Goal: Task Accomplishment & Management: Manage account settings

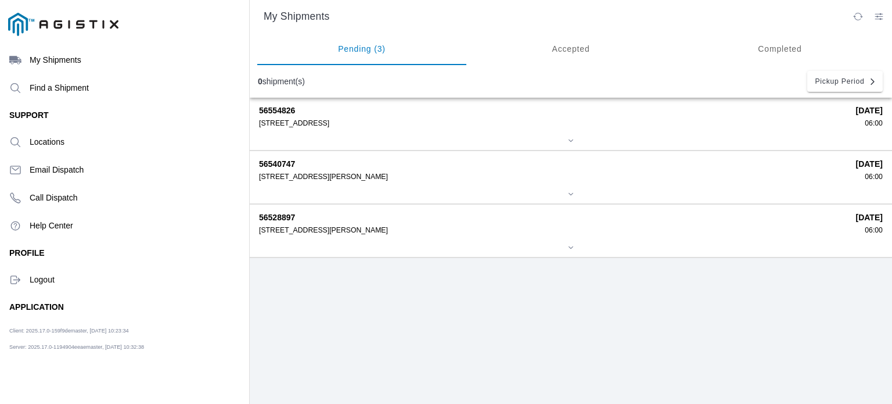
click at [777, 308] on div "56554826 [STREET_ADDRESS] [DATE] 06:00 56540747 [STREET_ADDRESS][PERSON_NAME] […" at bounding box center [571, 251] width 642 height 306
click at [462, 238] on div "56528897 [STREET_ADDRESS][PERSON_NAME] [DATE] 06:00" at bounding box center [571, 230] width 624 height 52
click at [570, 245] on icon at bounding box center [571, 247] width 7 height 7
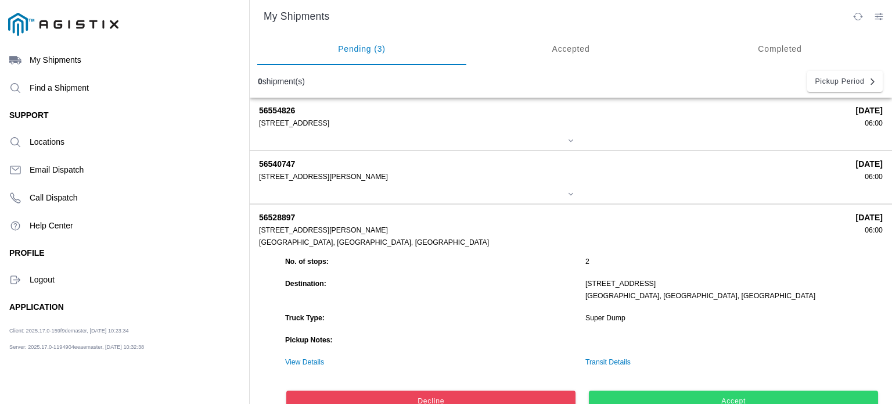
click at [457, 174] on div "[STREET_ADDRESS][PERSON_NAME]" at bounding box center [553, 177] width 589 height 8
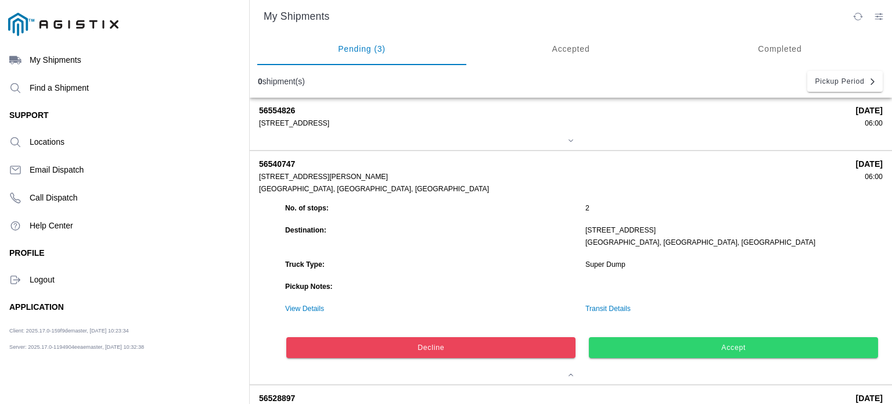
click at [698, 348] on span "Accept" at bounding box center [734, 347] width 274 height 7
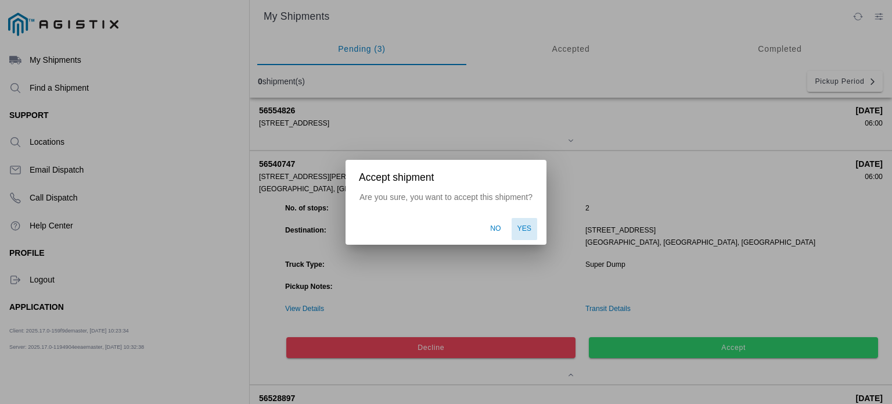
click at [520, 229] on span "Yes" at bounding box center [525, 229] width 15 height 10
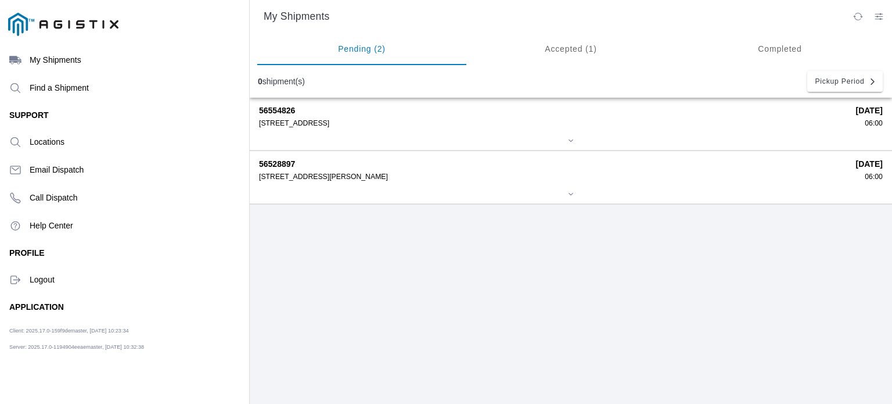
click at [553, 48] on ion-segment-button "Accepted (1)" at bounding box center [570, 49] width 209 height 33
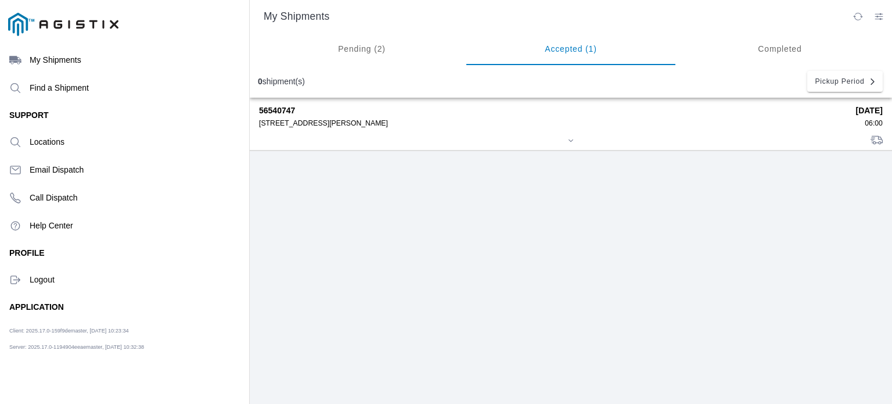
click at [489, 123] on div "[STREET_ADDRESS][PERSON_NAME]" at bounding box center [553, 123] width 589 height 8
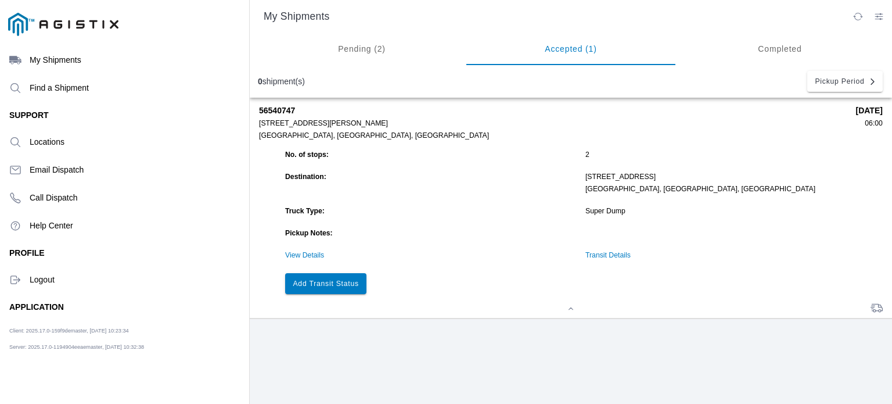
click at [0, 0] on slot "Add Transit Status" at bounding box center [0, 0] width 0 height 0
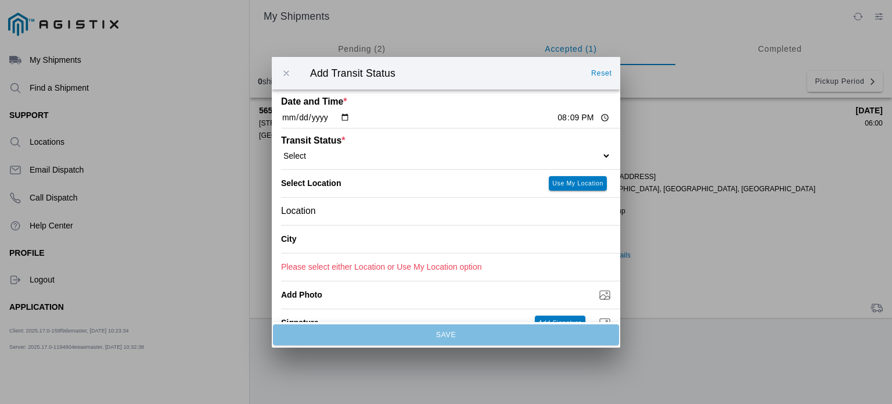
click at [490, 218] on div "Location" at bounding box center [446, 210] width 330 height 27
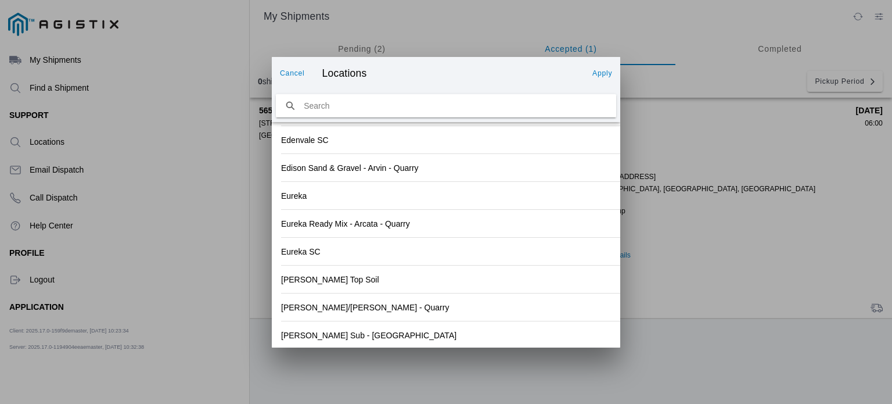
scroll to position [1252, 0]
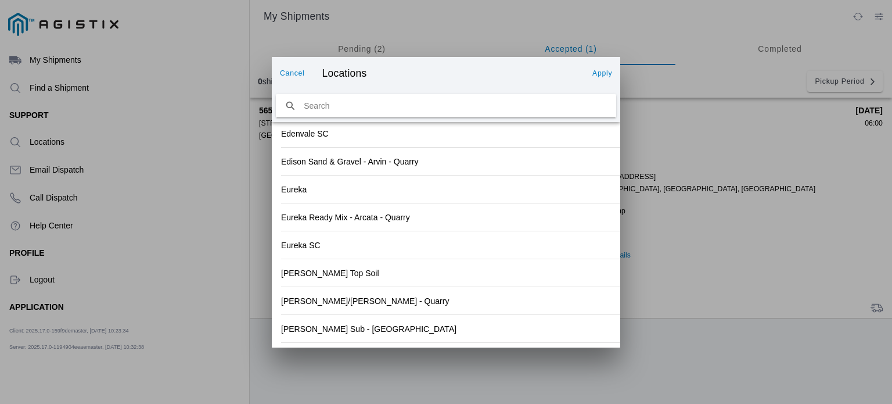
click at [516, 307] on div "[PERSON_NAME]/[PERSON_NAME] - Quarry" at bounding box center [446, 300] width 330 height 27
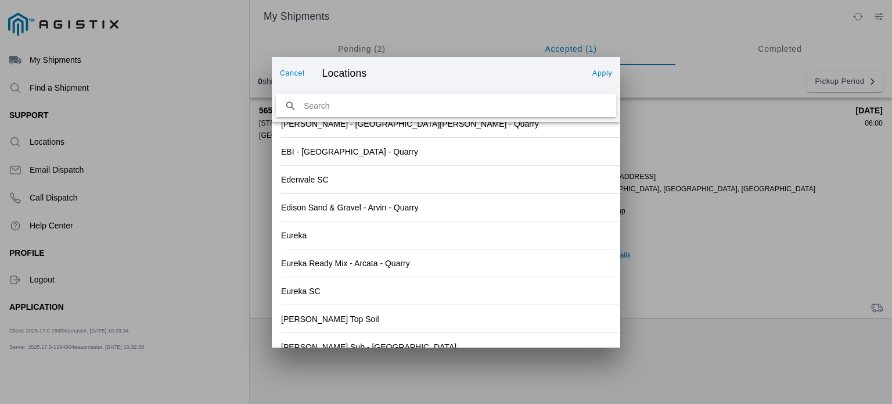
scroll to position [1269, 0]
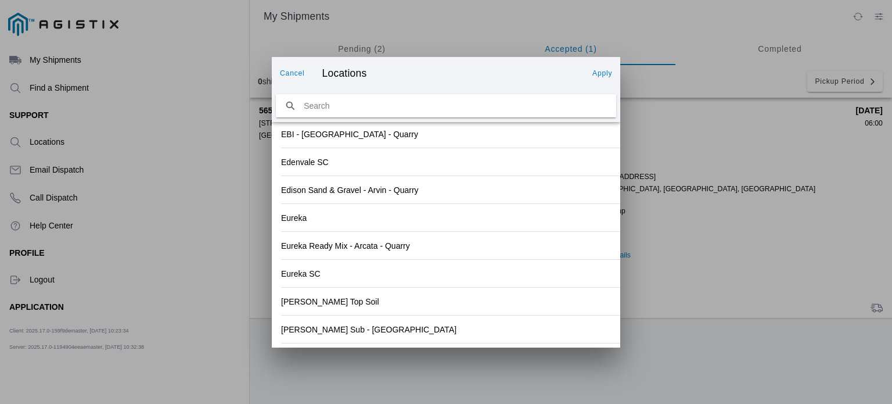
click at [717, 216] on ion-backdrop at bounding box center [446, 202] width 892 height 404
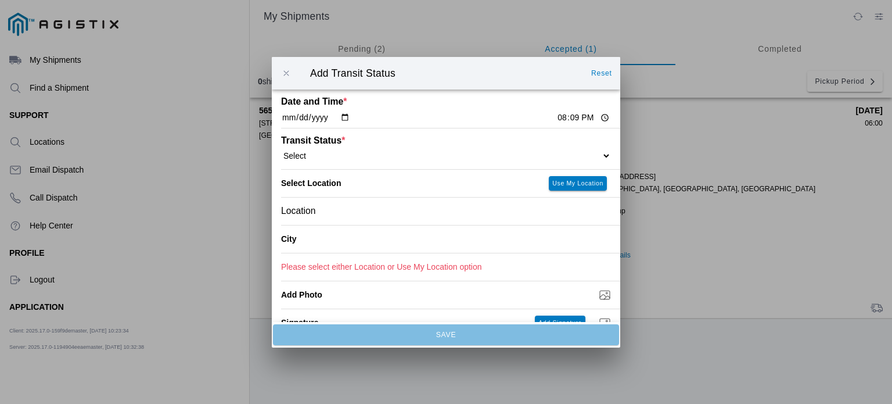
click at [577, 118] on input "20:09" at bounding box center [583, 118] width 55 height 12
click at [346, 118] on input "[DATE]" at bounding box center [315, 118] width 69 height 12
click at [573, 118] on input "20:09" at bounding box center [583, 118] width 55 height 12
click at [565, 119] on input "20:09" at bounding box center [583, 118] width 55 height 12
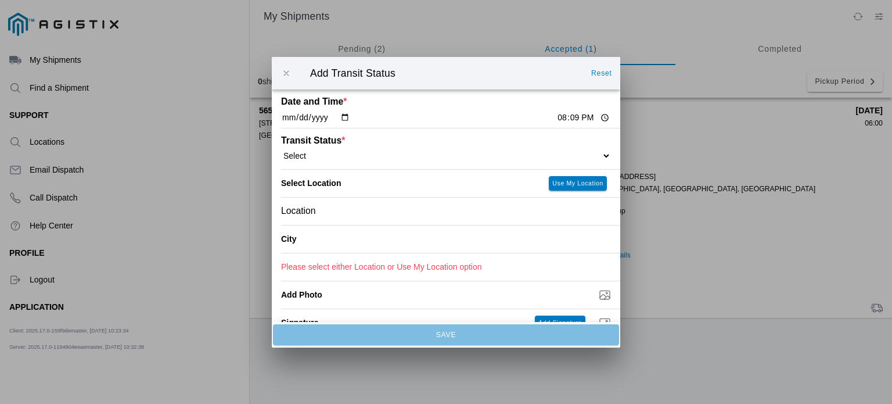
click at [602, 80] on button "Reset" at bounding box center [602, 73] width 30 height 19
click at [504, 214] on div "Location" at bounding box center [446, 210] width 330 height 27
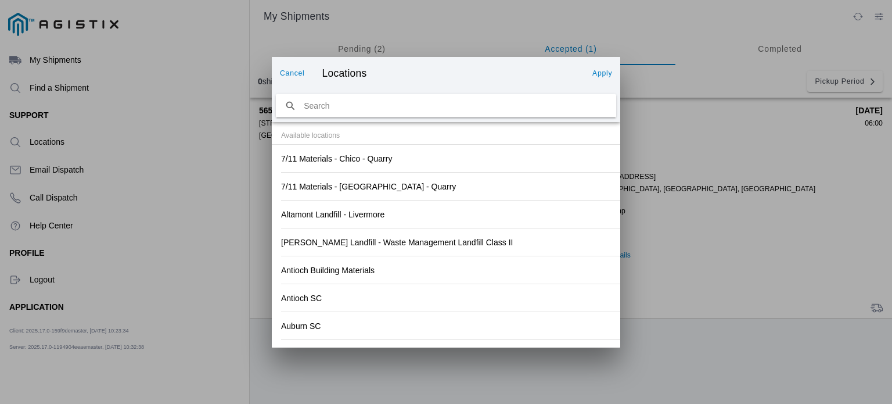
click at [0, 0] on slot "Cancel" at bounding box center [0, 0] width 0 height 0
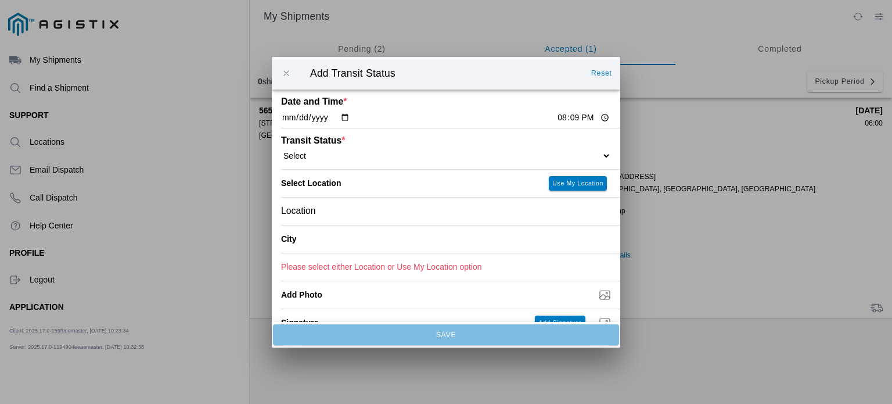
click at [575, 117] on input "20:09" at bounding box center [583, 118] width 55 height 12
click at [556, 118] on input "20:09" at bounding box center [583, 118] width 55 height 12
click at [532, 216] on div "Location" at bounding box center [446, 210] width 330 height 27
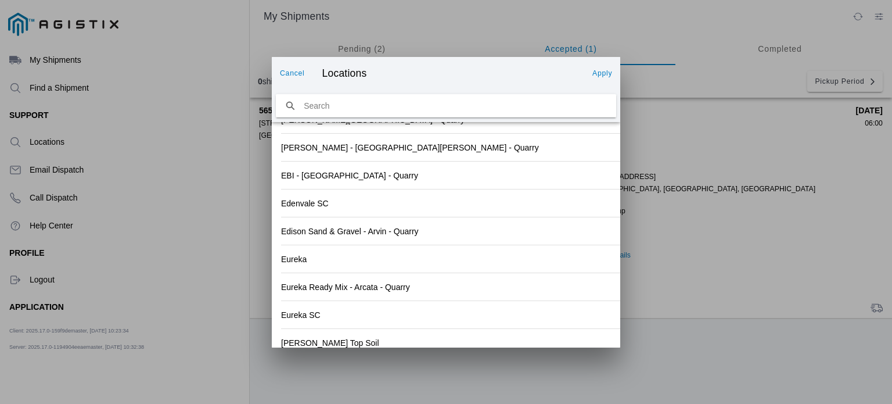
scroll to position [1252, 0]
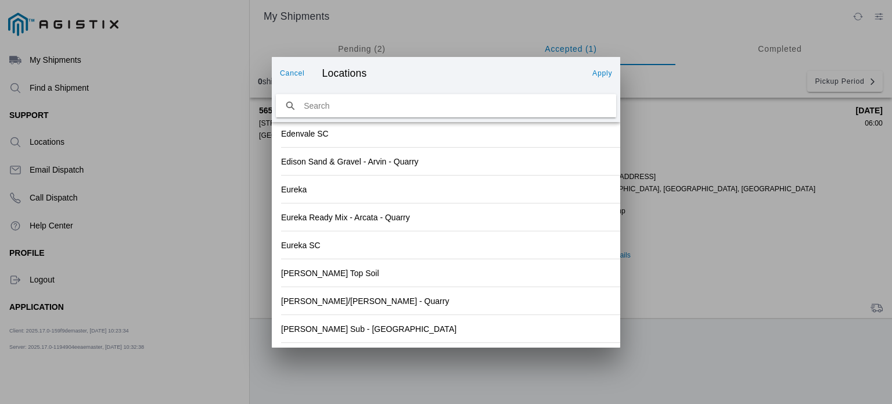
click at [492, 306] on div "[PERSON_NAME]/[PERSON_NAME] - Quarry" at bounding box center [446, 300] width 330 height 27
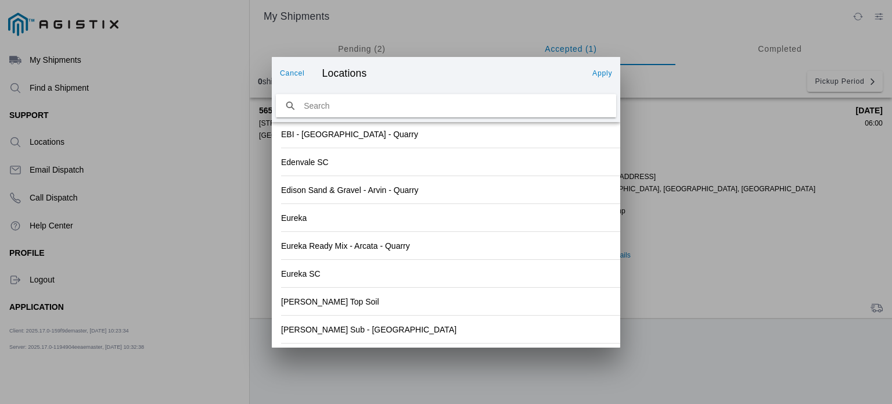
click at [0, 0] on slot "Apply" at bounding box center [0, 0] width 0 height 0
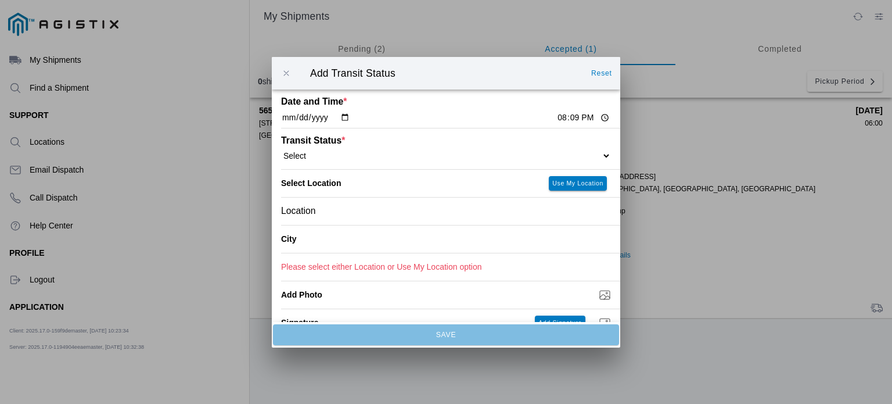
type input "[GEOGRAPHIC_DATA]"
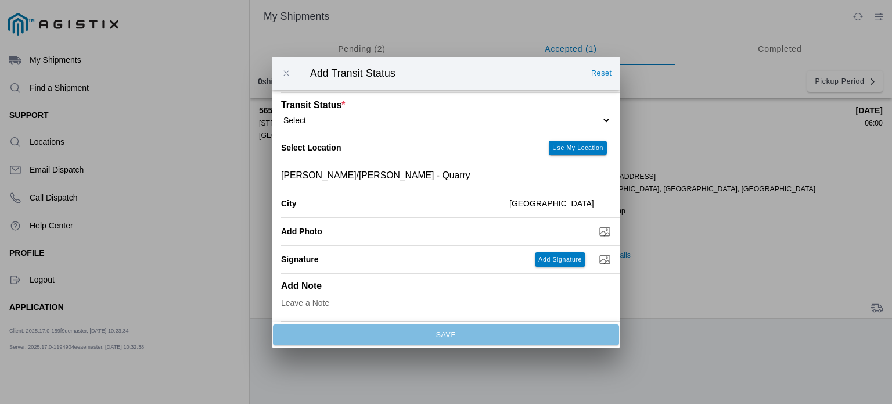
scroll to position [0, 0]
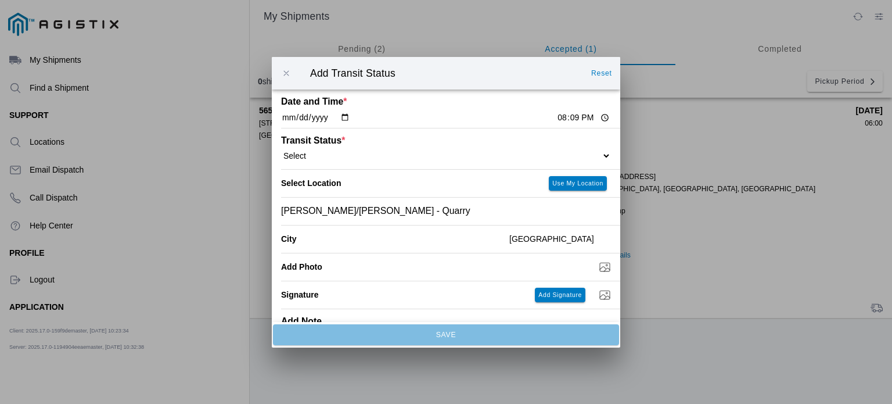
click at [393, 159] on select "Select Arrive at Drop Off Arrive at Pickup Break Start Break Stop Depart Drop O…" at bounding box center [446, 155] width 330 height 10
select select "ARVPULOC"
click at [281, 150] on select "Select Arrive at Drop Off Arrive at Pickup Break Start Break Stop Depart Drop O…" at bounding box center [446, 155] width 330 height 10
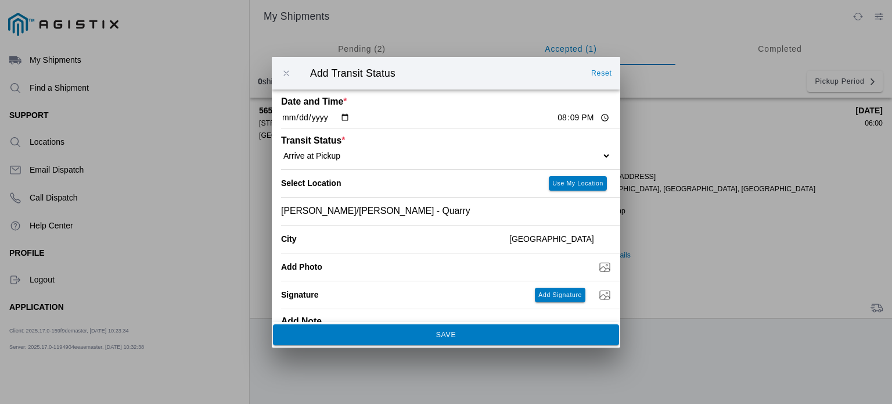
click at [595, 118] on input "20:09" at bounding box center [583, 118] width 55 height 12
type input "06:00"
click at [471, 154] on select "Select Arrive at Drop Off Arrive at Pickup Break Start Break Stop Depart Drop O…" at bounding box center [446, 155] width 330 height 10
click at [281, 150] on select "Select Arrive at Drop Off Arrive at Pickup Break Start Break Stop Depart Drop O…" at bounding box center [446, 155] width 330 height 10
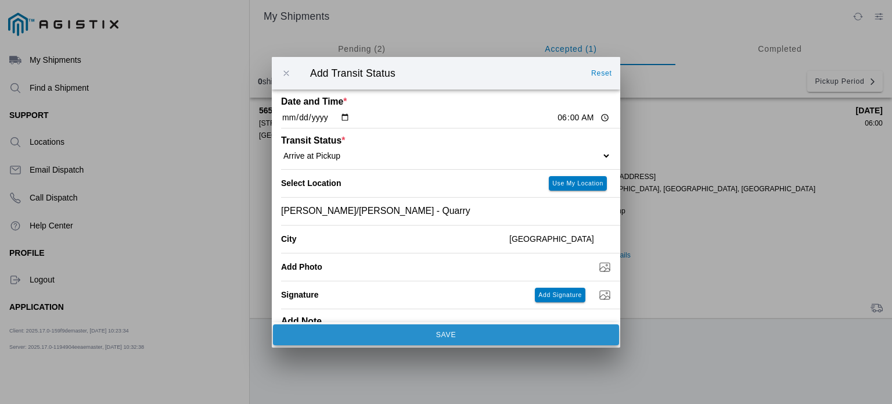
click at [479, 332] on span "SAVE" at bounding box center [446, 334] width 331 height 7
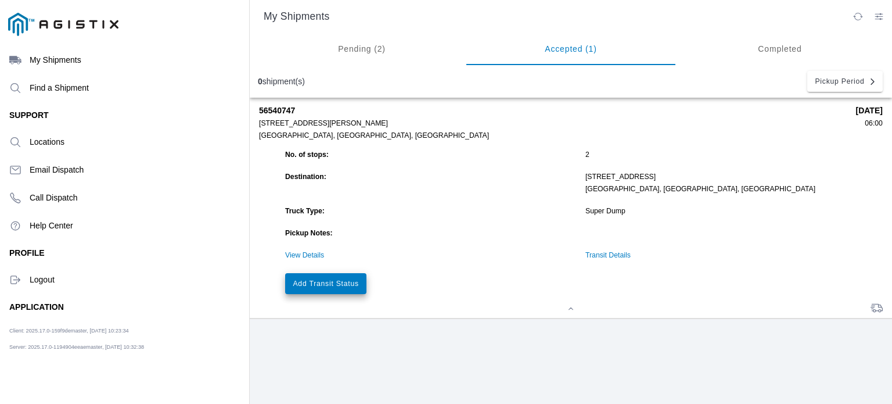
click at [344, 280] on button "Add Transit Status" at bounding box center [325, 283] width 81 height 21
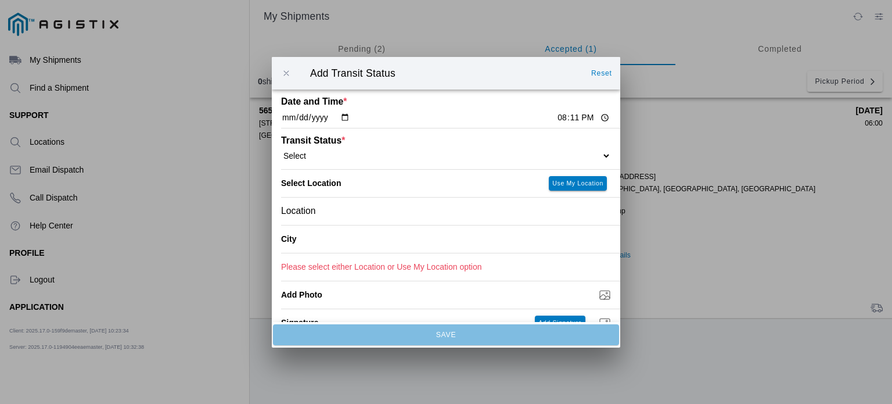
click at [551, 153] on select "Select Arrive at Drop Off Arrive at Pickup Break Start Break Stop Depart Drop O…" at bounding box center [446, 155] width 330 height 10
select select "DPTPULOC"
click at [281, 150] on select "Select Arrive at Drop Off Arrive at Pickup Break Start Break Stop Depart Drop O…" at bounding box center [446, 155] width 330 height 10
click at [0, 0] on slot "Use My Location" at bounding box center [0, 0] width 0 height 0
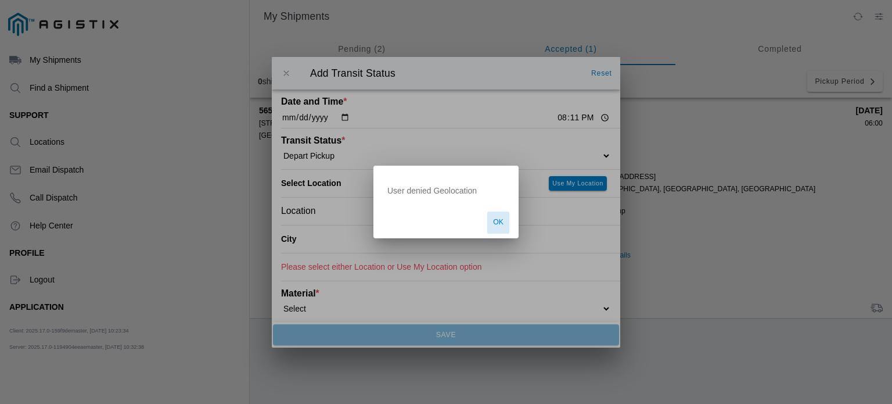
click at [500, 225] on span "Ok" at bounding box center [498, 222] width 10 height 10
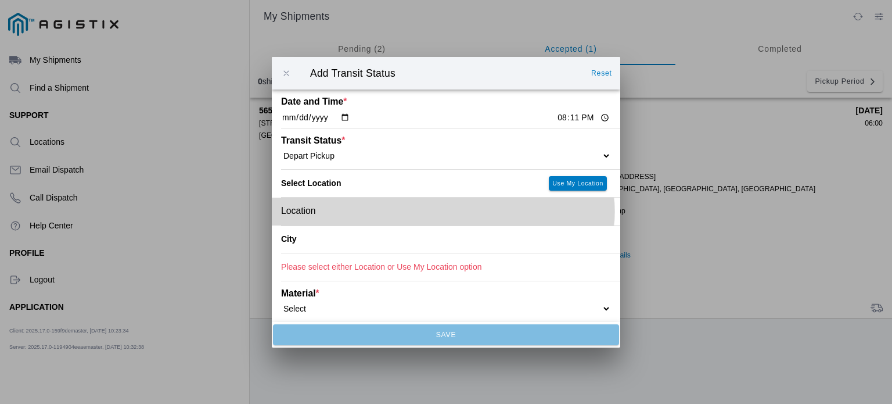
click at [447, 208] on div "Location" at bounding box center [446, 210] width 330 height 27
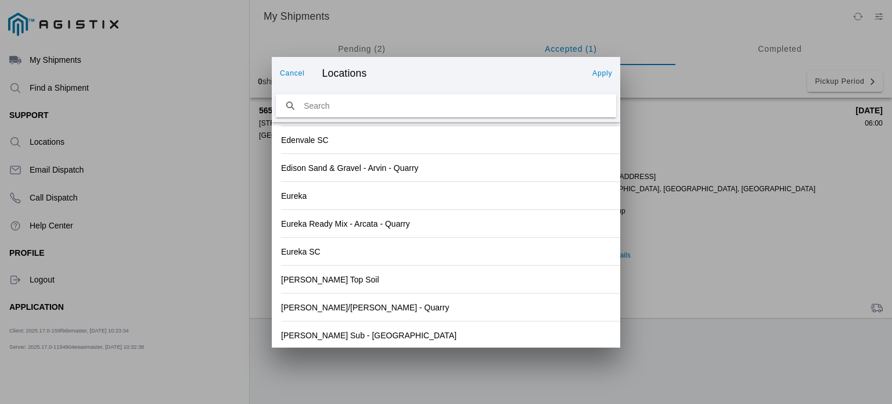
scroll to position [1252, 0]
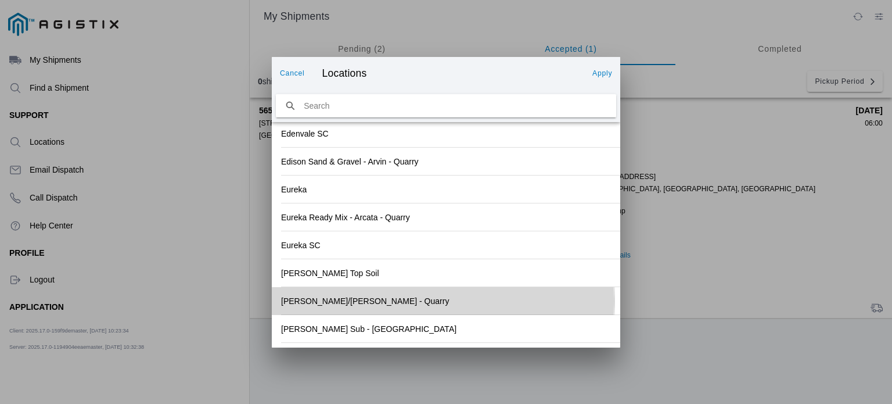
click at [513, 306] on div "[PERSON_NAME]/[PERSON_NAME] - Quarry" at bounding box center [446, 300] width 330 height 27
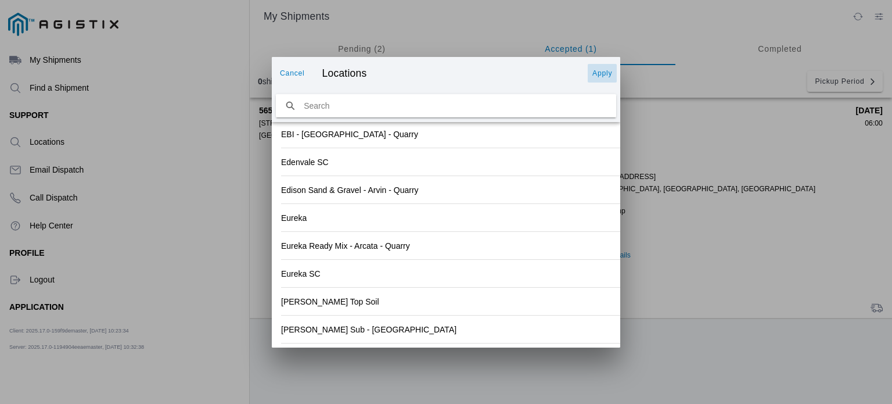
click at [611, 78] on button "Apply" at bounding box center [602, 73] width 29 height 19
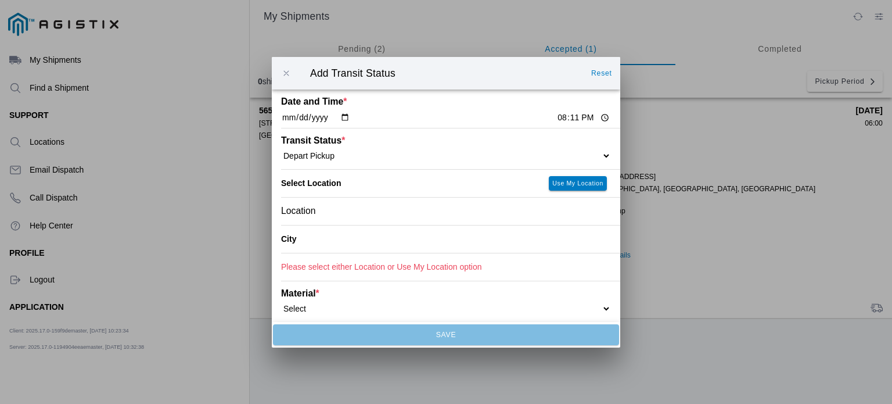
type input "[GEOGRAPHIC_DATA]"
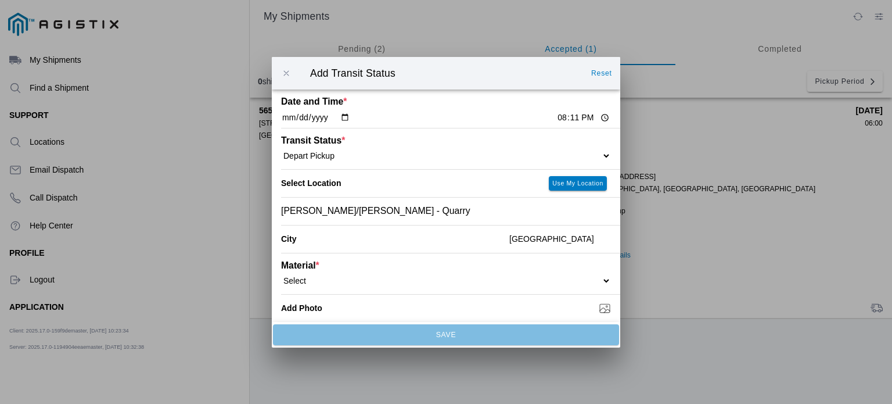
click at [556, 113] on input "20:11" at bounding box center [583, 118] width 55 height 12
type input "06:20"
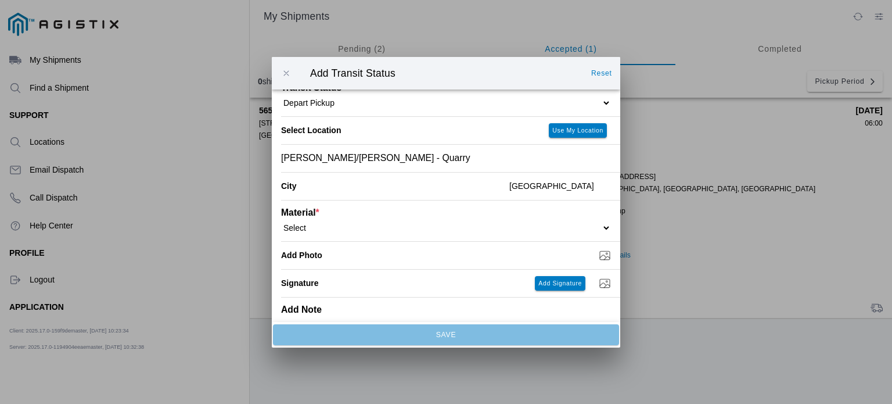
scroll to position [68, 0]
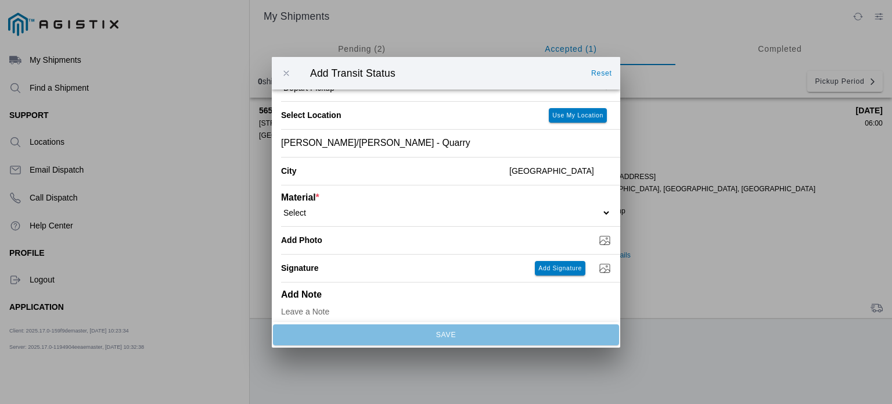
click at [537, 217] on select "Select 1" x 3" Rock 1" x 4" Rock 2" x 4" Rock Asphalt Cold Patch Backfill Spec …" at bounding box center [446, 212] width 330 height 10
select select "708650"
click at [281, 207] on select "Select 1" x 3" Rock 1" x 4" Rock 2" x 4" Rock Asphalt Cold Patch Backfill Spec …" at bounding box center [446, 212] width 330 height 10
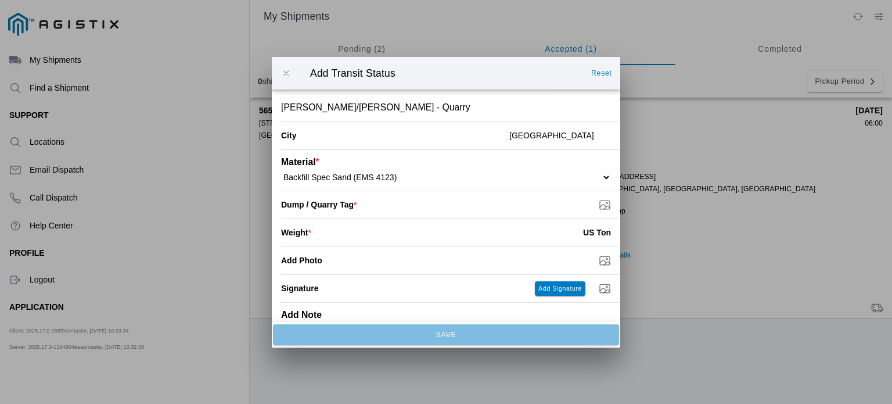
scroll to position [105, 0]
click at [544, 242] on input "number" at bounding box center [447, 231] width 272 height 26
click at [546, 229] on input "number" at bounding box center [447, 231] width 272 height 26
type input "18.45"
click at [351, 205] on input "Dump / Quarry Tag *" at bounding box center [450, 203] width 339 height 13
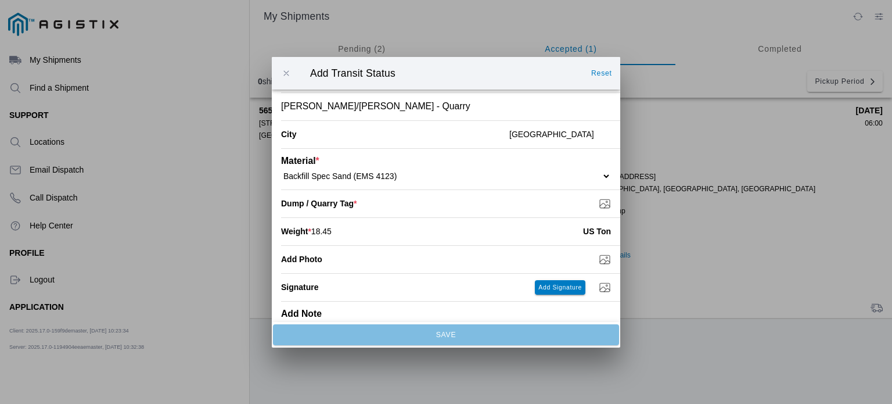
type input "C:\fakepath\8-20TAG1.jpeg"
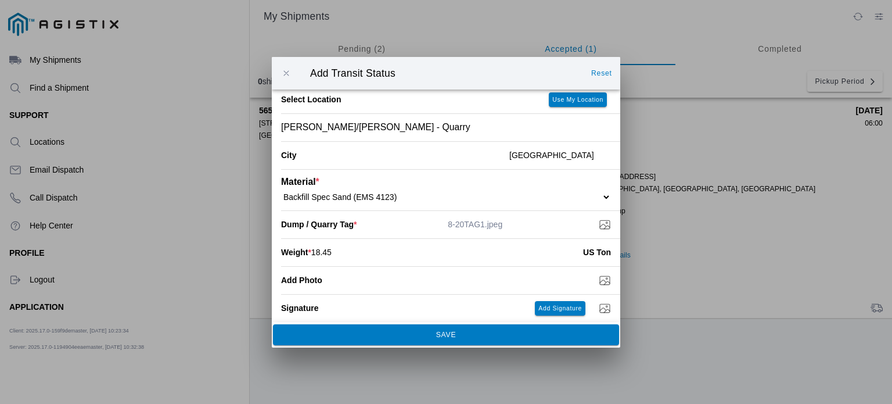
scroll to position [134, 0]
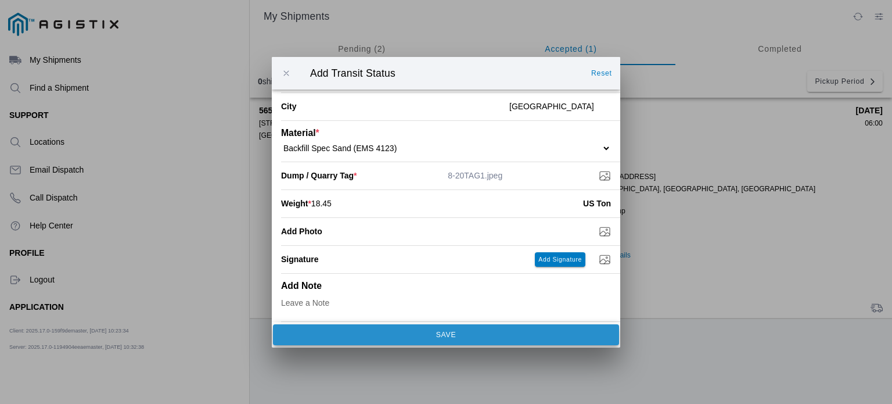
click at [502, 334] on span "SAVE" at bounding box center [446, 334] width 331 height 7
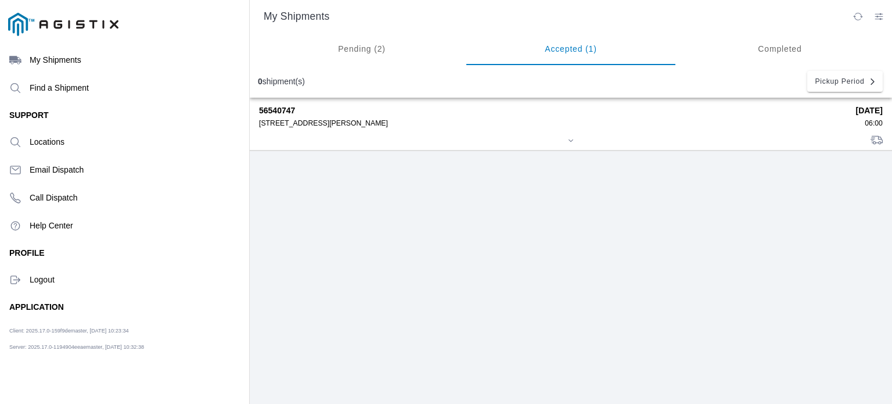
click at [490, 134] on div "56540747 [STREET_ADDRESS][PERSON_NAME] [DATE] 06:00" at bounding box center [571, 124] width 624 height 52
click at [390, 131] on div "56540747 [STREET_ADDRESS][PERSON_NAME] [DATE] 06:00" at bounding box center [571, 124] width 624 height 52
click at [576, 53] on ion-segment-button "Accepted (1)" at bounding box center [570, 49] width 209 height 33
click at [864, 119] on div "06:00" at bounding box center [869, 123] width 27 height 8
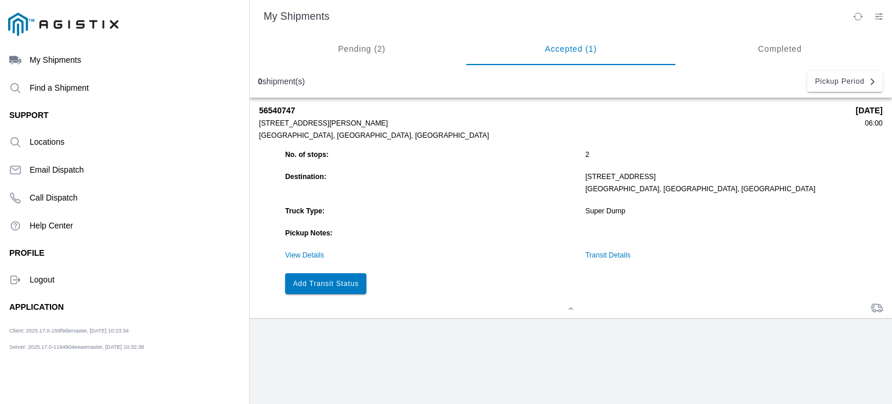
click at [0, 0] on slot "Add Transit Status" at bounding box center [0, 0] width 0 height 0
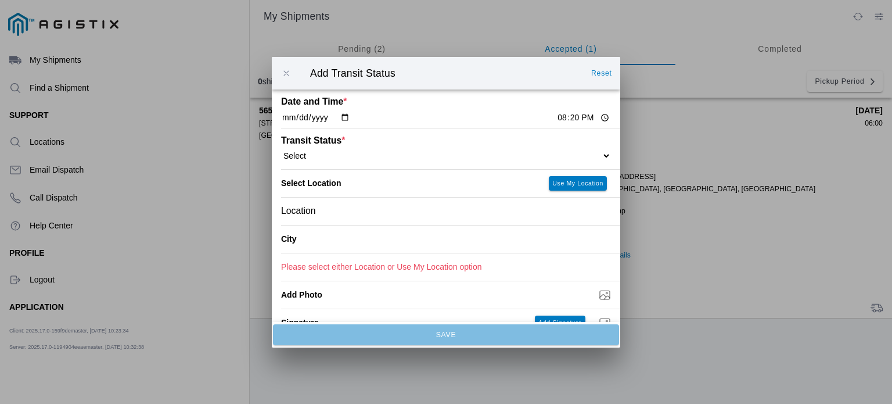
click at [479, 149] on div "Transit Status * Select Arrive at Drop Off Arrive at Pickup Break Start Break S…" at bounding box center [446, 148] width 330 height 41
click at [557, 116] on input "20:20" at bounding box center [583, 118] width 55 height 12
type input "06:50"
click at [466, 147] on div "Transit Status * Select Arrive at Drop Off Arrive at Pickup Break Start Break S…" at bounding box center [446, 148] width 330 height 41
click at [595, 158] on select "Select Arrive at Drop Off Arrive at Pickup Break Start Break Stop Depart Drop O…" at bounding box center [446, 155] width 330 height 10
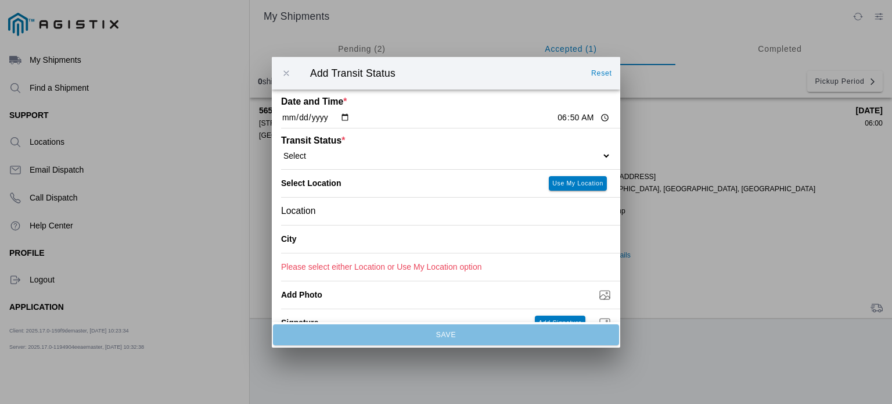
select select "DPTDLVLOC"
click at [281, 150] on select "Select Arrive at Drop Off Arrive at Pickup Break Start Break Stop Depart Drop O…" at bounding box center [446, 155] width 330 height 10
click at [507, 218] on div "Location" at bounding box center [446, 210] width 330 height 27
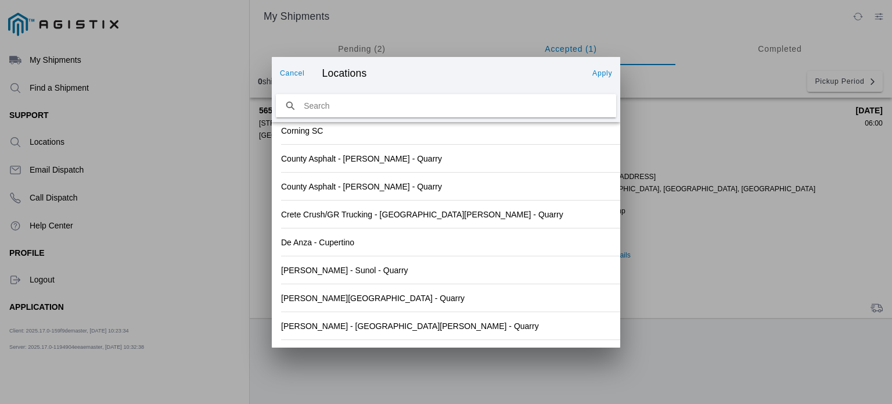
scroll to position [1010, 0]
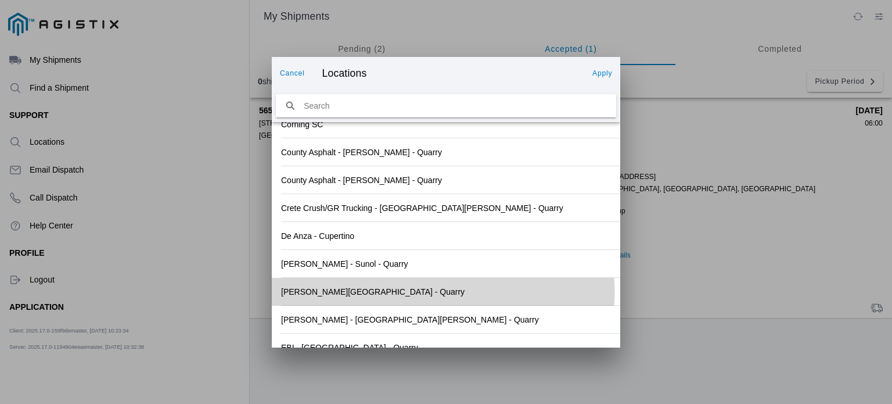
drag, startPoint x: 587, startPoint y: 290, endPoint x: 624, endPoint y: 255, distance: 51.4
click at [624, 255] on ion-modal "Cancel Locations Apply Available locations 7/11 Materials - [GEOGRAPHIC_DATA] -…" at bounding box center [446, 202] width 892 height 404
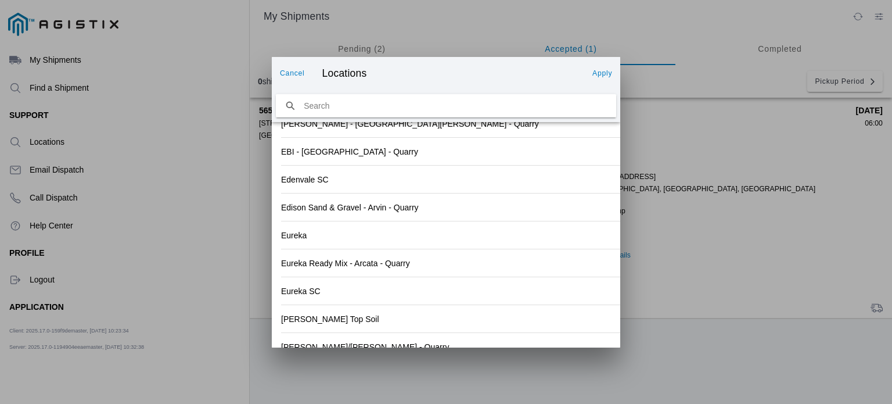
scroll to position [1252, 0]
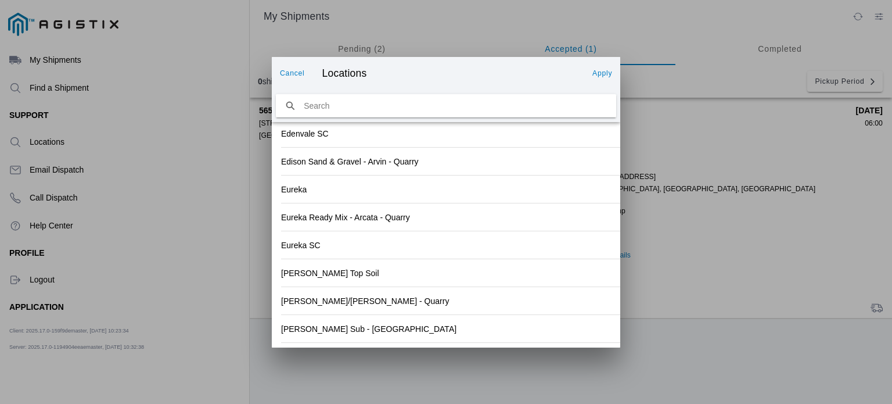
click at [481, 331] on div "[PERSON_NAME] Sub - [GEOGRAPHIC_DATA]" at bounding box center [446, 328] width 330 height 27
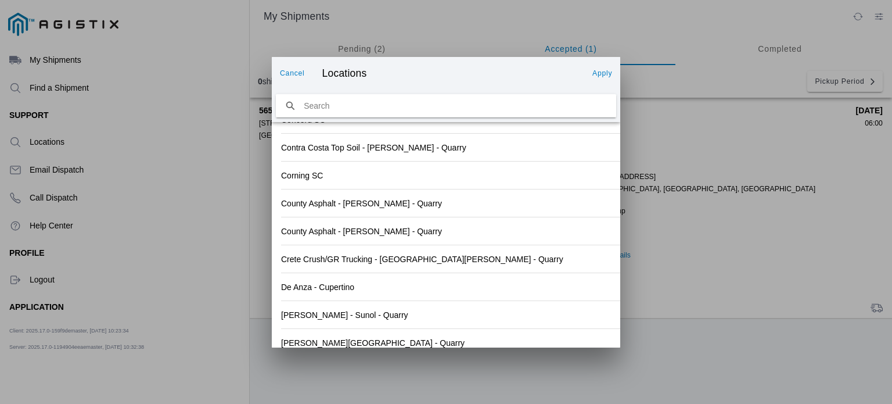
scroll to position [1269, 0]
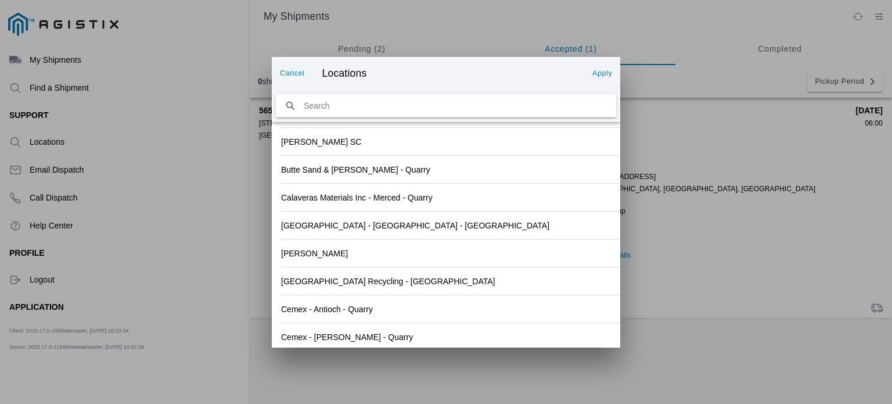
click at [607, 188] on div "Calaveras Materials Inc - Merced - Quarry" at bounding box center [450, 198] width 339 height 28
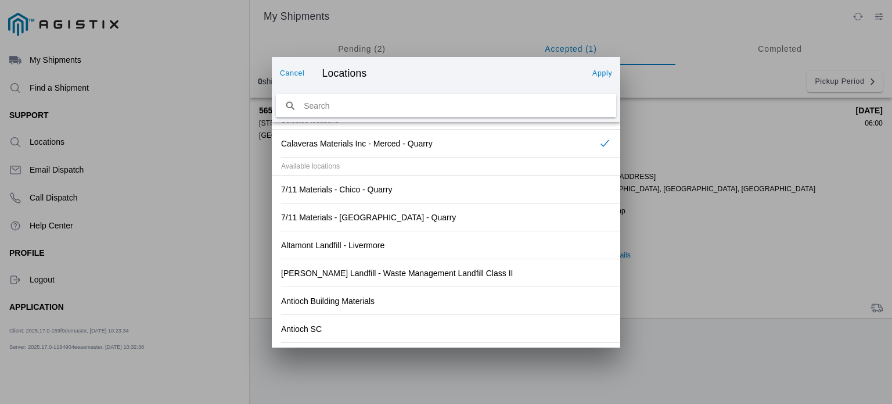
scroll to position [0, 0]
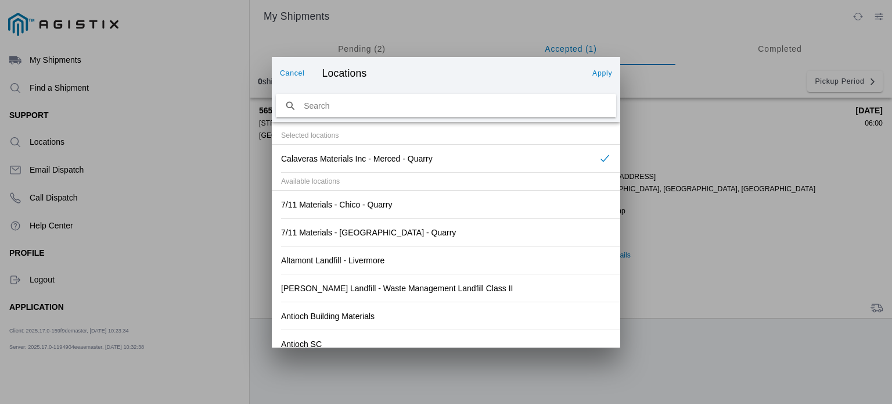
click at [620, 130] on ion-backdrop at bounding box center [446, 202] width 892 height 404
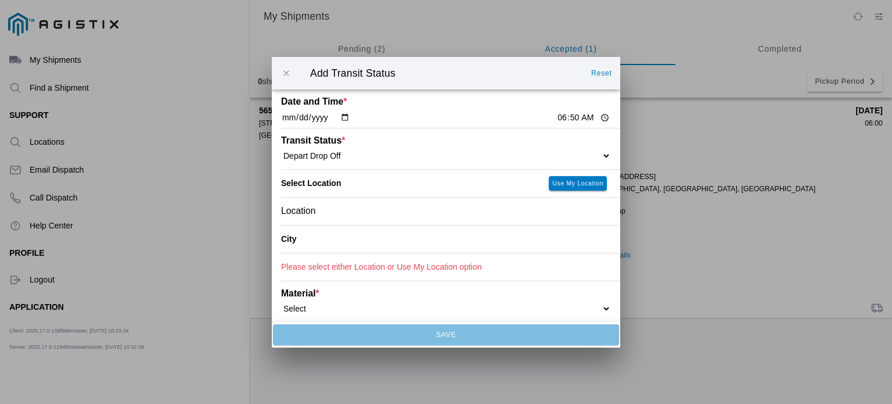
click at [464, 242] on ion-label "City" at bounding box center [390, 238] width 219 height 9
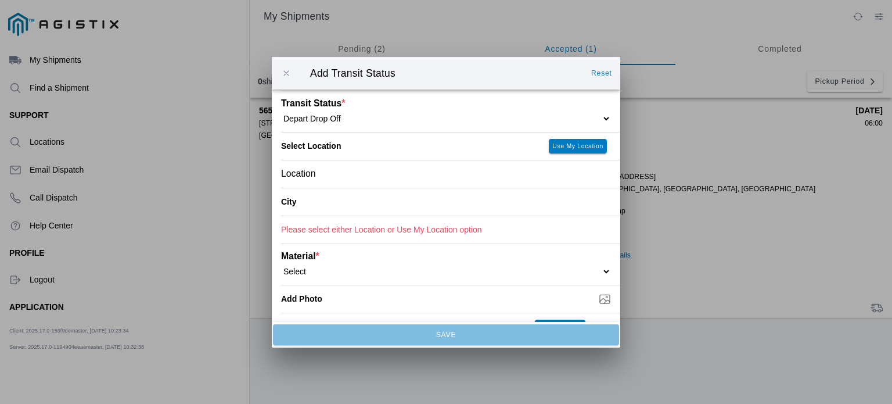
scroll to position [41, 0]
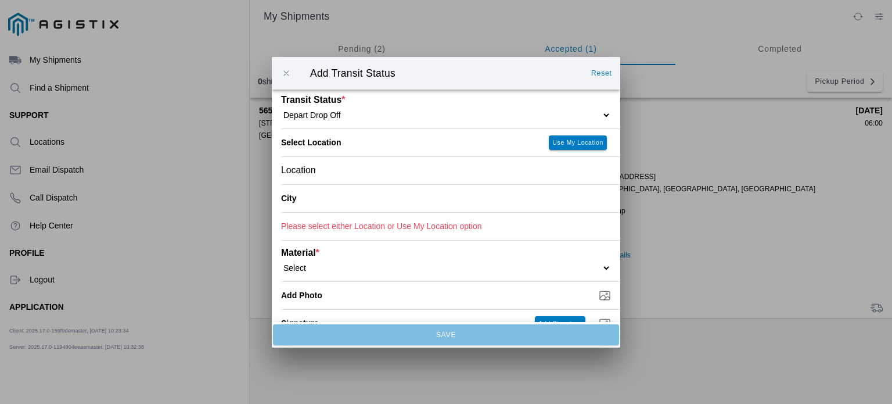
click at [583, 167] on div "Location" at bounding box center [446, 169] width 330 height 27
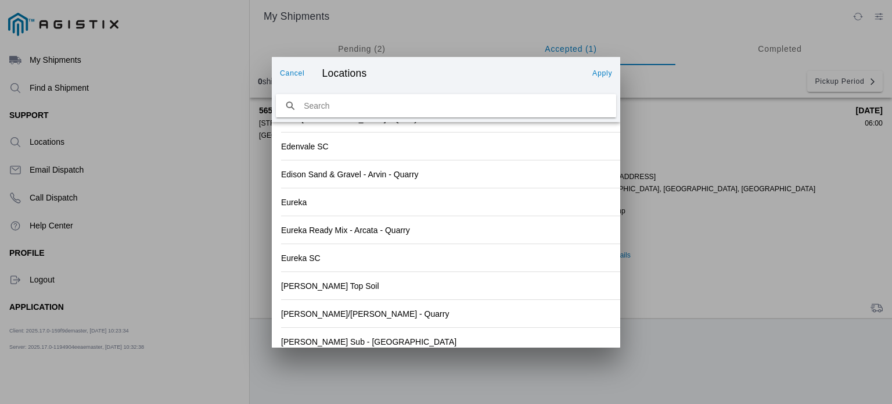
scroll to position [1252, 0]
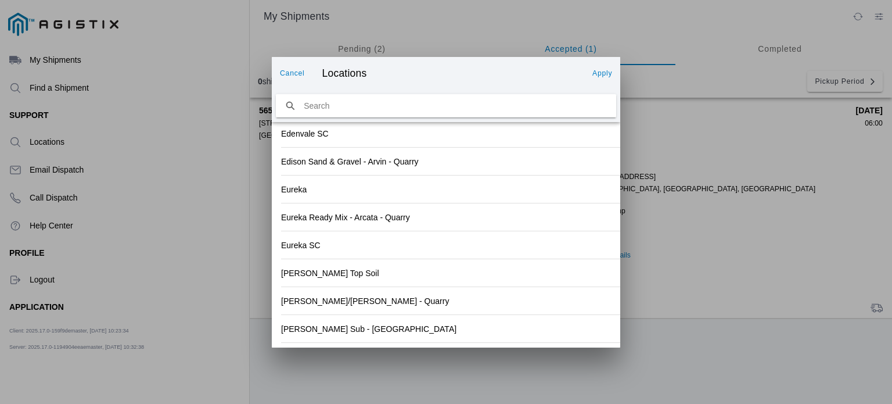
click at [548, 326] on div "[PERSON_NAME] Sub - [GEOGRAPHIC_DATA]" at bounding box center [446, 328] width 330 height 27
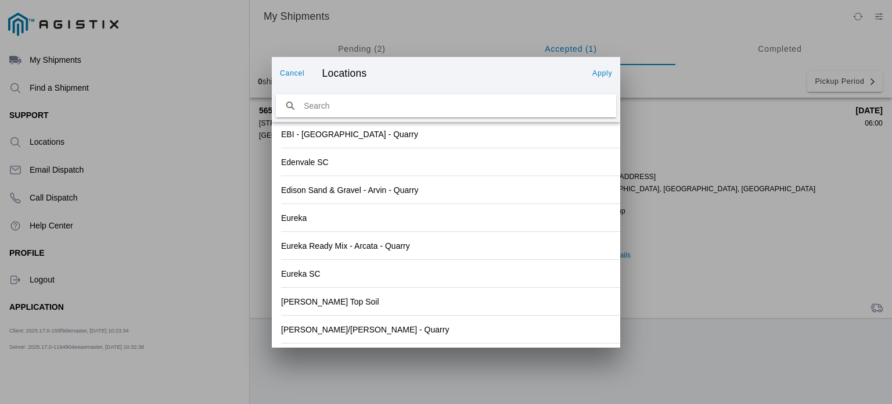
click at [0, 0] on slot "Apply" at bounding box center [0, 0] width 0 height 0
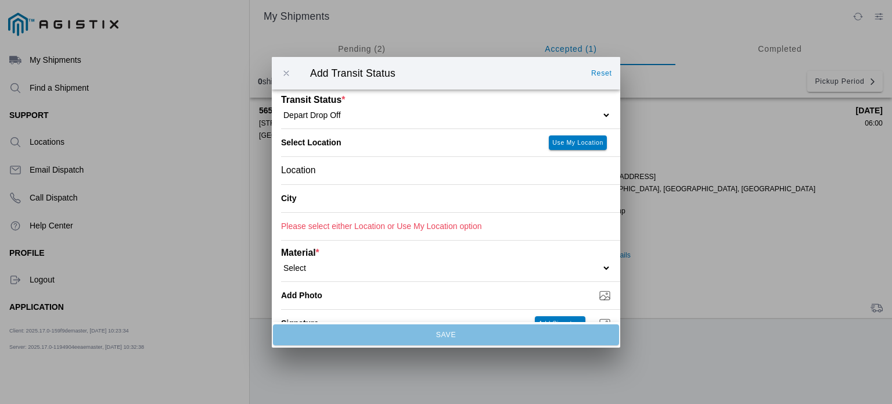
type input "[GEOGRAPHIC_DATA]"
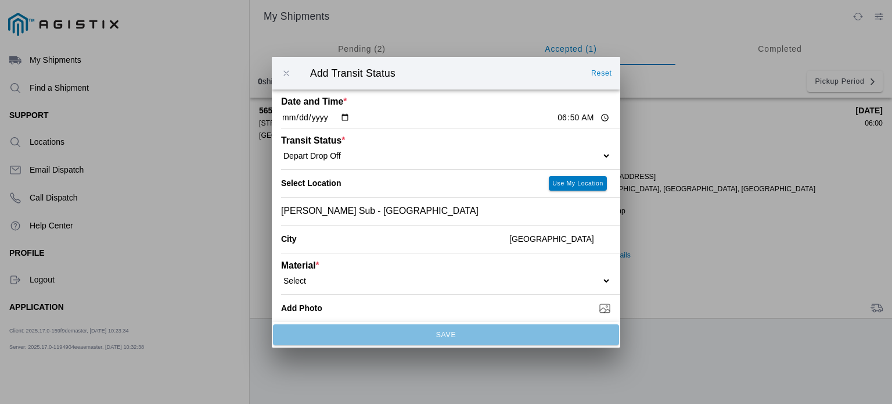
scroll to position [78, 0]
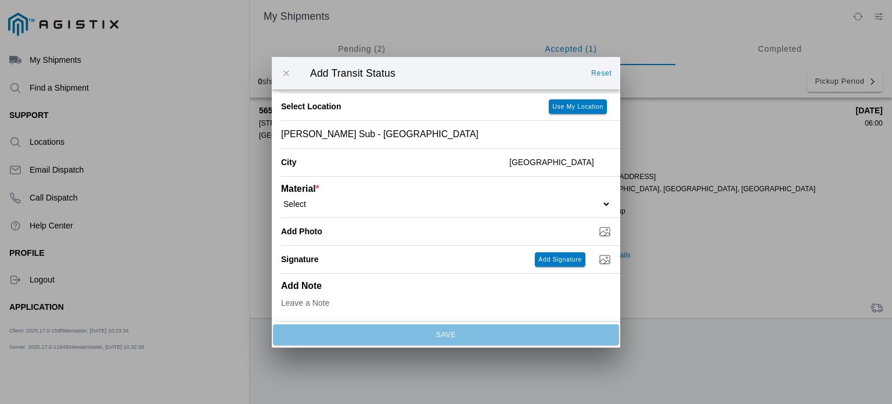
click at [488, 202] on select "Select 1" x 3" Rock 1" x 4" Rock 2" x 4" Rock Asphalt Cold Patch Backfill Spec …" at bounding box center [446, 203] width 330 height 10
select select "708650"
click at [281, 198] on select "Select 1" x 3" Rock 1" x 4" Rock 2" x 4" Rock Asphalt Cold Patch Backfill Spec …" at bounding box center [446, 203] width 330 height 10
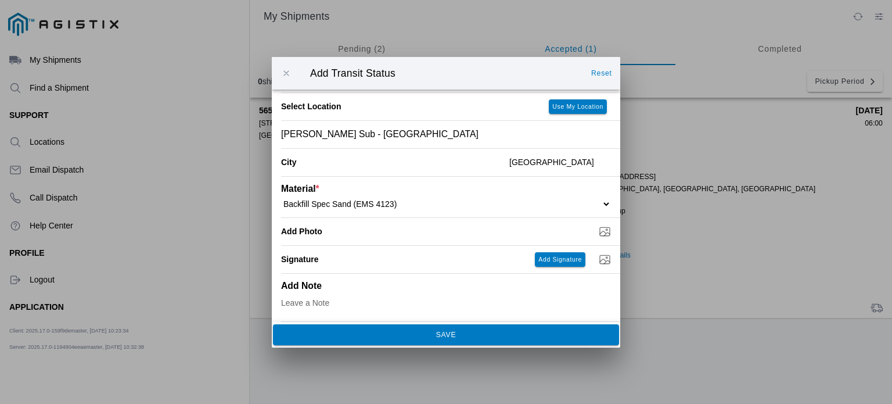
click at [0, 0] on slot "SAVE" at bounding box center [0, 0] width 0 height 0
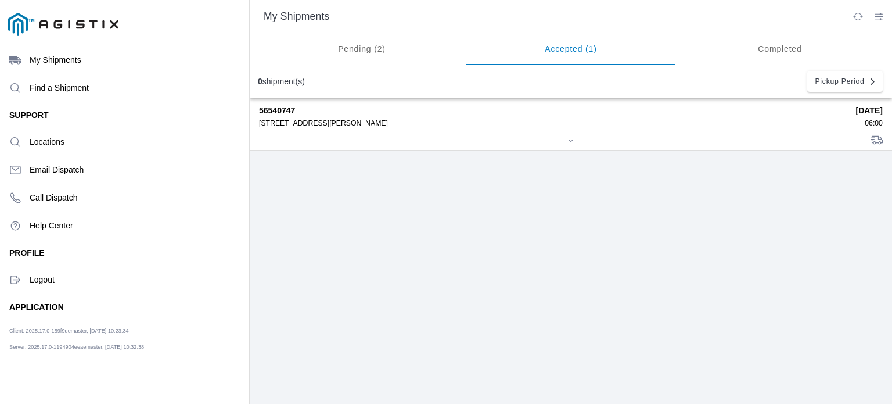
click at [393, 124] on div "[STREET_ADDRESS][PERSON_NAME]" at bounding box center [553, 123] width 589 height 8
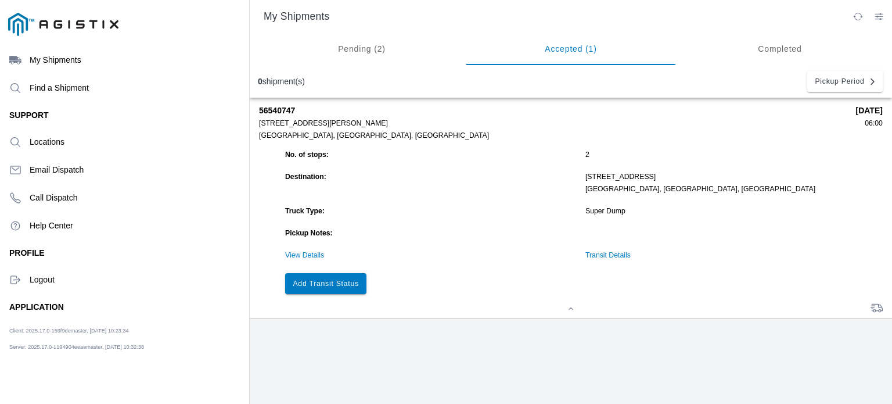
click at [0, 0] on slot "Add Transit Status" at bounding box center [0, 0] width 0 height 0
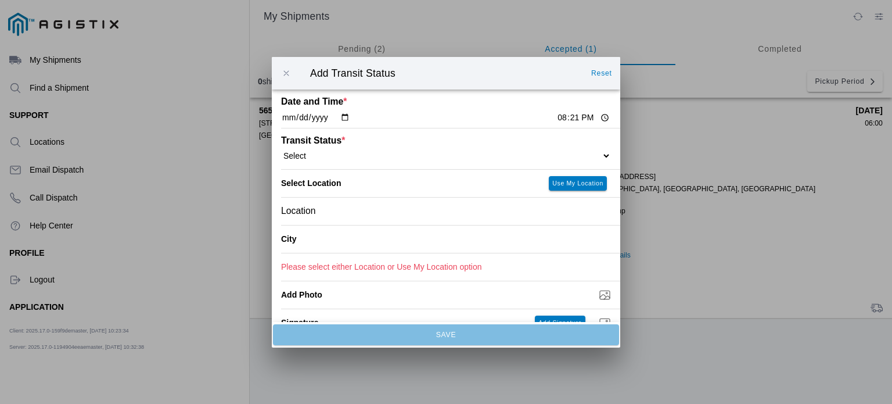
click at [520, 154] on select "Select Arrive at Drop Off Arrive at Pickup Break Start Break Stop Depart Drop O…" at bounding box center [446, 155] width 330 height 10
select select "DPTPULOC"
click at [281, 150] on select "Select Arrive at Drop Off Arrive at Pickup Break Start Break Stop Depart Drop O…" at bounding box center [446, 155] width 330 height 10
click at [527, 216] on div "Location" at bounding box center [446, 210] width 330 height 27
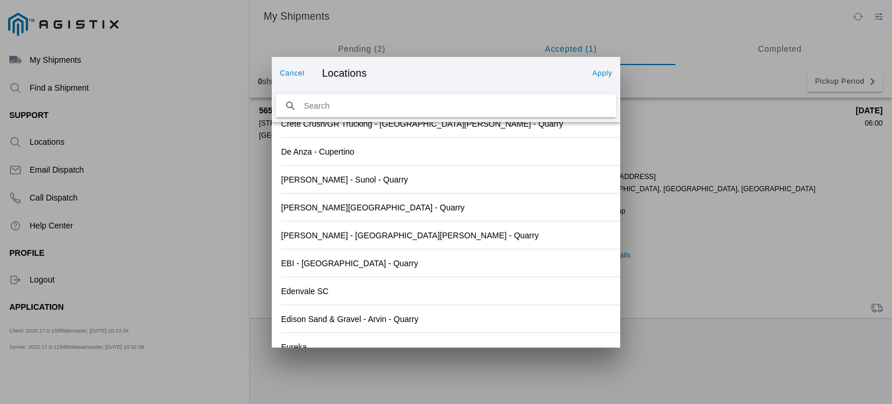
scroll to position [1087, 0]
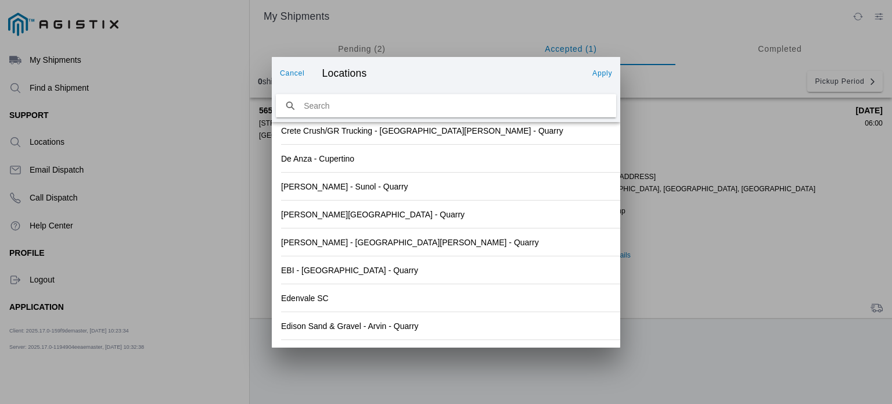
click at [398, 98] on input "search text" at bounding box center [446, 106] width 340 height 24
type input "REDWOOD"
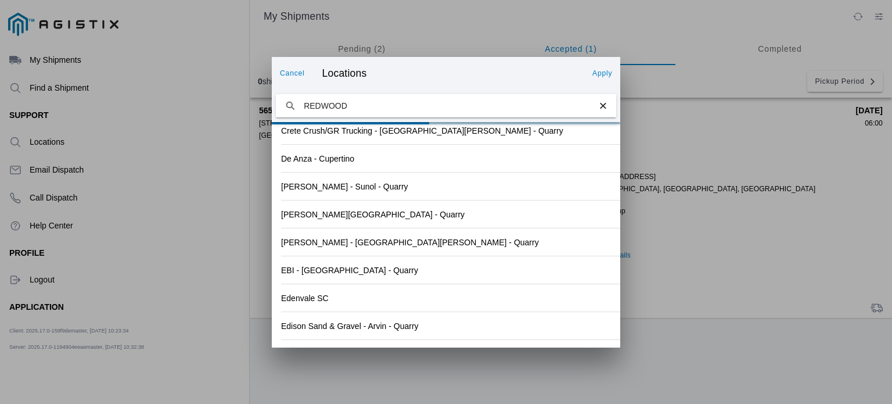
scroll to position [0, 0]
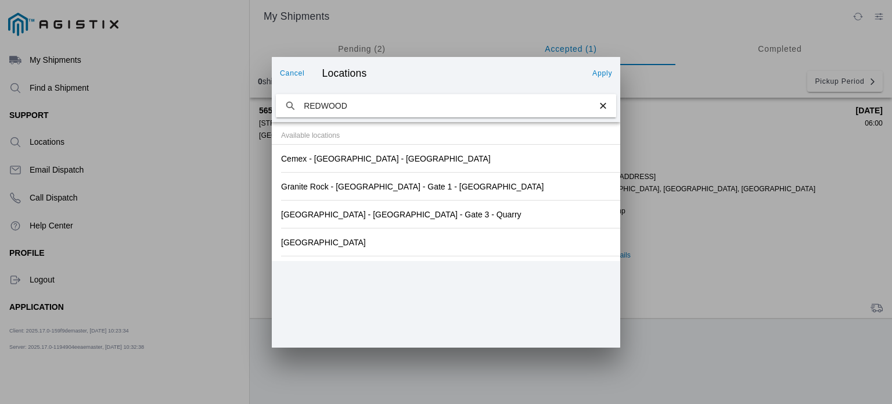
click at [448, 192] on div "Granite Rock - [GEOGRAPHIC_DATA] - Gate 1 - [GEOGRAPHIC_DATA]" at bounding box center [446, 186] width 330 height 27
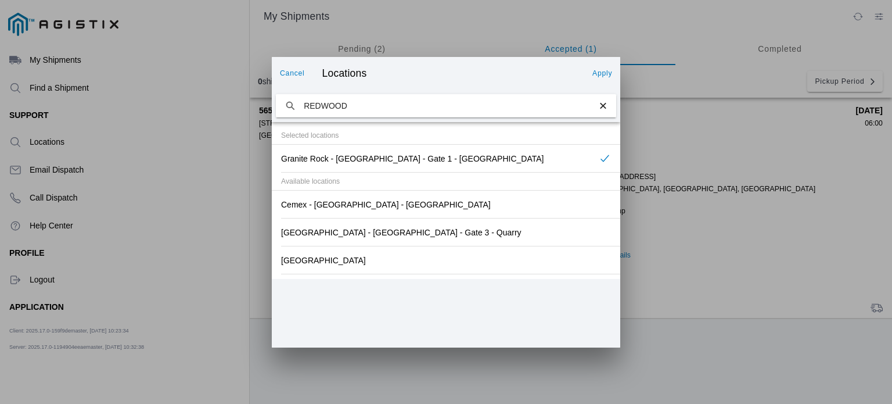
click at [0, 0] on slot "Apply" at bounding box center [0, 0] width 0 height 0
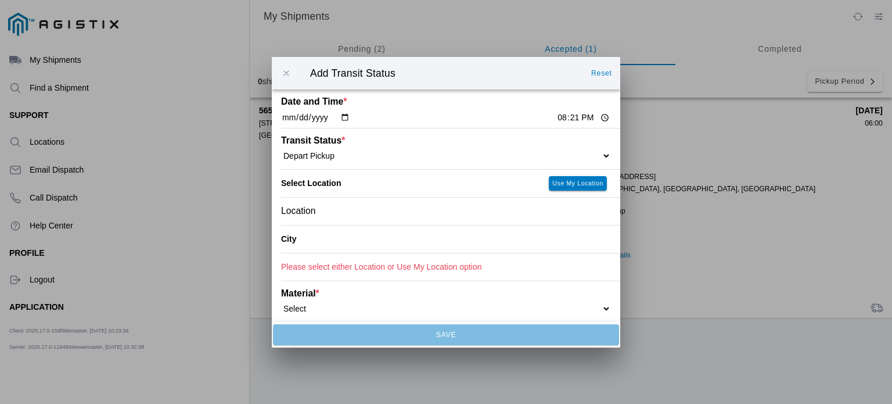
type input "[GEOGRAPHIC_DATA]"
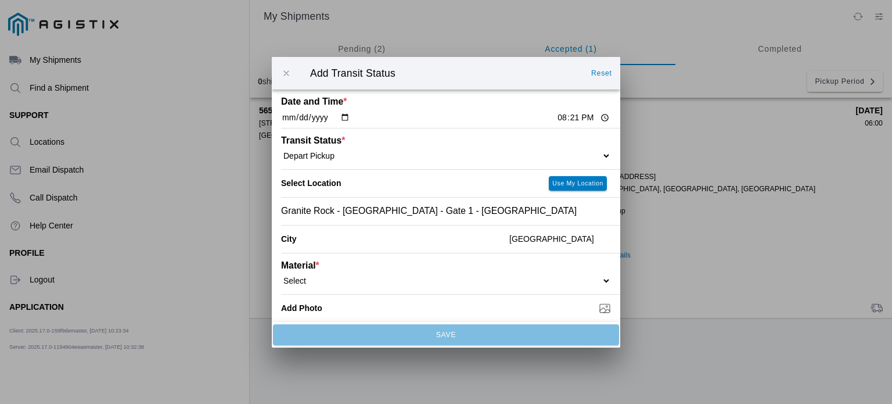
click at [561, 120] on input "20:21" at bounding box center [583, 118] width 55 height 12
click at [556, 119] on input "20:21" at bounding box center [583, 118] width 55 height 12
click at [556, 119] on input "18:21" at bounding box center [583, 118] width 55 height 12
type input "07:48"
click at [590, 280] on select "Select 1" x 3" Rock 1" x 4" Rock 2" x 4" Rock Asphalt Cold Patch Backfill Spec …" at bounding box center [446, 280] width 330 height 10
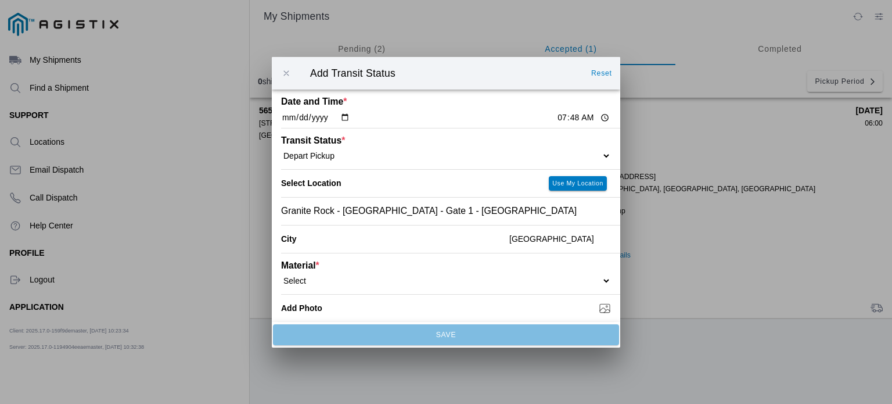
select select "708648"
click at [281, 275] on select "Select 1" x 3" Rock 1" x 4" Rock 2" x 4" Rock Asphalt Cold Patch Backfill Spec …" at bounding box center [446, 280] width 330 height 10
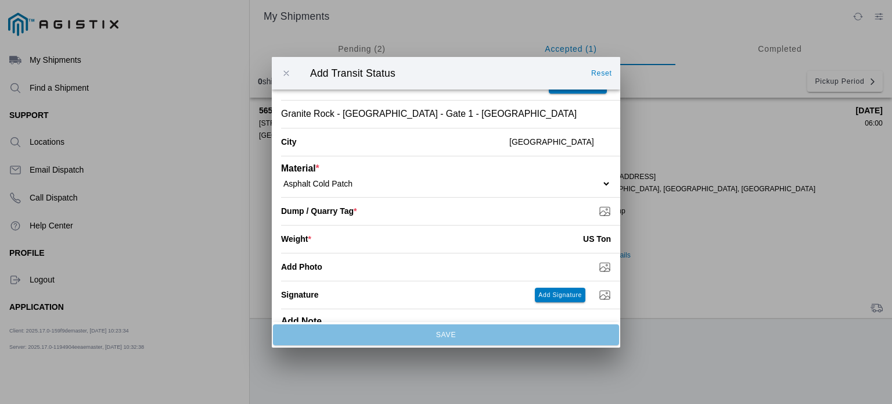
scroll to position [119, 0]
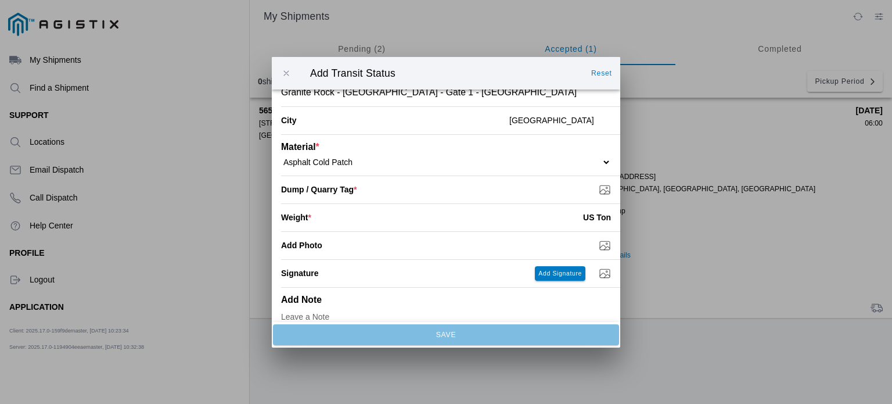
click at [596, 243] on input "Add Photo" at bounding box center [450, 245] width 339 height 13
click at [436, 193] on input "Dump / Quarry Tag *" at bounding box center [450, 189] width 339 height 13
type input "C:\fakepath\8-20TAG2.jpeg"
click at [389, 216] on input "number" at bounding box center [447, 217] width 272 height 26
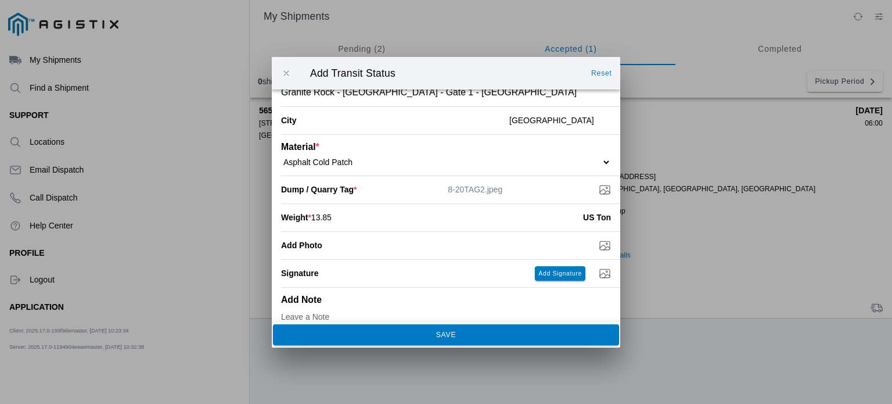
type input "13.85"
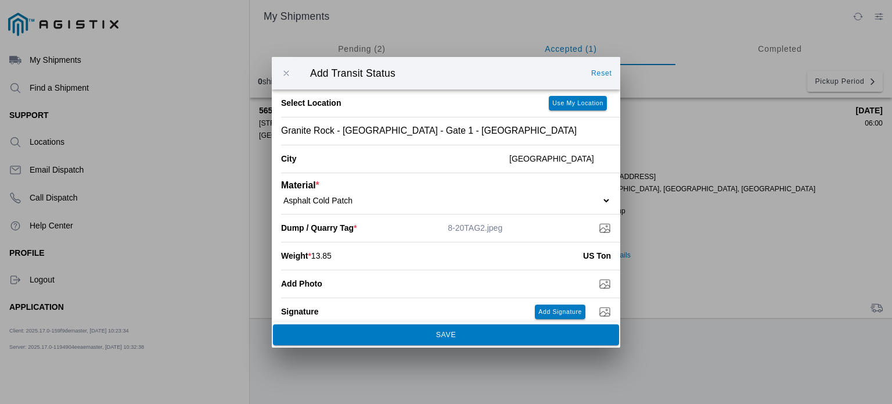
scroll to position [0, 0]
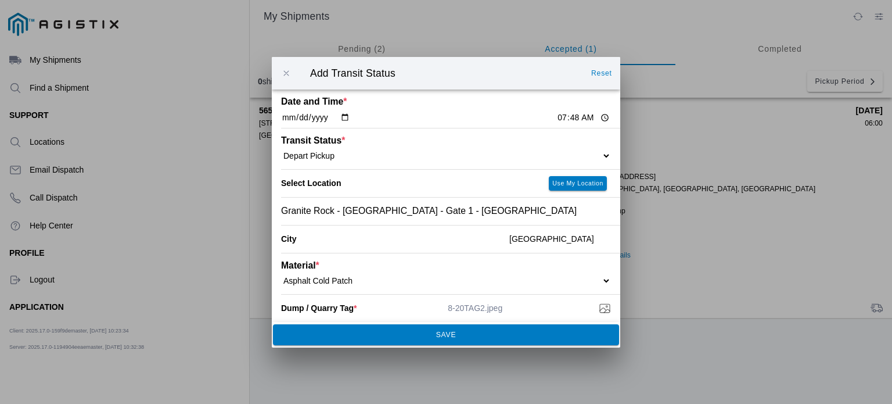
click at [0, 0] on slot "SAVE" at bounding box center [0, 0] width 0 height 0
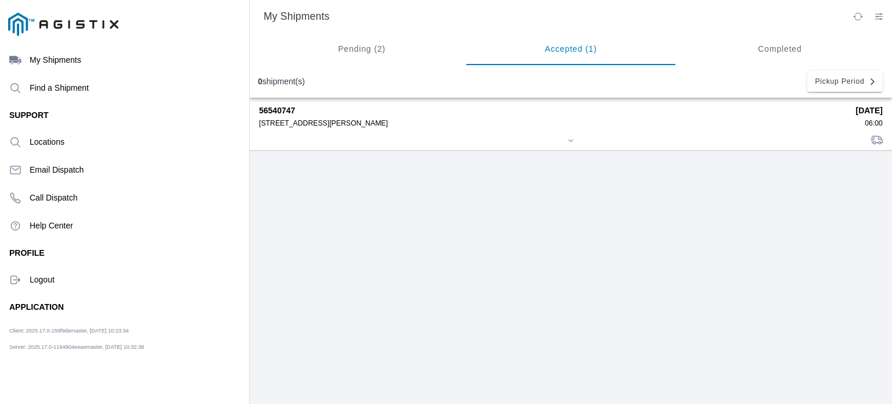
click at [448, 135] on div "56540747 [STREET_ADDRESS][PERSON_NAME] [DATE] 06:00" at bounding box center [571, 124] width 624 height 52
click at [282, 113] on strong "56540747" at bounding box center [553, 110] width 589 height 9
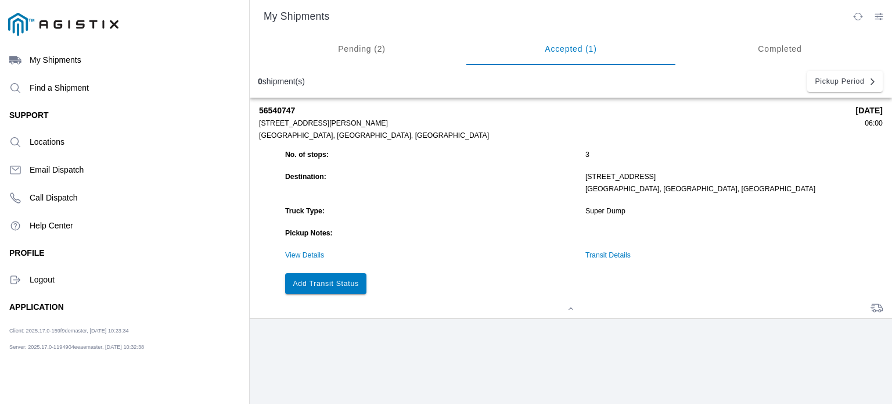
click at [0, 0] on slot "Add Transit Status" at bounding box center [0, 0] width 0 height 0
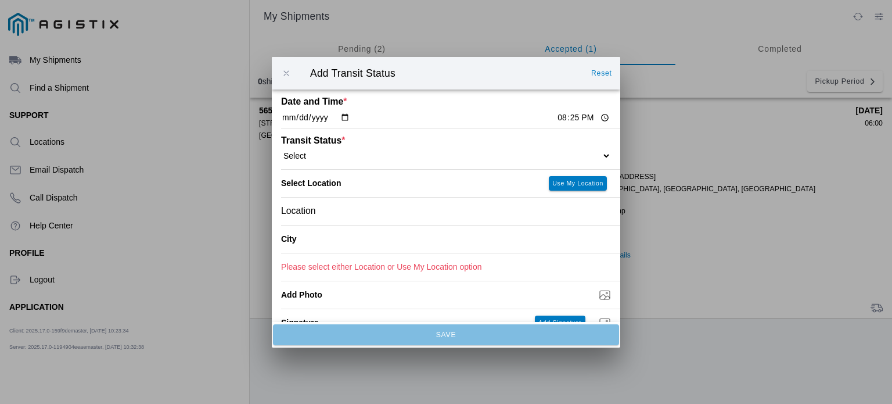
click at [556, 117] on input "20:25" at bounding box center [583, 118] width 55 height 12
click at [566, 117] on input "20:25" at bounding box center [583, 118] width 55 height 12
type input "08:40"
click at [437, 162] on div "Transit Status * Select Arrive at Drop Off Arrive at Pickup Break Start Break S…" at bounding box center [446, 148] width 330 height 41
click at [597, 153] on select "Select Arrive at Drop Off Arrive at Pickup Break Start Break Stop Depart Drop O…" at bounding box center [446, 155] width 330 height 10
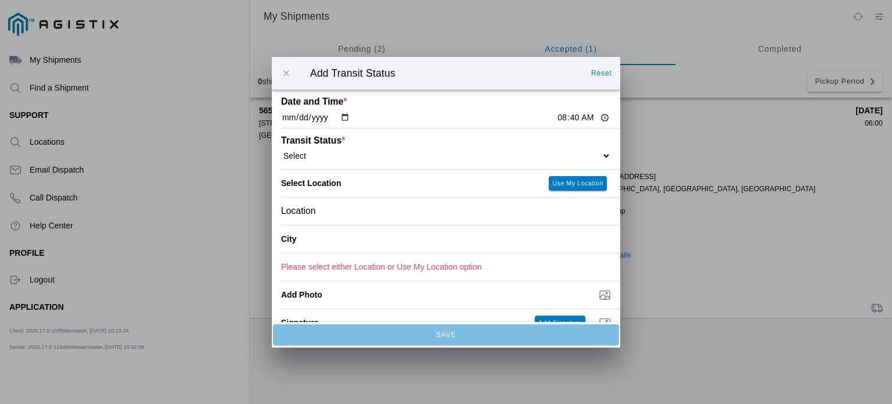
select select "DPTDLVLOC"
click at [281, 150] on select "Select Arrive at Drop Off Arrive at Pickup Break Start Break Stop Depart Drop O…" at bounding box center [446, 155] width 330 height 10
click at [422, 218] on div "Location" at bounding box center [446, 210] width 330 height 27
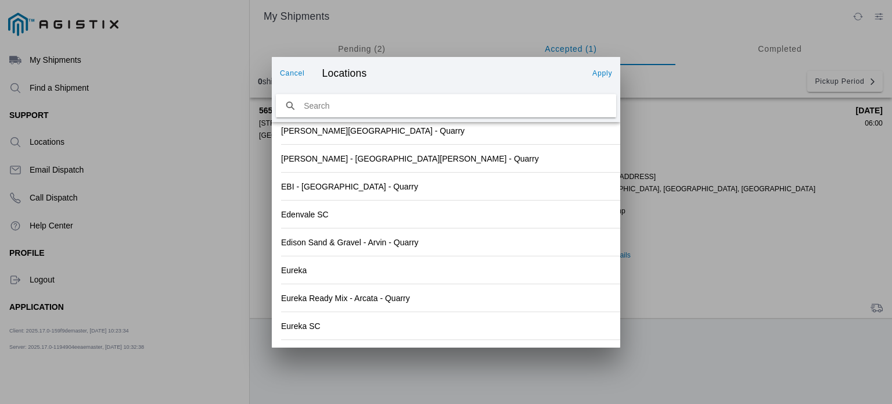
scroll to position [1280, 0]
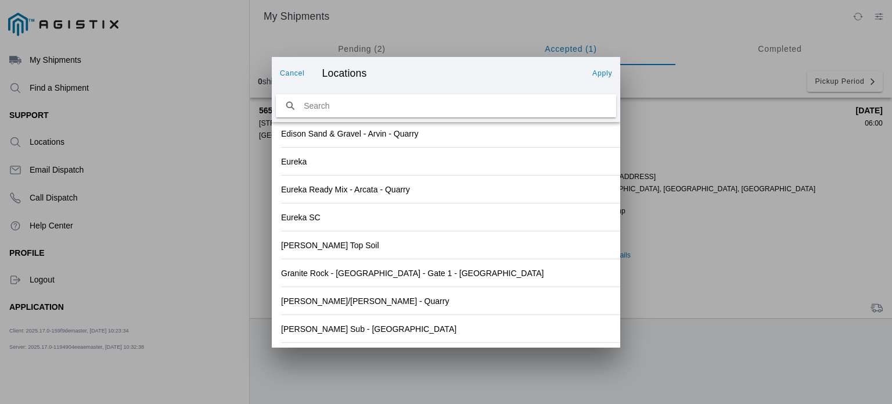
click at [527, 335] on div "[PERSON_NAME] Sub - [GEOGRAPHIC_DATA]" at bounding box center [446, 328] width 330 height 27
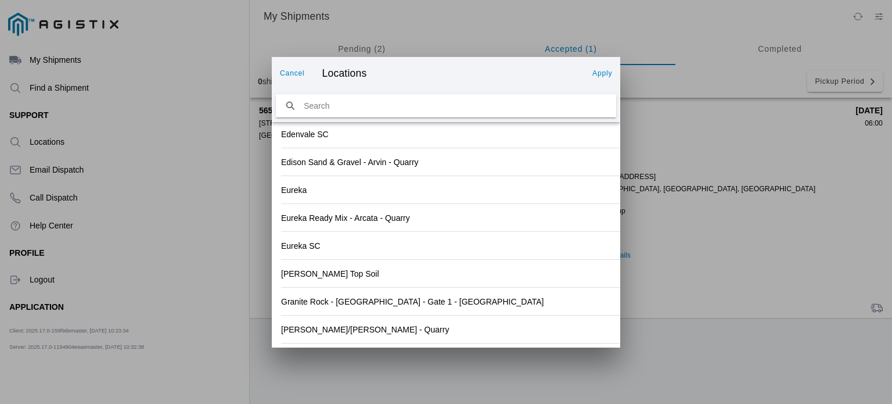
click at [0, 0] on slot "Apply" at bounding box center [0, 0] width 0 height 0
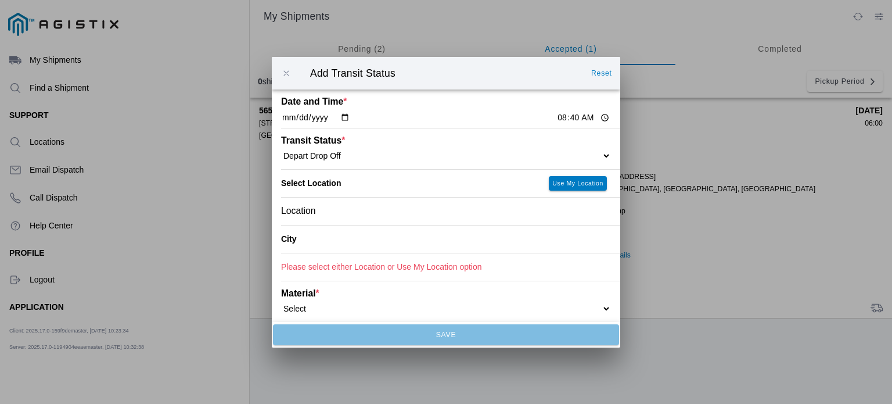
type input "[GEOGRAPHIC_DATA]"
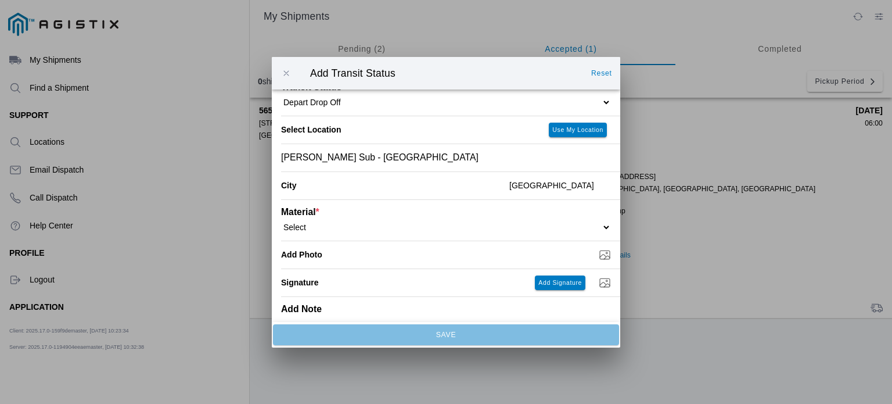
scroll to position [67, 0]
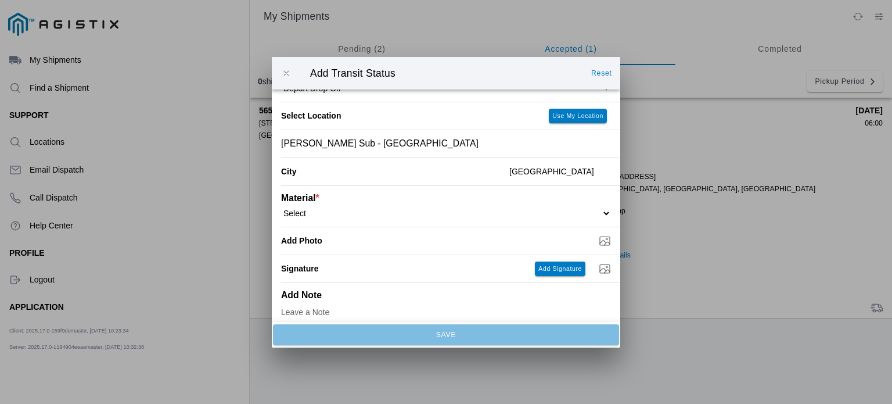
click at [570, 216] on select "Select 1" x 3" Rock 1" x 4" Rock 2" x 4" Rock Asphalt Cold Patch Backfill Spec …" at bounding box center [446, 212] width 330 height 10
select select "708648"
click at [281, 208] on select "Select 1" x 3" Rock 1" x 4" Rock 2" x 4" Rock Asphalt Cold Patch Backfill Spec …" at bounding box center [446, 212] width 330 height 10
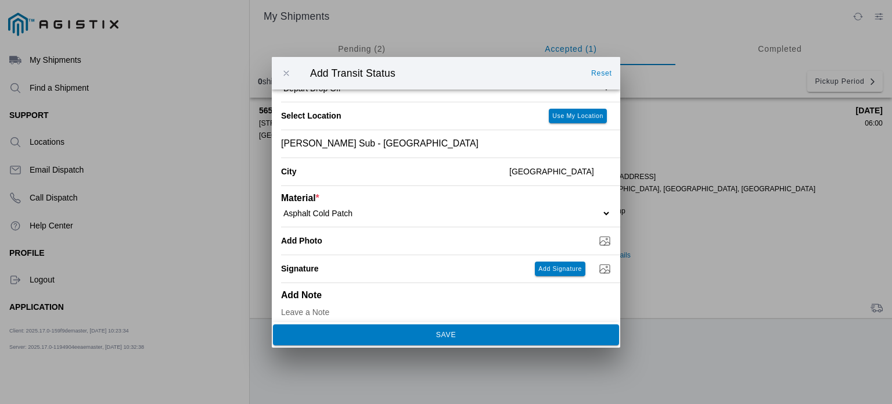
scroll to position [78, 0]
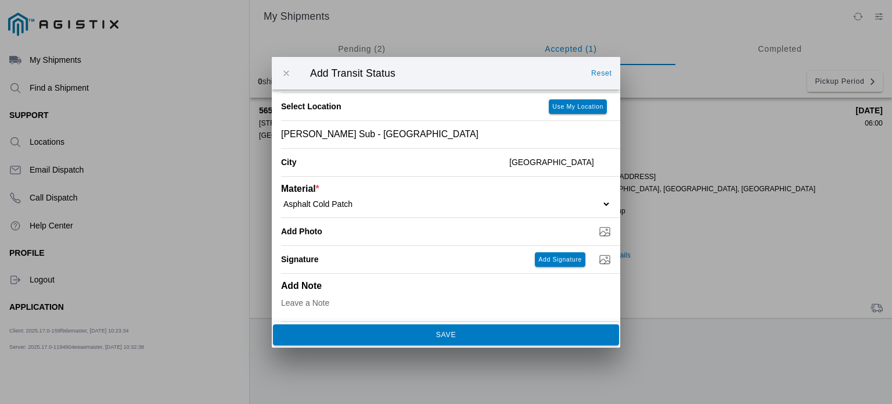
click at [0, 0] on slot "SAVE" at bounding box center [0, 0] width 0 height 0
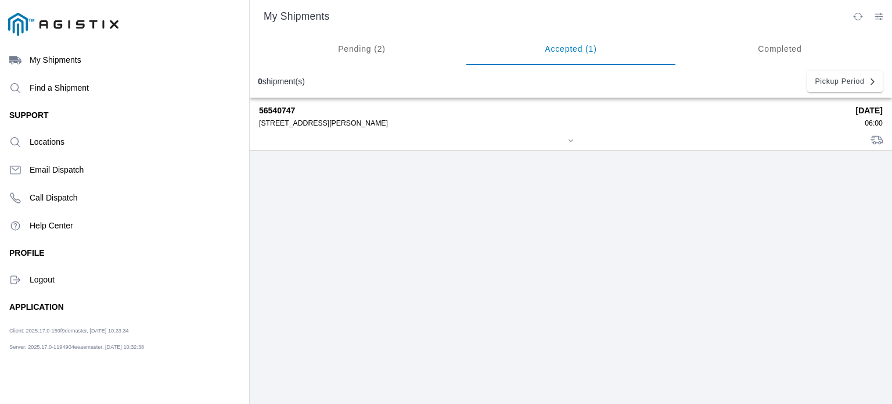
click at [464, 117] on div "56540747 [STREET_ADDRESS][PERSON_NAME]" at bounding box center [553, 116] width 589 height 21
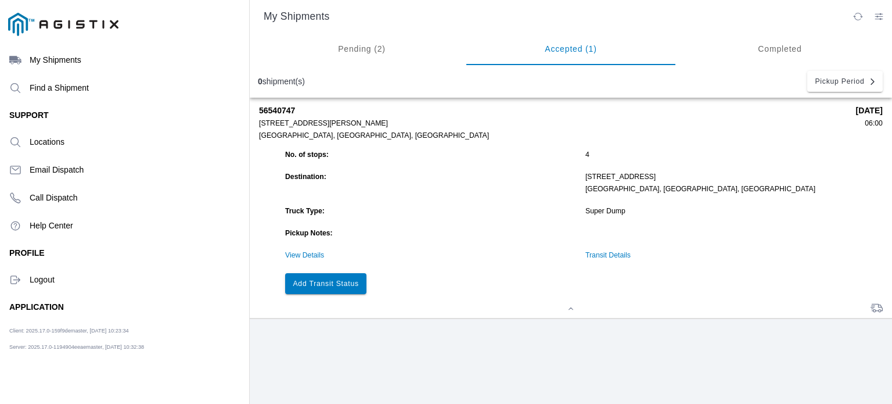
click at [0, 0] on slot "Add Transit Status" at bounding box center [0, 0] width 0 height 0
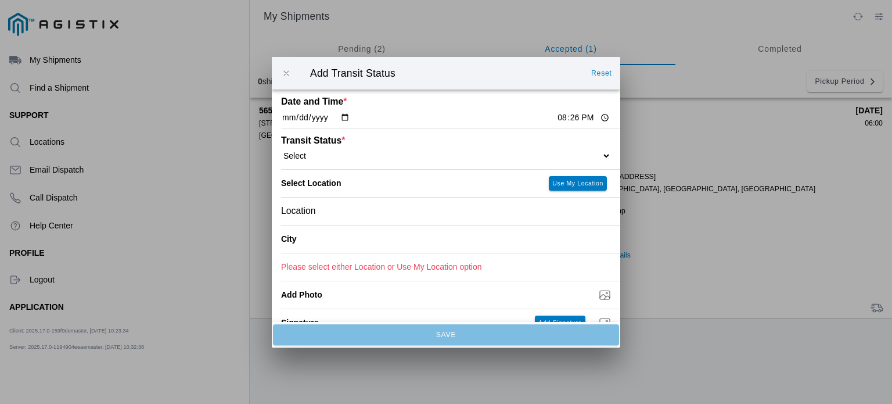
click at [544, 155] on select "Select Arrive at Drop Off Arrive at Pickup Break Start Break Stop Depart Drop O…" at bounding box center [446, 155] width 330 height 10
select select "DPTPULOC"
click at [281, 150] on select "Select Arrive at Drop Off Arrive at Pickup Break Start Break Stop Depart Drop O…" at bounding box center [446, 155] width 330 height 10
click at [401, 214] on div "Location" at bounding box center [446, 210] width 330 height 27
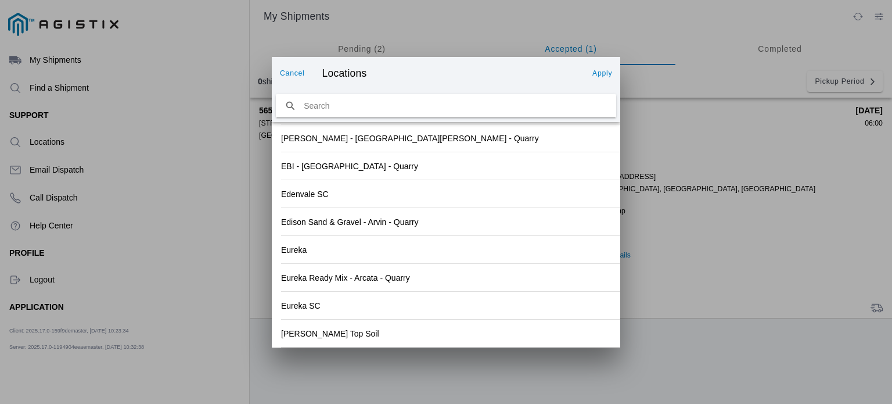
scroll to position [1280, 0]
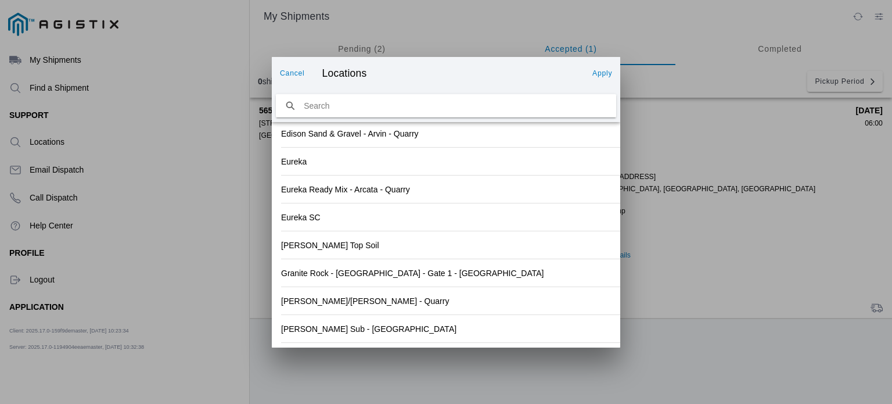
click at [546, 291] on div "[PERSON_NAME]/[PERSON_NAME] - Quarry" at bounding box center [446, 300] width 330 height 27
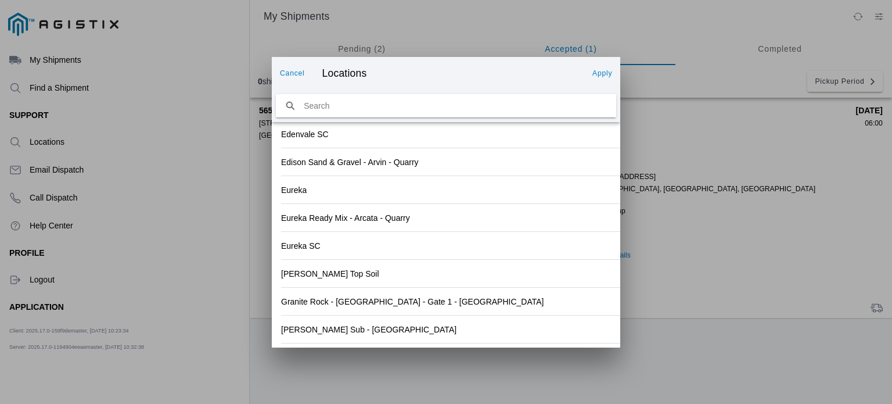
click at [604, 66] on button "Apply" at bounding box center [602, 73] width 29 height 19
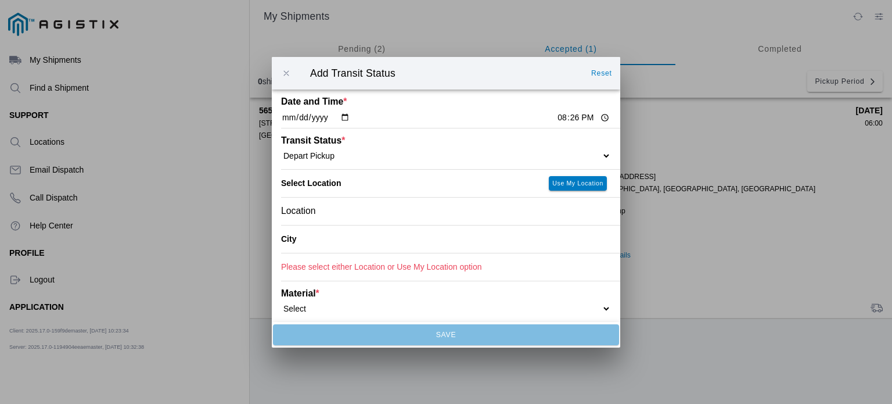
type input "[GEOGRAPHIC_DATA]"
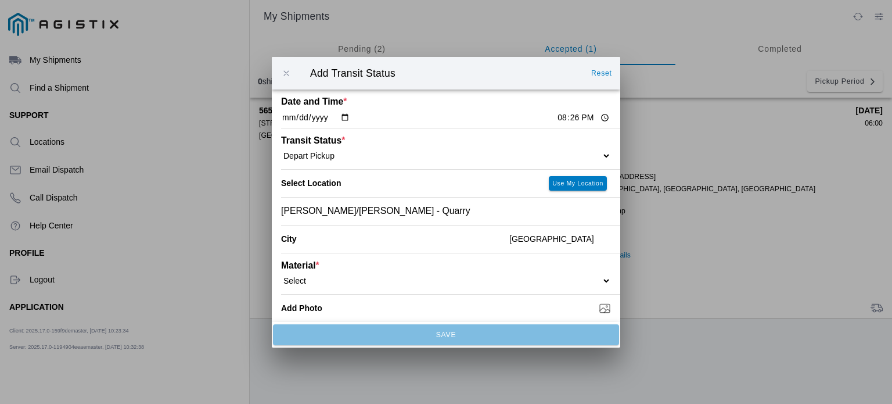
click at [556, 117] on input "20:26" at bounding box center [583, 118] width 55 height 12
type input "09:20"
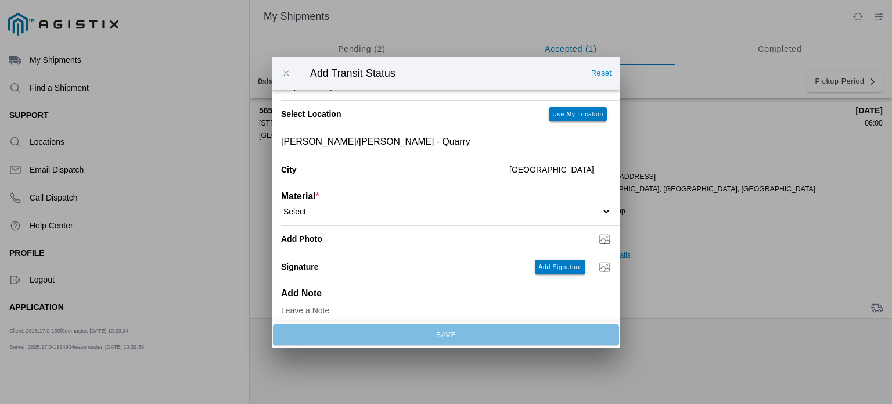
scroll to position [72, 0]
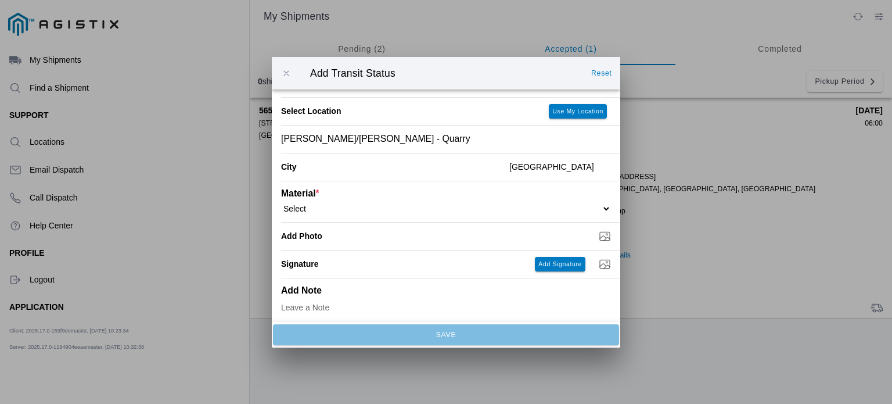
click at [589, 216] on div "Material * Select 1" x 3" Rock 1" x 4" Rock 2" x 4" Rock Asphalt Cold Patch Bac…" at bounding box center [446, 201] width 330 height 41
click at [599, 207] on select "Select 1" x 3" Rock 1" x 4" Rock 2" x 4" Rock Asphalt Cold Patch Backfill Spec …" at bounding box center [446, 208] width 330 height 10
select select "708650"
click at [281, 203] on select "Select 1" x 3" Rock 1" x 4" Rock 2" x 4" Rock Asphalt Cold Patch Backfill Spec …" at bounding box center [446, 208] width 330 height 10
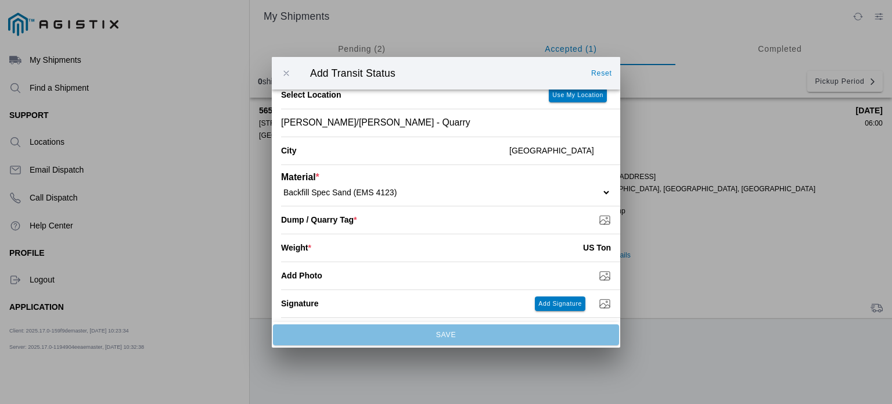
scroll to position [98, 0]
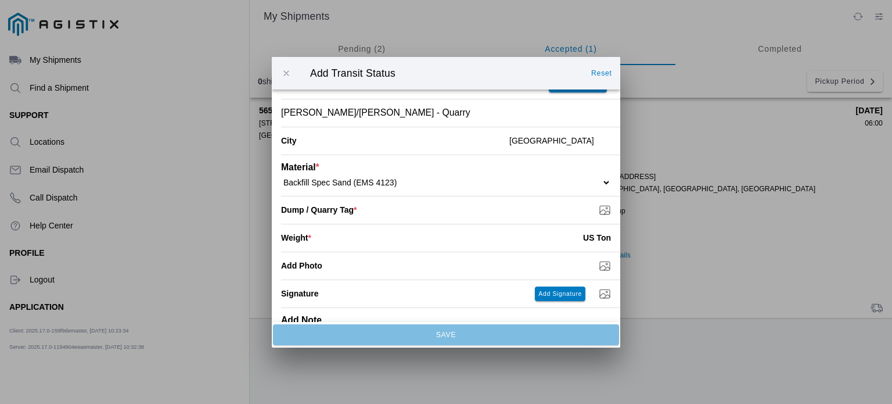
click at [532, 236] on input "number" at bounding box center [447, 238] width 272 height 26
type input "19.03"
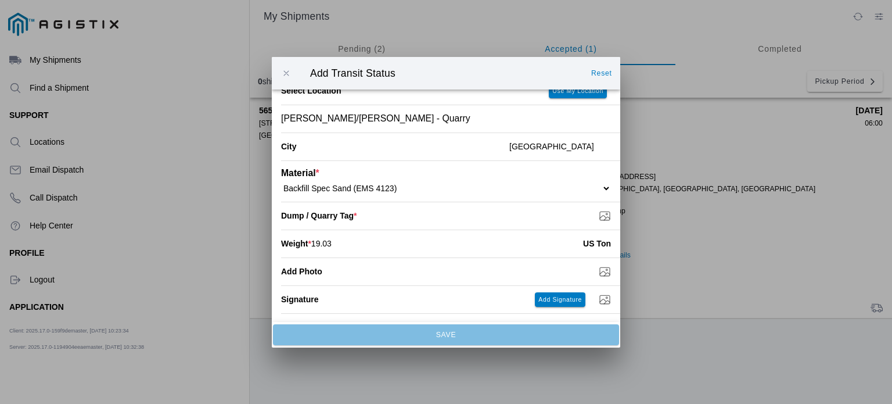
scroll to position [111, 0]
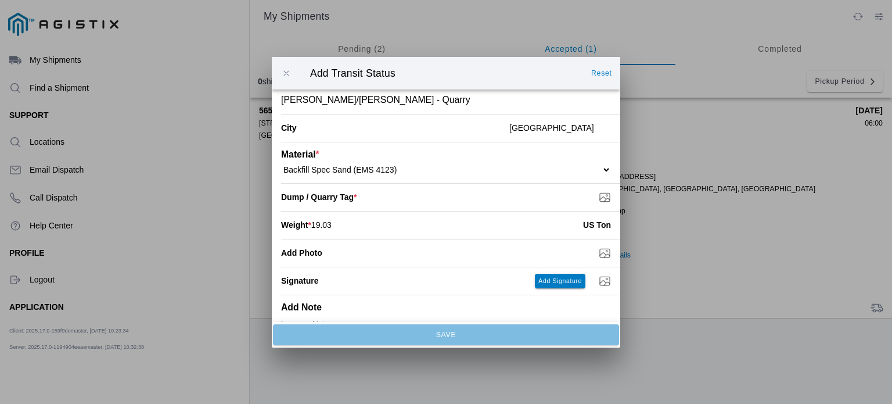
click at [523, 197] on input "Dump / Quarry Tag *" at bounding box center [450, 197] width 339 height 13
type input "C:\fakepath\8-20TAG3.jpeg"
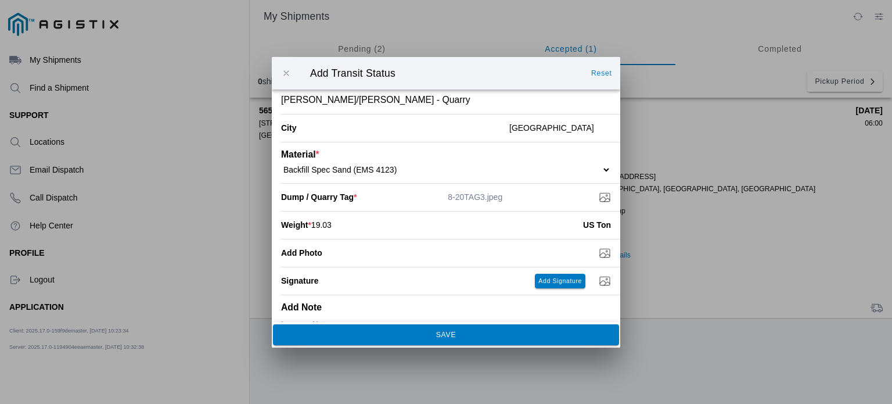
click at [0, 0] on slot "SAVE" at bounding box center [0, 0] width 0 height 0
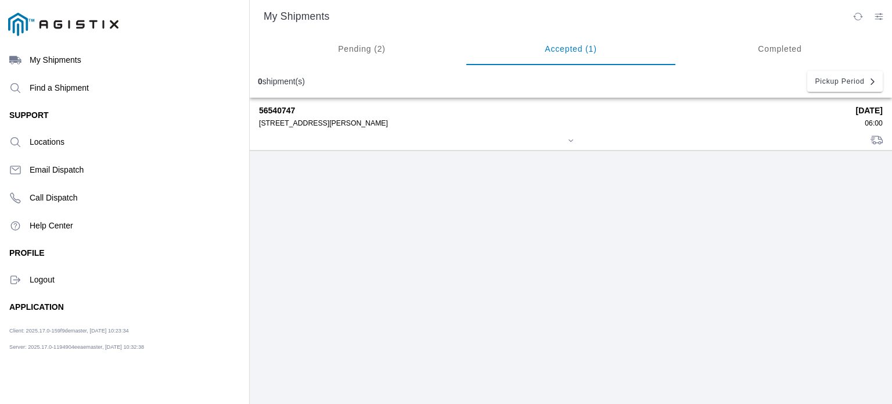
click at [440, 137] on div at bounding box center [571, 141] width 624 height 9
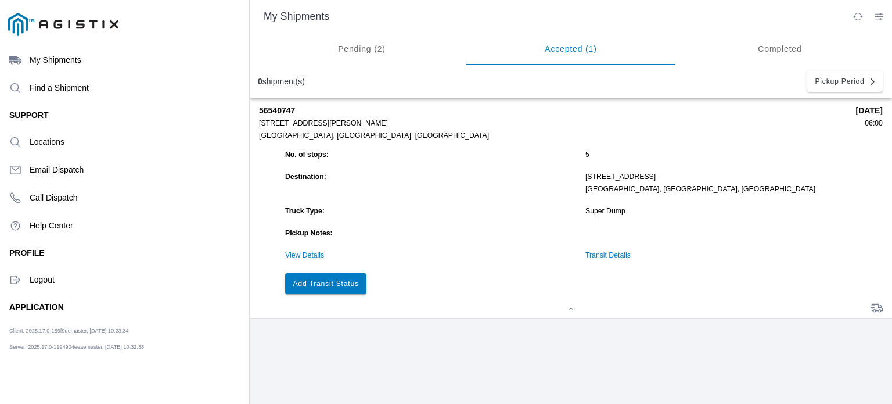
click at [0, 0] on slot "Add Transit Status" at bounding box center [0, 0] width 0 height 0
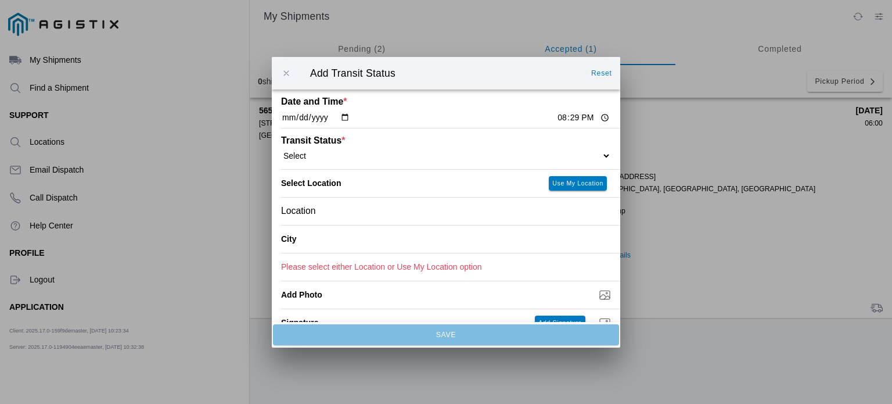
click at [556, 117] on input "20:29" at bounding box center [583, 118] width 55 height 12
type input "09:50"
click at [437, 161] on div "Transit Status * Select Arrive at Drop Off Arrive at Pickup Break Start Break S…" at bounding box center [446, 148] width 330 height 41
click at [598, 157] on select "Select Arrive at Drop Off Arrive at Pickup Break Start Break Stop Depart Drop O…" at bounding box center [446, 155] width 330 height 10
select select "DPTDLVLOC"
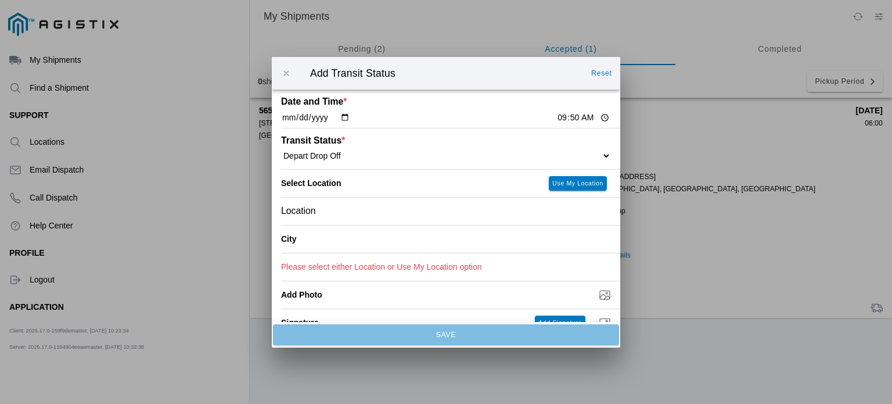
click at [281, 150] on select "Select Arrive at Drop Off Arrive at Pickup Break Start Break Stop Depart Drop O…" at bounding box center [446, 155] width 330 height 10
click at [453, 218] on div "Location" at bounding box center [446, 210] width 330 height 27
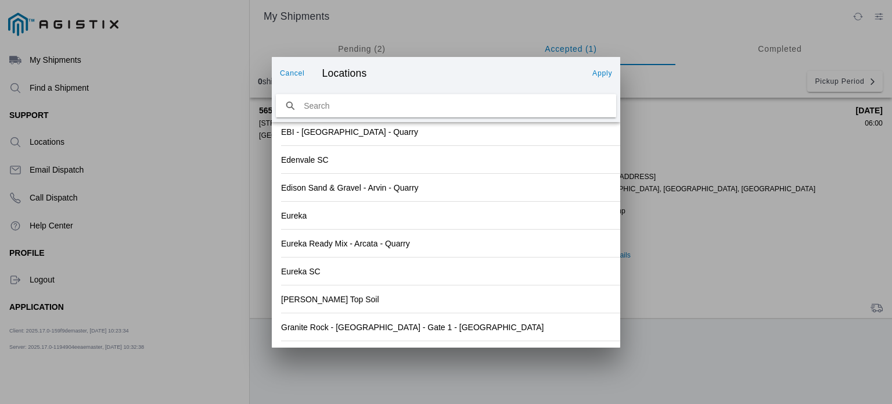
scroll to position [1280, 0]
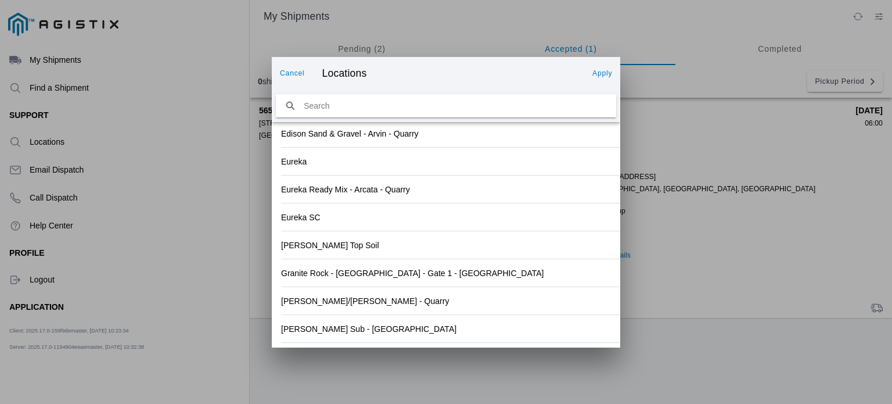
click at [563, 326] on div "[PERSON_NAME] Sub - [GEOGRAPHIC_DATA]" at bounding box center [446, 328] width 330 height 27
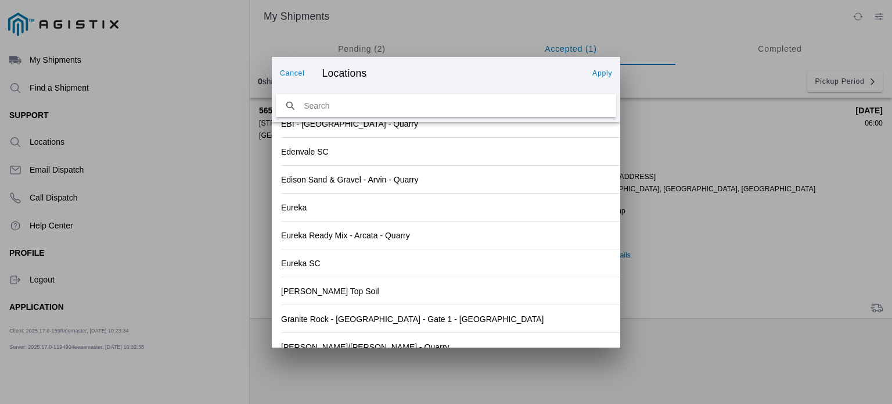
scroll to position [1297, 0]
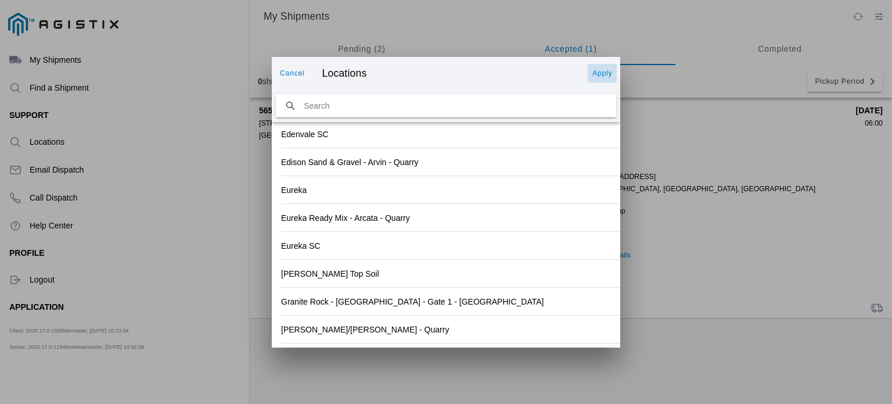
click at [0, 0] on slot "Apply" at bounding box center [0, 0] width 0 height 0
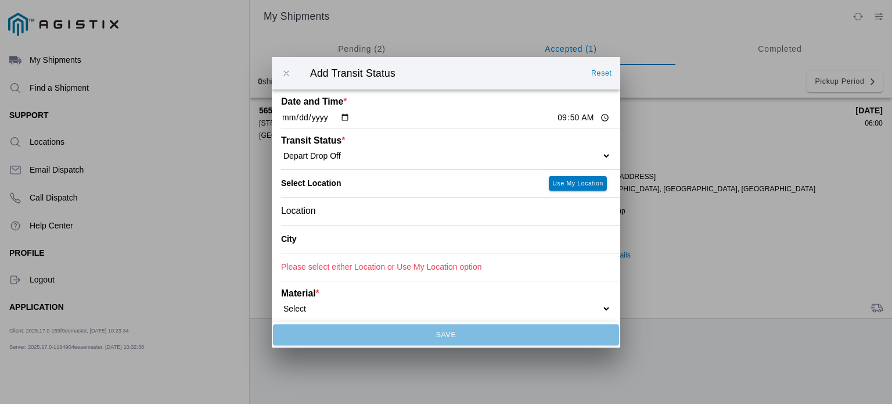
type input "[GEOGRAPHIC_DATA]"
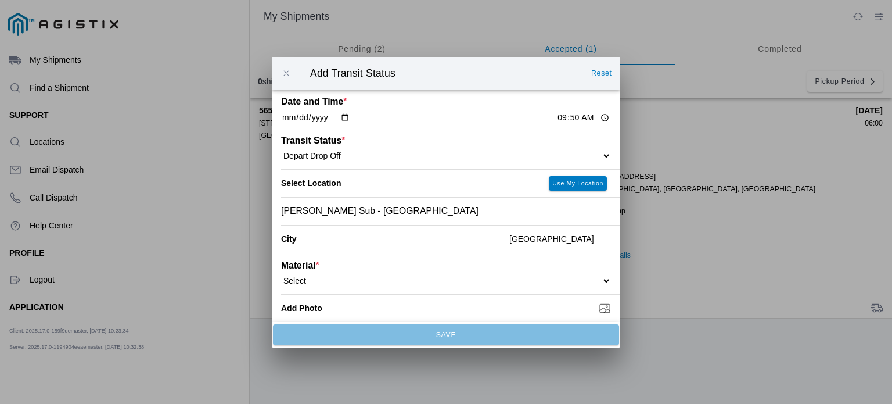
click at [575, 281] on select "Select 1" x 3" Rock 1" x 4" Rock 2" x 4" Rock Asphalt Cold Patch Backfill Spec …" at bounding box center [446, 280] width 330 height 10
select select "708650"
click at [281, 275] on select "Select 1" x 3" Rock 1" x 4" Rock 2" x 4" Rock Asphalt Cold Patch Backfill Spec …" at bounding box center [446, 280] width 330 height 10
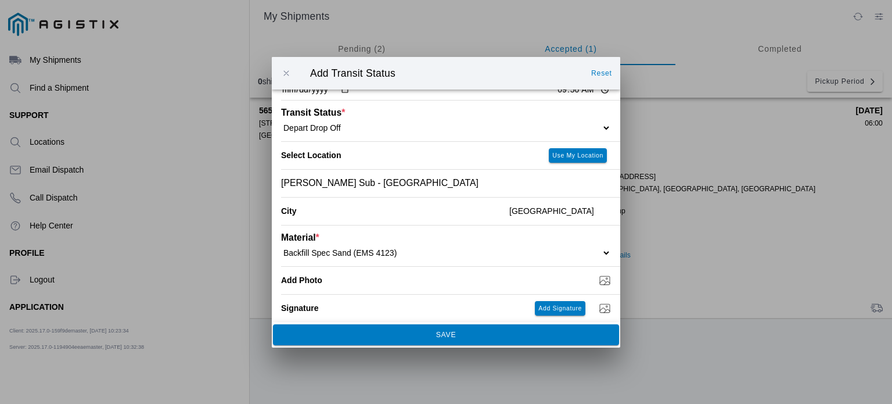
scroll to position [0, 0]
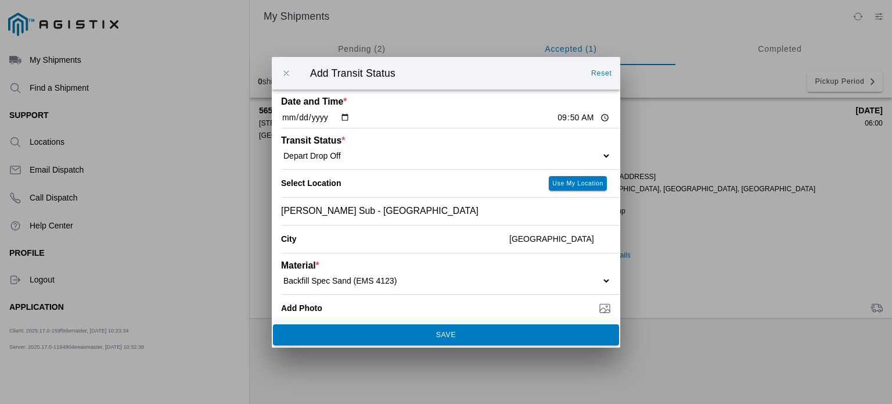
click at [472, 330] on button "SAVE" at bounding box center [446, 334] width 346 height 21
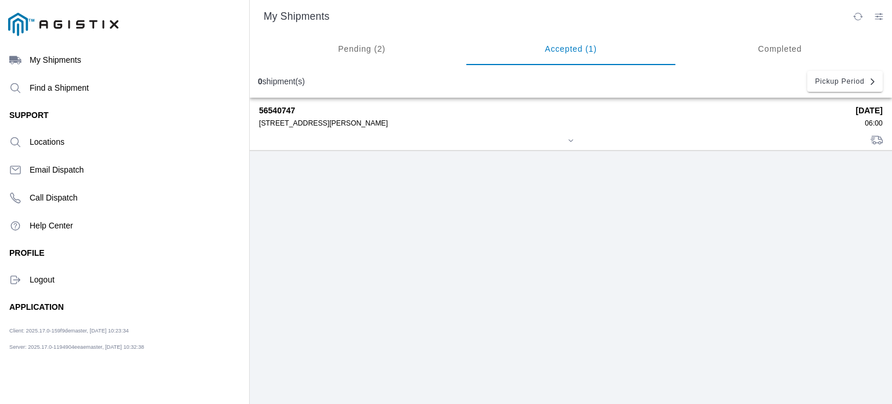
click at [405, 137] on div at bounding box center [571, 141] width 624 height 9
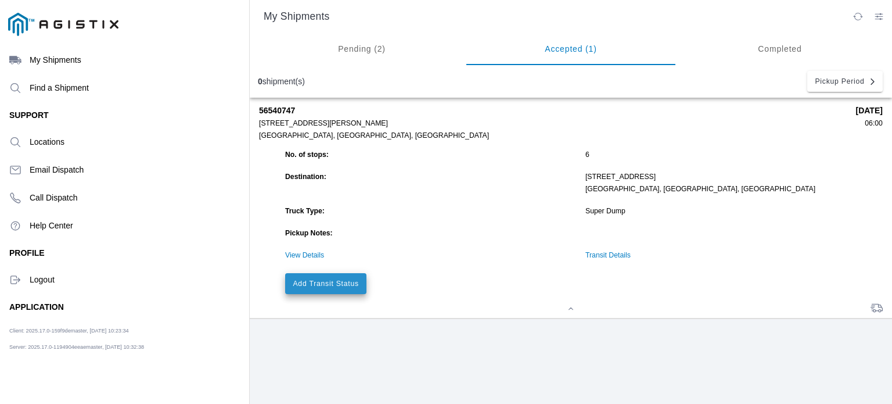
click at [0, 0] on slot "Add Transit Status" at bounding box center [0, 0] width 0 height 0
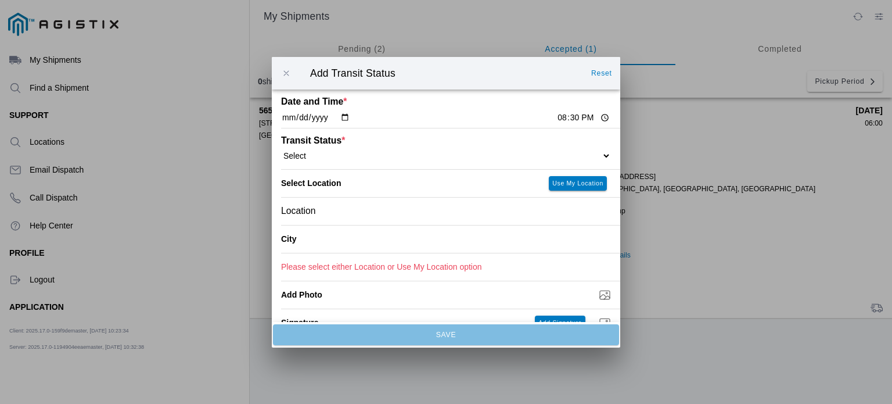
click at [598, 118] on input "20:30" at bounding box center [583, 118] width 55 height 12
click at [565, 116] on input "21:30" at bounding box center [583, 118] width 55 height 12
type input "09:20"
click at [517, 159] on select "Select Arrive at Drop Off Arrive at Pickup Break Start Break Stop Depart Drop O…" at bounding box center [446, 155] width 330 height 10
select select "DPTPULOC"
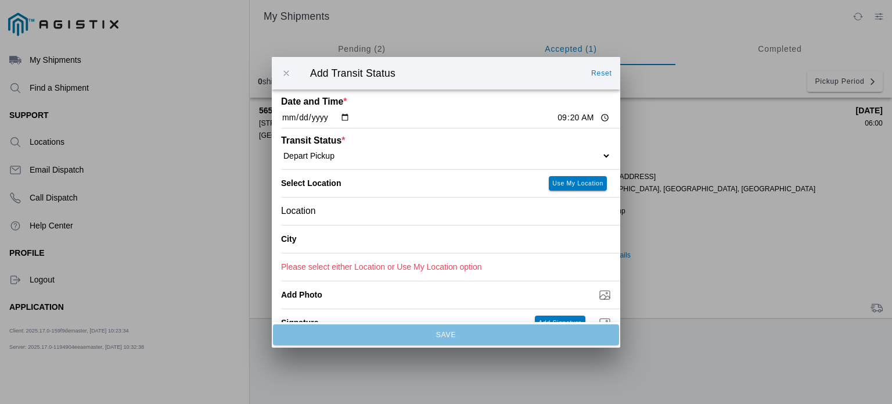
click at [281, 150] on select "Select Arrive at Drop Off Arrive at Pickup Break Start Break Stop Depart Drop O…" at bounding box center [446, 155] width 330 height 10
click at [556, 116] on input "09:20" at bounding box center [583, 118] width 55 height 12
type input "10:30"
click at [482, 214] on div "Location" at bounding box center [446, 210] width 330 height 27
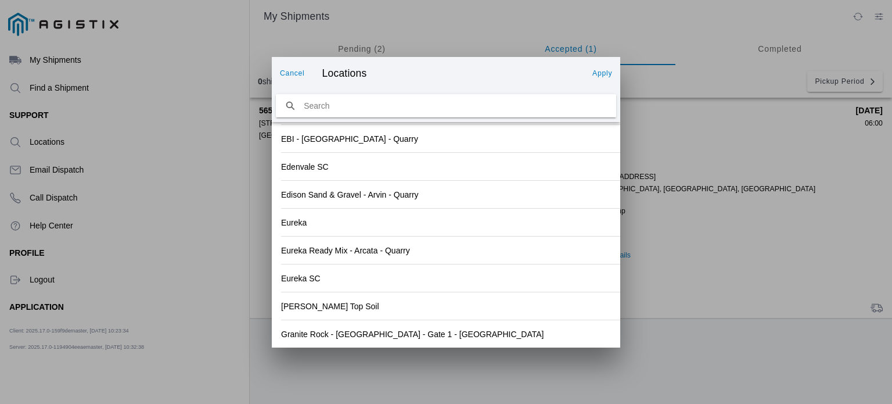
scroll to position [1280, 0]
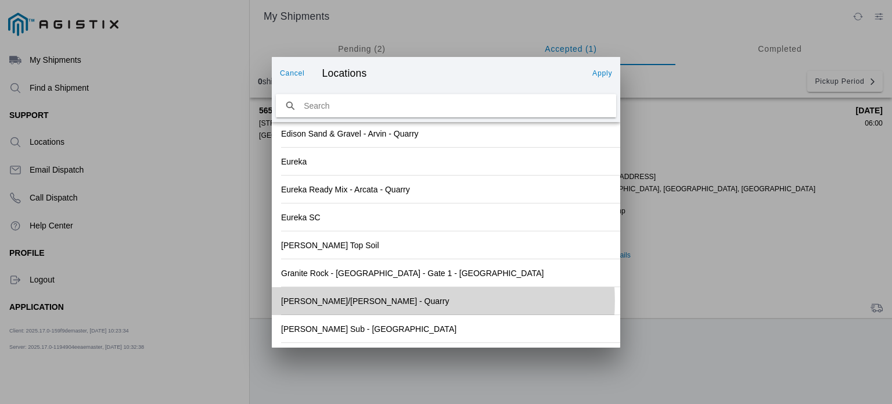
click at [497, 300] on div "[PERSON_NAME]/[PERSON_NAME] - Quarry" at bounding box center [446, 300] width 330 height 27
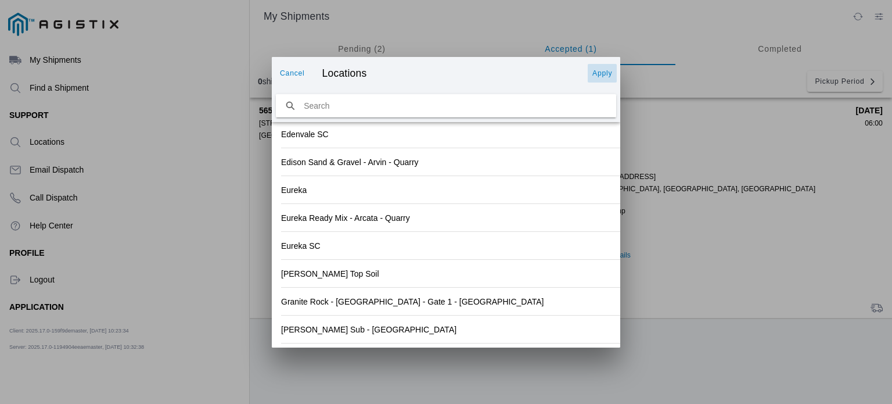
click at [609, 78] on button "Apply" at bounding box center [602, 73] width 29 height 19
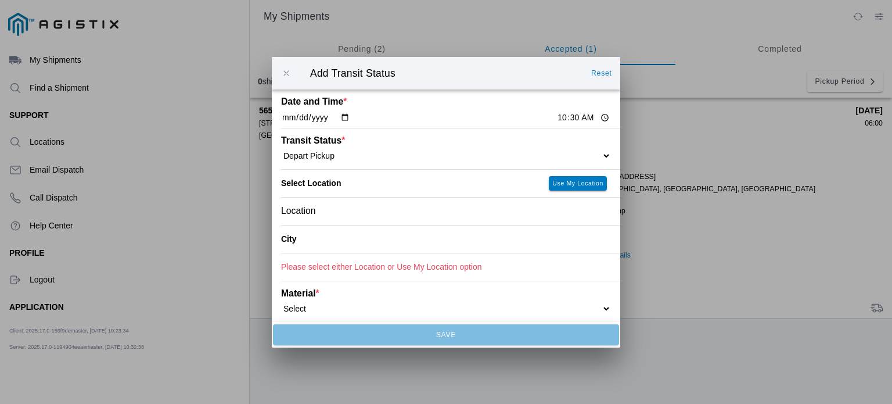
type input "[GEOGRAPHIC_DATA]"
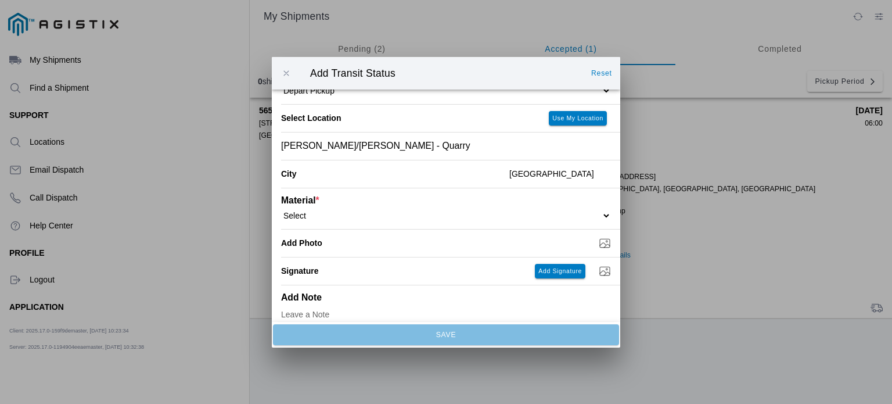
scroll to position [66, 0]
click at [547, 220] on div "Material * Select 1" x 3" Rock 1" x 4" Rock 2" x 4" Rock Asphalt Cold Patch Bac…" at bounding box center [446, 206] width 330 height 41
click at [593, 217] on select "Select 1" x 3" Rock 1" x 4" Rock 2" x 4" Rock Asphalt Cold Patch Backfill Spec …" at bounding box center [446, 214] width 330 height 10
select select "708650"
click at [281, 209] on select "Select 1" x 3" Rock 1" x 4" Rock 2" x 4" Rock Asphalt Cold Patch Backfill Spec …" at bounding box center [446, 214] width 330 height 10
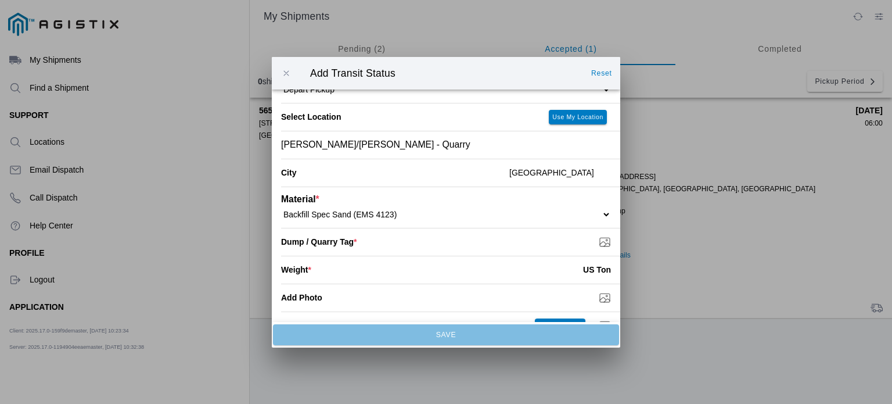
click at [519, 269] on input "number" at bounding box center [447, 270] width 272 height 26
type input "19.15"
click at [536, 241] on input "Dump / Quarry Tag *" at bounding box center [450, 241] width 339 height 13
type input "C:\fakepath\8-20TAG4.jpeg"
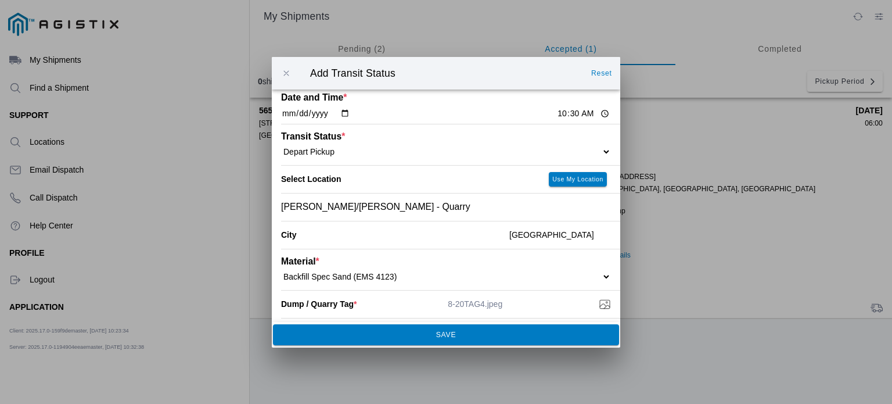
scroll to position [0, 0]
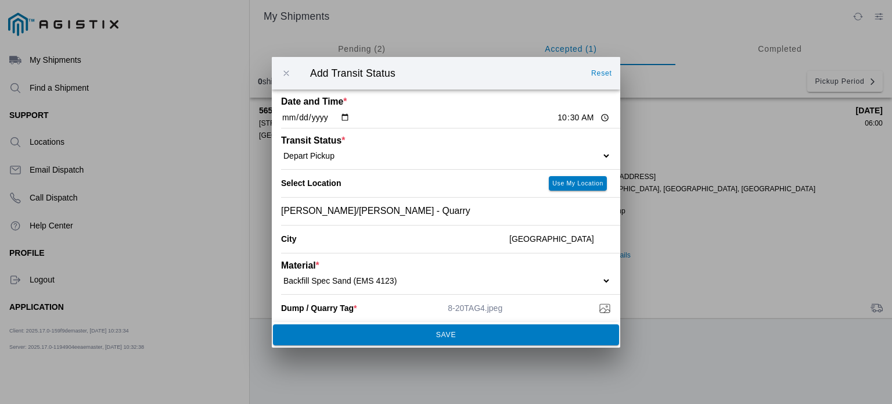
click at [480, 332] on span "SAVE" at bounding box center [446, 334] width 331 height 7
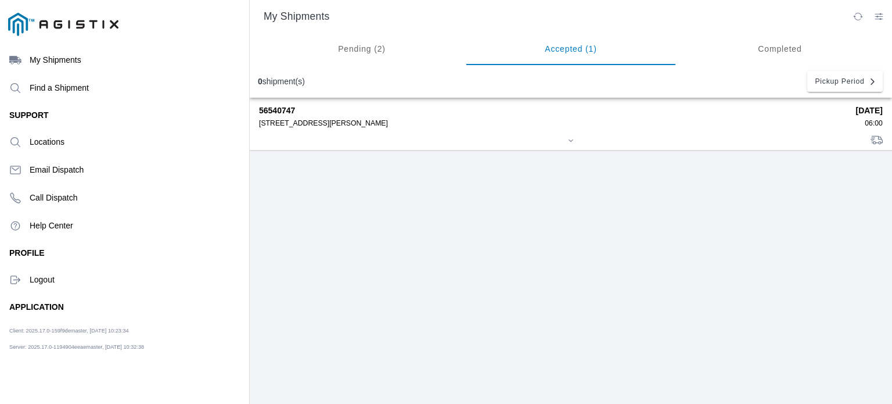
click at [357, 127] on div "[STREET_ADDRESS][PERSON_NAME]" at bounding box center [553, 123] width 589 height 8
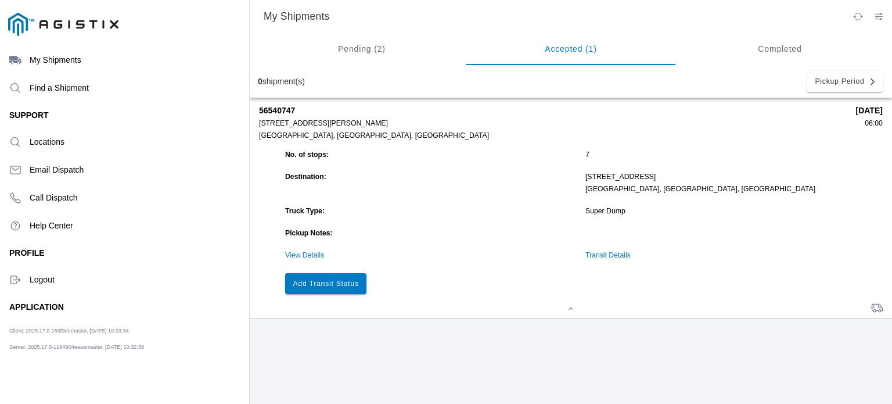
click at [0, 0] on slot "Add Transit Status" at bounding box center [0, 0] width 0 height 0
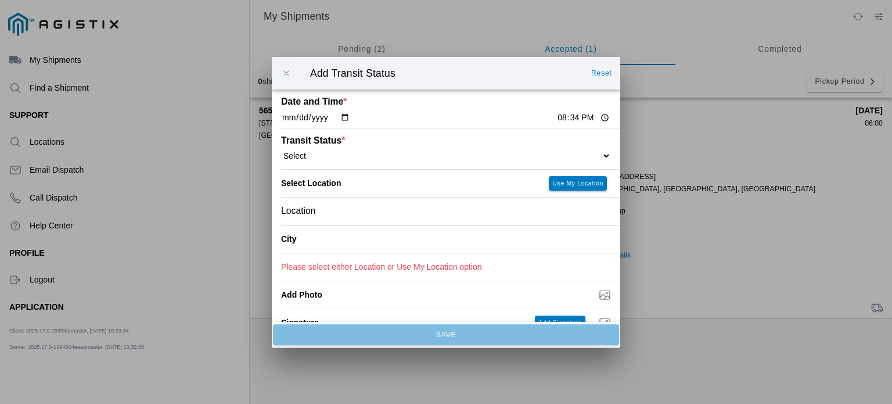
click at [401, 160] on select "Select Arrive at Drop Off Arrive at Pickup Break Start Break Stop Depart Drop O…" at bounding box center [446, 155] width 330 height 10
select select "DPTDLVLOC"
click at [281, 150] on select "Select Arrive at Drop Off Arrive at Pickup Break Start Break Stop Depart Drop O…" at bounding box center [446, 155] width 330 height 10
click at [556, 120] on input "20:34" at bounding box center [583, 118] width 55 height 12
type input "11:05"
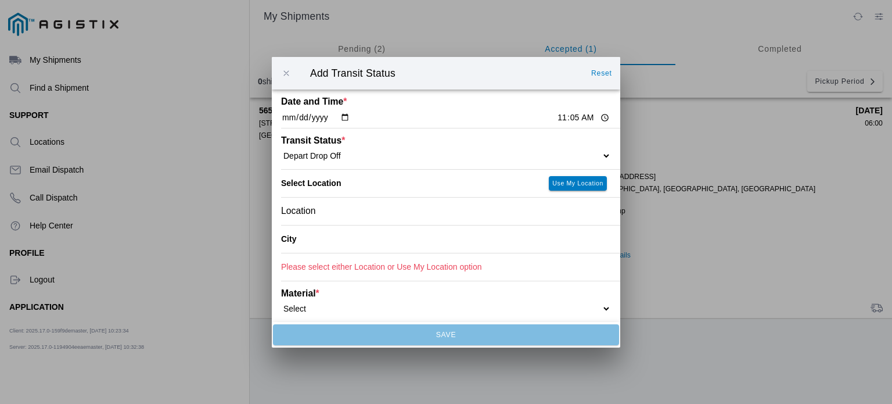
click at [437, 218] on div "Location" at bounding box center [446, 210] width 330 height 27
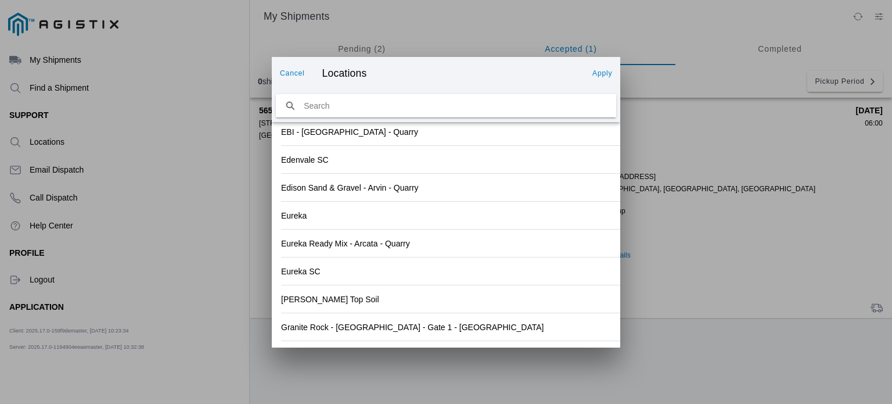
scroll to position [1280, 0]
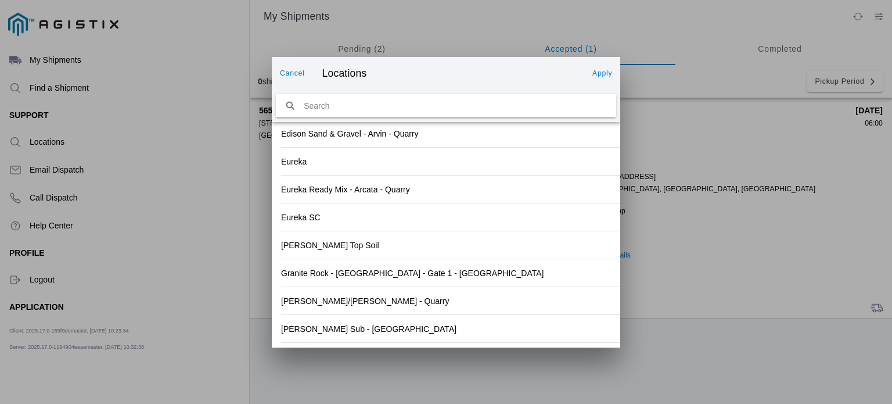
click at [503, 331] on div "[PERSON_NAME] Sub - [GEOGRAPHIC_DATA]" at bounding box center [446, 328] width 330 height 27
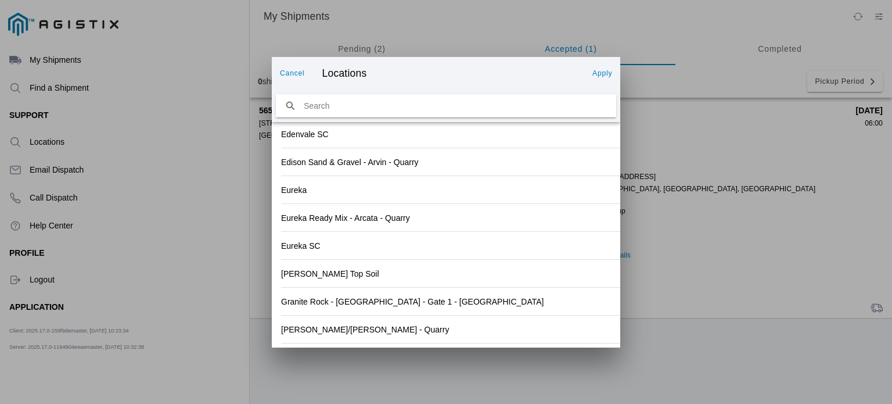
click at [0, 0] on slot "Apply" at bounding box center [0, 0] width 0 height 0
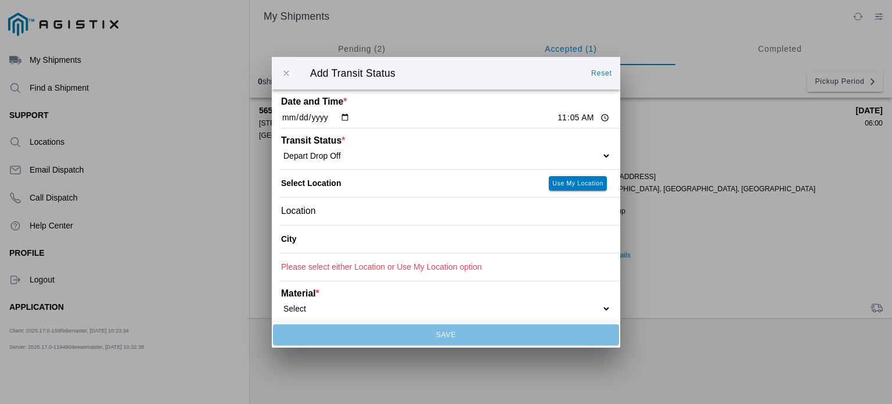
type input "[GEOGRAPHIC_DATA]"
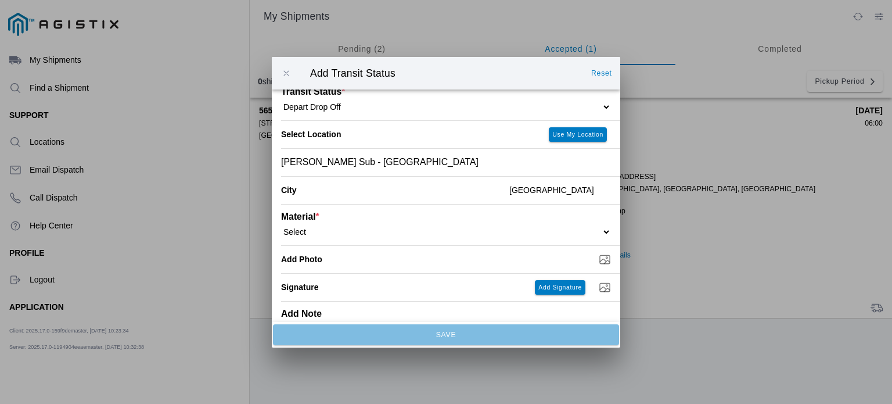
scroll to position [51, 0]
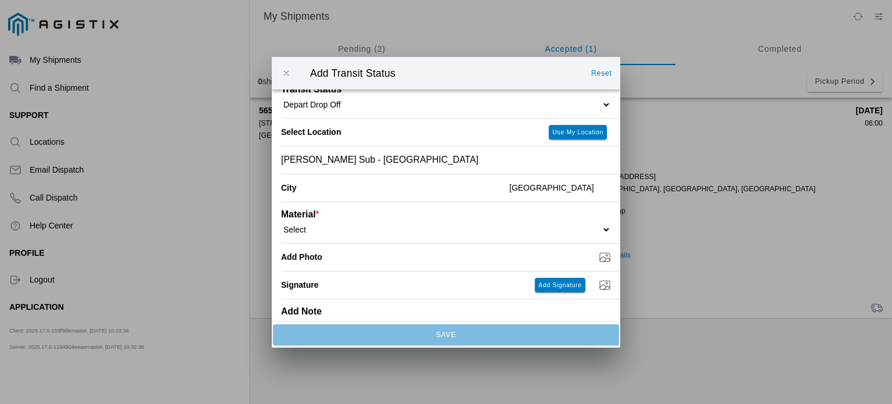
click at [598, 234] on select "Select 1" x 3" Rock 1" x 4" Rock 2" x 4" Rock Asphalt Cold Patch Backfill Spec …" at bounding box center [446, 229] width 330 height 10
select select "708650"
click at [281, 224] on select "Select 1" x 3" Rock 1" x 4" Rock 2" x 4" Rock Asphalt Cold Patch Backfill Spec …" at bounding box center [446, 229] width 330 height 10
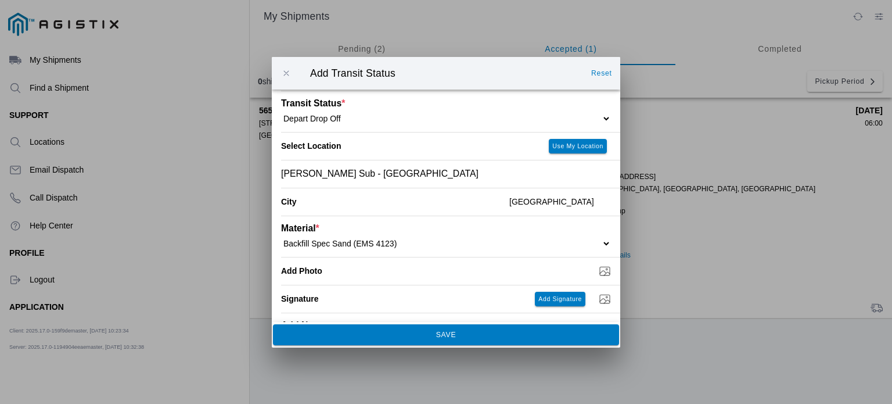
scroll to position [78, 0]
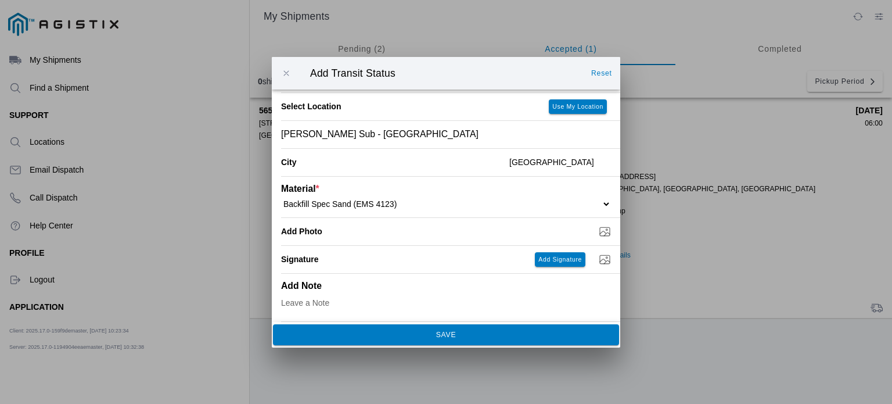
click at [514, 342] on button "SAVE" at bounding box center [446, 334] width 346 height 21
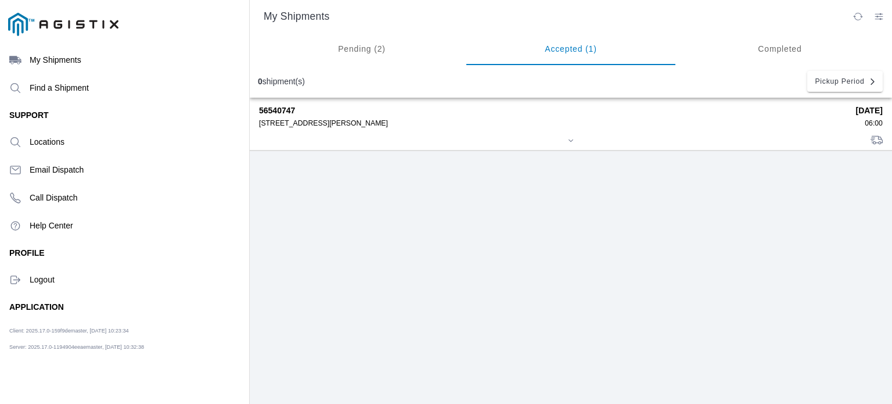
click at [395, 130] on div "56540747 [STREET_ADDRESS][PERSON_NAME] [DATE] 06:00" at bounding box center [571, 124] width 624 height 52
click at [462, 123] on div "[STREET_ADDRESS][PERSON_NAME]" at bounding box center [553, 123] width 589 height 8
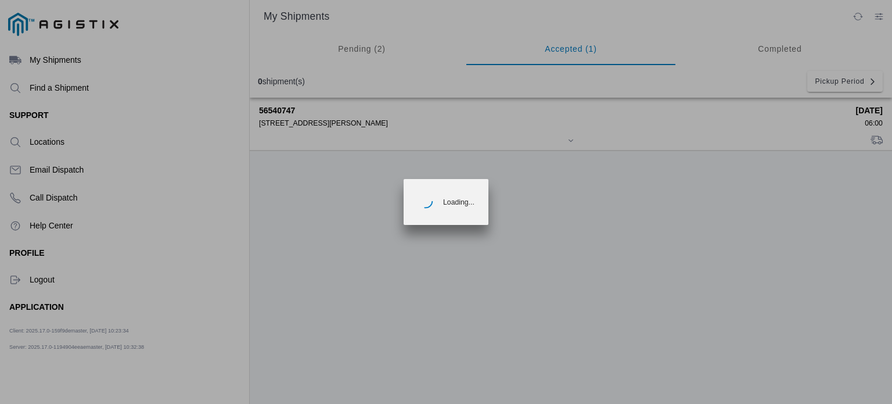
click at [462, 123] on ion-loading "Loading..." at bounding box center [446, 202] width 892 height 404
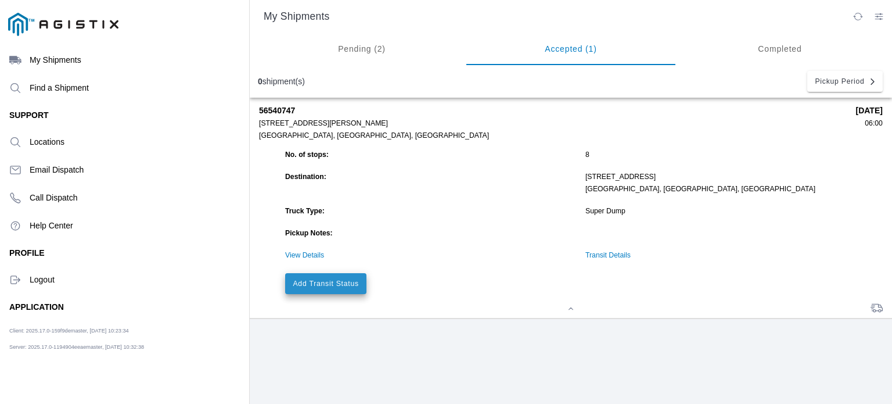
click at [343, 278] on button "Add Transit Status" at bounding box center [325, 283] width 81 height 21
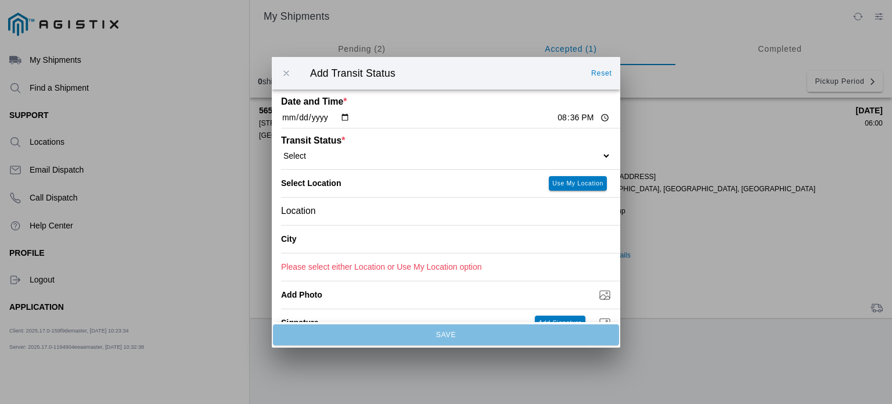
click at [575, 153] on select "Select Arrive at Drop Off Arrive at Pickup Break Start Break Stop Depart Drop O…" at bounding box center [446, 155] width 330 height 10
select select "BREAKSTART"
click at [281, 150] on select "Select Arrive at Drop Off Arrive at Pickup Break Start Break Stop Depart Drop O…" at bounding box center [446, 155] width 330 height 10
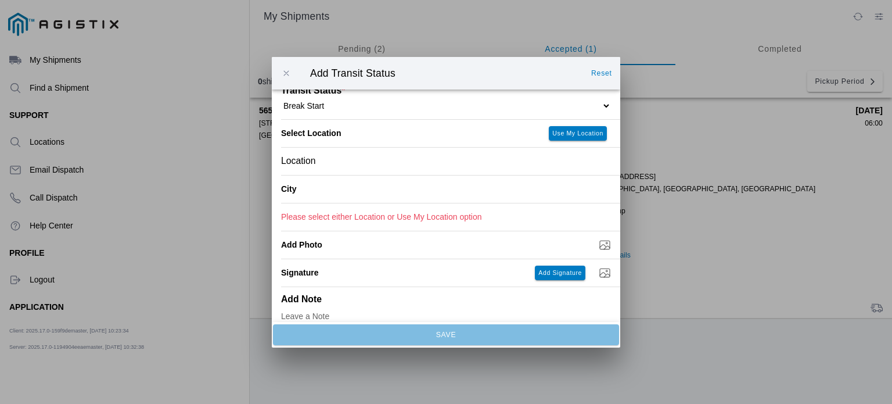
scroll to position [0, 0]
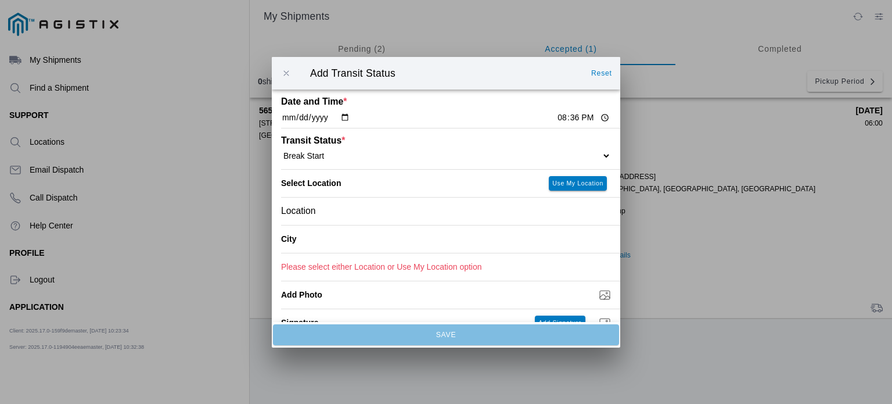
click at [477, 239] on ion-label "City" at bounding box center [390, 238] width 219 height 9
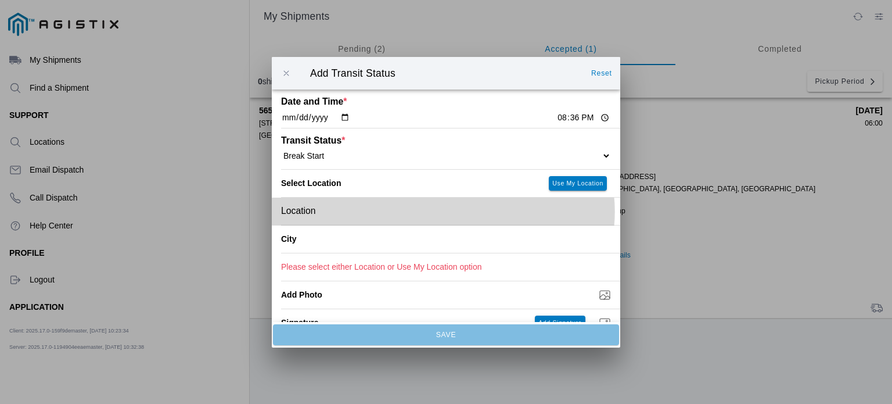
click at [497, 215] on div "Location" at bounding box center [446, 210] width 330 height 27
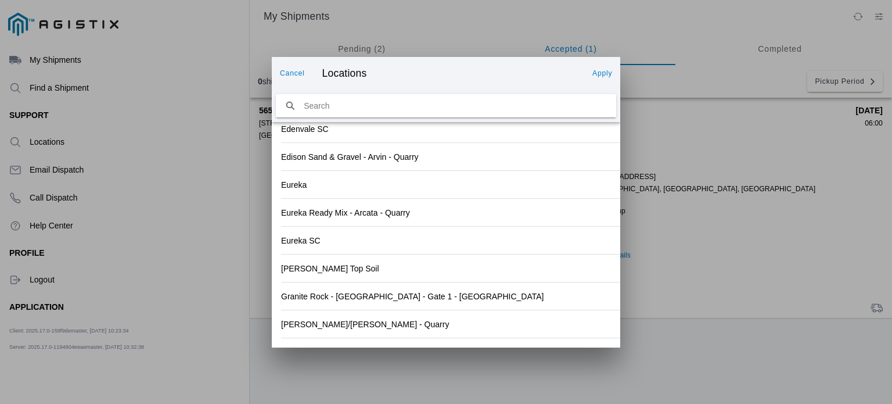
scroll to position [1280, 0]
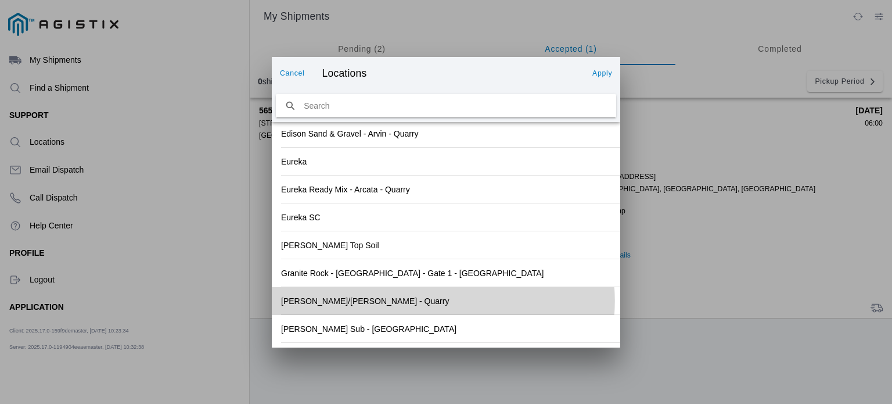
click at [516, 305] on div "[PERSON_NAME]/[PERSON_NAME] - Quarry" at bounding box center [446, 300] width 330 height 27
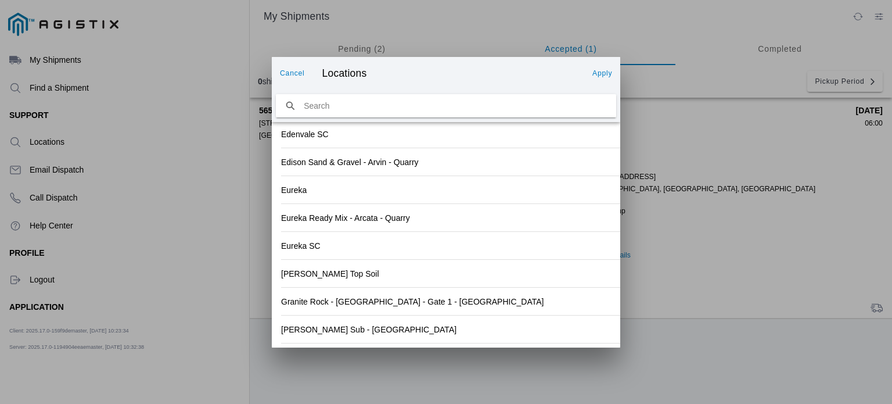
click at [613, 78] on button "Apply" at bounding box center [602, 73] width 29 height 19
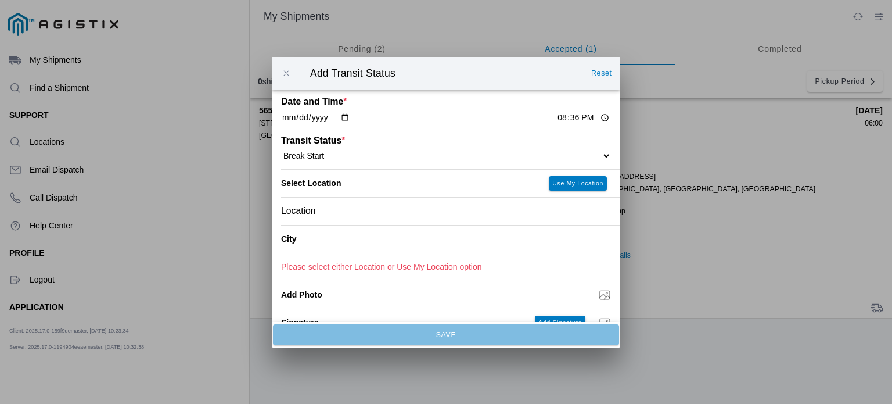
type input "[GEOGRAPHIC_DATA]"
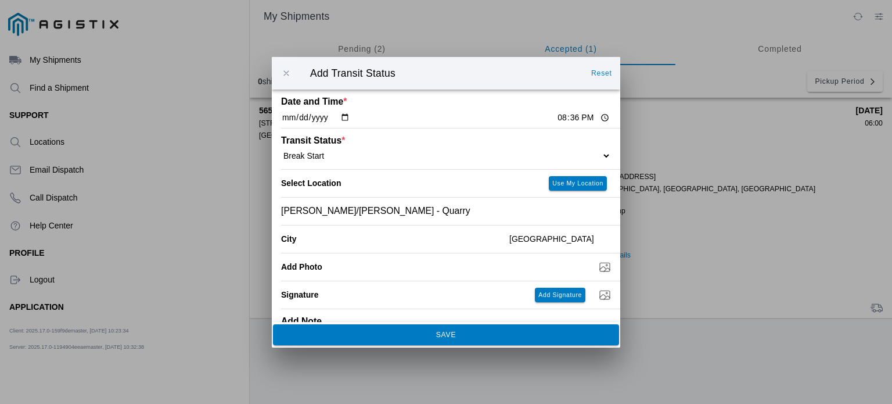
click at [556, 116] on input "20:36" at bounding box center [583, 118] width 55 height 12
type input "11:30"
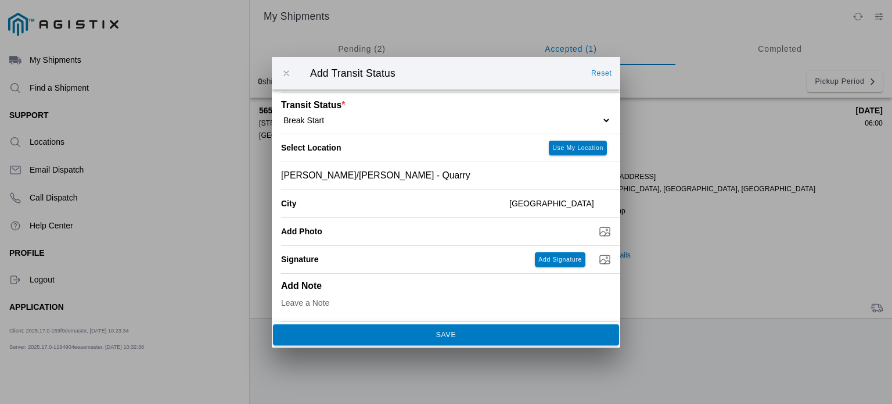
scroll to position [0, 0]
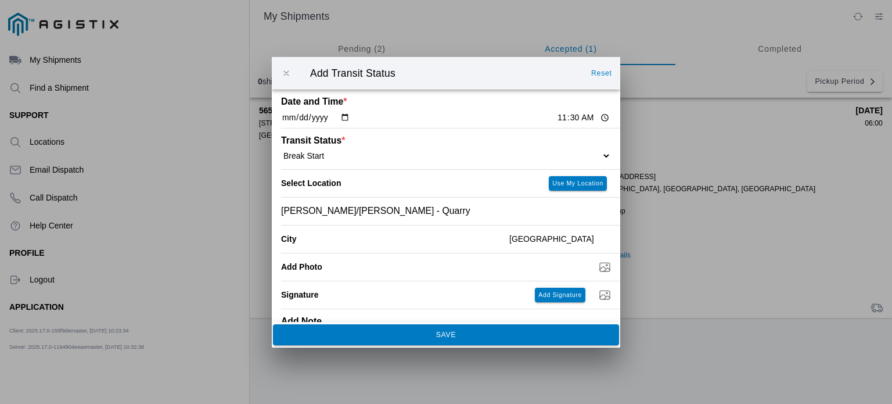
click at [430, 329] on button "SAVE" at bounding box center [446, 334] width 346 height 21
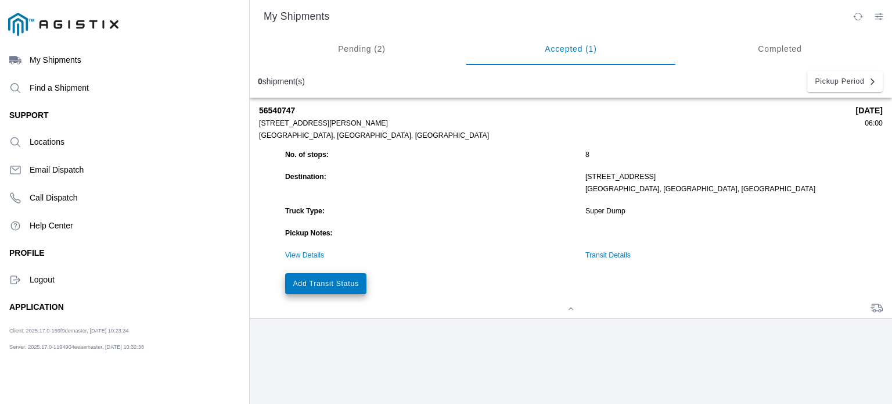
click at [0, 0] on slot "Add Transit Status" at bounding box center [0, 0] width 0 height 0
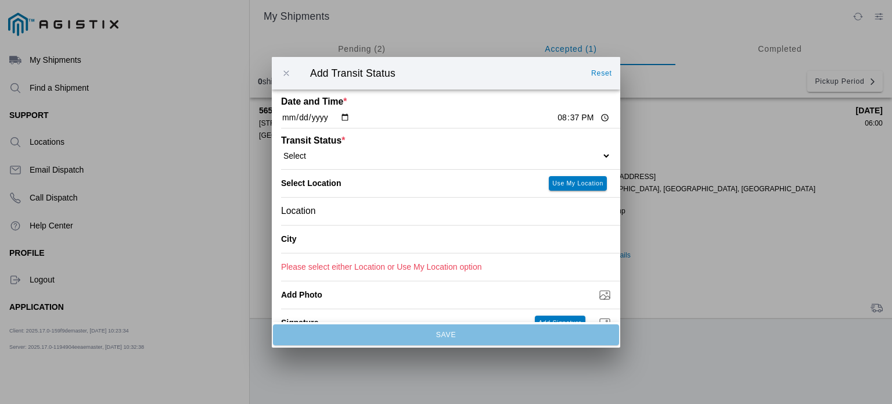
click at [556, 121] on input "20:37" at bounding box center [583, 118] width 55 height 12
click at [556, 120] on input "23:37" at bounding box center [583, 118] width 55 height 12
type input "12:00"
click at [467, 160] on select "Select Arrive at Drop Off Arrive at Pickup Break Start Break Stop Depart Drop O…" at bounding box center [446, 155] width 330 height 10
select select "BREAKSTOP"
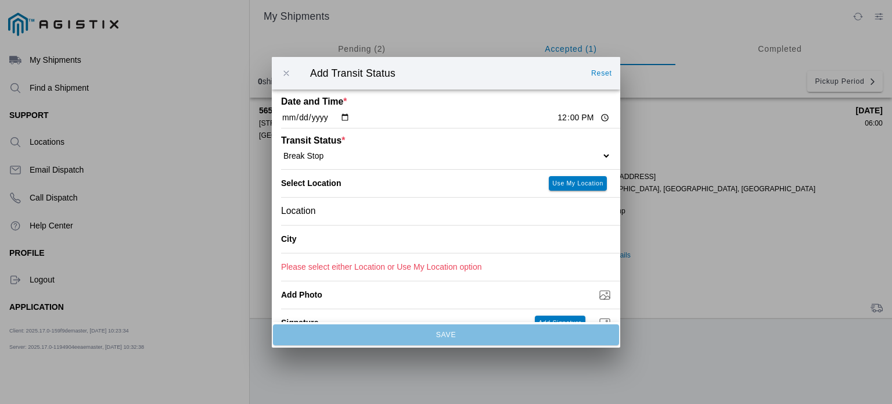
click at [281, 150] on select "Select Arrive at Drop Off Arrive at Pickup Break Start Break Stop Depart Drop O…" at bounding box center [446, 155] width 330 height 10
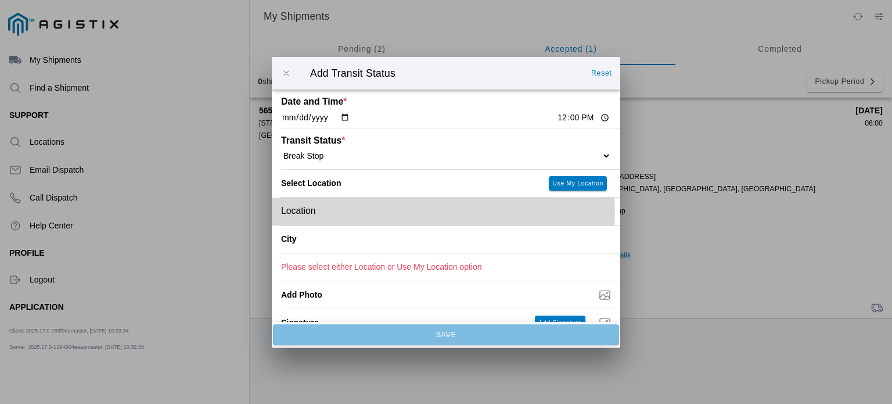
click at [446, 220] on div "Location" at bounding box center [446, 210] width 330 height 27
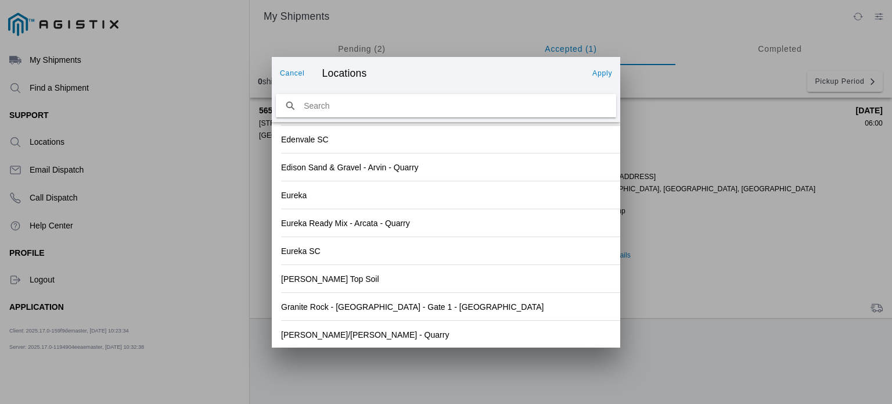
scroll to position [1280, 0]
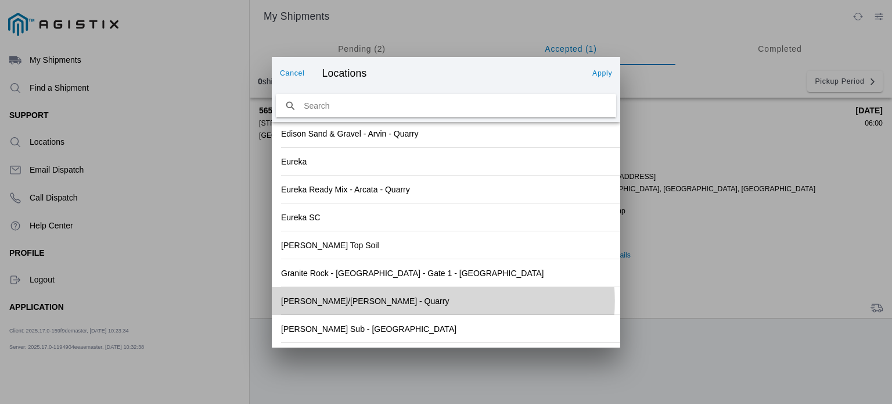
click at [509, 310] on div "[PERSON_NAME]/[PERSON_NAME] - Quarry" at bounding box center [446, 300] width 330 height 27
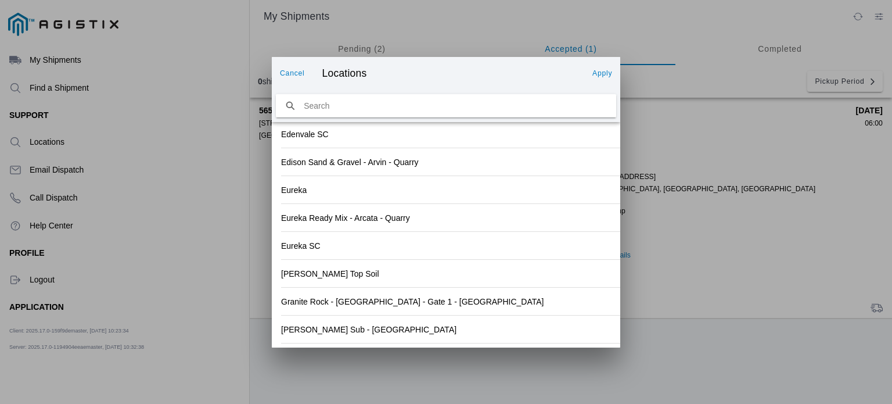
click at [0, 0] on slot "Apply" at bounding box center [0, 0] width 0 height 0
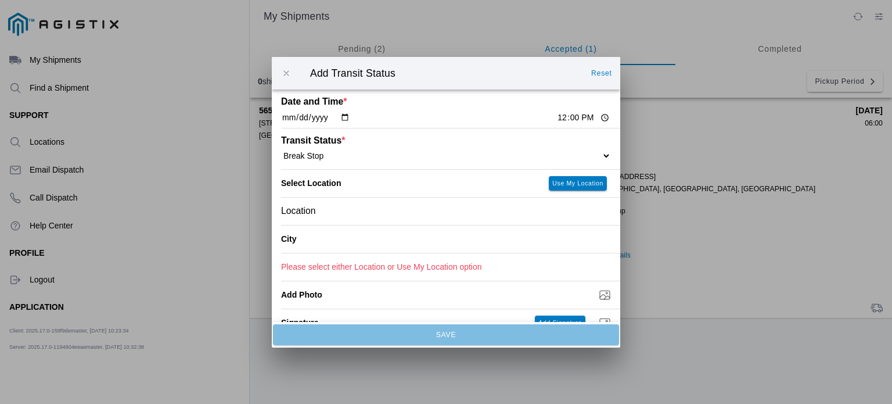
type input "[GEOGRAPHIC_DATA]"
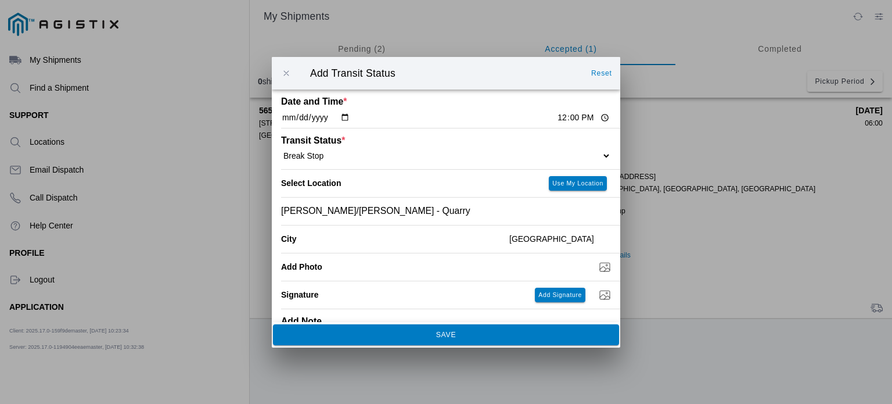
scroll to position [37, 0]
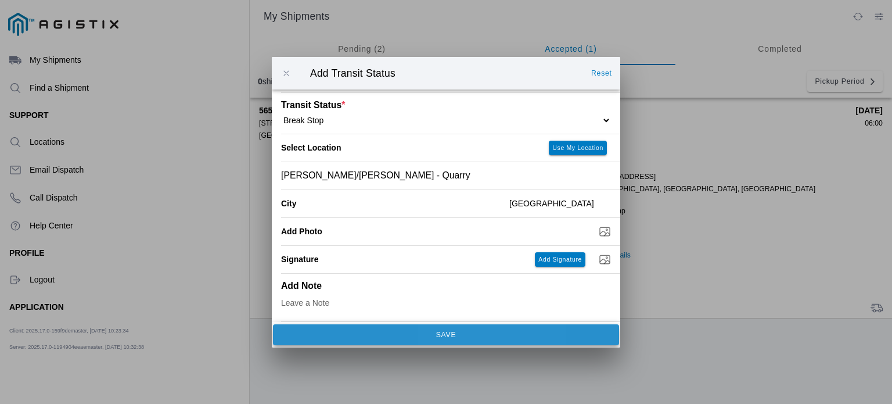
click at [500, 336] on span "SAVE" at bounding box center [446, 334] width 331 height 7
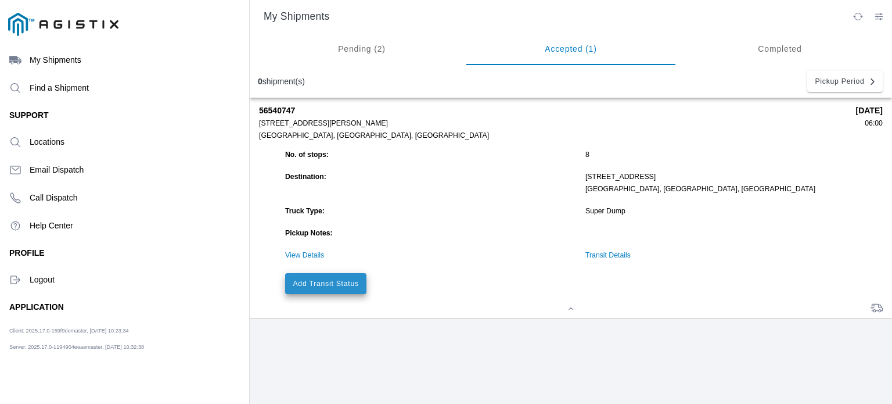
click at [352, 292] on button "Add Transit Status" at bounding box center [325, 283] width 81 height 21
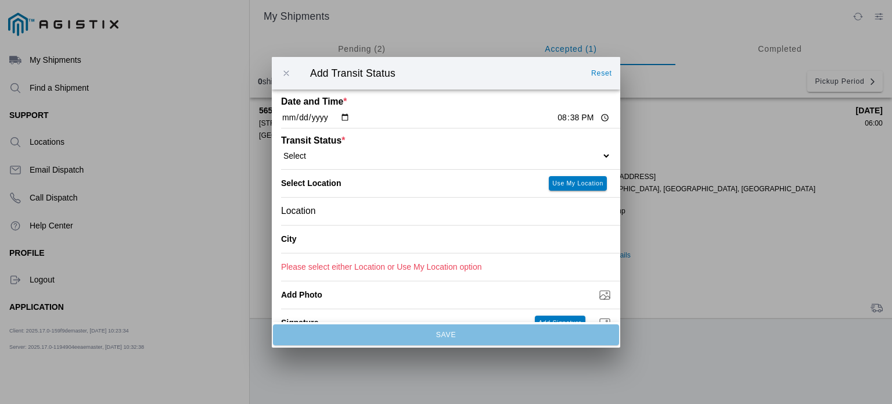
click at [577, 114] on input "20:38" at bounding box center [583, 118] width 55 height 12
click at [556, 115] on input "20:38" at bounding box center [583, 118] width 55 height 12
type input "12:15"
click at [486, 211] on div "Location" at bounding box center [446, 210] width 330 height 27
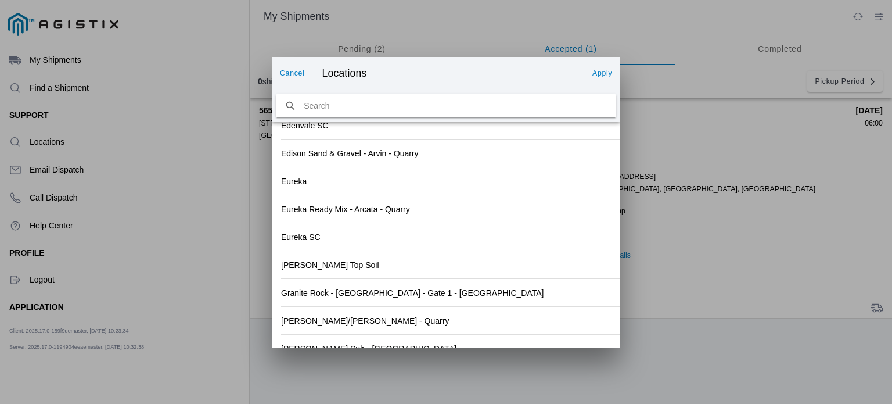
scroll to position [1280, 0]
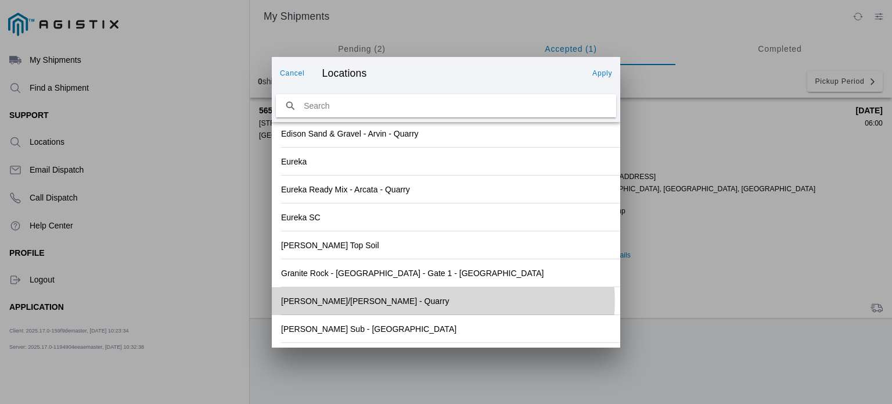
click at [467, 311] on div "[PERSON_NAME]/[PERSON_NAME] - Quarry" at bounding box center [446, 300] width 330 height 27
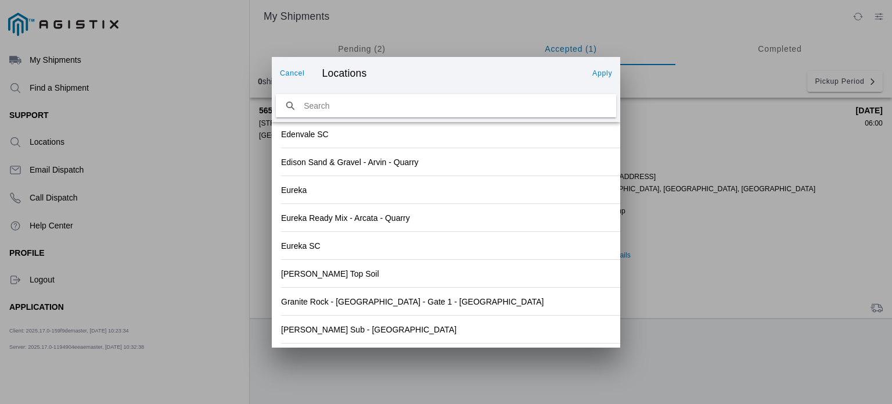
click at [0, 0] on slot "Apply" at bounding box center [0, 0] width 0 height 0
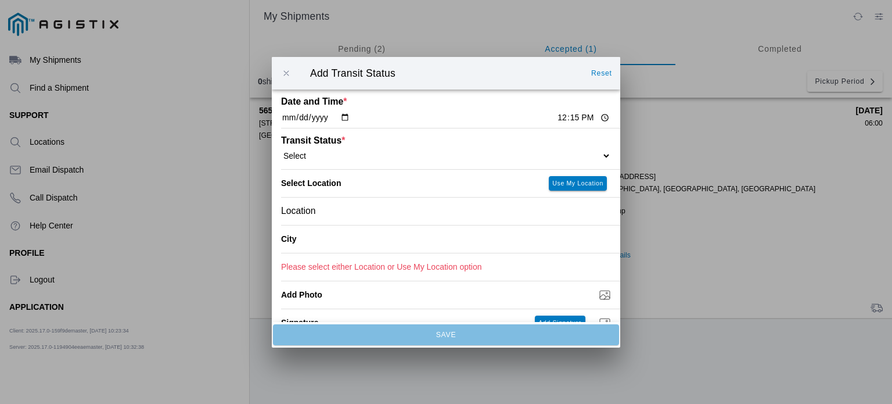
type input "[GEOGRAPHIC_DATA]"
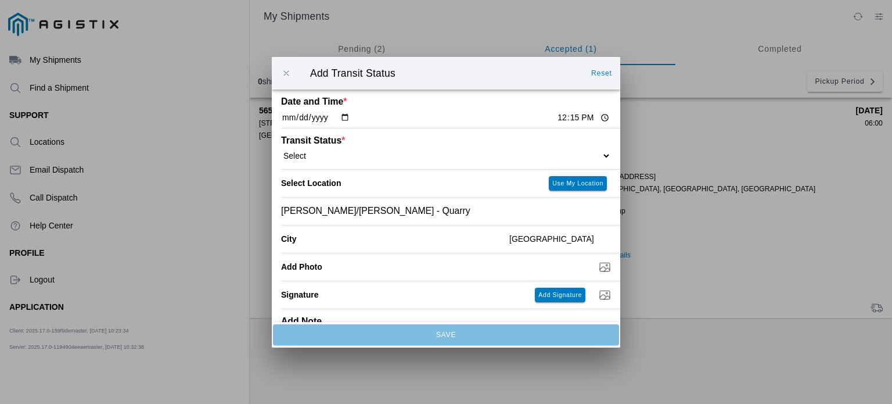
click at [453, 164] on div "Transit Status * Select Arrive at Drop Off Arrive at Pickup Break Start Break S…" at bounding box center [446, 148] width 330 height 41
click at [599, 160] on select "Select Arrive at Drop Off Arrive at Pickup Break Start Break Stop Depart Drop O…" at bounding box center [446, 155] width 330 height 10
select select "DPTPULOC"
click at [281, 150] on select "Select Arrive at Drop Off Arrive at Pickup Break Start Break Stop Depart Drop O…" at bounding box center [446, 155] width 330 height 10
click at [386, 279] on select "Select 1" x 3" Rock 1" x 4" Rock 2" x 4" Rock Asphalt Cold Patch Backfill Spec …" at bounding box center [446, 280] width 330 height 10
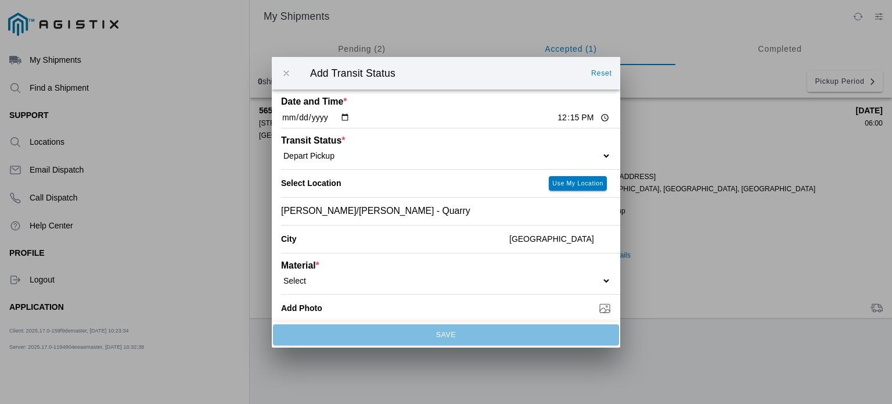
select select "708650"
click at [281, 275] on select "Select 1" x 3" Rock 1" x 4" Rock 2" x 4" Rock Asphalt Cold Patch Backfill Spec …" at bounding box center [446, 280] width 330 height 10
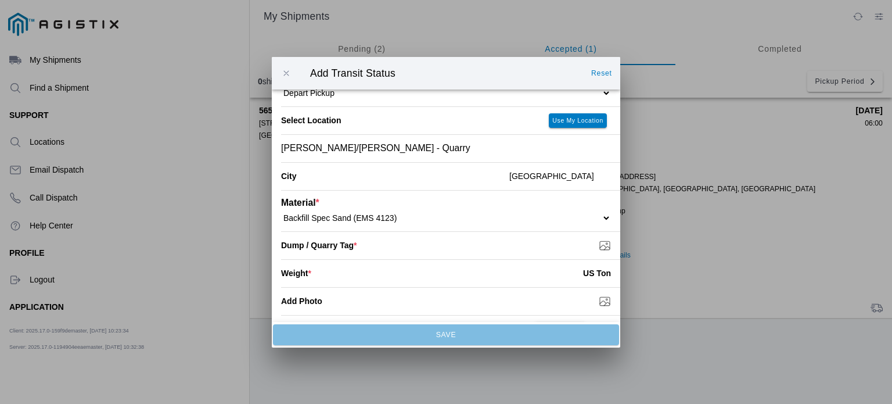
scroll to position [101, 0]
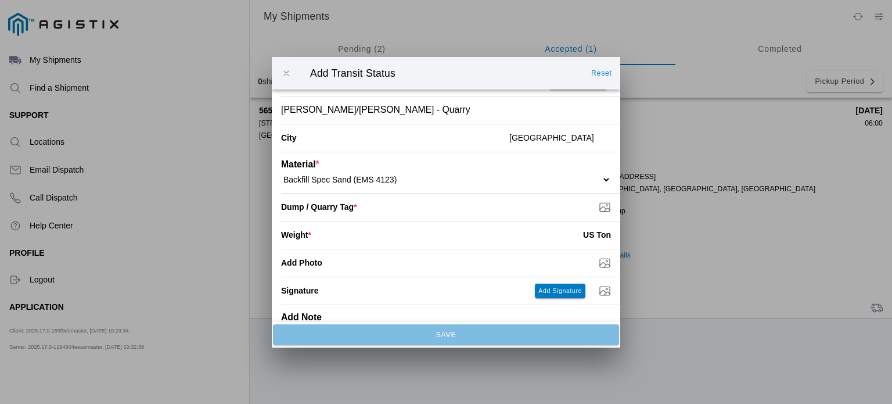
click at [538, 239] on input "number" at bounding box center [447, 235] width 272 height 26
click at [595, 263] on input "Add Photo" at bounding box center [450, 262] width 339 height 13
type input "C:\fakepath\8-20TAG5.jpeg"
click at [516, 268] on input "Add Photo" at bounding box center [450, 262] width 339 height 13
click at [569, 204] on input "Dump / Quarry Tag *" at bounding box center [450, 206] width 339 height 13
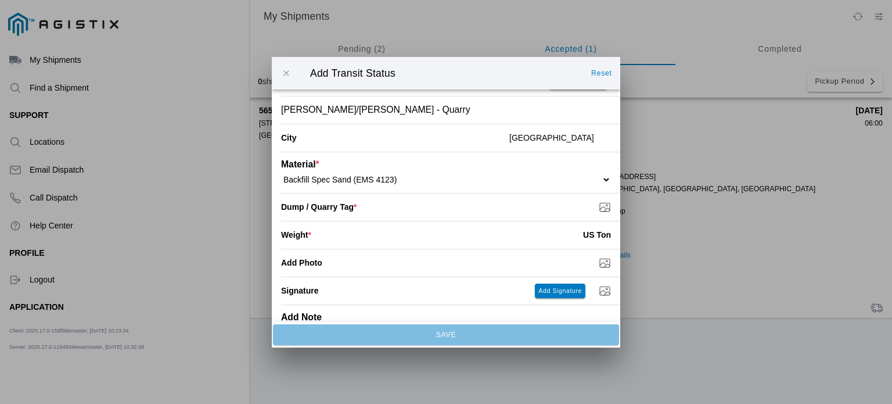
type input "C:\fakepath\8-20TAG5.jpeg"
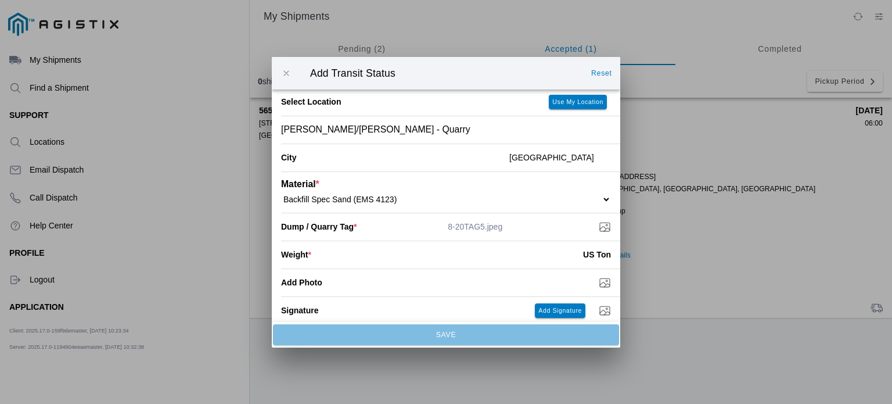
scroll to position [84, 0]
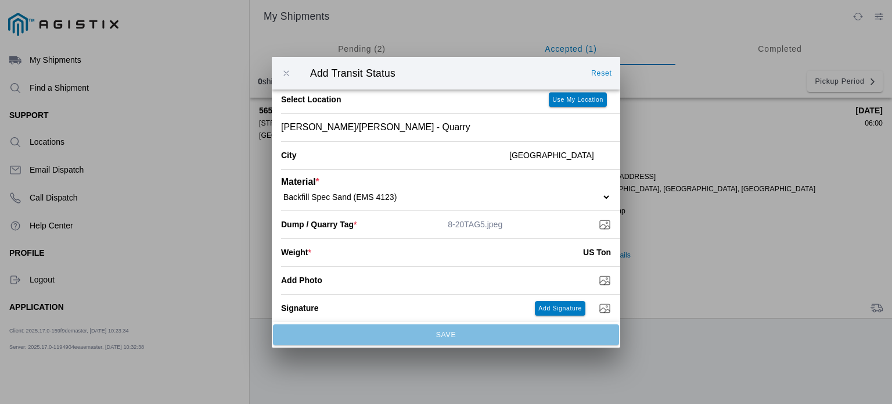
click at [375, 250] on input "number" at bounding box center [447, 252] width 272 height 26
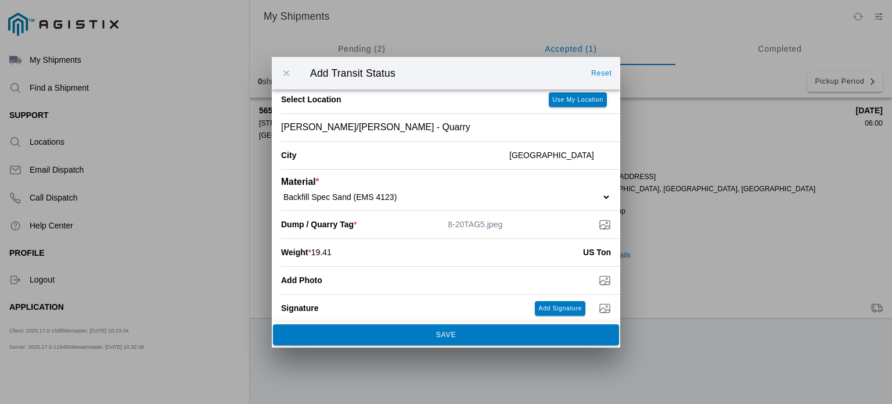
type input "19.41"
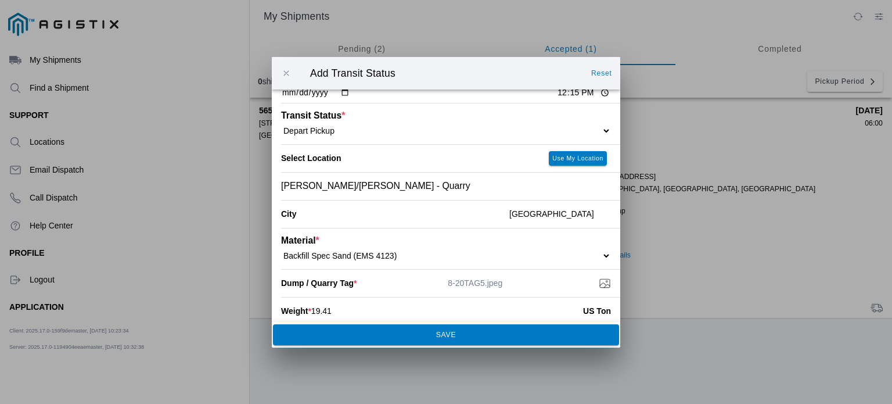
scroll to position [0, 0]
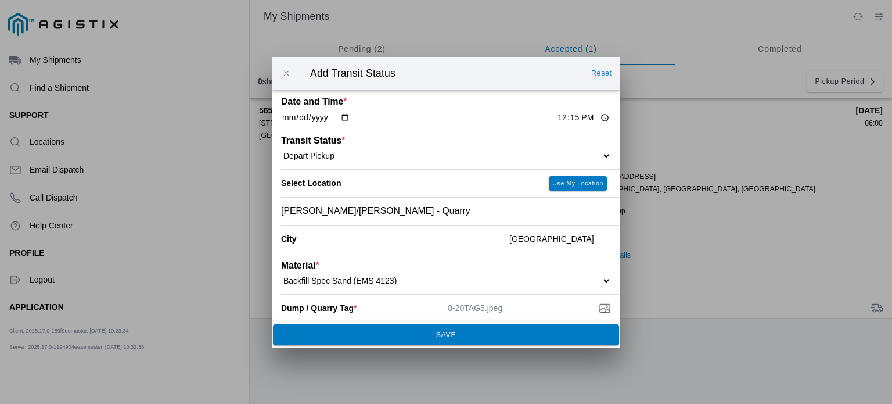
click at [470, 337] on span "SAVE" at bounding box center [446, 334] width 331 height 7
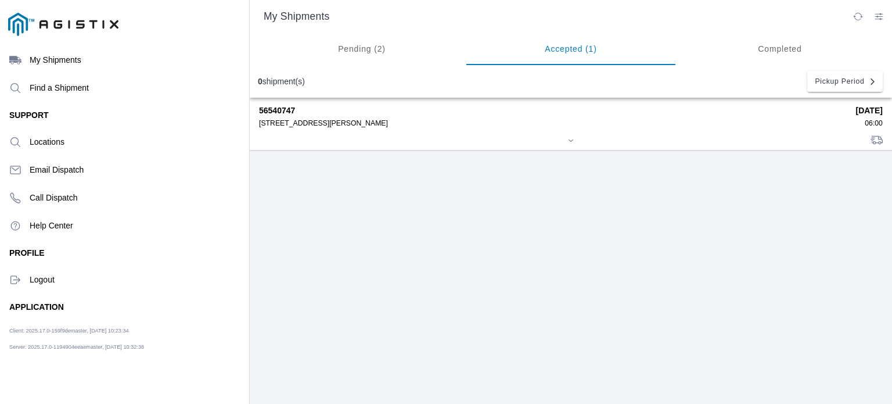
click at [432, 123] on div "[STREET_ADDRESS][PERSON_NAME]" at bounding box center [553, 123] width 589 height 8
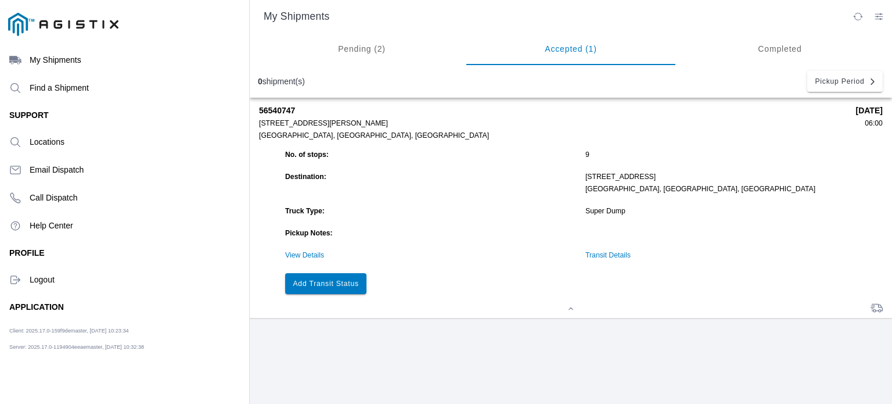
click at [324, 290] on button "Add Transit Status" at bounding box center [325, 283] width 81 height 21
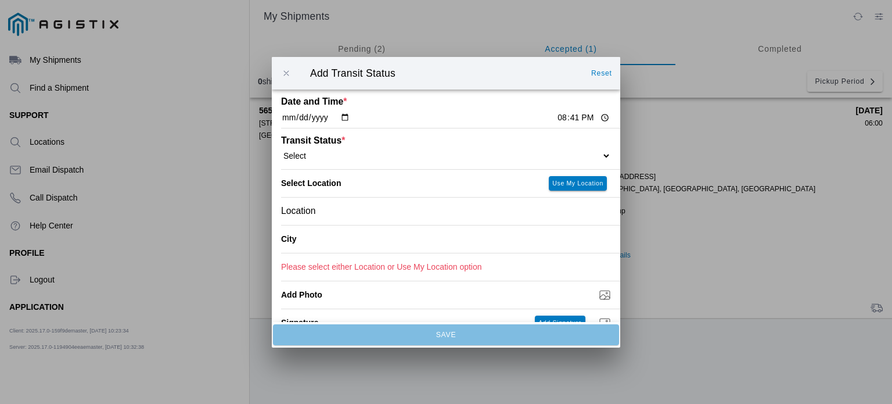
click at [508, 150] on select "Select Arrive at Drop Off Arrive at Pickup Break Start Break Stop Depart Drop O…" at bounding box center [446, 155] width 330 height 10
select select "DPTDLVLOC"
click at [281, 150] on select "Select Arrive at Drop Off Arrive at Pickup Break Start Break Stop Depart Drop O…" at bounding box center [446, 155] width 330 height 10
click at [556, 116] on input "20:41" at bounding box center [583, 118] width 55 height 12
type input "12:50"
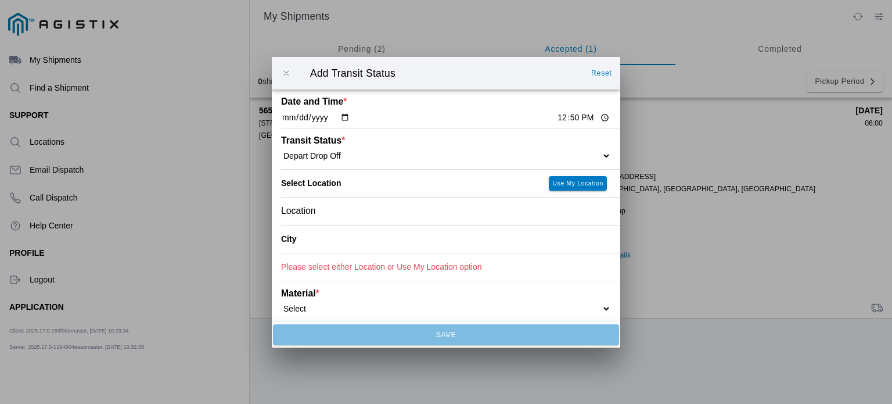
click at [460, 192] on div "Select Location" at bounding box center [410, 182] width 258 height 27
click at [443, 210] on div "Location" at bounding box center [446, 210] width 330 height 27
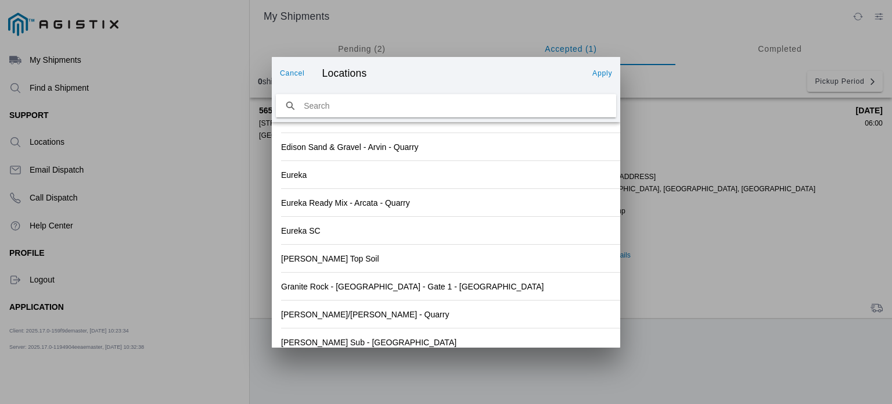
scroll to position [1280, 0]
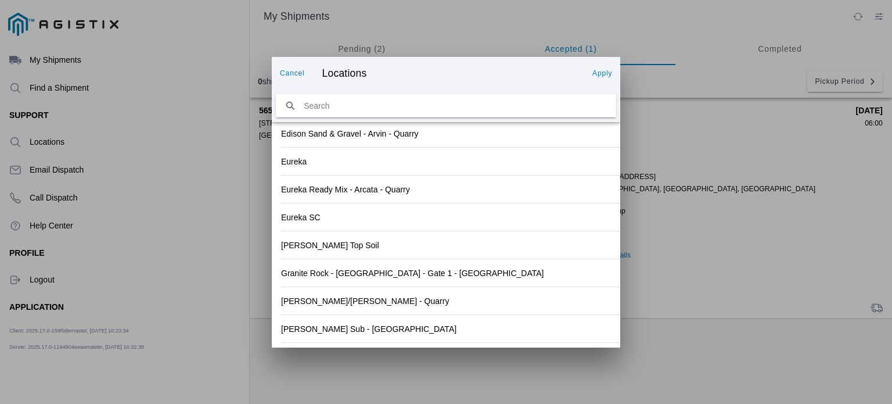
click at [450, 325] on div "[PERSON_NAME] Sub - [GEOGRAPHIC_DATA]" at bounding box center [446, 328] width 330 height 27
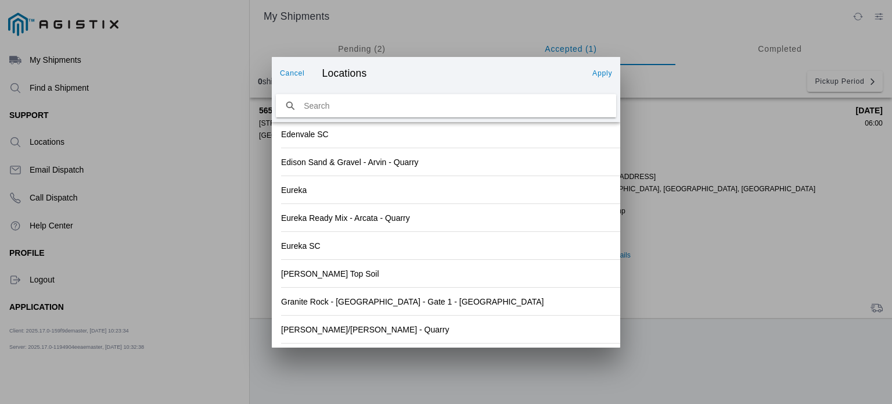
click at [600, 67] on button "Apply" at bounding box center [602, 73] width 29 height 19
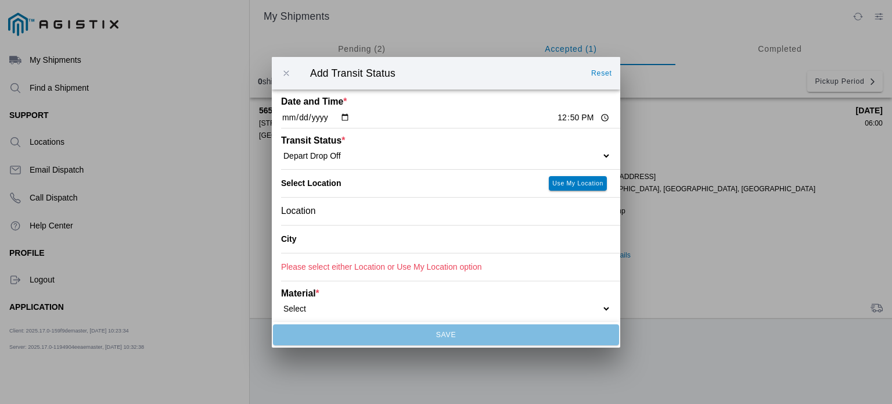
type input "[GEOGRAPHIC_DATA]"
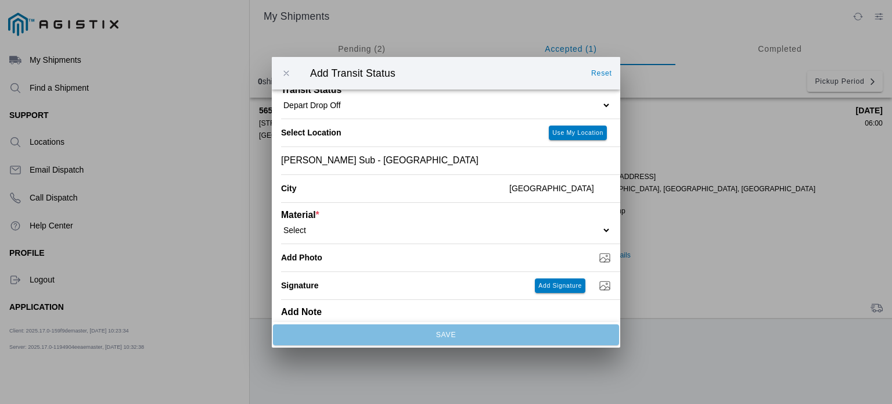
scroll to position [78, 0]
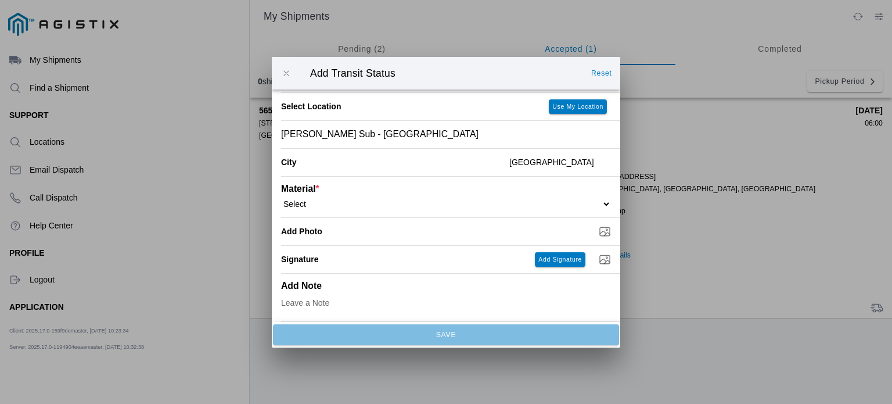
click at [547, 204] on select "Select 1" x 3" Rock 1" x 4" Rock 2" x 4" Rock Asphalt Cold Patch Backfill Spec …" at bounding box center [446, 203] width 330 height 10
select select "708650"
click at [281, 198] on select "Select 1" x 3" Rock 1" x 4" Rock 2" x 4" Rock Asphalt Cold Patch Backfill Spec …" at bounding box center [446, 203] width 330 height 10
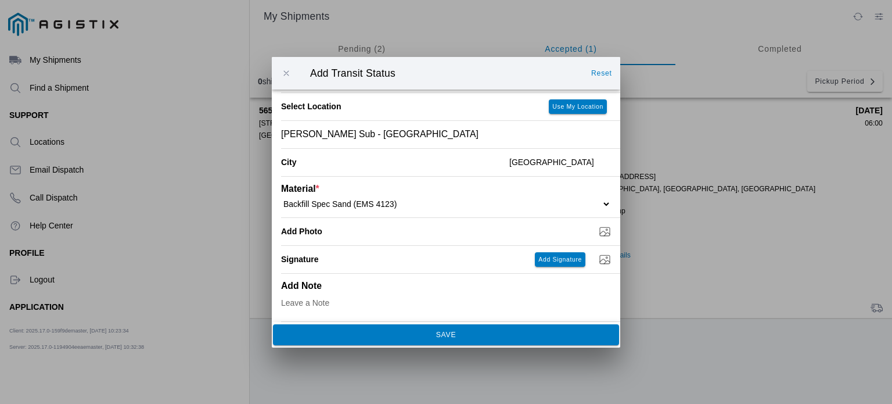
click at [530, 332] on span "SAVE" at bounding box center [446, 334] width 331 height 7
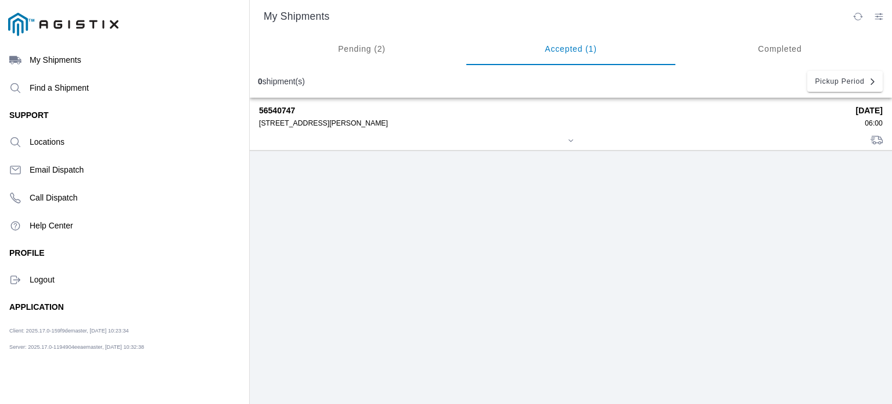
click at [362, 136] on div "56540747 [STREET_ADDRESS][PERSON_NAME] [DATE] 06:00" at bounding box center [571, 124] width 624 height 52
click at [322, 116] on div "56540747 [STREET_ADDRESS][PERSON_NAME]" at bounding box center [553, 116] width 589 height 21
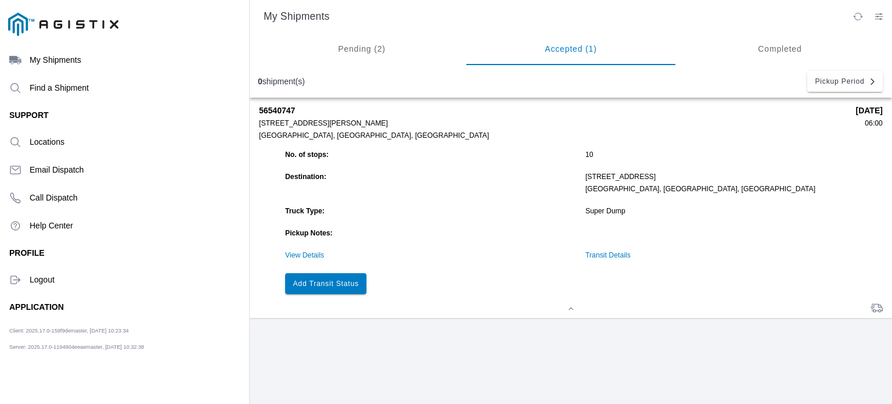
click at [0, 0] on slot "Add Transit Status" at bounding box center [0, 0] width 0 height 0
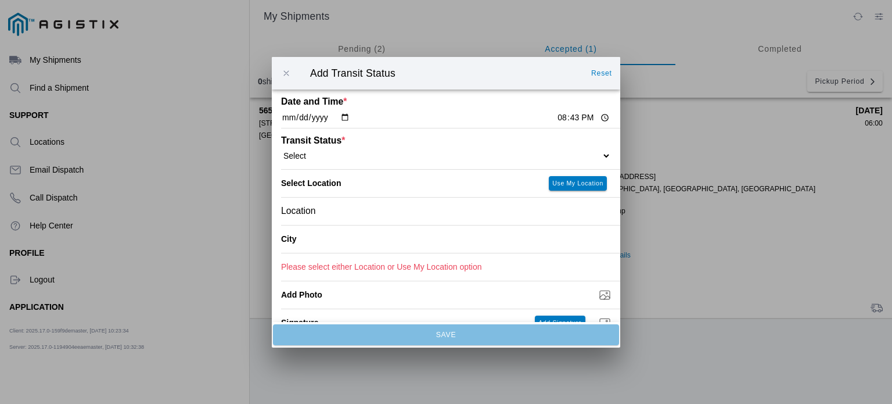
click at [556, 117] on input "20:43" at bounding box center [583, 118] width 55 height 12
click at [564, 114] on input "13:43" at bounding box center [583, 118] width 55 height 12
type input "13:40"
click at [436, 162] on div "Transit Status * Select Arrive at Drop Off Arrive at Pickup Break Start Break S…" at bounding box center [446, 148] width 330 height 41
click at [598, 156] on select "Select Arrive at Drop Off Arrive at Pickup Break Start Break Stop Depart Drop O…" at bounding box center [446, 155] width 330 height 10
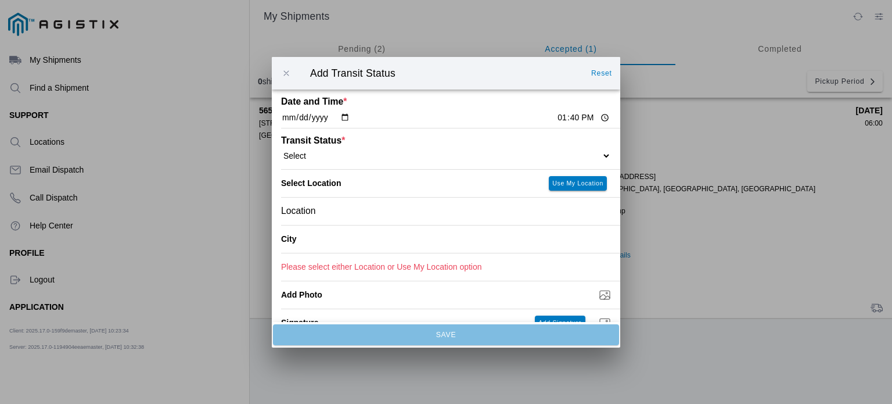
select select "DPTPULOC"
click at [281, 150] on select "Select Arrive at Drop Off Arrive at Pickup Break Start Break Stop Depart Drop O…" at bounding box center [446, 155] width 330 height 10
click at [450, 215] on div "Location" at bounding box center [446, 210] width 330 height 27
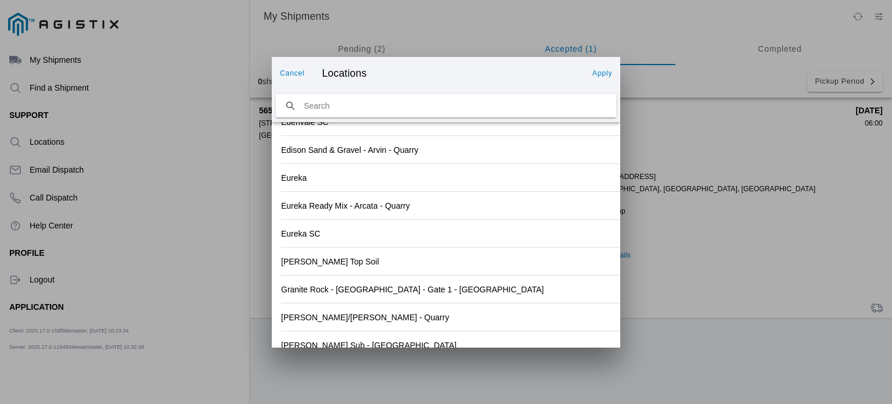
scroll to position [1280, 0]
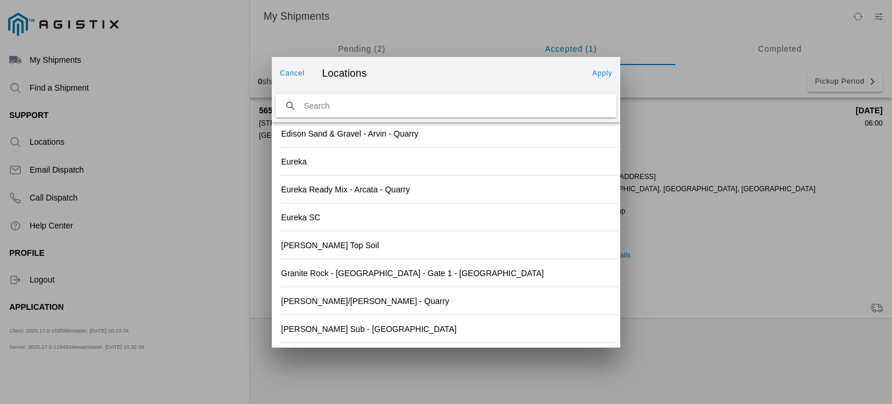
click at [546, 300] on div "[PERSON_NAME]/[PERSON_NAME] - Quarry" at bounding box center [446, 300] width 330 height 27
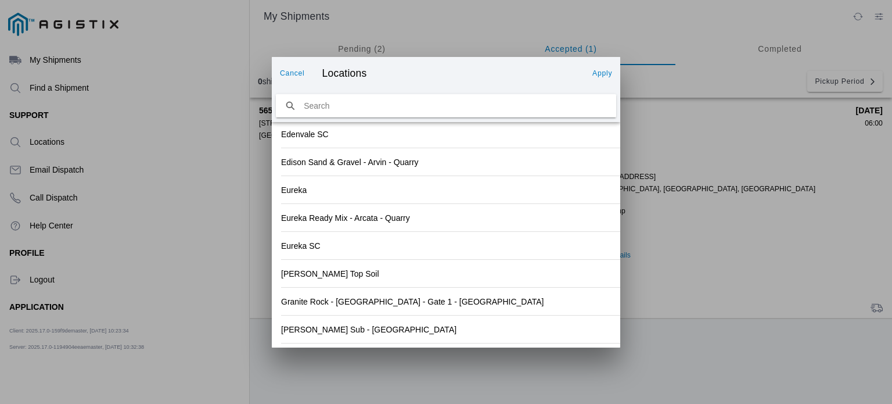
click at [0, 0] on slot "Apply" at bounding box center [0, 0] width 0 height 0
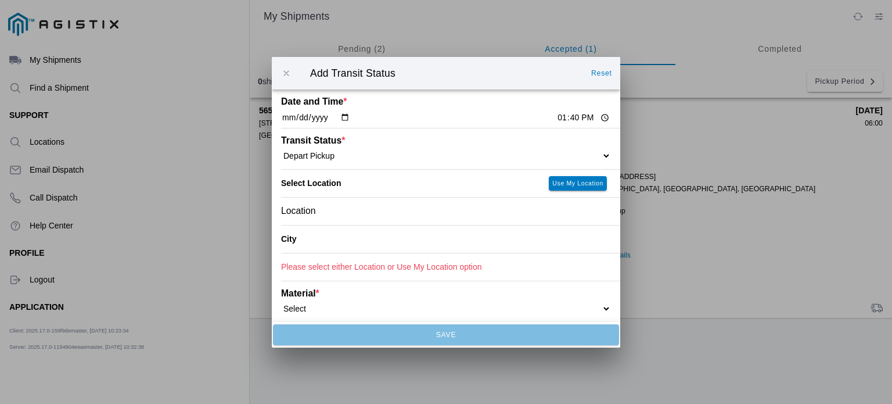
type input "[GEOGRAPHIC_DATA]"
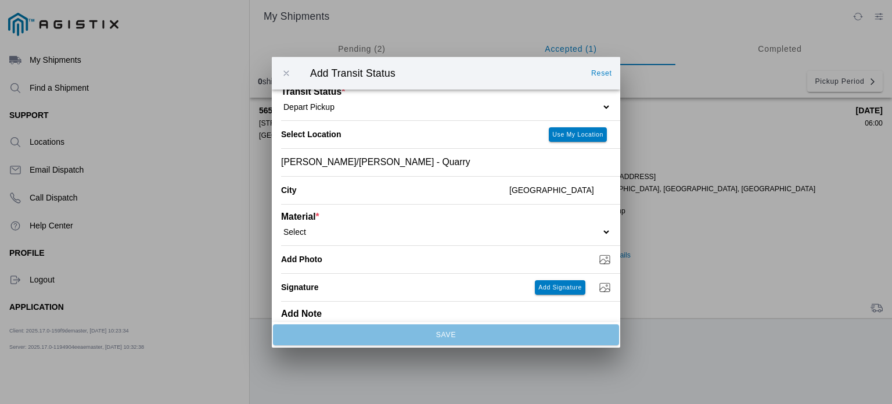
scroll to position [78, 0]
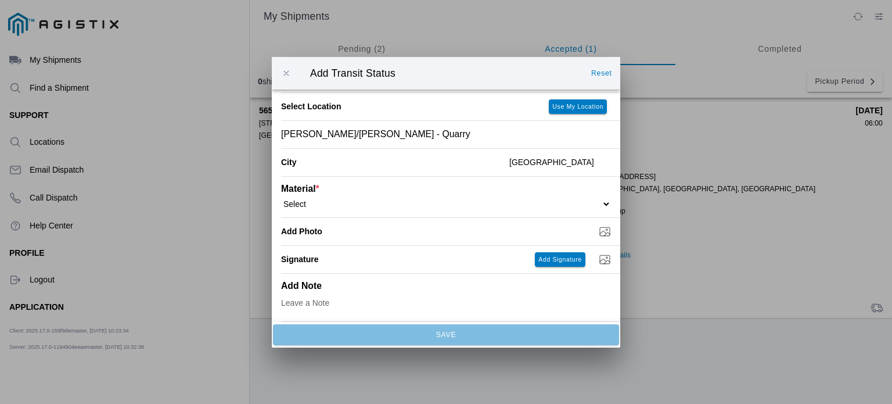
click at [580, 204] on select "Select 1" x 3" Rock 1" x 4" Rock 2" x 4" Rock Asphalt Cold Patch Backfill Spec …" at bounding box center [446, 203] width 330 height 10
select select "708650"
click at [281, 198] on select "Select 1" x 3" Rock 1" x 4" Rock 2" x 4" Rock Asphalt Cold Patch Backfill Spec …" at bounding box center [446, 203] width 330 height 10
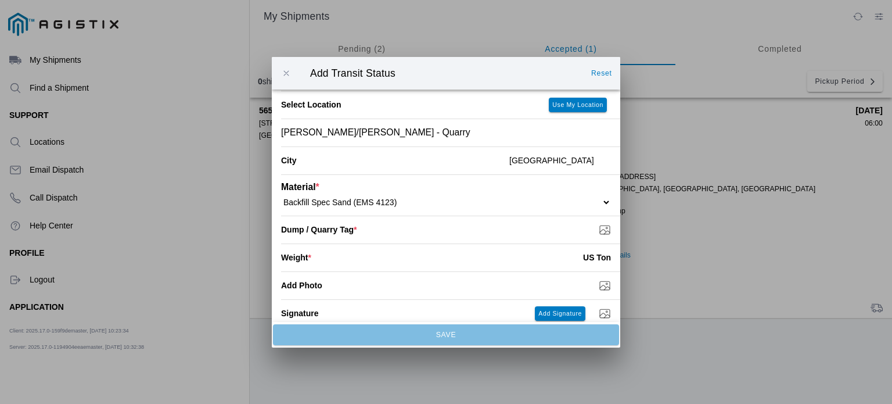
click at [504, 255] on input "number" at bounding box center [447, 258] width 272 height 26
type input "18.63"
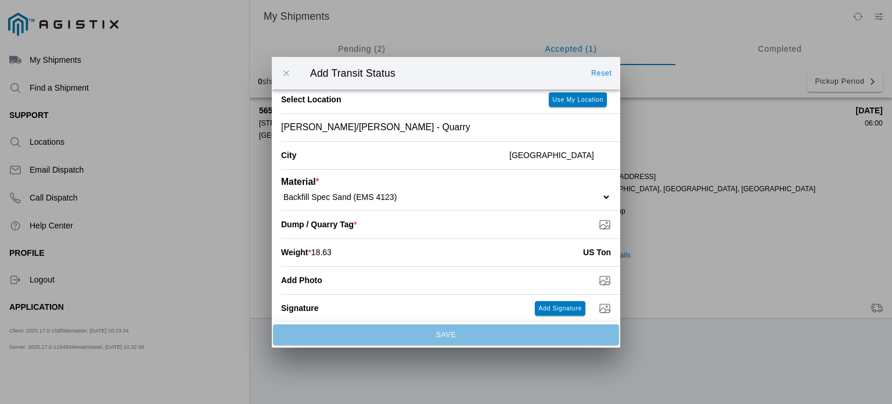
scroll to position [88, 0]
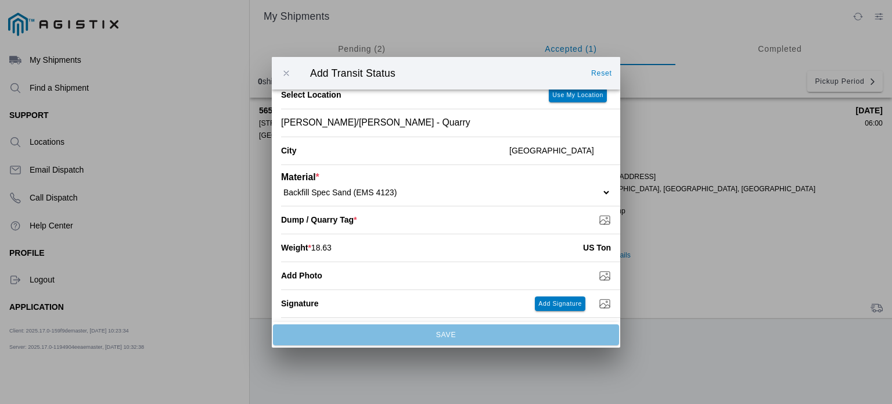
click at [591, 222] on input "Dump / Quarry Tag *" at bounding box center [450, 219] width 339 height 13
click at [504, 227] on div "Dump / Quarry Tag *" at bounding box center [435, 219] width 308 height 27
click at [600, 224] on input "Dump / Quarry Tag *" at bounding box center [450, 219] width 339 height 13
type input "C:\fakepath\8-20TAG6.jpeg"
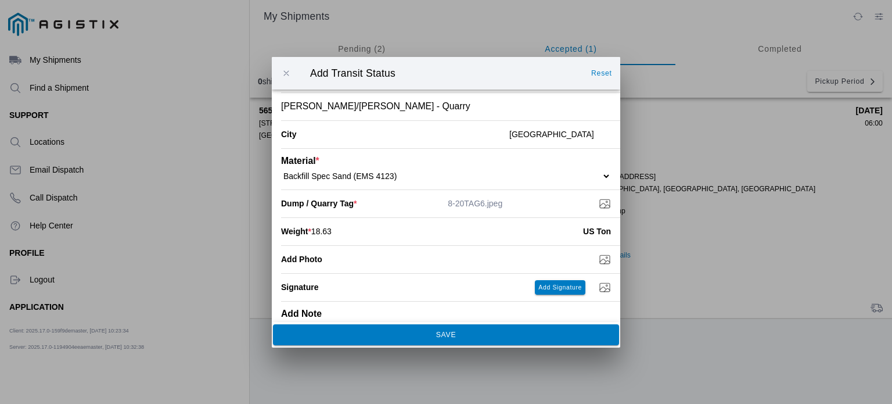
scroll to position [0, 0]
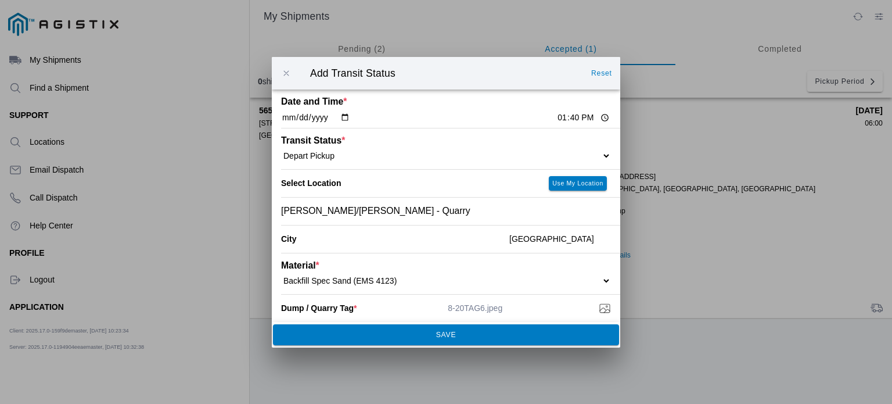
click at [474, 334] on span "SAVE" at bounding box center [446, 334] width 331 height 7
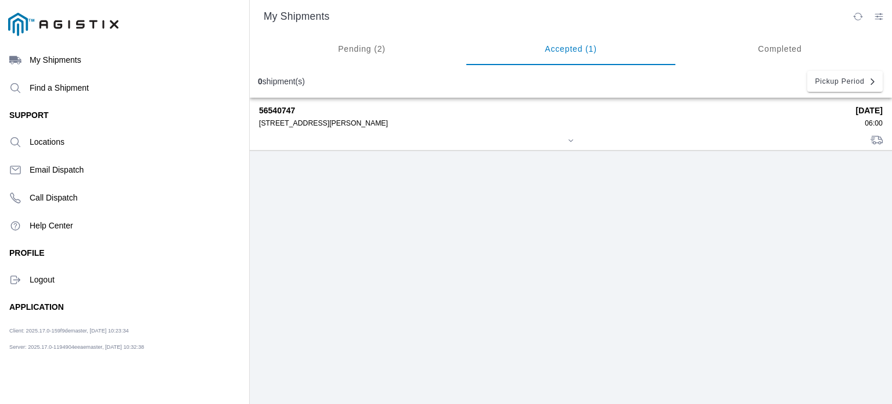
click at [387, 124] on div "[STREET_ADDRESS][PERSON_NAME]" at bounding box center [553, 123] width 589 height 8
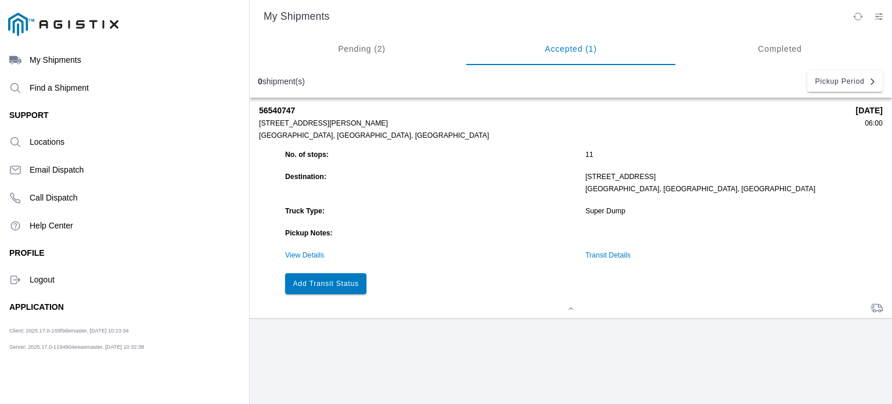
click at [0, 0] on slot "Add Transit Status" at bounding box center [0, 0] width 0 height 0
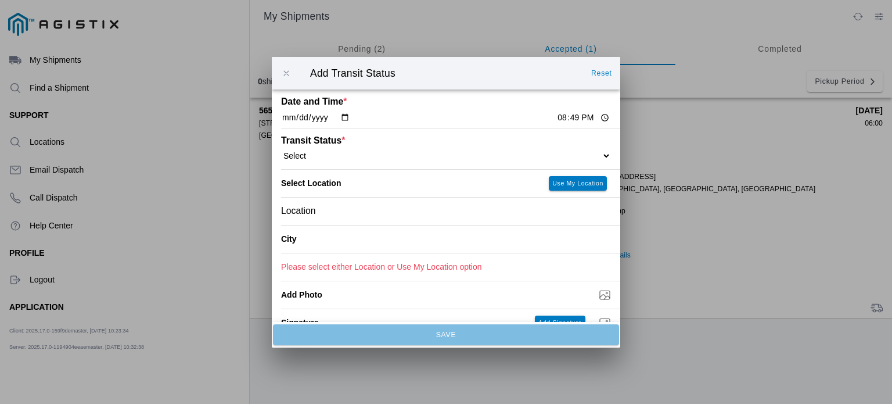
click at [558, 118] on input "20:49" at bounding box center [583, 118] width 55 height 12
type input "14:20"
click at [526, 155] on select "Select Arrive at Drop Off Arrive at Pickup Break Start Break Stop Depart Drop O…" at bounding box center [446, 155] width 330 height 10
select select "DPTDLVLOC"
click at [281, 150] on select "Select Arrive at Drop Off Arrive at Pickup Break Start Break Stop Depart Drop O…" at bounding box center [446, 155] width 330 height 10
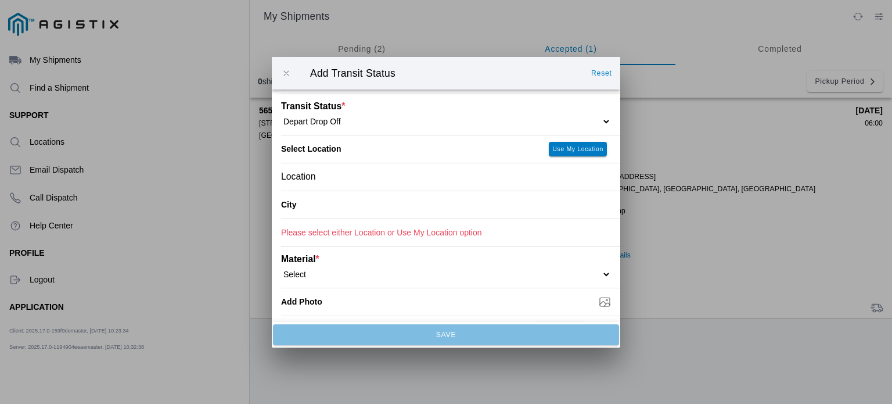
scroll to position [65, 0]
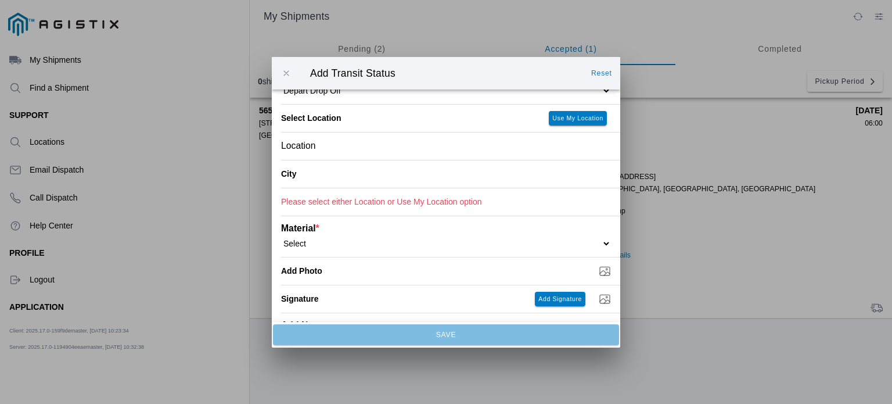
click at [429, 152] on div "Location" at bounding box center [446, 145] width 330 height 27
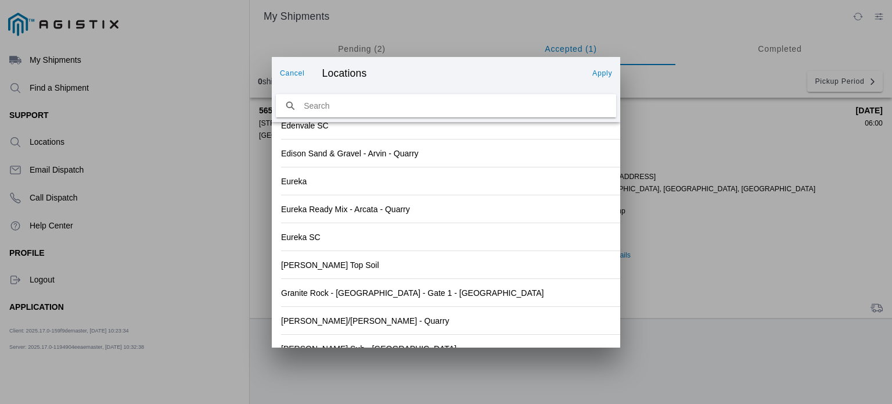
scroll to position [1280, 0]
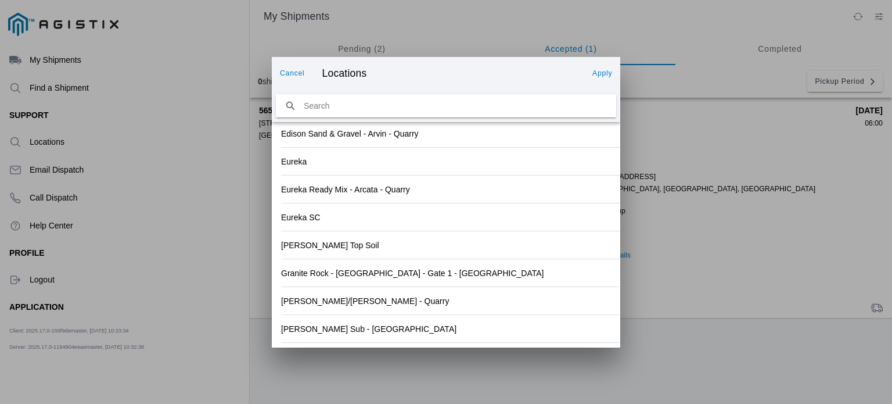
click at [536, 327] on div "[PERSON_NAME] Sub - [GEOGRAPHIC_DATA]" at bounding box center [446, 328] width 330 height 27
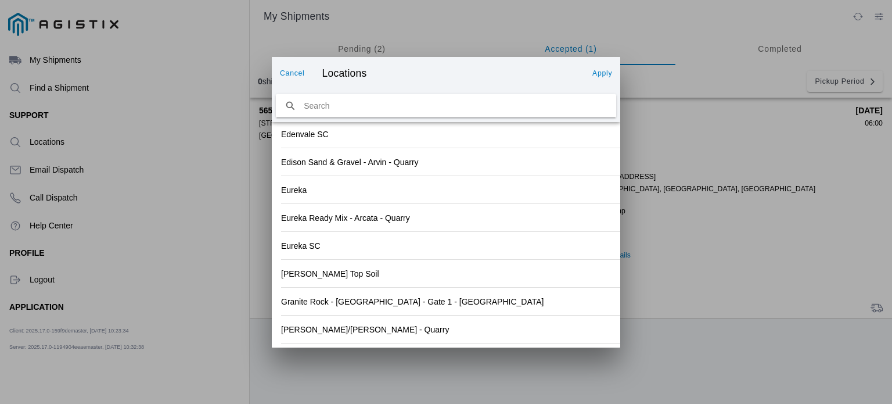
click at [0, 0] on slot "Apply" at bounding box center [0, 0] width 0 height 0
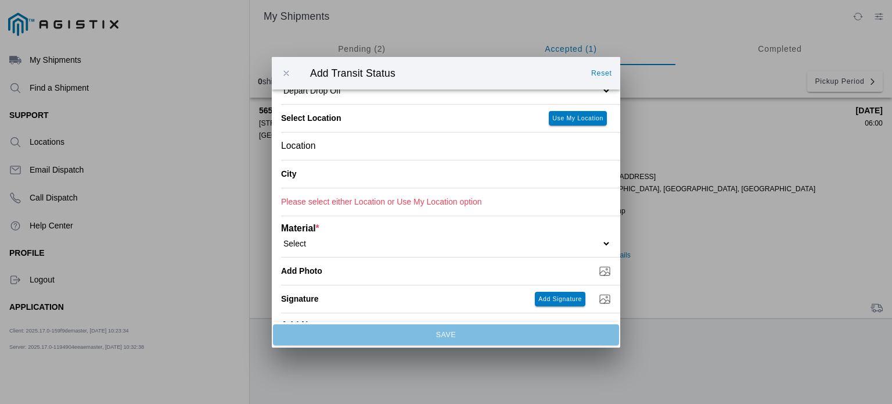
type input "[GEOGRAPHIC_DATA]"
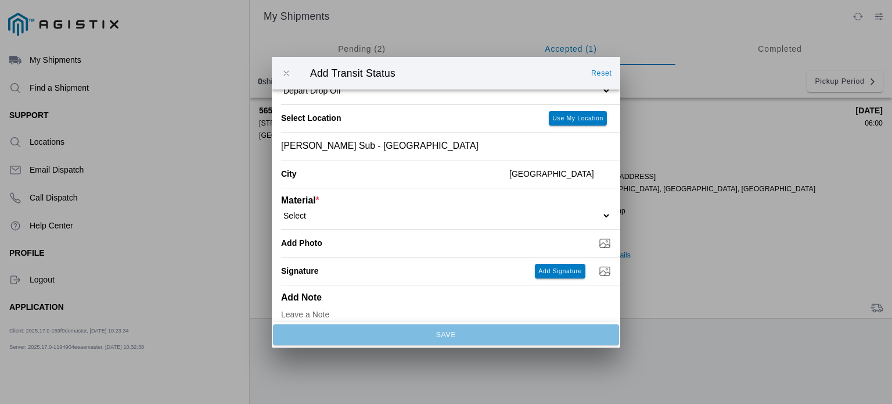
scroll to position [78, 0]
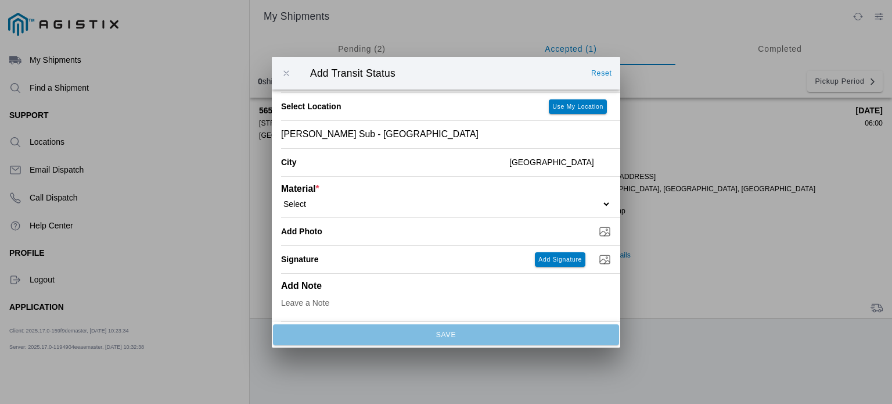
click at [561, 198] on select "Select 1" x 3" Rock 1" x 4" Rock 2" x 4" Rock Asphalt Cold Patch Backfill Spec …" at bounding box center [446, 203] width 330 height 10
select select "708650"
click at [281, 198] on select "Select 1" x 3" Rock 1" x 4" Rock 2" x 4" Rock Asphalt Cold Patch Backfill Spec …" at bounding box center [446, 203] width 330 height 10
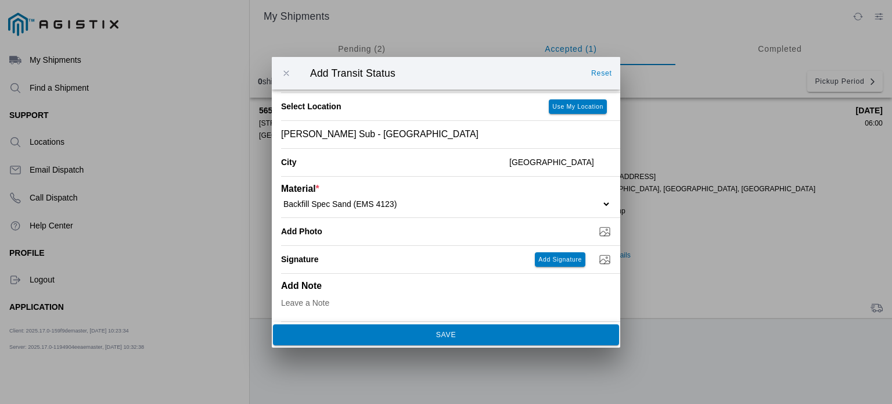
click at [555, 335] on span "SAVE" at bounding box center [446, 334] width 331 height 7
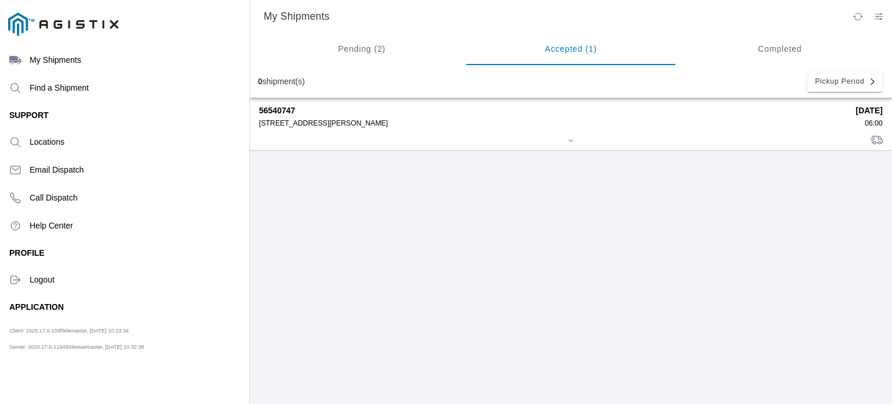
click at [564, 135] on div "56540747 [STREET_ADDRESS][PERSON_NAME] [DATE] 06:00" at bounding box center [571, 124] width 624 height 52
click at [567, 139] on div at bounding box center [571, 141] width 624 height 9
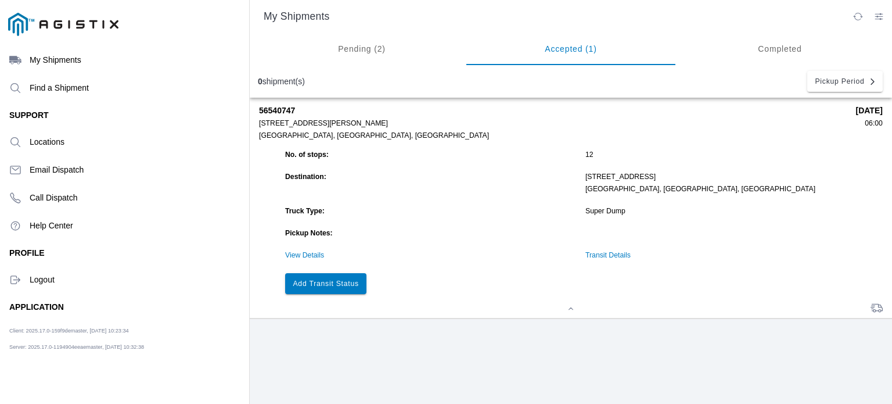
click at [620, 259] on link "Transit Details" at bounding box center [608, 255] width 45 height 8
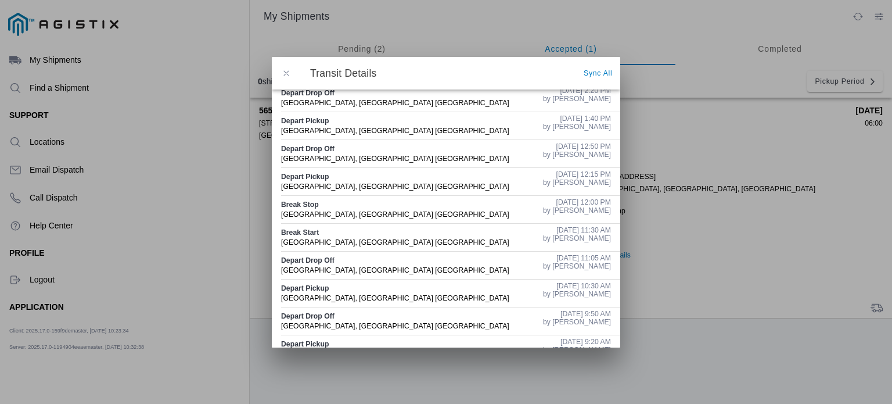
scroll to position [0, 0]
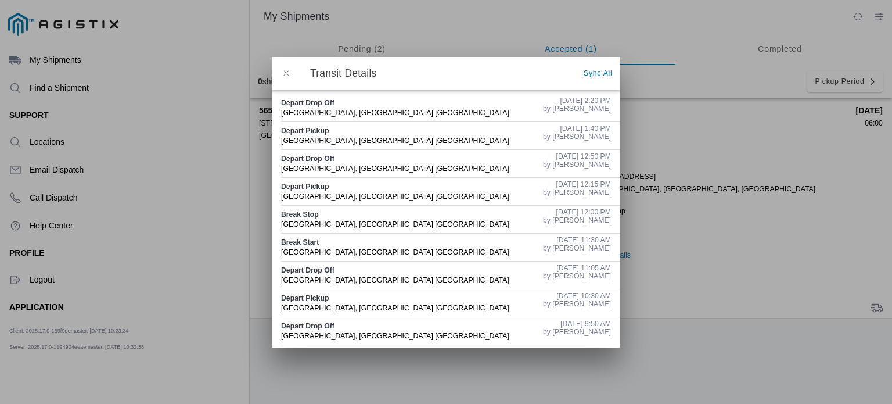
click at [287, 70] on span "button" at bounding box center [286, 73] width 10 height 10
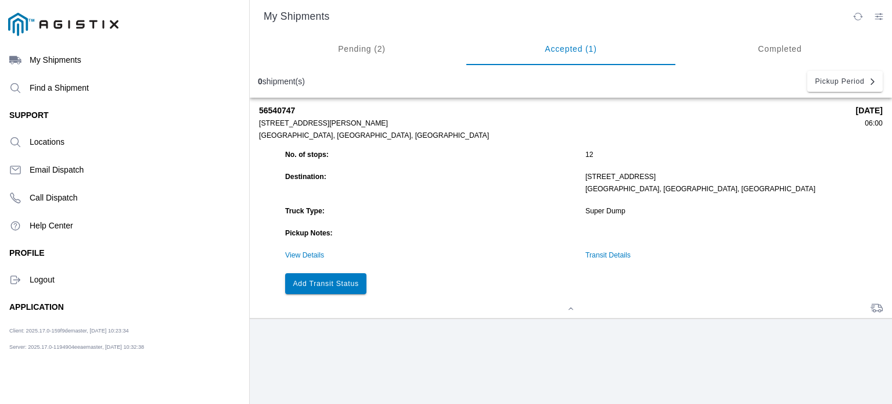
click at [0, 0] on slot "Add Transit Status" at bounding box center [0, 0] width 0 height 0
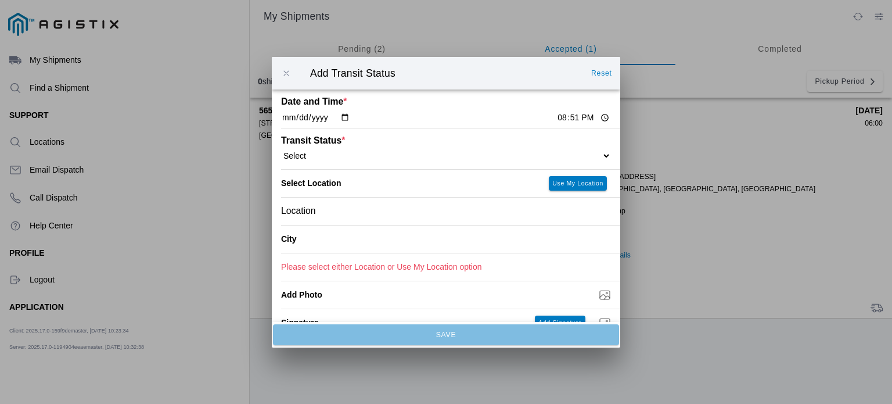
click at [339, 153] on select "Select Arrive at Drop Off Arrive at Pickup Break Start Break Stop Depart Drop O…" at bounding box center [446, 155] width 330 height 10
select select "DELIVRED"
click at [281, 150] on select "Select Arrive at Drop Off Arrive at Pickup Break Start Break Stop Depart Drop O…" at bounding box center [446, 155] width 330 height 10
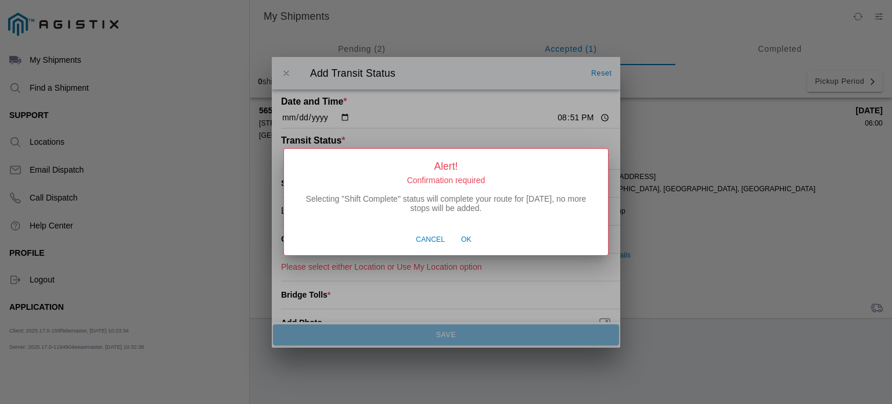
click at [432, 242] on span "Cancel" at bounding box center [430, 240] width 29 height 10
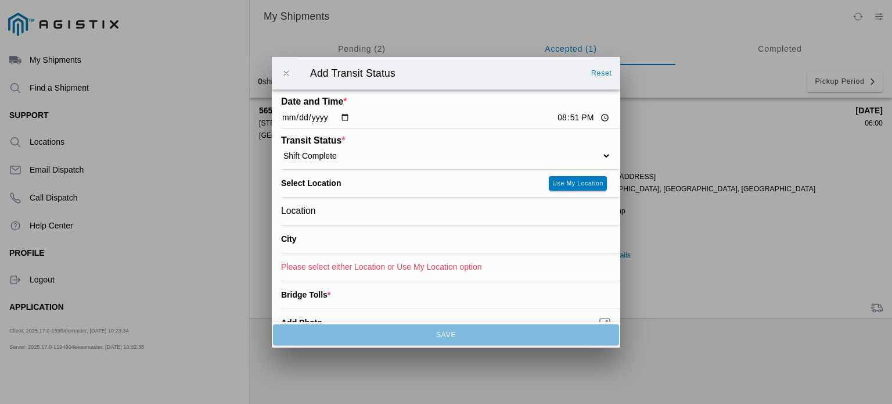
select select
click at [556, 119] on input "20:51" at bounding box center [583, 118] width 55 height 12
type input "14:50"
click at [428, 162] on div "Transit Status * Select Arrive at Drop Off Arrive at Pickup Break Start Break S…" at bounding box center [446, 148] width 330 height 41
click at [599, 153] on select "Select Arrive at Drop Off Arrive at Pickup Break Start Break Stop Depart Drop O…" at bounding box center [446, 155] width 330 height 10
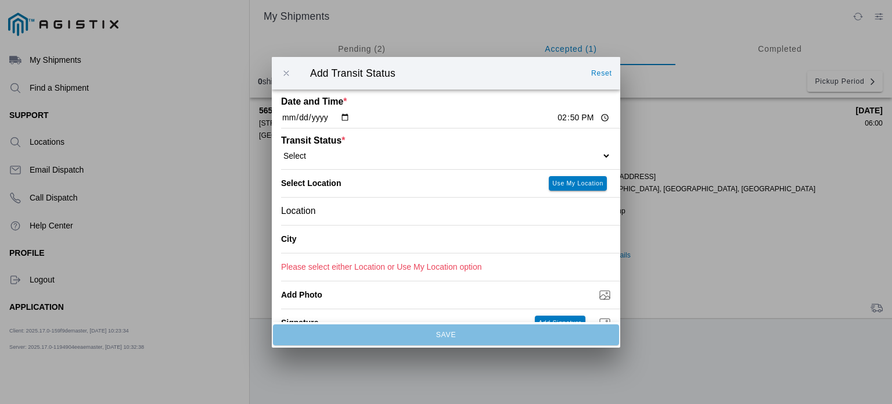
select select "DELIVRED"
click at [281, 150] on select "Select Arrive at Drop Off Arrive at Pickup Break Start Break Stop Depart Drop O…" at bounding box center [446, 155] width 330 height 10
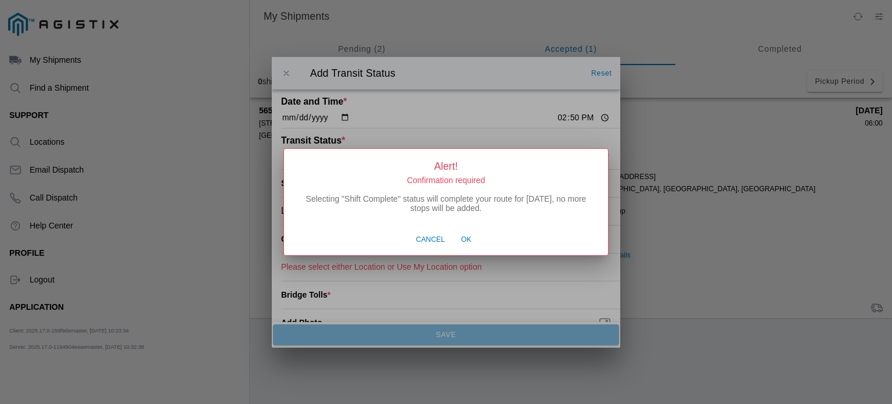
click at [463, 242] on span "Ok" at bounding box center [466, 240] width 10 height 10
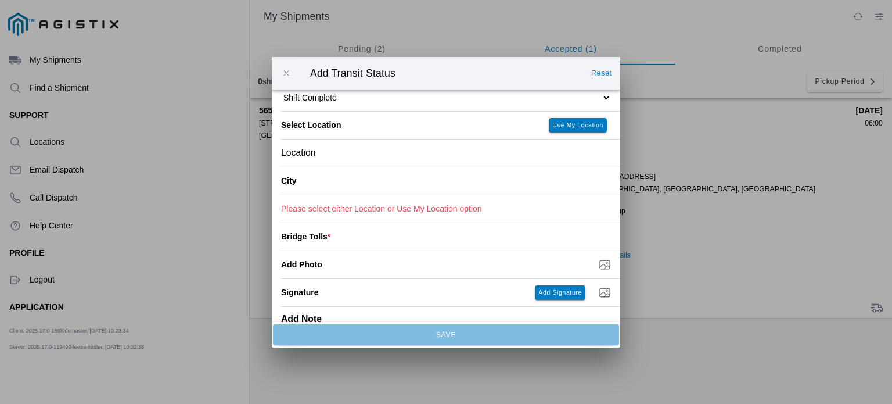
scroll to position [59, 0]
click at [495, 184] on div "City" at bounding box center [450, 180] width 339 height 28
click at [397, 153] on div "Location" at bounding box center [446, 151] width 330 height 27
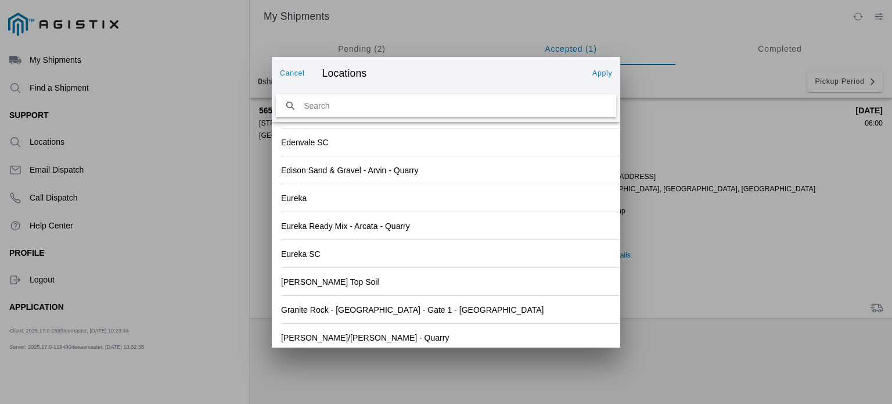
scroll to position [1280, 0]
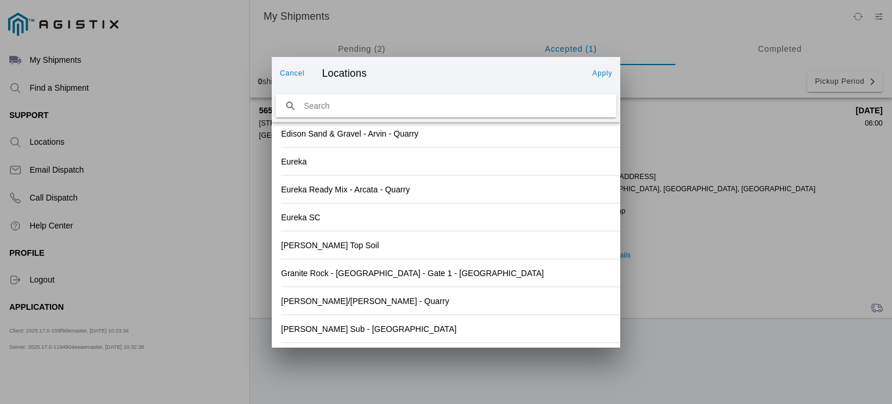
click at [532, 297] on div "[PERSON_NAME]/[PERSON_NAME] - Quarry" at bounding box center [446, 300] width 330 height 27
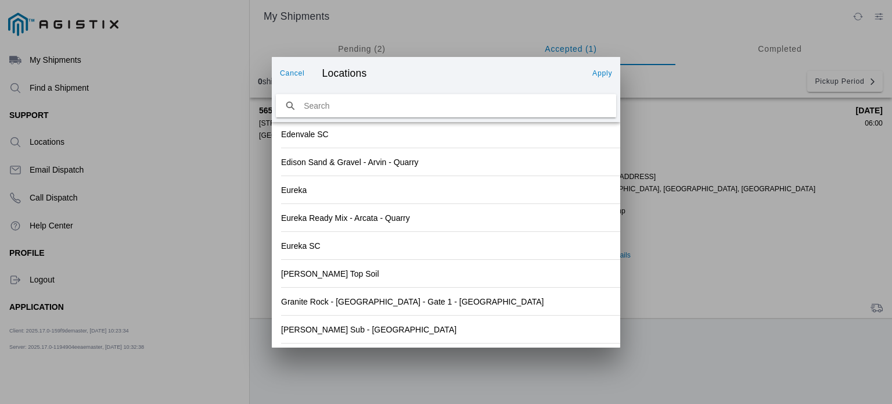
click at [0, 0] on slot "Apply" at bounding box center [0, 0] width 0 height 0
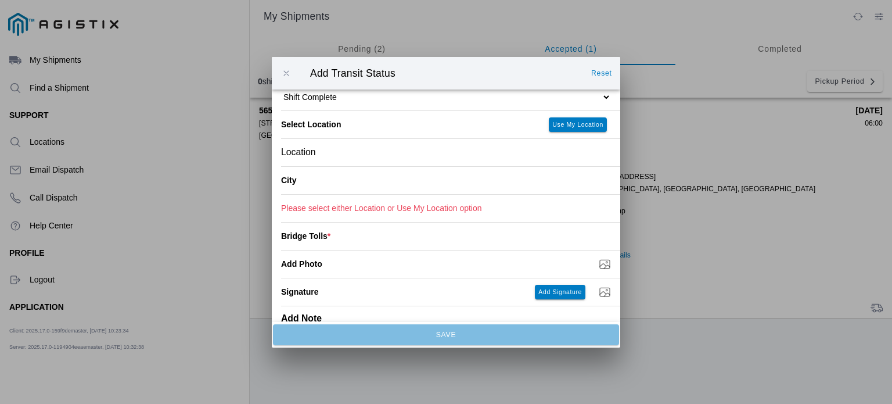
type input "[GEOGRAPHIC_DATA]"
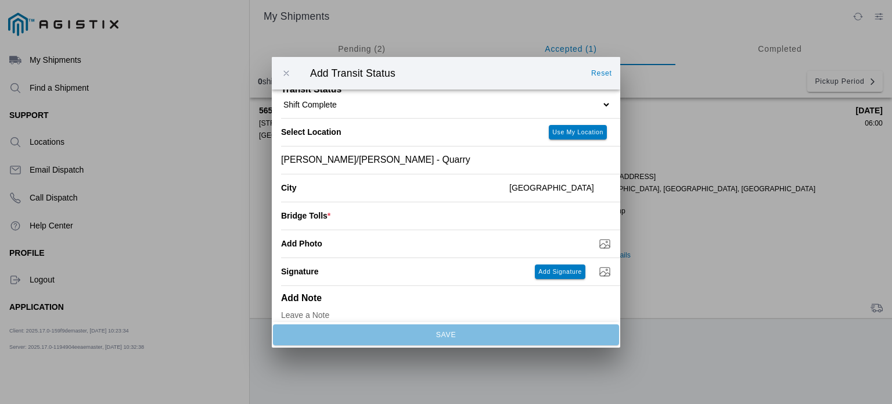
scroll to position [65, 0]
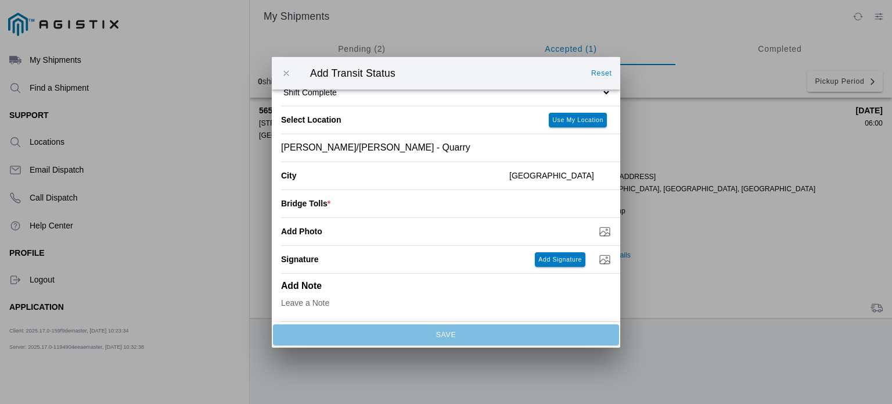
click at [380, 293] on textarea at bounding box center [446, 304] width 330 height 34
click at [394, 204] on input "number" at bounding box center [471, 204] width 281 height 26
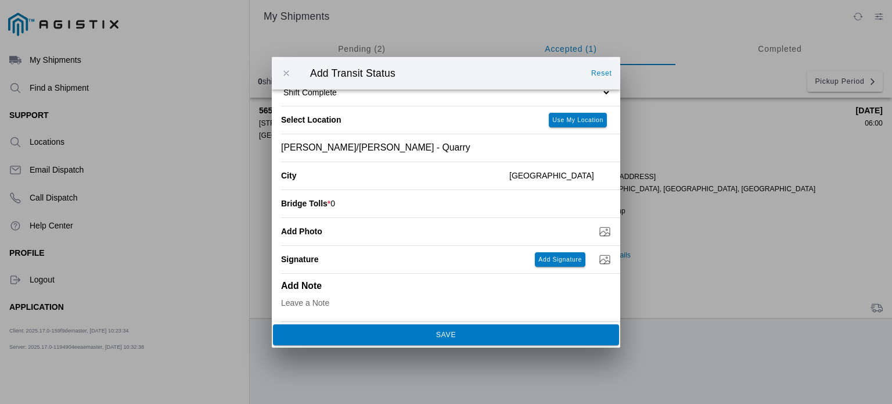
type input "0"
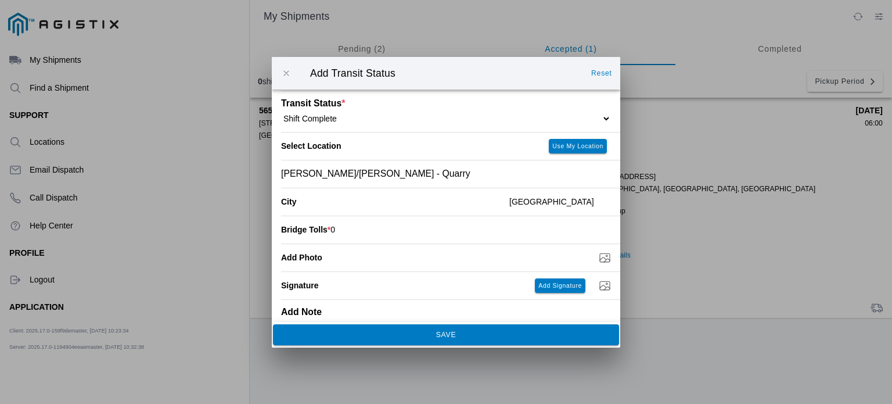
scroll to position [42, 0]
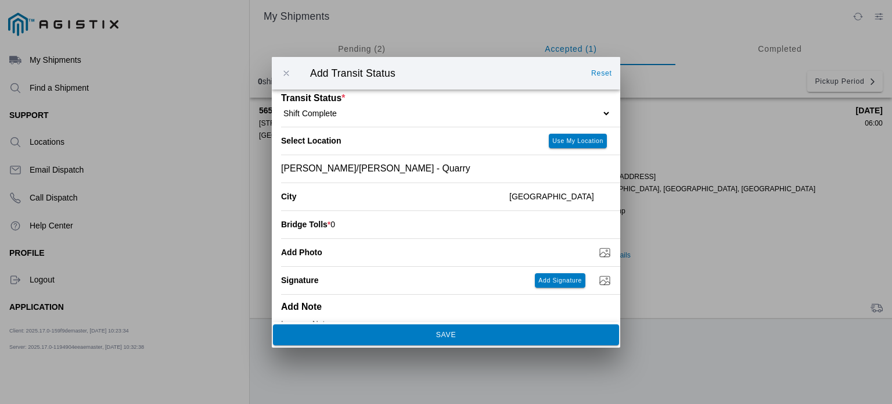
click at [418, 171] on div "[PERSON_NAME]/[PERSON_NAME] - Quarry" at bounding box center [446, 168] width 330 height 27
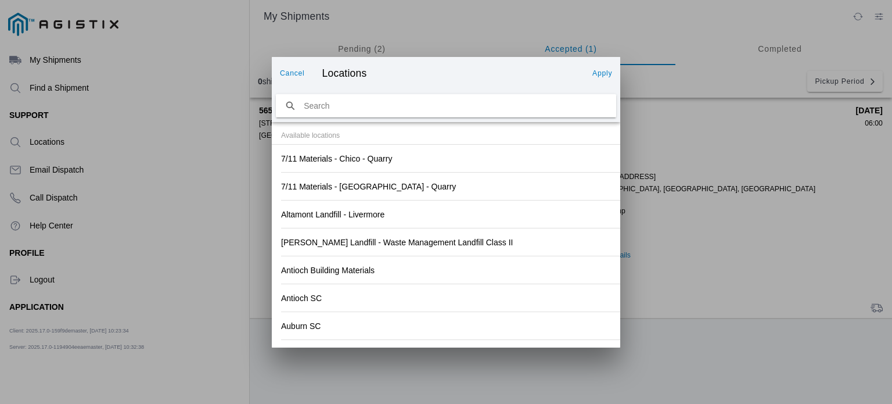
click at [289, 66] on button "Cancel" at bounding box center [292, 73] width 34 height 19
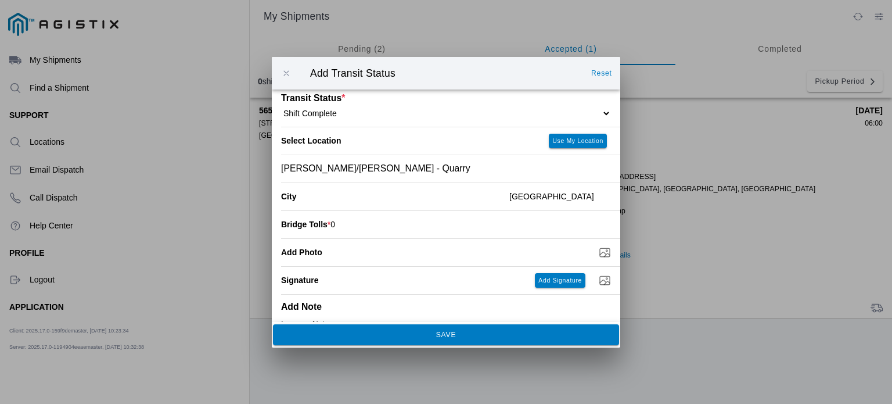
click at [415, 168] on div "[PERSON_NAME]/[PERSON_NAME] - Quarry" at bounding box center [446, 168] width 330 height 27
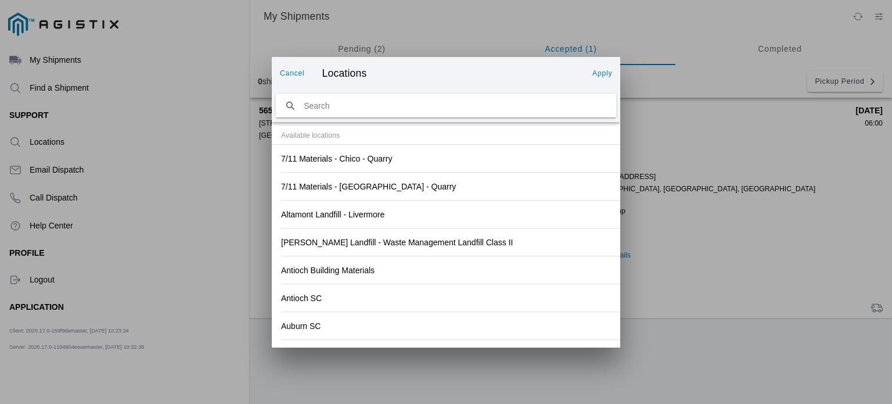
click at [0, 0] on slot "Cancel" at bounding box center [0, 0] width 0 height 0
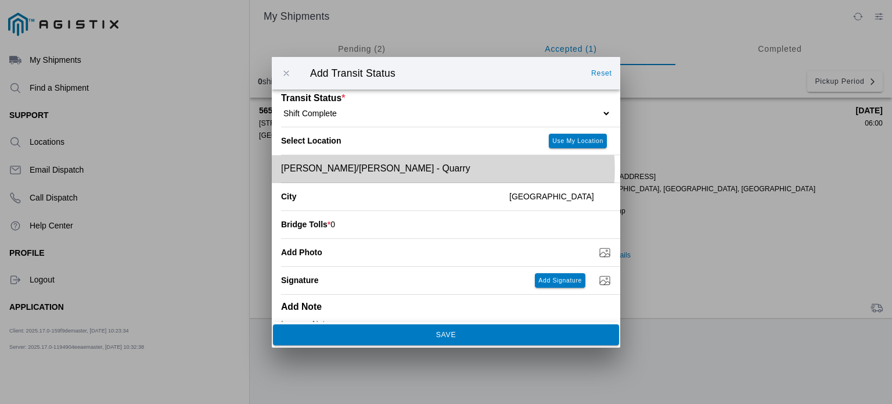
drag, startPoint x: 402, startPoint y: 170, endPoint x: 369, endPoint y: 170, distance: 32.5
click at [369, 170] on span "[PERSON_NAME]/[PERSON_NAME] - Quarry" at bounding box center [375, 168] width 189 height 10
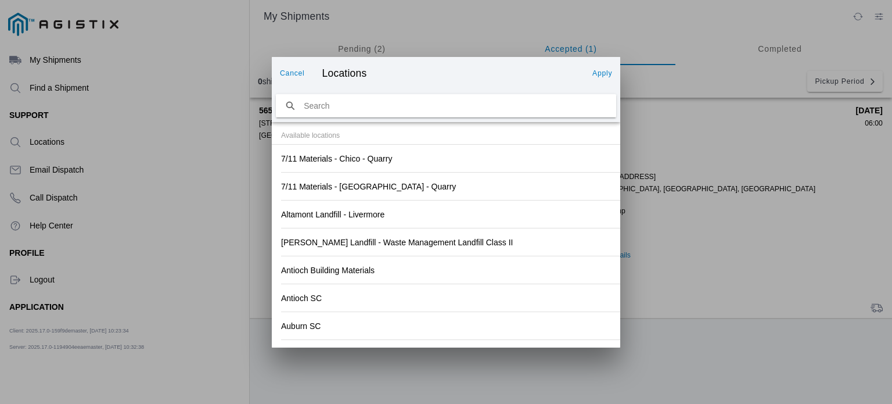
click at [0, 0] on slot "Cancel" at bounding box center [0, 0] width 0 height 0
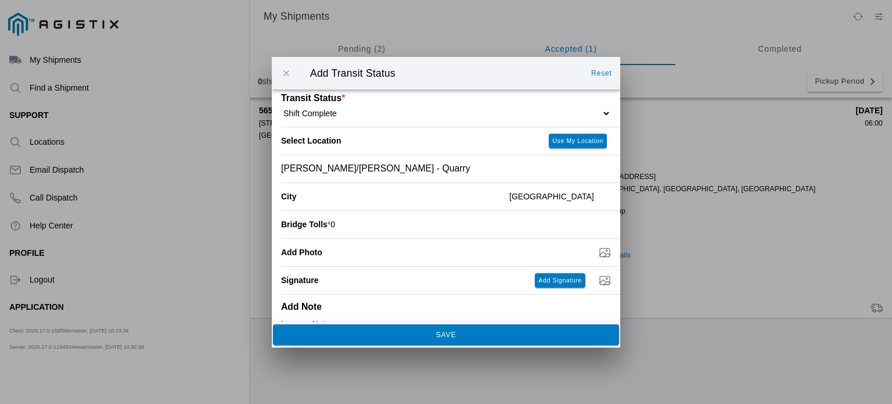
scroll to position [0, 0]
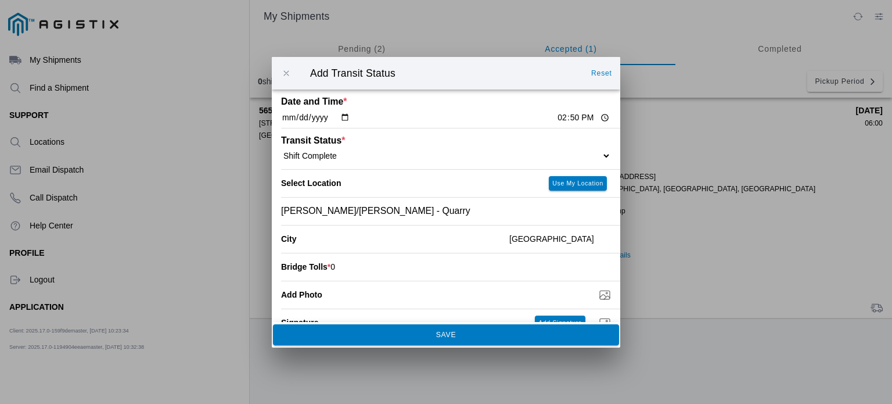
click at [380, 152] on select "Select Arrive at Drop Off Arrive at Pickup Break Start Break Stop Depart Drop O…" at bounding box center [446, 155] width 330 height 10
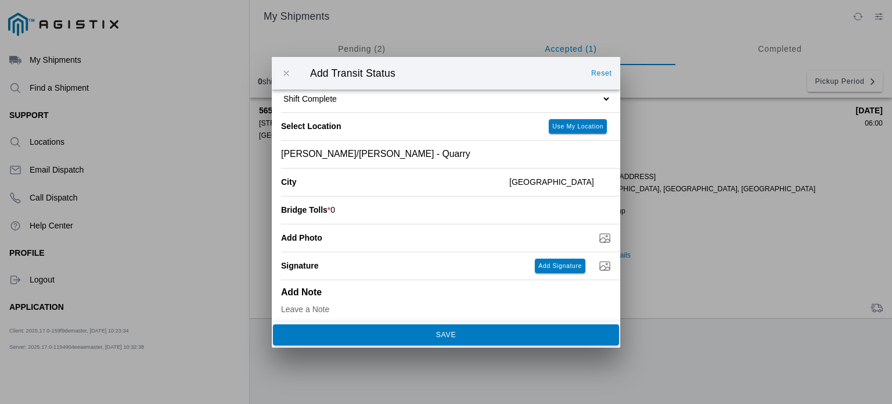
scroll to position [65, 0]
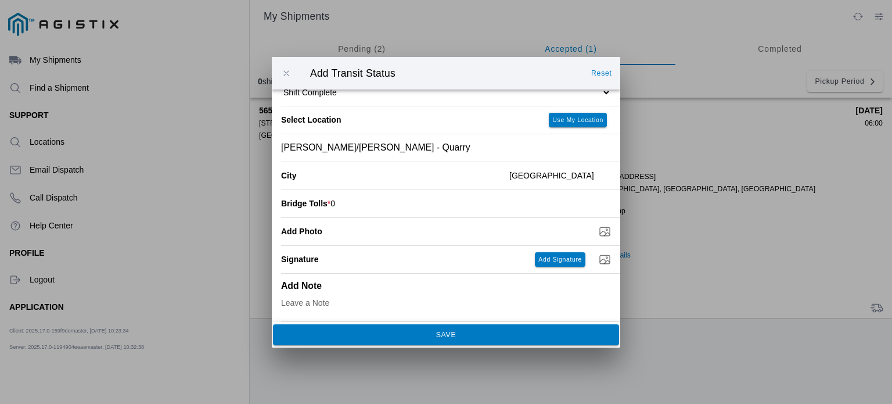
click at [512, 228] on input "Add Photo" at bounding box center [450, 231] width 339 height 13
click at [545, 222] on div "Add Photo" at bounding box center [435, 230] width 308 height 27
click at [599, 225] on input "Add Photo" at bounding box center [450, 231] width 339 height 13
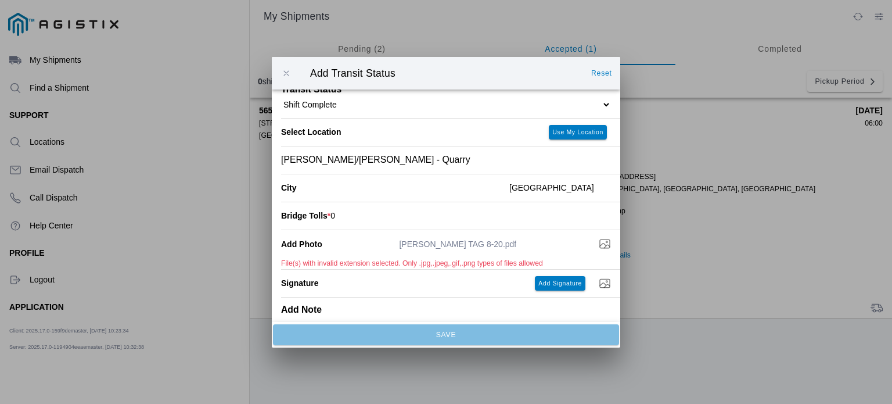
scroll to position [0, 0]
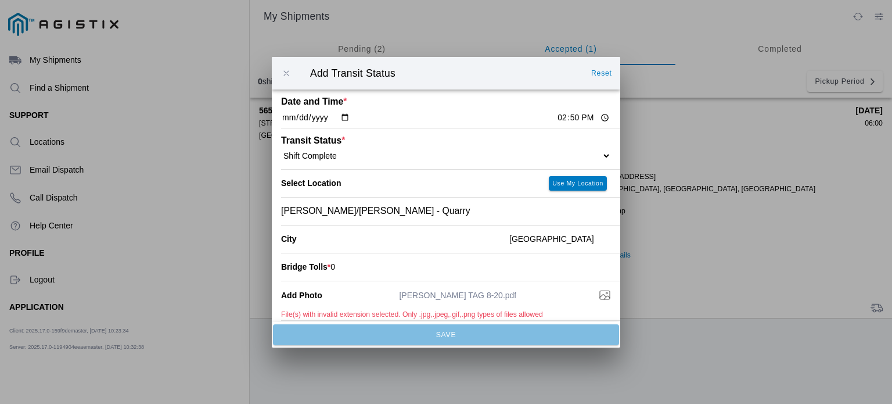
click at [518, 296] on input "Add Photo" at bounding box center [450, 294] width 339 height 13
type input "C:\fakepath\8-20PGE.jpeg"
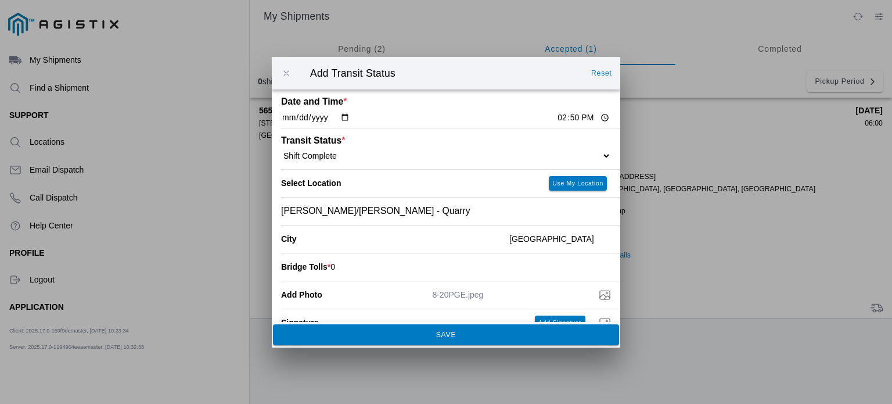
click at [523, 336] on span "SAVE" at bounding box center [446, 334] width 331 height 7
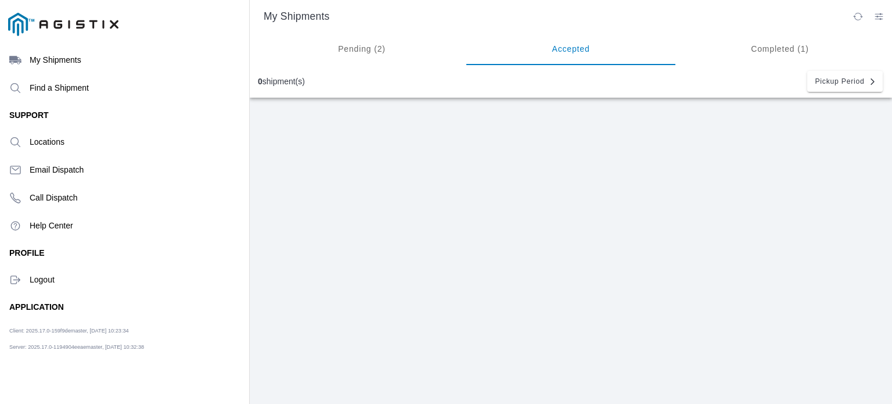
click at [368, 51] on ion-segment-button "Pending (2)" at bounding box center [361, 49] width 209 height 33
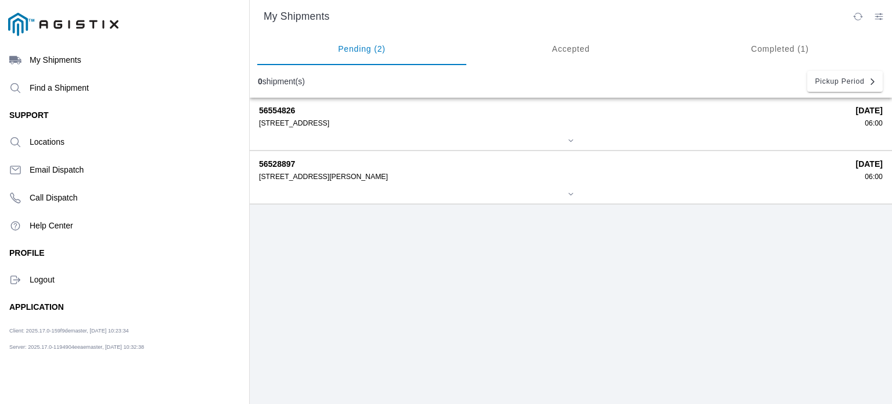
click at [394, 185] on div "56528897 [STREET_ADDRESS][PERSON_NAME] [DATE] 06:00" at bounding box center [571, 177] width 624 height 52
click at [279, 161] on strong "56528897" at bounding box center [553, 163] width 589 height 9
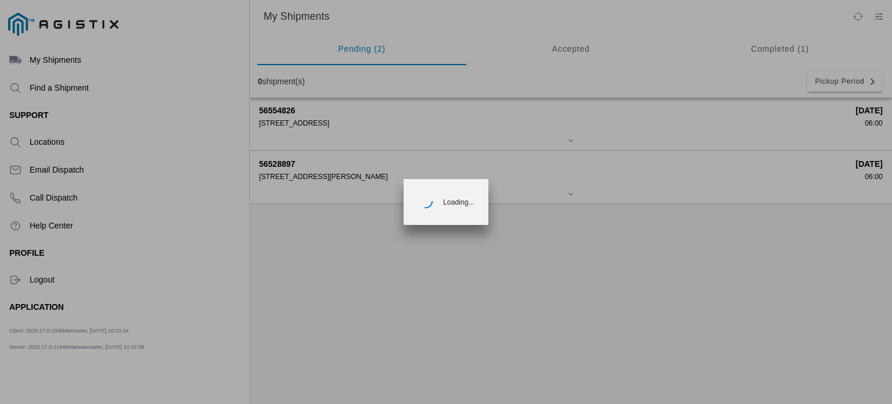
click at [279, 161] on ion-loading "Loading..." at bounding box center [446, 202] width 892 height 404
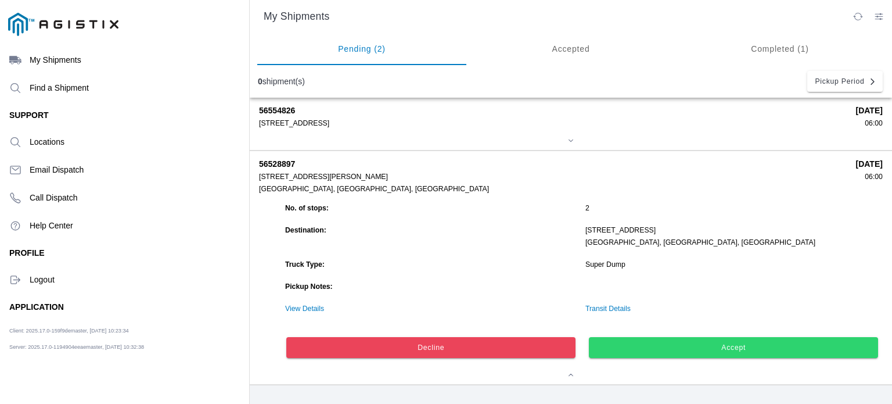
click at [726, 344] on button "Accept" at bounding box center [734, 347] width 289 height 21
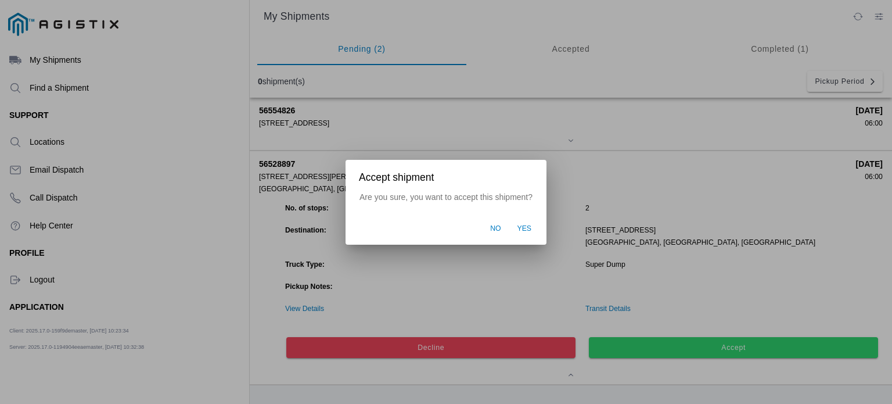
click at [528, 229] on span "Yes" at bounding box center [525, 229] width 15 height 10
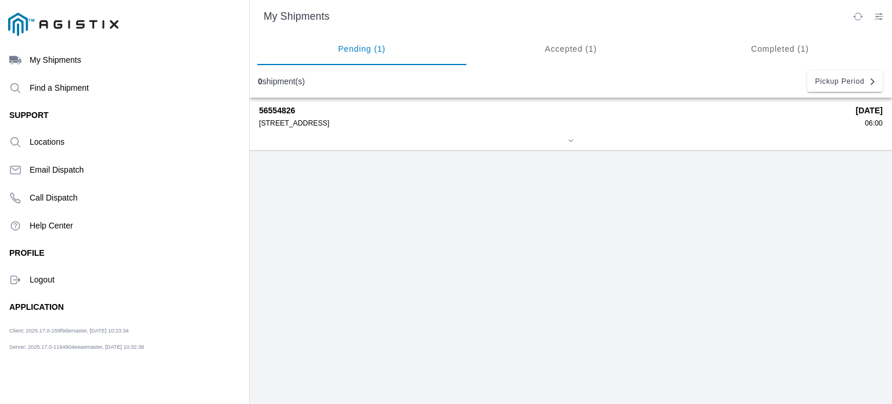
click at [428, 142] on div at bounding box center [571, 141] width 624 height 9
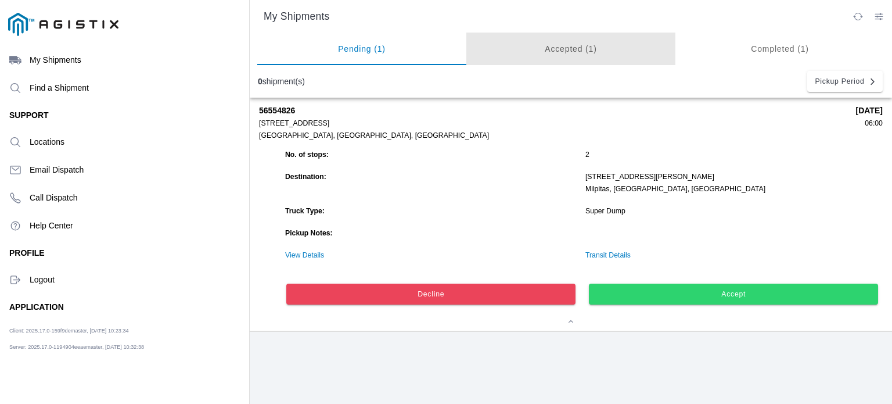
click at [583, 48] on ion-segment-button "Accepted (1)" at bounding box center [570, 49] width 209 height 33
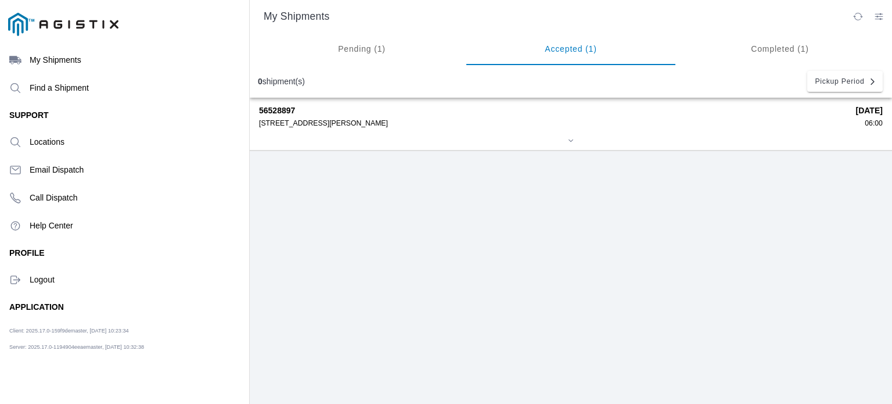
click at [449, 139] on div at bounding box center [571, 141] width 624 height 9
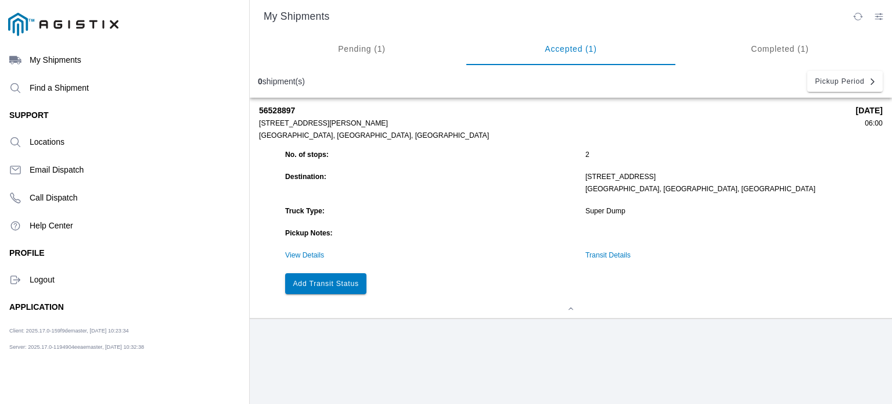
click at [0, 0] on slot "Add Transit Status" at bounding box center [0, 0] width 0 height 0
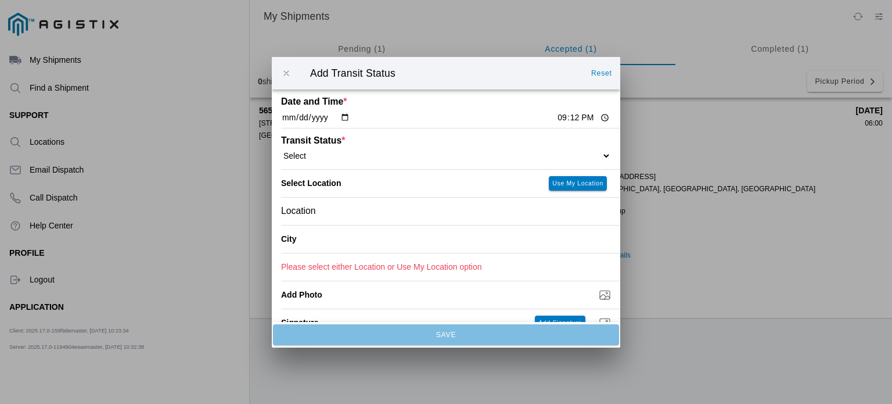
click at [409, 159] on select "Select Arrive at Drop Off Arrive at Pickup Break Start Break Stop Depart Drop O…" at bounding box center [446, 155] width 330 height 10
select select "ARVPULOC"
click at [281, 150] on select "Select Arrive at Drop Off Arrive at Pickup Break Start Break Stop Depart Drop O…" at bounding box center [446, 155] width 330 height 10
click at [423, 209] on div "Location" at bounding box center [446, 210] width 330 height 27
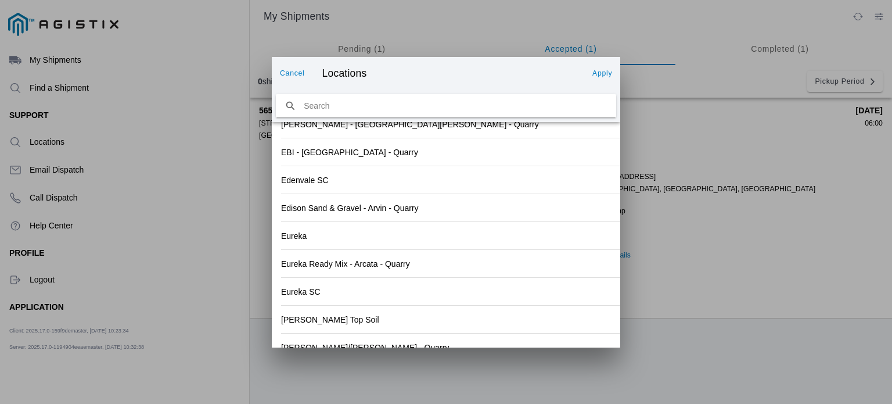
scroll to position [1252, 0]
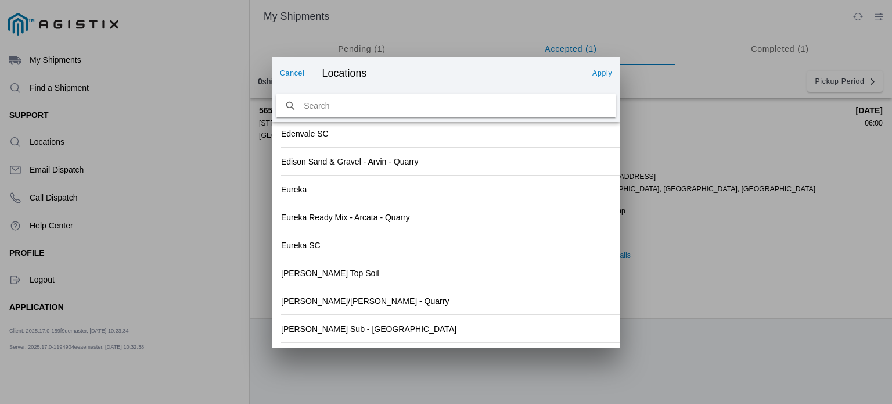
click at [510, 306] on div "[PERSON_NAME]/[PERSON_NAME] - Quarry" at bounding box center [446, 300] width 330 height 27
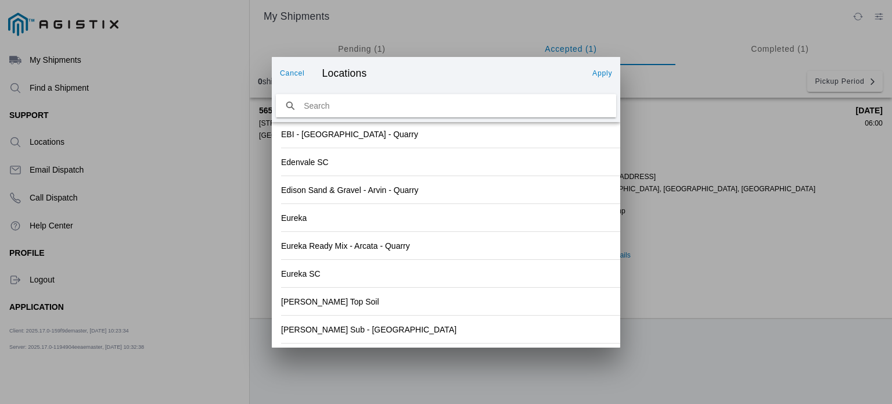
click at [0, 0] on slot "Apply" at bounding box center [0, 0] width 0 height 0
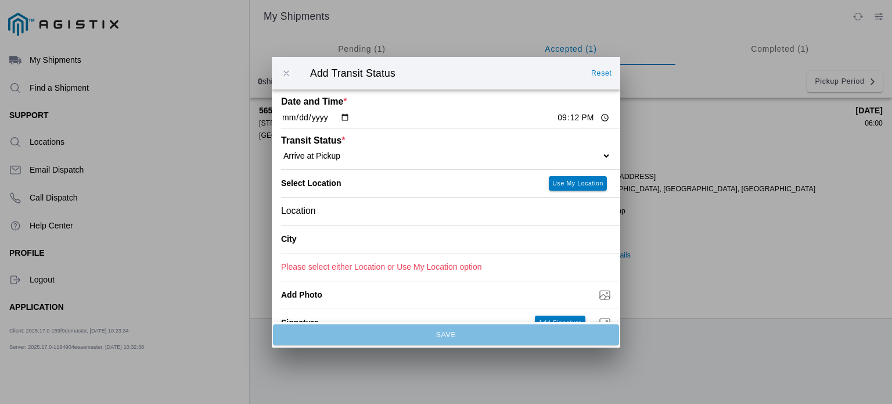
type input "[GEOGRAPHIC_DATA]"
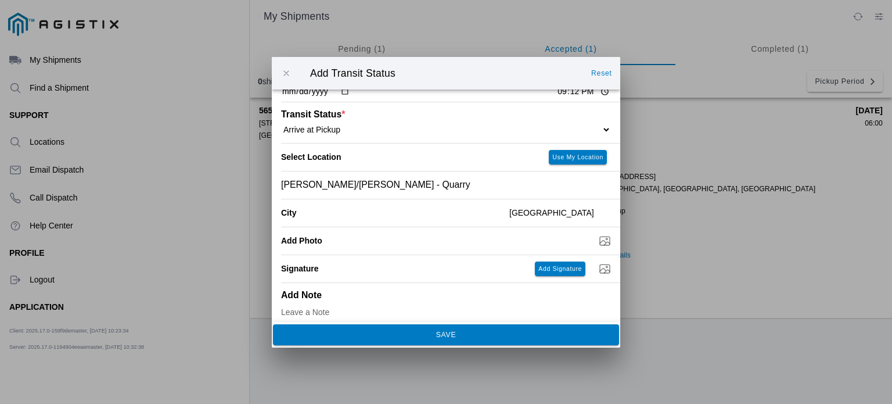
scroll to position [0, 0]
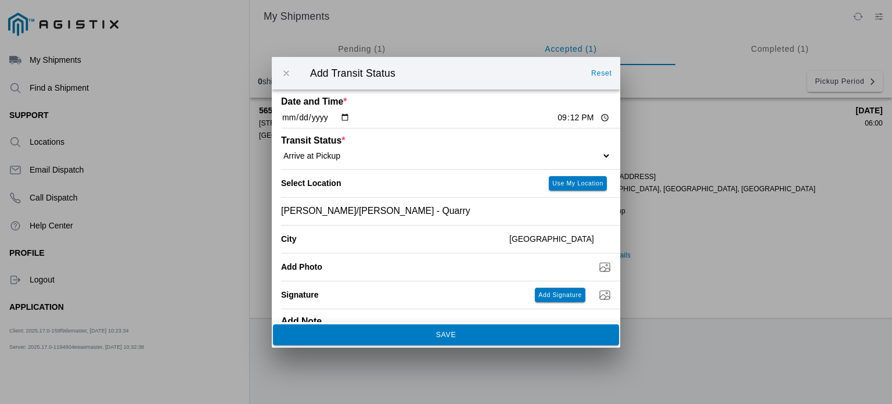
click at [556, 116] on input "21:12" at bounding box center [583, 118] width 55 height 12
click at [344, 117] on input "[DATE]" at bounding box center [315, 118] width 69 height 12
type input "[DATE]"
click at [556, 116] on input "21:12" at bounding box center [583, 118] width 55 height 12
type input "06:00"
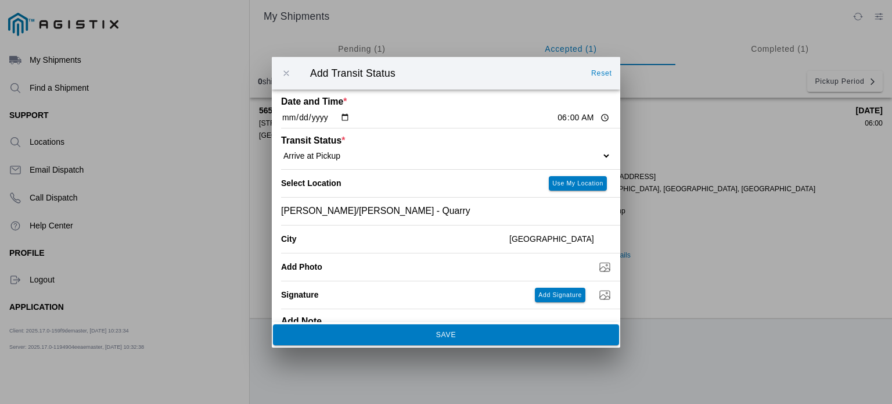
click at [466, 340] on button "SAVE" at bounding box center [446, 334] width 346 height 21
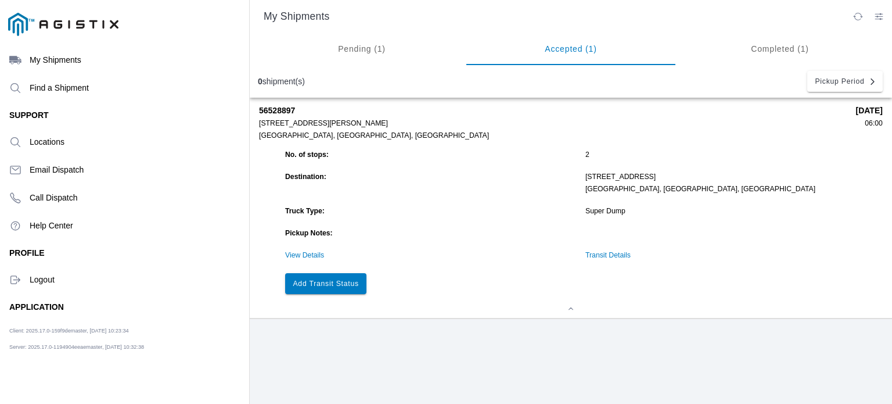
click at [324, 281] on button "Add Transit Status" at bounding box center [325, 283] width 81 height 21
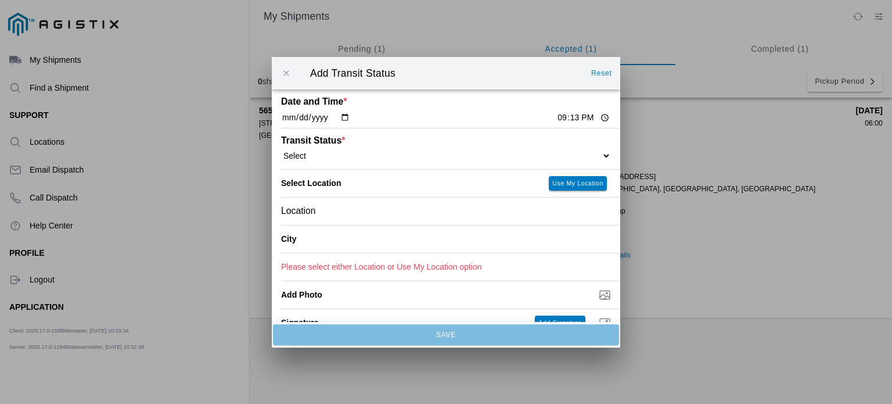
click at [333, 153] on select "Select Arrive at Drop Off Arrive at Pickup Break Start Break Stop Depart Drop O…" at bounding box center [446, 155] width 330 height 10
select select "DPTPULOC"
click at [281, 150] on select "Select Arrive at Drop Off Arrive at Pickup Break Start Break Stop Depart Drop O…" at bounding box center [446, 155] width 330 height 10
click at [297, 116] on input "[DATE]" at bounding box center [315, 118] width 69 height 12
type input "[DATE]"
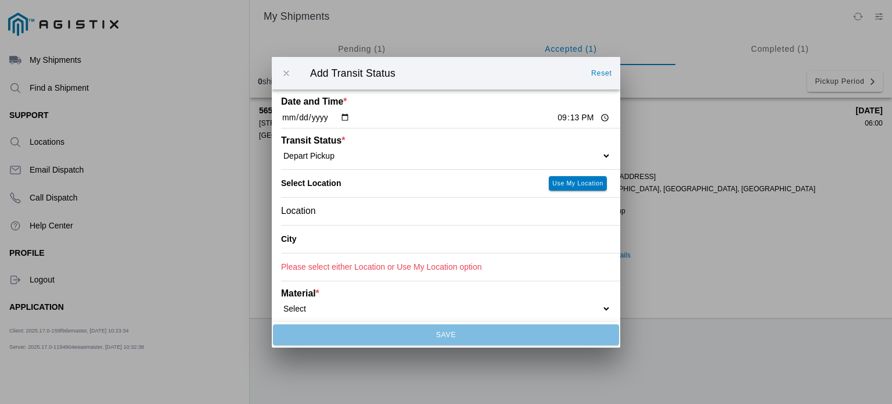
click at [556, 116] on input "21:13" at bounding box center [583, 118] width 55 height 12
type input "06:15"
click at [433, 216] on div "Location" at bounding box center [446, 210] width 330 height 27
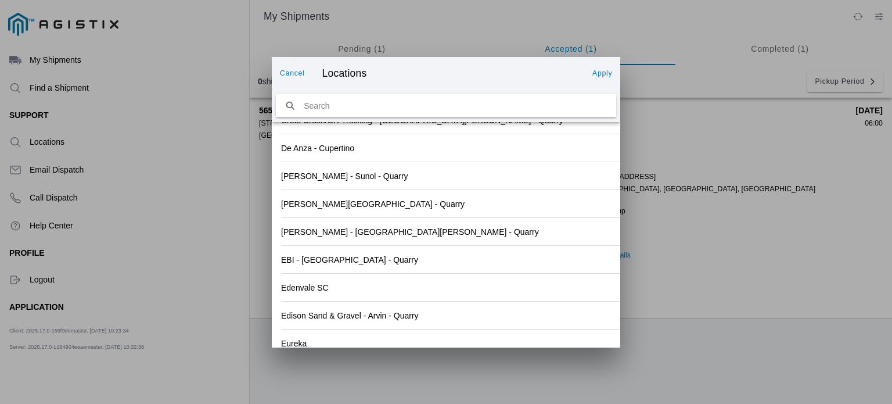
scroll to position [1252, 0]
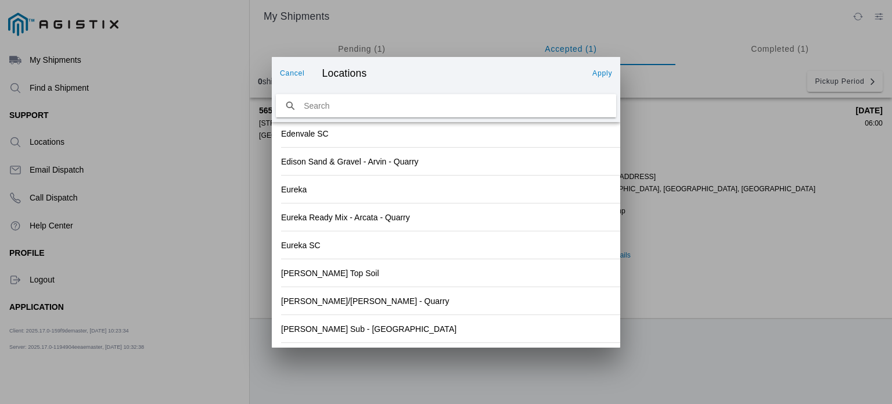
click at [531, 301] on div "[PERSON_NAME]/[PERSON_NAME] - Quarry" at bounding box center [446, 300] width 330 height 27
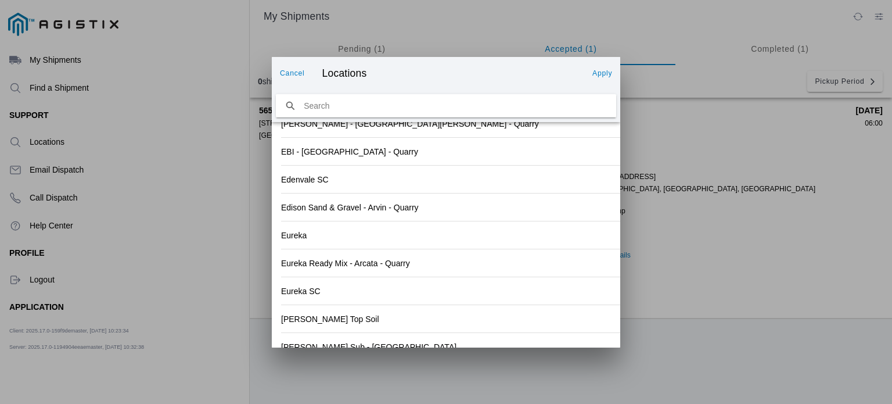
scroll to position [1269, 0]
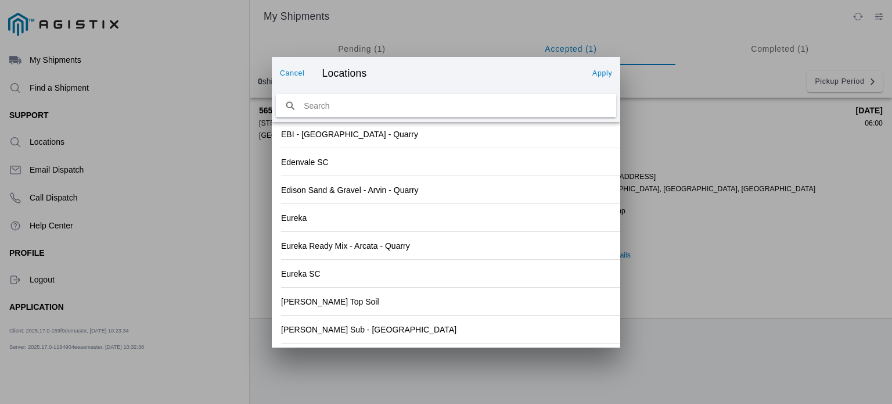
click at [600, 68] on button "Apply" at bounding box center [602, 73] width 29 height 19
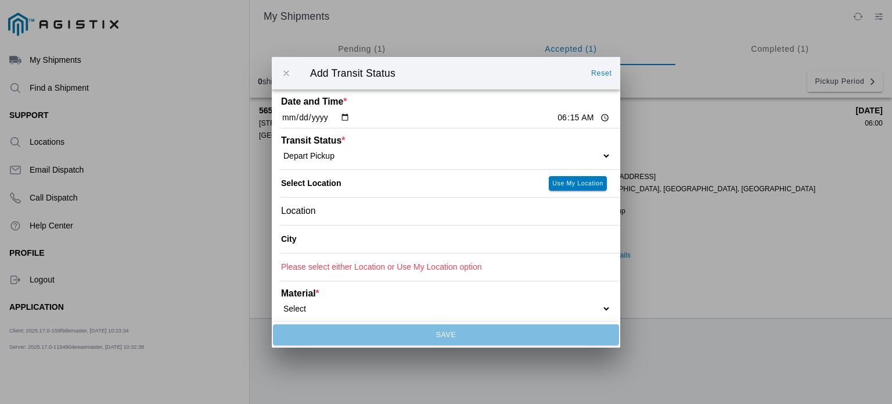
type input "[GEOGRAPHIC_DATA]"
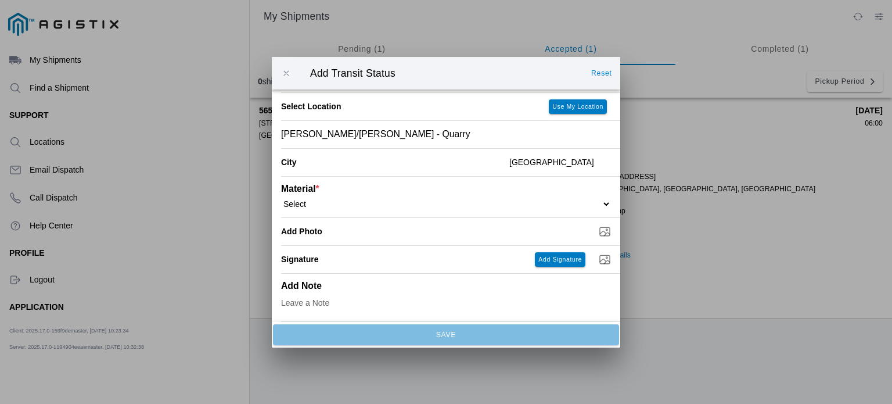
scroll to position [78, 0]
click at [357, 202] on select "Select 1" x 3" Rock 1" x 4" Rock 2" x 4" Rock Asphalt Cold Patch Backfill Spec …" at bounding box center [446, 203] width 330 height 10
select select "708650"
click at [281, 198] on select "Select 1" x 3" Rock 1" x 4" Rock 2" x 4" Rock Asphalt Cold Patch Backfill Spec …" at bounding box center [446, 203] width 330 height 10
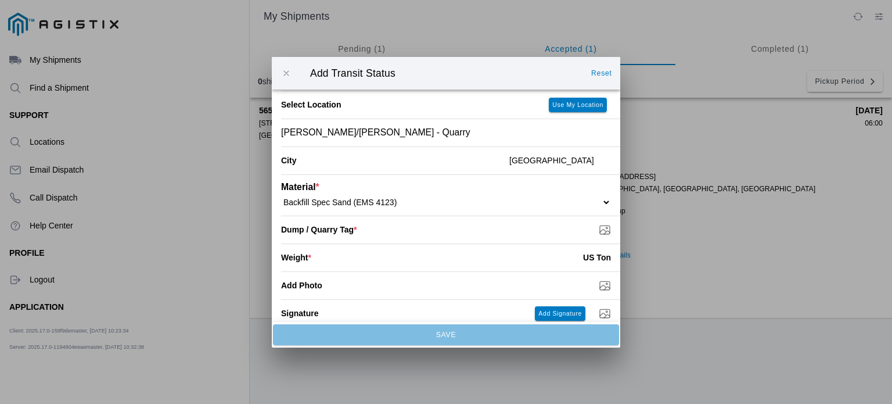
click at [502, 234] on input "Dump / Quarry Tag *" at bounding box center [450, 229] width 339 height 13
type input "C:\fakepath\8-19TAG1.jpg"
click at [547, 258] on input "number" at bounding box center [447, 258] width 272 height 26
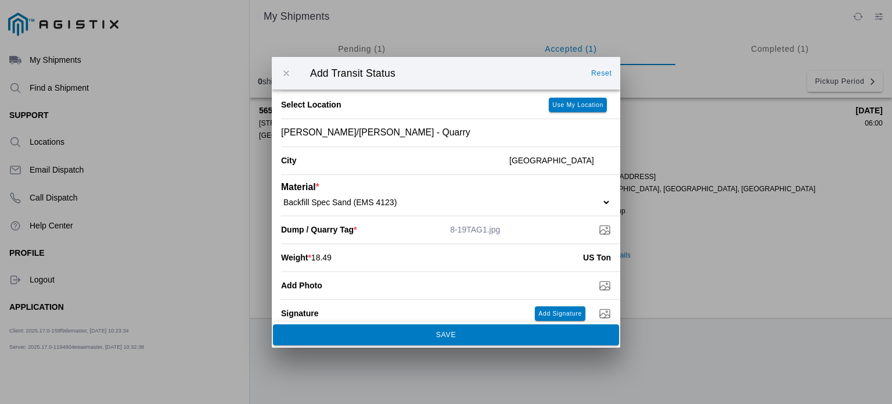
type input "18.49"
click at [555, 284] on input "Add Photo" at bounding box center [450, 285] width 339 height 13
type input "C:\fakepath\8-19TAG1.jpg"
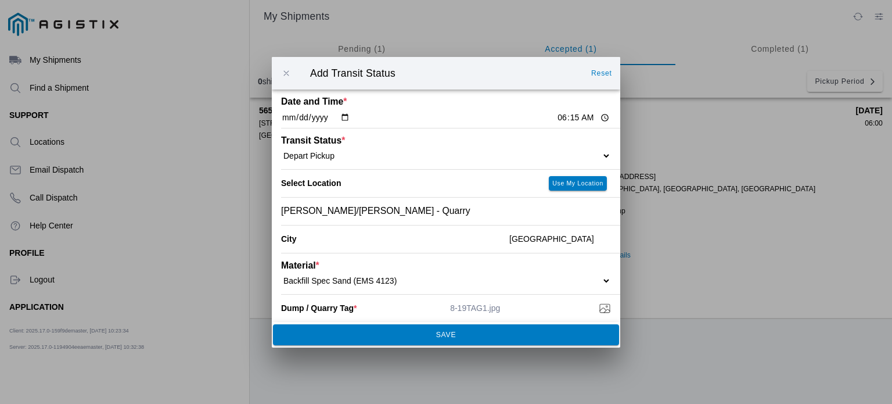
scroll to position [134, 0]
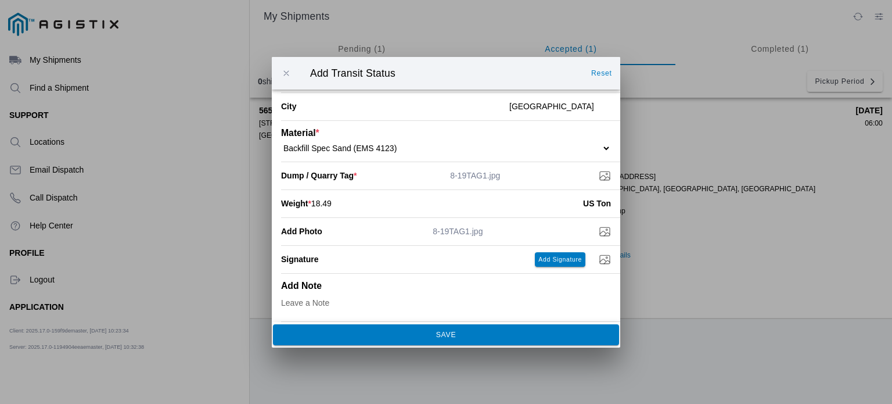
click at [487, 334] on span "SAVE" at bounding box center [446, 334] width 331 height 7
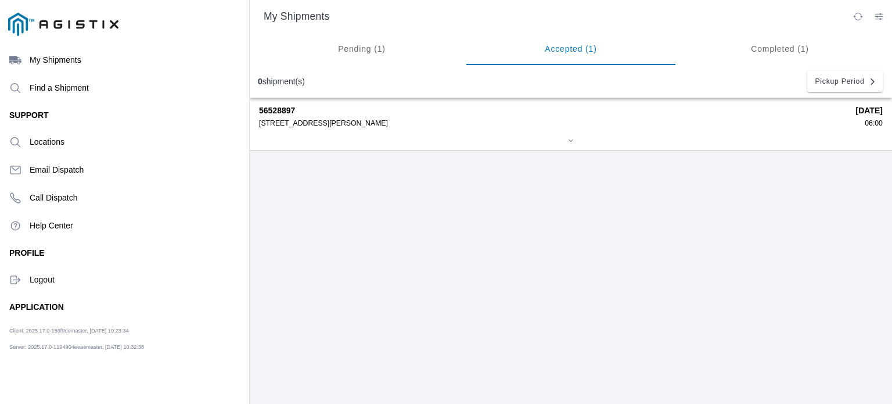
click at [308, 125] on div "[STREET_ADDRESS][PERSON_NAME]" at bounding box center [553, 123] width 589 height 8
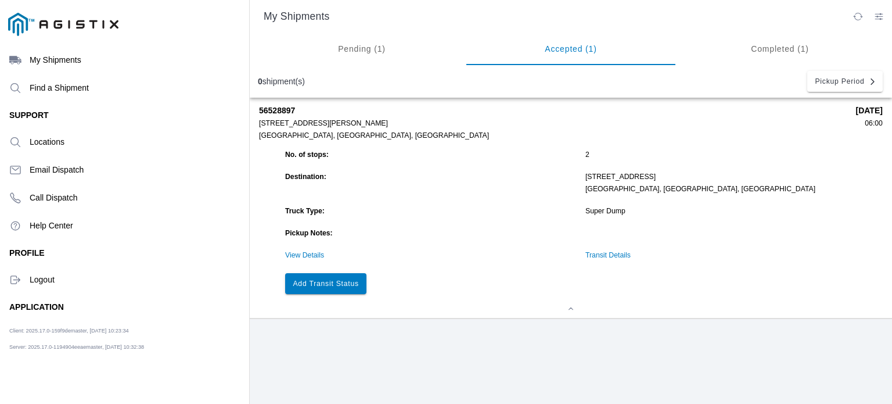
click at [353, 278] on button "Add Transit Status" at bounding box center [325, 283] width 81 height 21
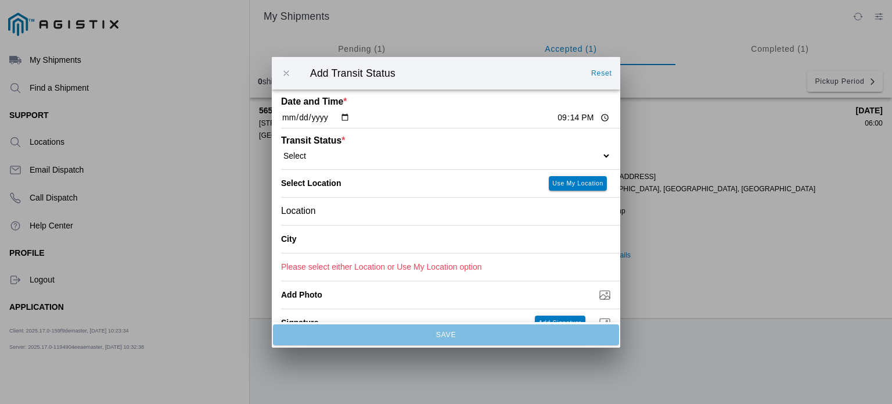
click at [303, 116] on input "[DATE]" at bounding box center [315, 118] width 69 height 12
type input "[DATE]"
type input "06:45"
click at [330, 159] on select "Select Arrive at Drop Off Arrive at Pickup Break Start Break Stop Depart Drop O…" at bounding box center [446, 155] width 330 height 10
select select "DPTDLVLOC"
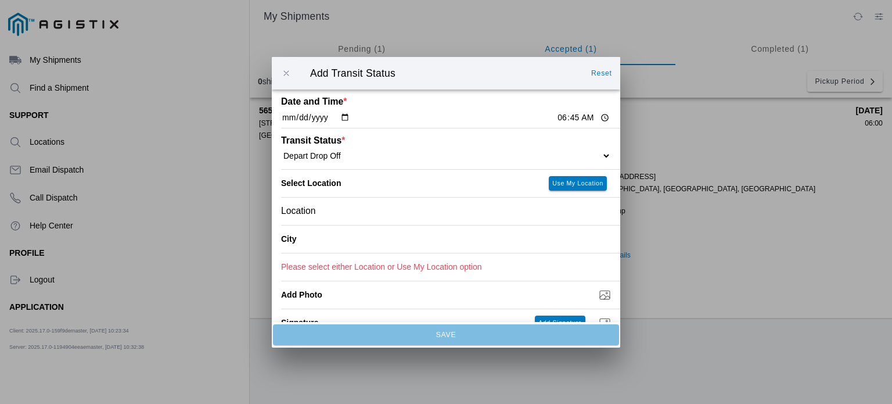
click at [281, 150] on select "Select Arrive at Drop Off Arrive at Pickup Break Start Break Stop Depart Drop O…" at bounding box center [446, 155] width 330 height 10
click at [393, 216] on div "Location" at bounding box center [446, 210] width 330 height 27
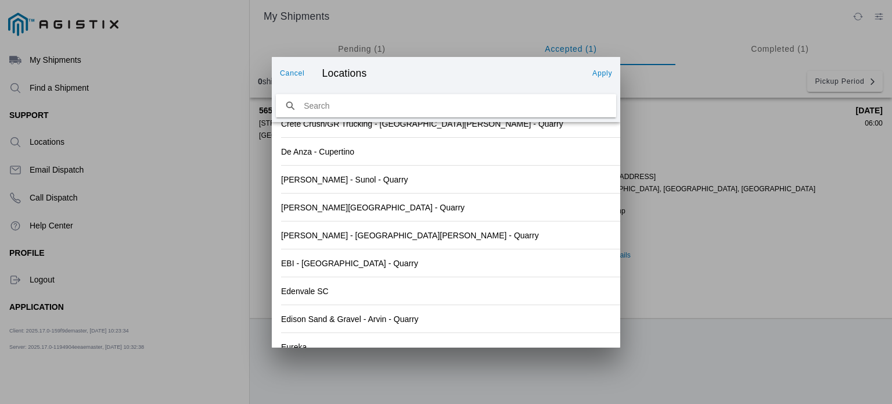
scroll to position [1252, 0]
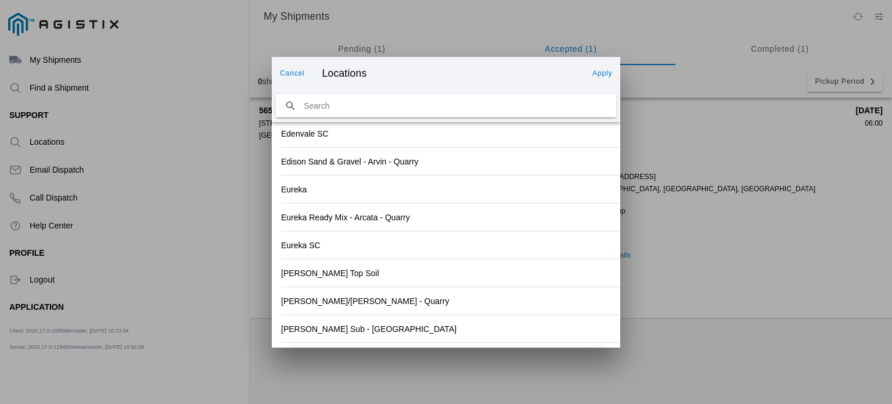
click at [508, 339] on div "[PERSON_NAME] Sub - [GEOGRAPHIC_DATA]" at bounding box center [446, 328] width 330 height 27
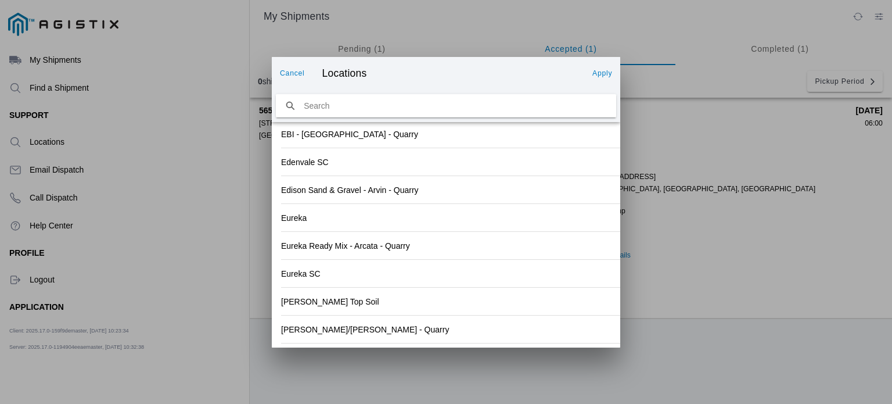
click at [0, 0] on slot "Apply" at bounding box center [0, 0] width 0 height 0
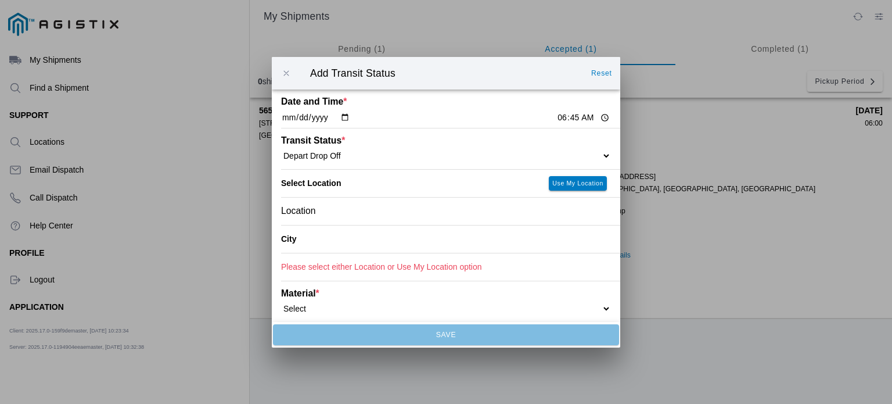
type input "[GEOGRAPHIC_DATA]"
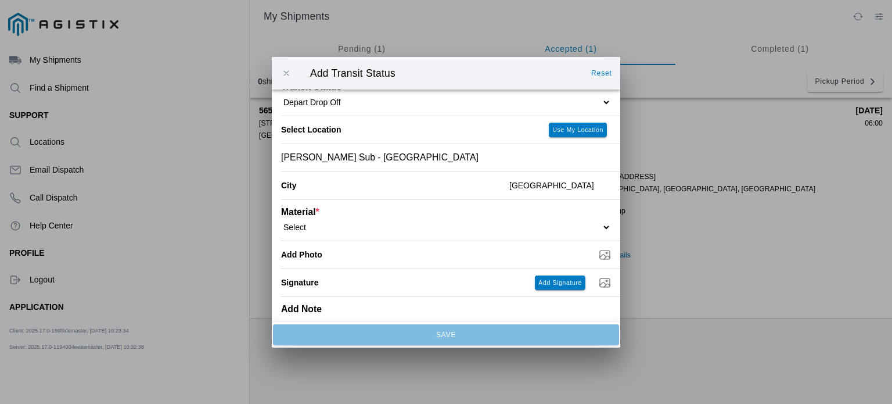
scroll to position [78, 0]
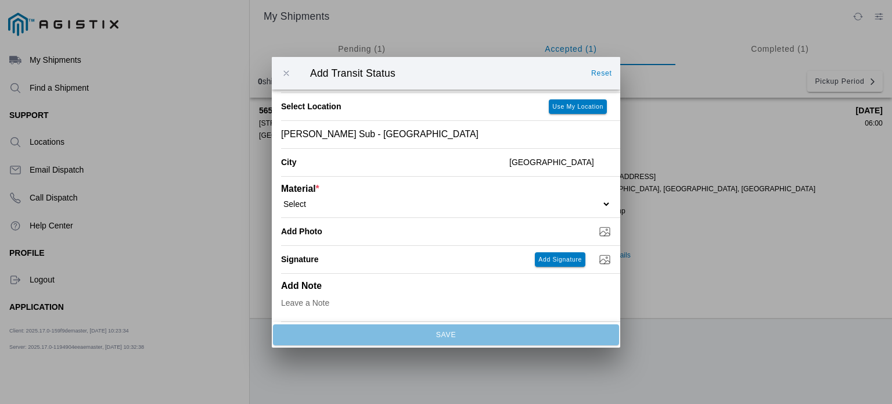
click at [458, 196] on div "Material * Select 1" x 3" Rock 1" x 4" Rock 2" x 4" Rock Asphalt Cold Patch Bac…" at bounding box center [446, 196] width 330 height 41
click at [600, 205] on select "Select 1" x 3" Rock 1" x 4" Rock 2" x 4" Rock Asphalt Cold Patch Backfill Spec …" at bounding box center [446, 203] width 330 height 10
select select "708650"
click at [281, 198] on select "Select 1" x 3" Rock 1" x 4" Rock 2" x 4" Rock Asphalt Cold Patch Backfill Spec …" at bounding box center [446, 203] width 330 height 10
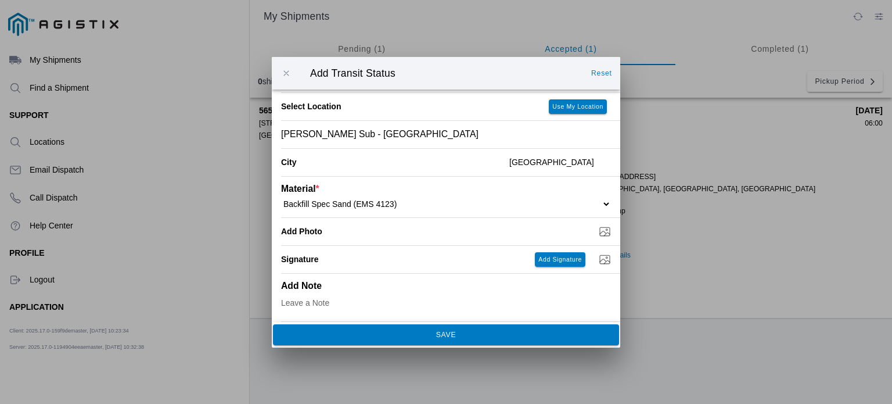
click at [0, 0] on slot "SAVE" at bounding box center [0, 0] width 0 height 0
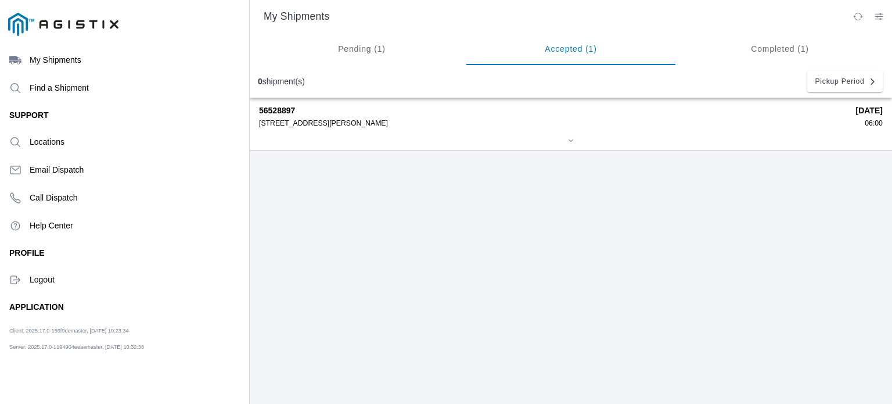
click at [411, 134] on div "56528897 [STREET_ADDRESS][PERSON_NAME] [DATE] 06:00" at bounding box center [571, 124] width 624 height 52
drag, startPoint x: 411, startPoint y: 134, endPoint x: 349, endPoint y: 127, distance: 63.1
click at [349, 127] on div "56528897 [STREET_ADDRESS][PERSON_NAME] [DATE] 06:00" at bounding box center [571, 124] width 624 height 52
click at [405, 130] on div "56528897 [STREET_ADDRESS][PERSON_NAME] [DATE] 06:00" at bounding box center [571, 124] width 624 height 52
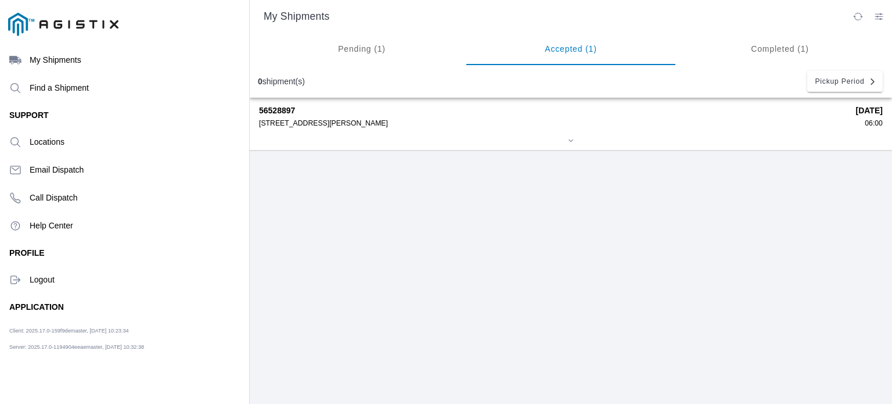
click at [406, 120] on div "[STREET_ADDRESS][PERSON_NAME]" at bounding box center [553, 123] width 589 height 8
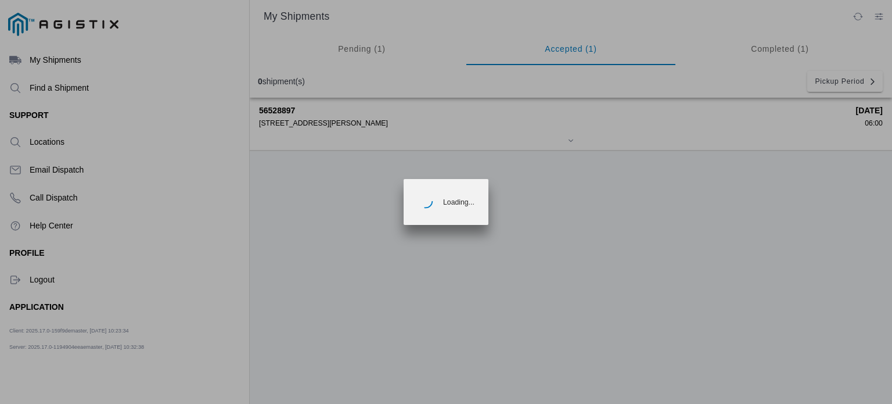
click at [406, 120] on ion-loading "Loading..." at bounding box center [446, 202] width 892 height 404
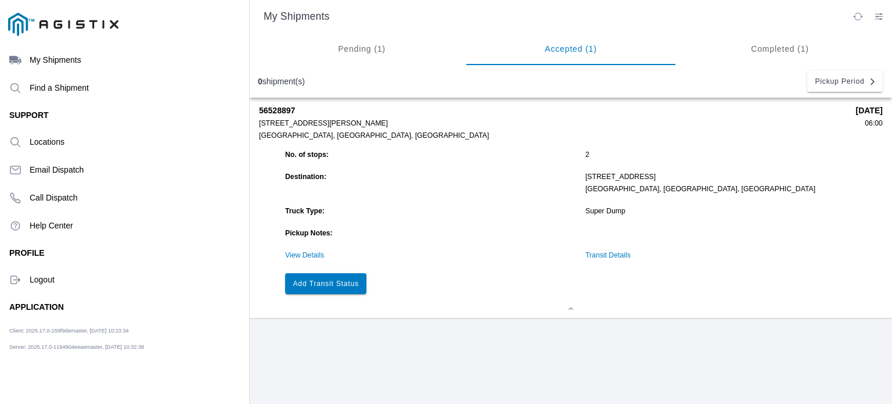
click at [346, 280] on button "Add Transit Status" at bounding box center [325, 283] width 81 height 21
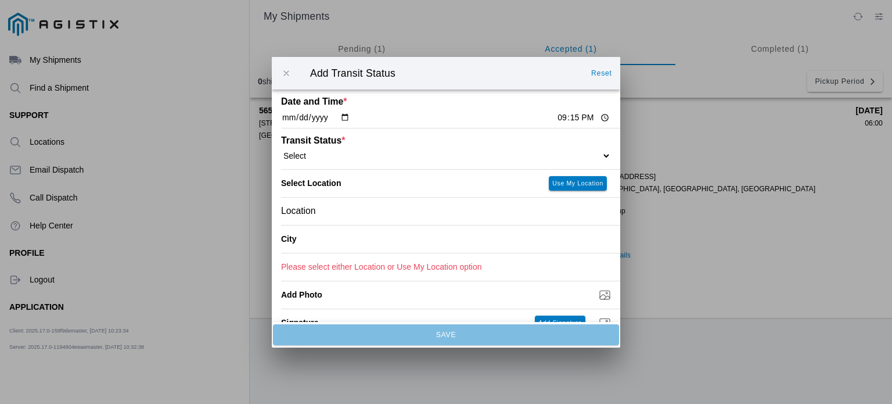
click at [344, 117] on input "[DATE]" at bounding box center [315, 118] width 69 height 12
type input "[DATE]"
click at [556, 117] on input "21:15" at bounding box center [583, 118] width 55 height 12
type input "07:52"
click at [470, 159] on select "Select Arrive at Drop Off Arrive at Pickup Break Start Break Stop Depart Drop O…" at bounding box center [446, 155] width 330 height 10
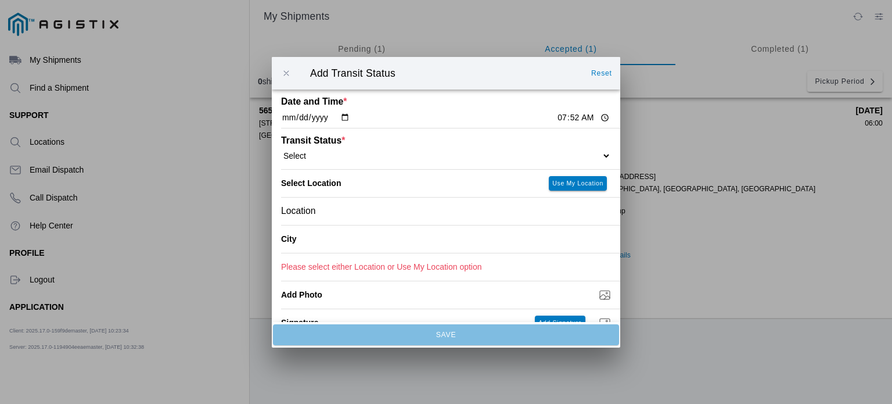
select select "DPTDLVLOC"
click at [281, 150] on select "Select Arrive at Drop Off Arrive at Pickup Break Start Break Stop Depart Drop O…" at bounding box center [446, 155] width 330 height 10
click at [455, 218] on div "Location" at bounding box center [446, 210] width 330 height 27
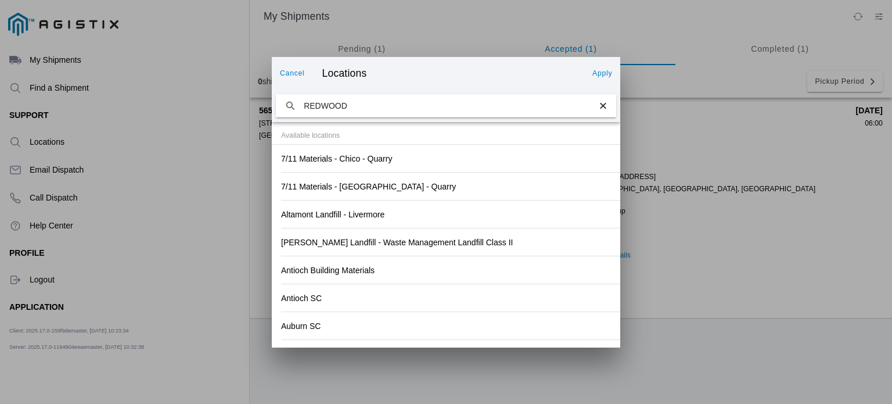
click at [289, 105] on input "REDWOOD" at bounding box center [446, 106] width 340 height 24
type input "REDWOOD"
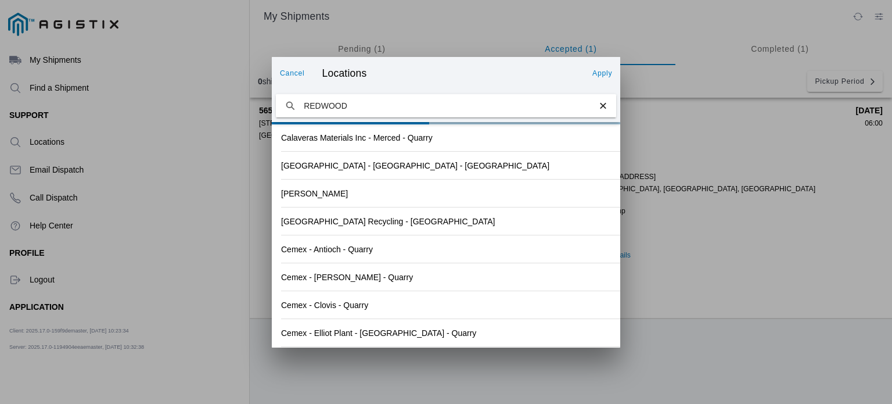
scroll to position [0, 0]
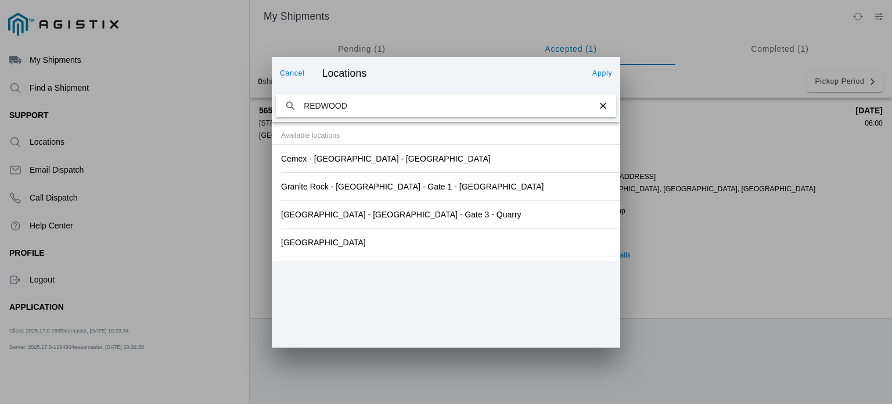
drag, startPoint x: 615, startPoint y: 148, endPoint x: 624, endPoint y: 222, distance: 74.9
click at [624, 222] on ion-modal "Cancel Locations Apply [GEOGRAPHIC_DATA] Available locations Cemex - [GEOGRAPHI…" at bounding box center [446, 202] width 892 height 404
click at [501, 187] on div "Granite Rock - [GEOGRAPHIC_DATA] - Gate 1 - [GEOGRAPHIC_DATA]" at bounding box center [446, 186] width 330 height 27
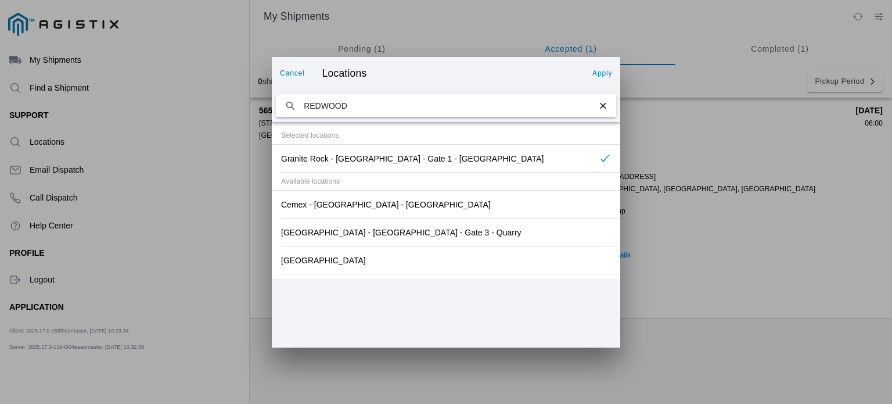
click at [605, 78] on button "Apply" at bounding box center [602, 73] width 29 height 19
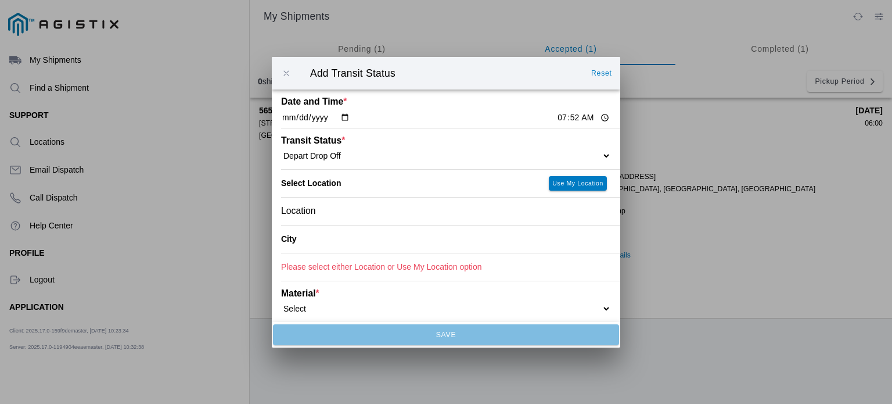
type input "[GEOGRAPHIC_DATA]"
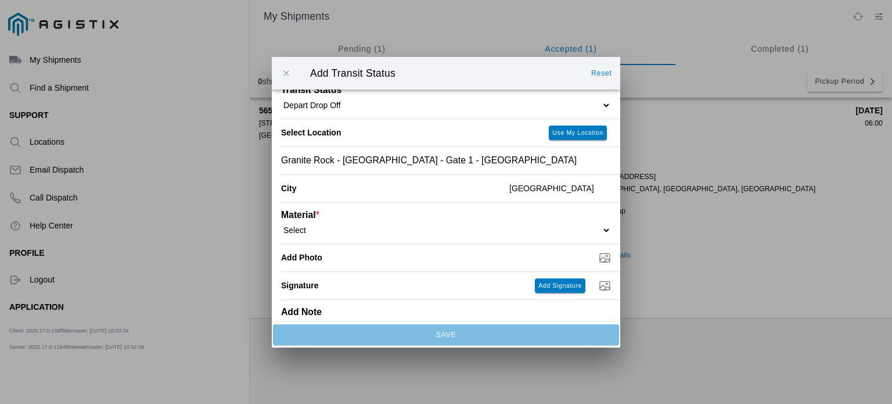
scroll to position [64, 0]
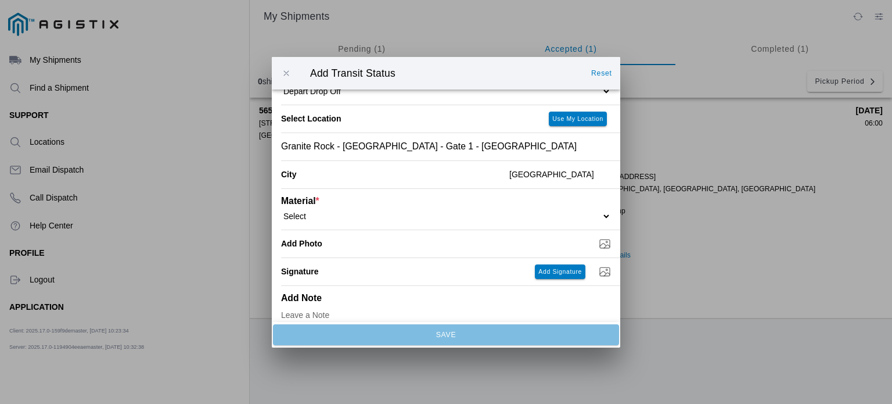
click at [528, 221] on div "Material * Select 1" x 3" Rock 1" x 4" Rock 2" x 4" Rock Asphalt Cold Patch Bac…" at bounding box center [446, 208] width 330 height 41
click at [597, 218] on select "Select 1" x 3" Rock 1" x 4" Rock 2" x 4" Rock Asphalt Cold Patch Backfill Spec …" at bounding box center [446, 215] width 330 height 10
select select "708648"
click at [281, 211] on select "Select 1" x 3" Rock 1" x 4" Rock 2" x 4" Rock Asphalt Cold Patch Backfill Spec …" at bounding box center [446, 215] width 330 height 10
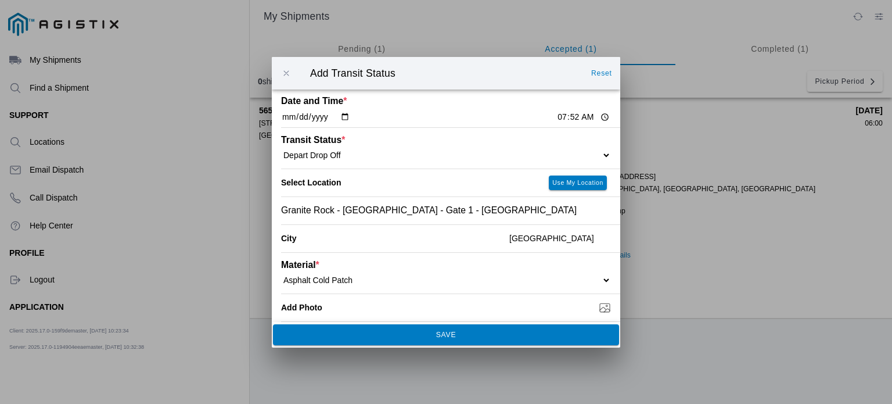
scroll to position [0, 0]
click at [518, 157] on select "Select Arrive at Drop Off Arrive at Pickup Break Start Break Stop Depart Drop O…" at bounding box center [446, 155] width 330 height 10
select select "DPTPULOC"
click at [281, 150] on select "Select Arrive at Drop Off Arrive at Pickup Break Start Break Stop Depart Drop O…" at bounding box center [446, 155] width 330 height 10
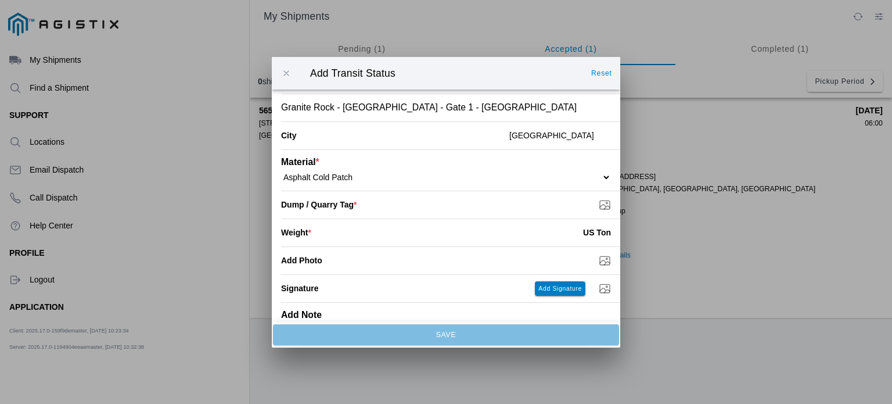
scroll to position [105, 0]
type input "C:\fakepath\8-19TAG2.jpg"
click at [446, 241] on input "number" at bounding box center [447, 231] width 272 height 26
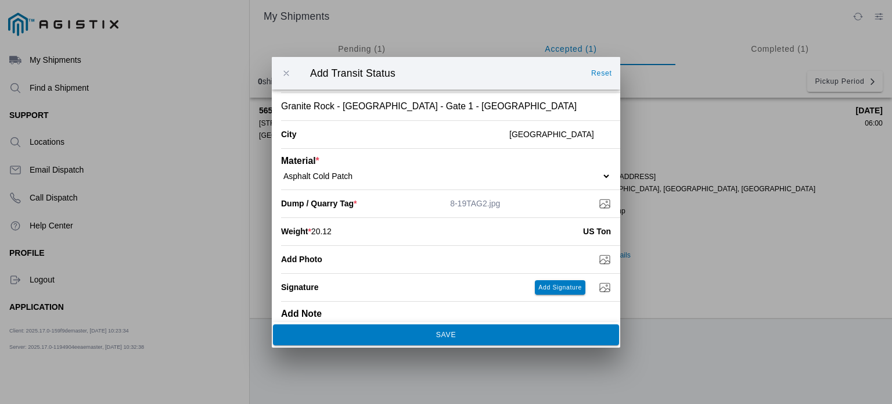
type input "20.12"
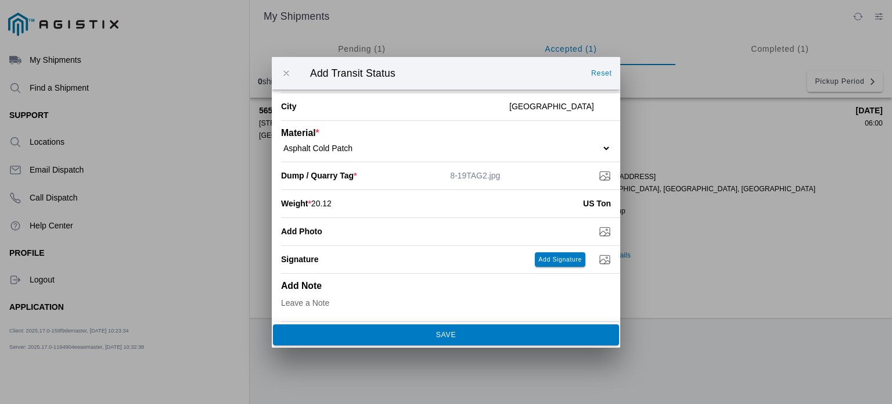
click at [464, 336] on span "SAVE" at bounding box center [446, 334] width 331 height 7
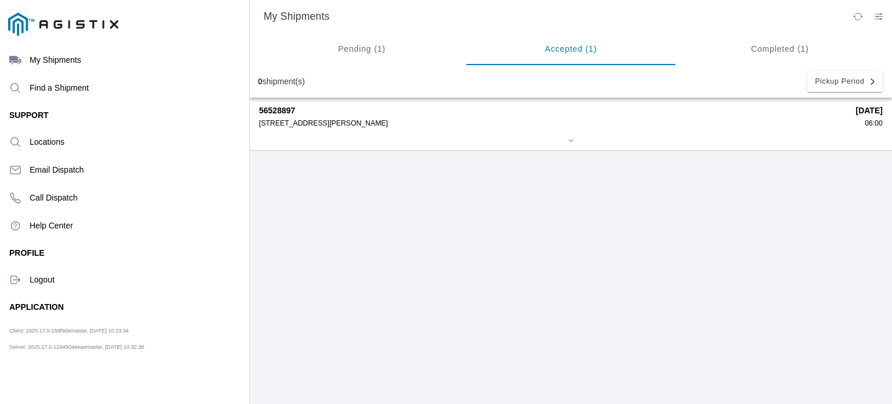
click at [438, 132] on div "56528897 [STREET_ADDRESS][PERSON_NAME] [DATE] 06:00" at bounding box center [571, 124] width 624 height 52
click at [492, 130] on div "56528897 [STREET_ADDRESS][PERSON_NAME] [DATE] 06:00" at bounding box center [571, 124] width 624 height 52
click at [570, 141] on icon at bounding box center [571, 140] width 7 height 7
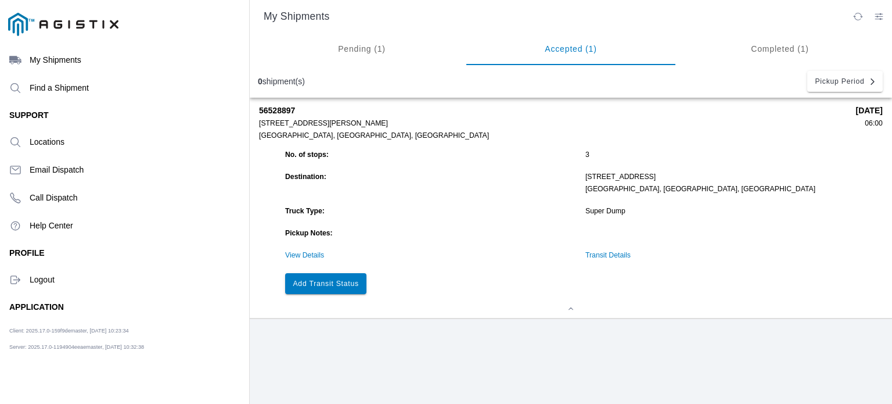
click at [0, 0] on slot "Add Transit Status" at bounding box center [0, 0] width 0 height 0
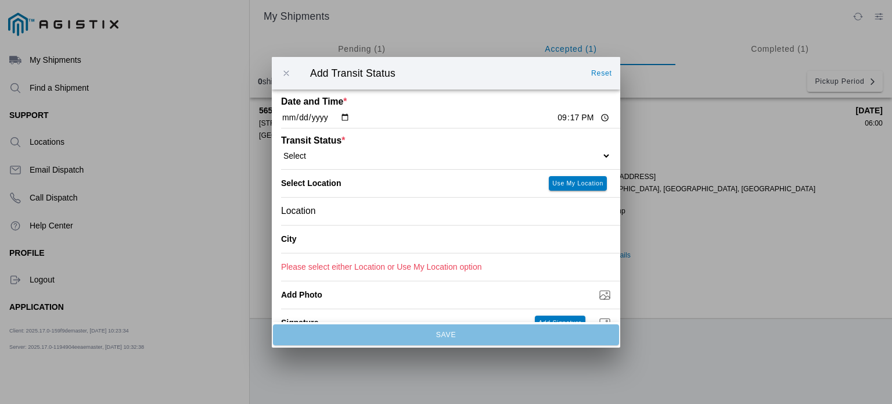
click at [346, 119] on input "[DATE]" at bounding box center [315, 118] width 69 height 12
type input "[DATE]"
click at [590, 117] on input "21:17" at bounding box center [583, 118] width 55 height 12
click at [556, 116] on input "09:17" at bounding box center [583, 118] width 55 height 12
type input "08:45"
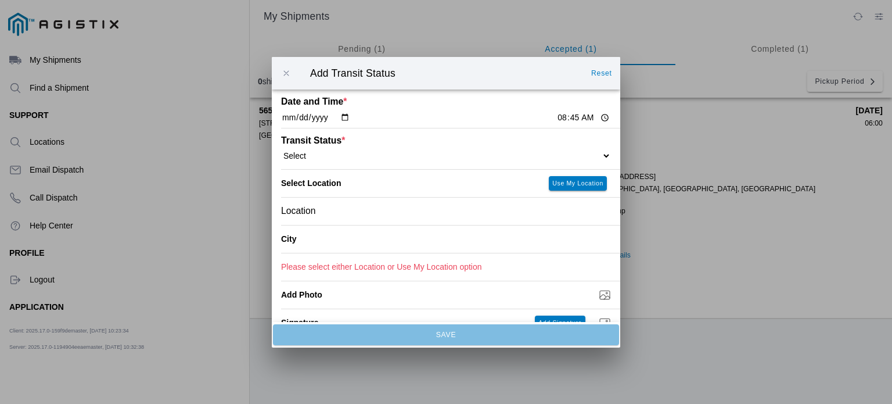
click at [499, 162] on div "Transit Status * Select Arrive at Drop Off Arrive at Pickup Break Start Break S…" at bounding box center [446, 148] width 330 height 41
click at [594, 157] on select "Select Arrive at Drop Off Arrive at Pickup Break Start Break Stop Depart Drop O…" at bounding box center [446, 155] width 330 height 10
select select "DPTDLVLOC"
click at [281, 150] on select "Select Arrive at Drop Off Arrive at Pickup Break Start Break Stop Depart Drop O…" at bounding box center [446, 155] width 330 height 10
click at [436, 208] on div "Location" at bounding box center [446, 210] width 330 height 27
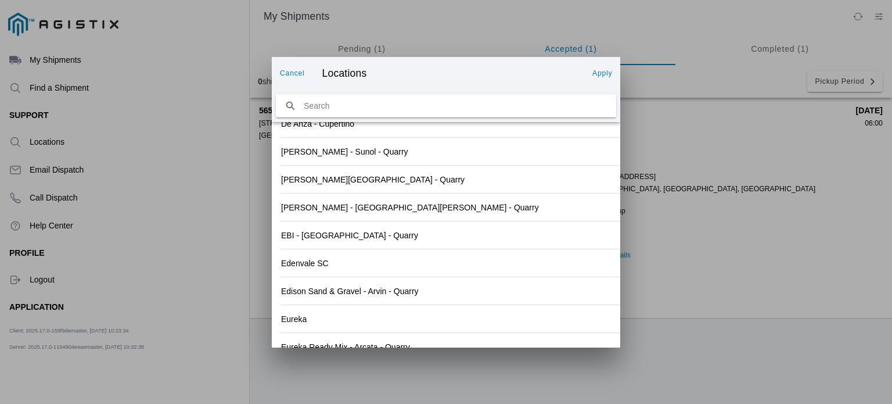
scroll to position [1280, 0]
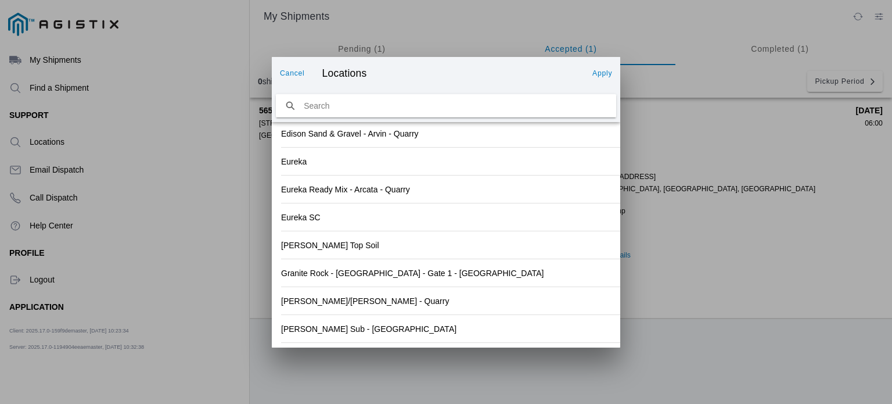
click at [496, 332] on div "[PERSON_NAME] Sub - [GEOGRAPHIC_DATA]" at bounding box center [446, 328] width 330 height 27
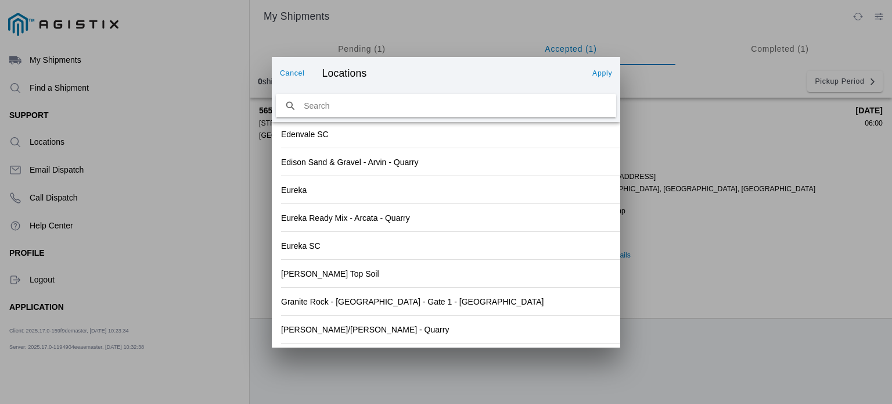
click at [0, 0] on slot "Apply" at bounding box center [0, 0] width 0 height 0
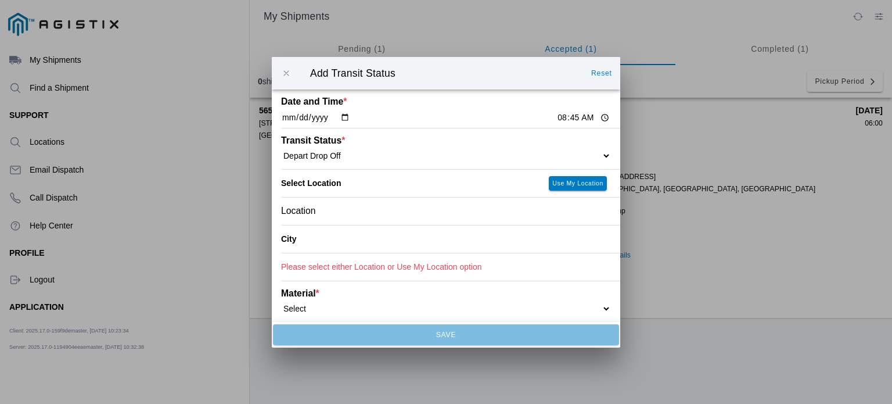
type input "[GEOGRAPHIC_DATA]"
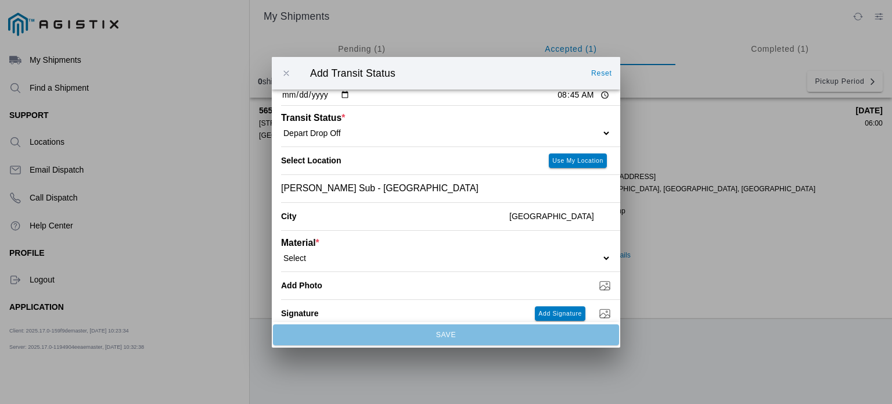
scroll to position [33, 0]
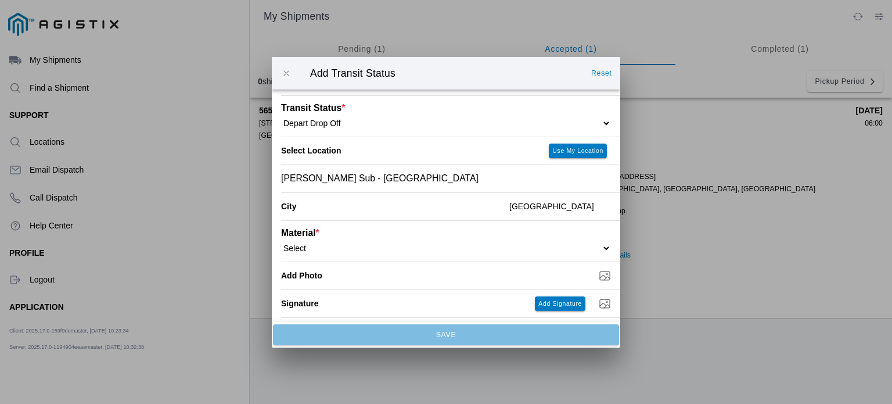
click at [571, 241] on div "Material * Select 1" x 3" Rock 1" x 4" Rock 2" x 4" Rock Asphalt Cold Patch Bac…" at bounding box center [446, 240] width 330 height 41
click at [593, 249] on select "Select 1" x 3" Rock 1" x 4" Rock 2" x 4" Rock Asphalt Cold Patch Backfill Spec …" at bounding box center [446, 247] width 330 height 10
select select "708648"
click at [281, 243] on select "Select 1" x 3" Rock 1" x 4" Rock 2" x 4" Rock Asphalt Cold Patch Backfill Spec …" at bounding box center [446, 247] width 330 height 10
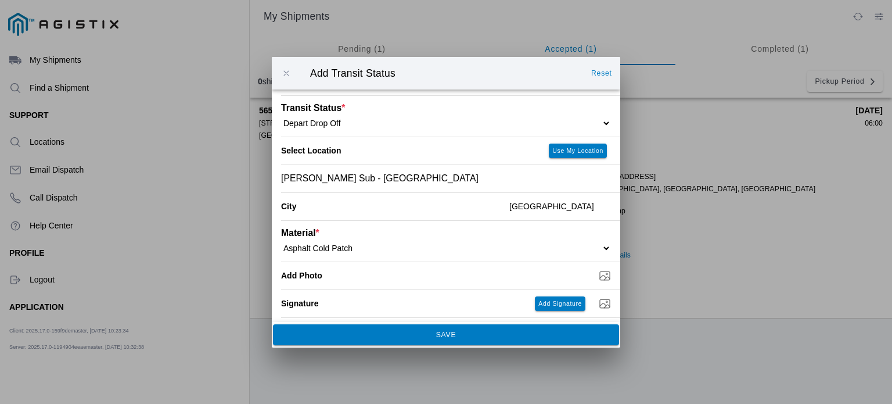
scroll to position [78, 0]
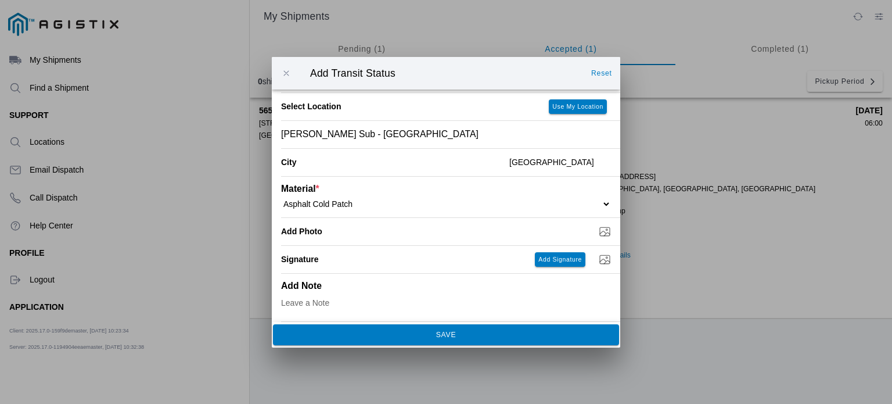
click at [538, 334] on span "SAVE" at bounding box center [446, 334] width 331 height 7
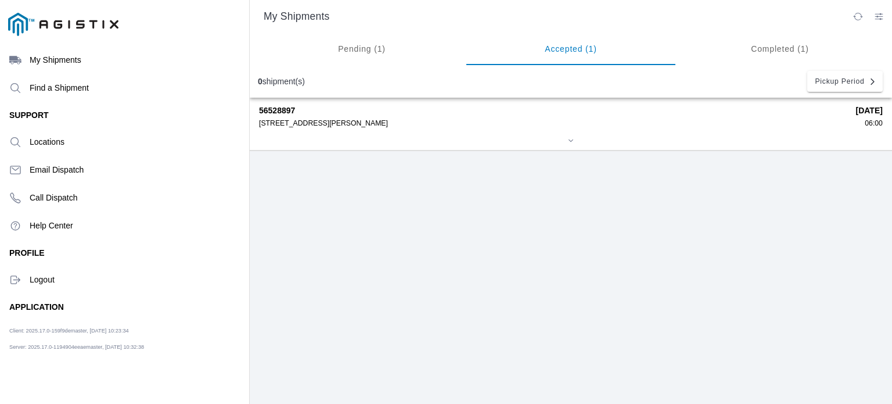
click at [486, 130] on div "56528897 [STREET_ADDRESS][PERSON_NAME] [DATE] 06:00" at bounding box center [571, 124] width 624 height 52
click at [471, 125] on div "[STREET_ADDRESS][PERSON_NAME]" at bounding box center [553, 123] width 589 height 8
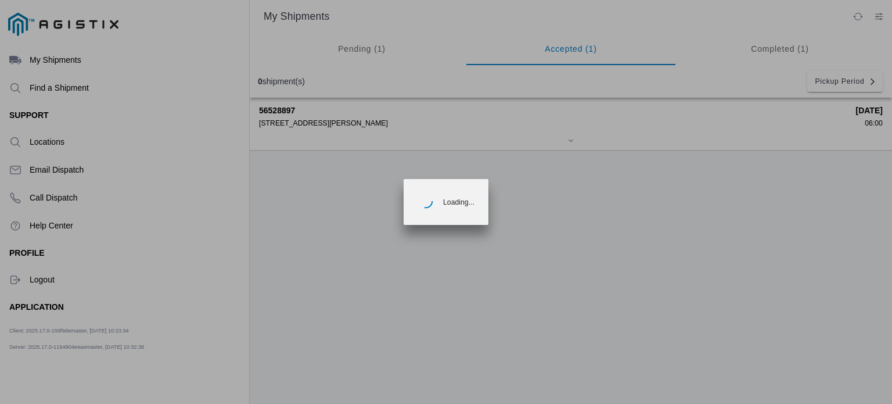
click at [471, 125] on ion-loading "Loading..." at bounding box center [446, 202] width 892 height 404
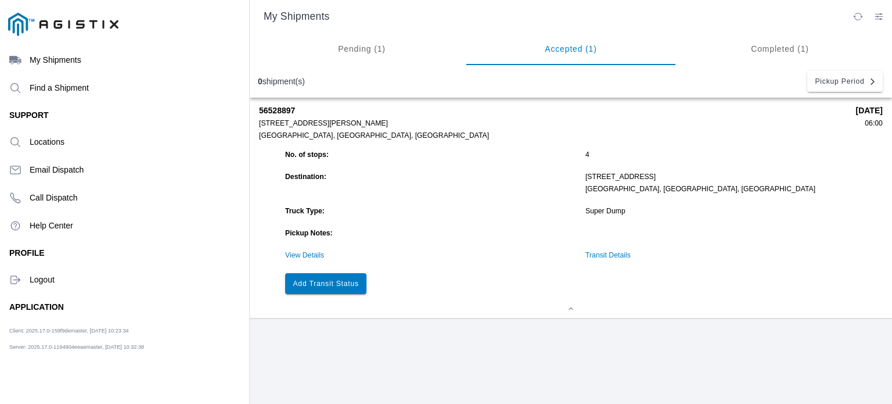
click at [0, 0] on slot "Add Transit Status" at bounding box center [0, 0] width 0 height 0
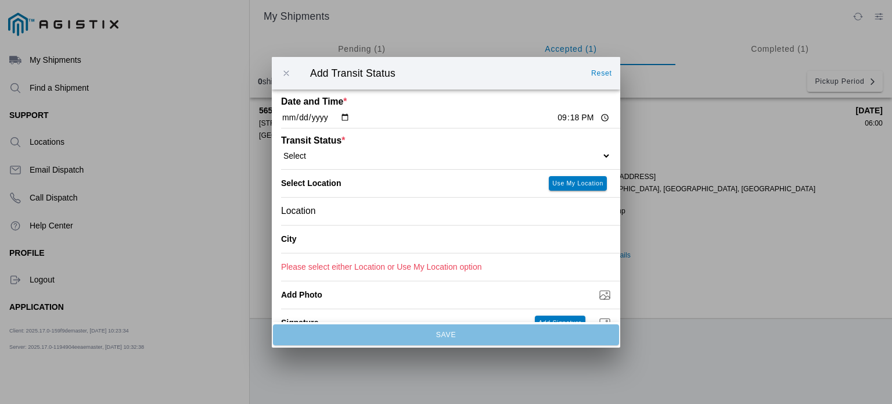
click at [344, 153] on select "Select Arrive at Drop Off Arrive at Pickup Break Start Break Stop Depart Drop O…" at bounding box center [446, 155] width 330 height 10
select select "DPTPULOC"
click at [281, 150] on select "Select Arrive at Drop Off Arrive at Pickup Break Start Break Stop Depart Drop O…" at bounding box center [446, 155] width 330 height 10
click at [342, 117] on input "[DATE]" at bounding box center [315, 118] width 69 height 12
type input "[DATE]"
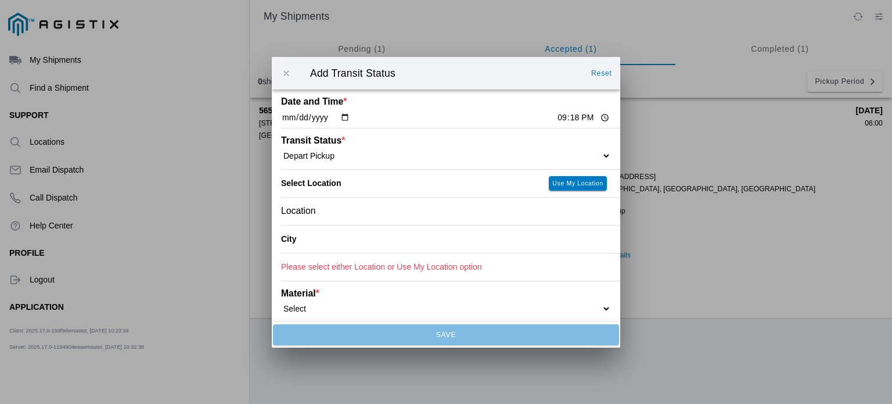
click at [556, 120] on input "21:18" at bounding box center [583, 118] width 55 height 12
click at [566, 120] on input "21:18" at bounding box center [583, 118] width 55 height 12
type input "09:20"
click at [386, 216] on div "Location" at bounding box center [446, 210] width 330 height 27
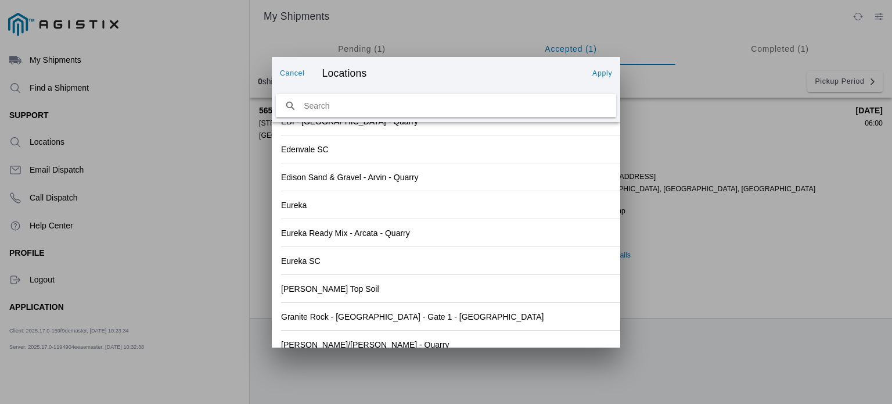
scroll to position [1280, 0]
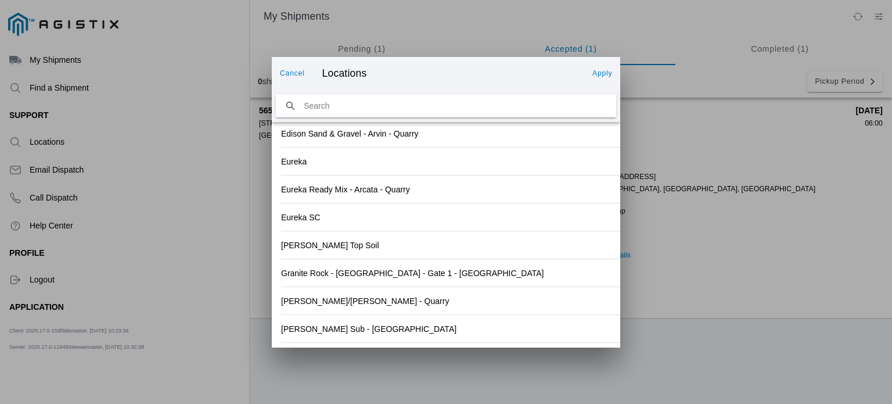
click at [475, 296] on div "[PERSON_NAME]/[PERSON_NAME] - Quarry" at bounding box center [446, 300] width 330 height 27
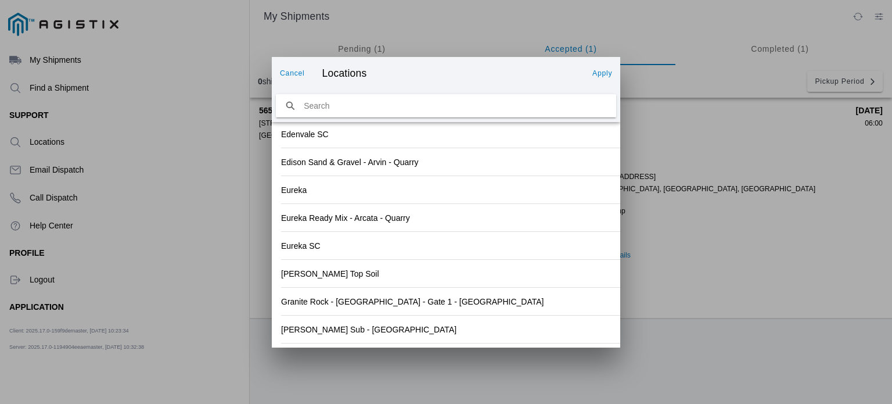
click at [0, 0] on slot "Apply" at bounding box center [0, 0] width 0 height 0
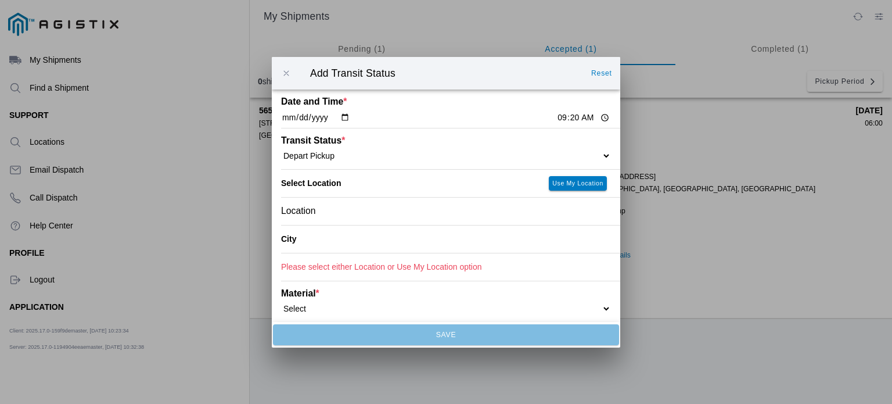
type input "[GEOGRAPHIC_DATA]"
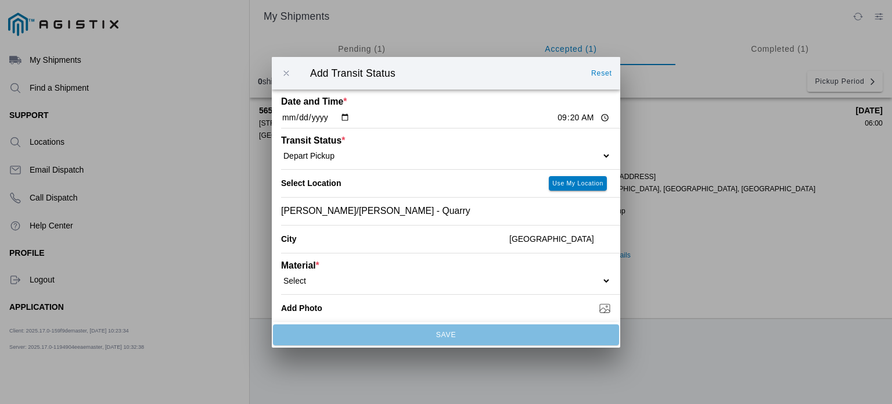
scroll to position [70, 0]
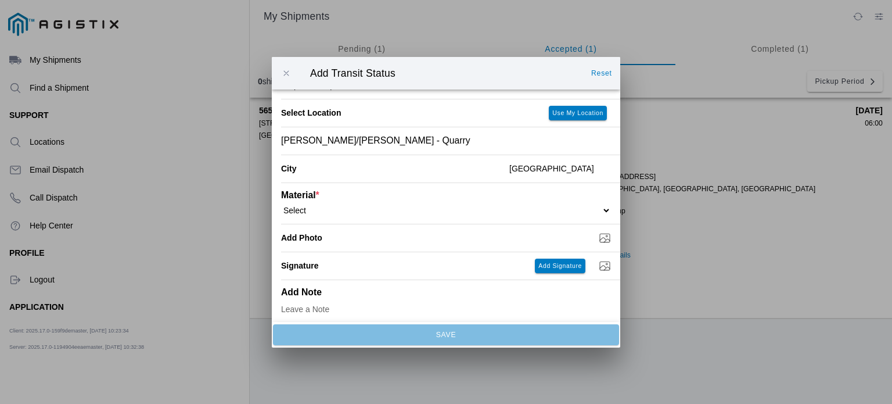
click at [531, 213] on select "Select 1" x 3" Rock 1" x 4" Rock 2" x 4" Rock Asphalt Cold Patch Backfill Spec …" at bounding box center [446, 209] width 330 height 10
select select "708650"
click at [281, 205] on select "Select 1" x 3" Rock 1" x 4" Rock 2" x 4" Rock Asphalt Cold Patch Backfill Spec …" at bounding box center [446, 209] width 330 height 10
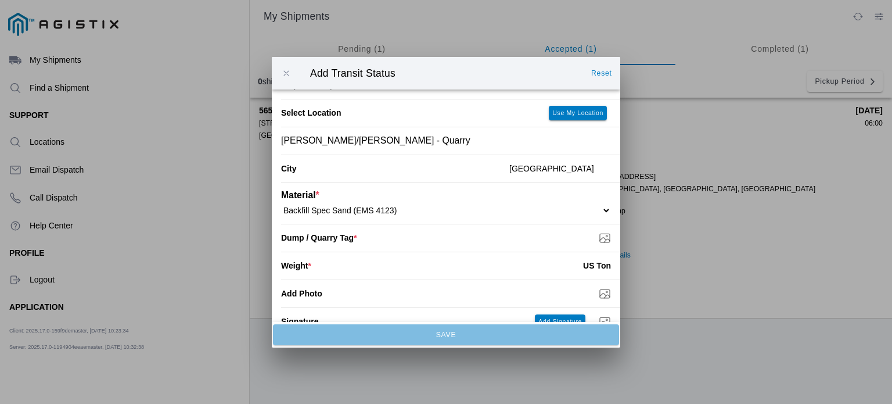
click at [497, 269] on input "number" at bounding box center [447, 266] width 272 height 26
type input "18.85"
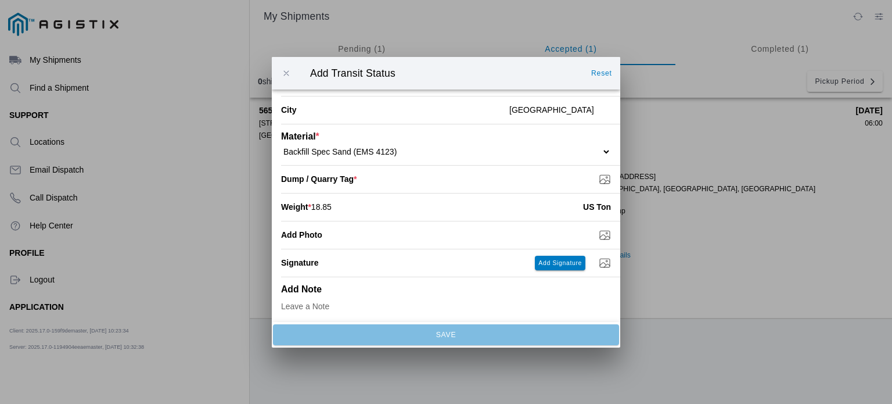
scroll to position [134, 0]
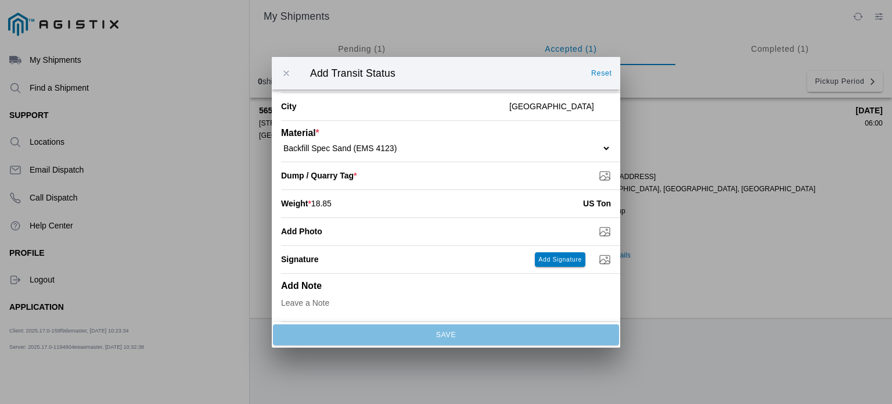
type input "C:\fakepath\8-19 TAG3 .jpg"
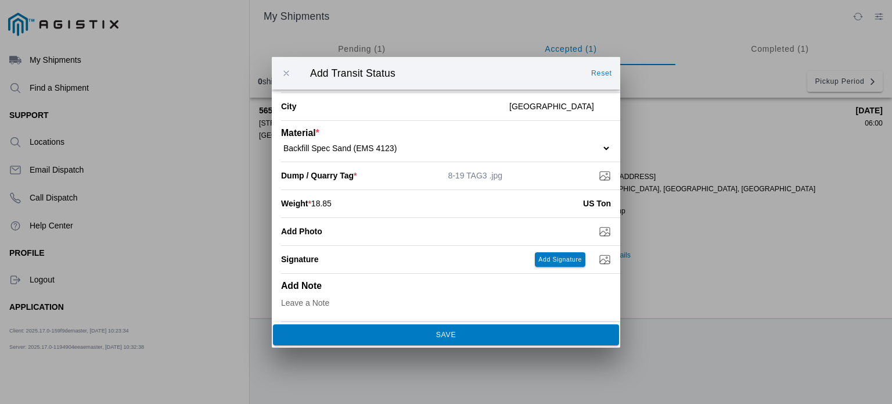
click at [466, 338] on button "SAVE" at bounding box center [446, 334] width 346 height 21
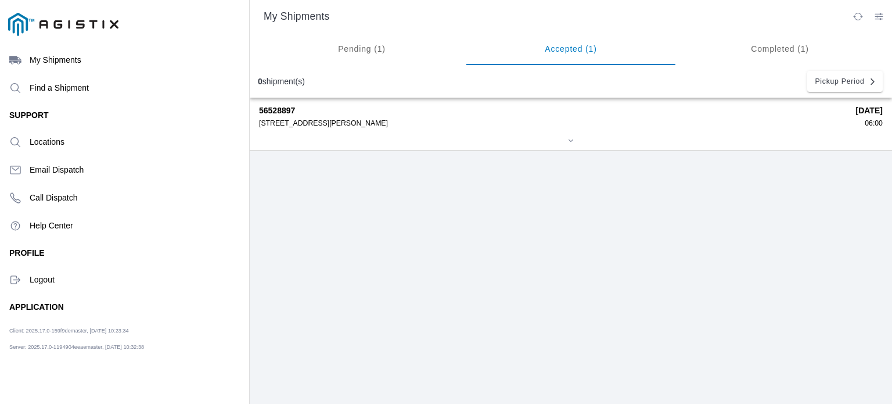
click at [397, 138] on div at bounding box center [571, 141] width 624 height 9
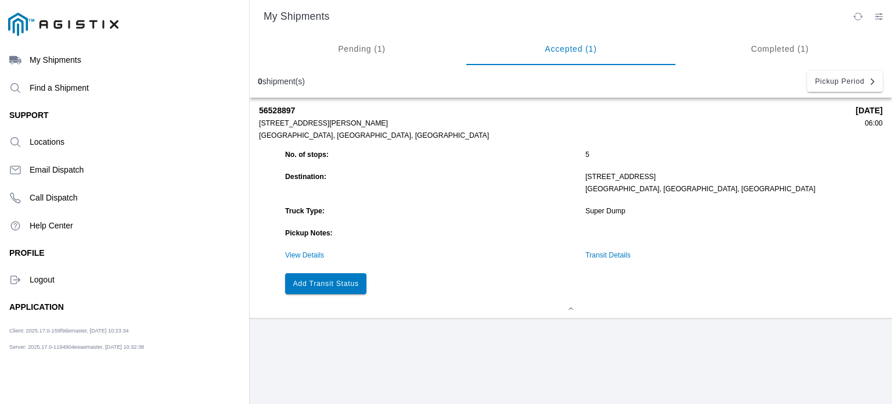
click at [334, 281] on button "Add Transit Status" at bounding box center [325, 283] width 81 height 21
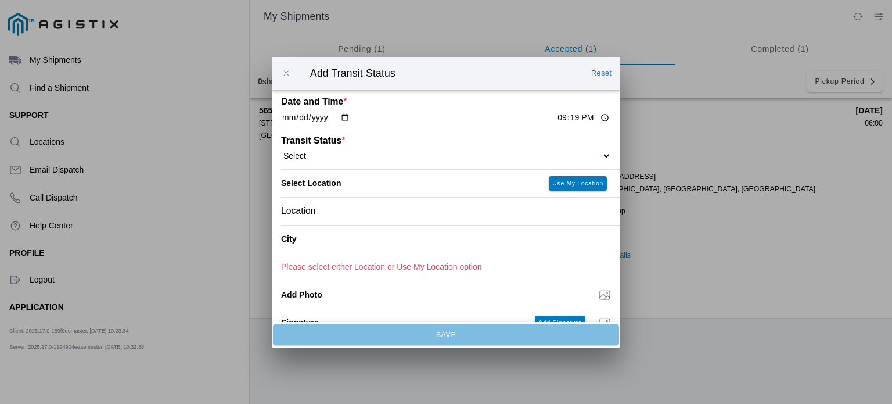
click at [347, 120] on input "[DATE]" at bounding box center [315, 118] width 69 height 12
type input "[DATE]"
click at [565, 116] on input "21:19" at bounding box center [583, 118] width 55 height 12
type input "09:50"
click at [518, 153] on select "Select Arrive at Drop Off Arrive at Pickup Break Start Break Stop Depart Drop O…" at bounding box center [446, 155] width 330 height 10
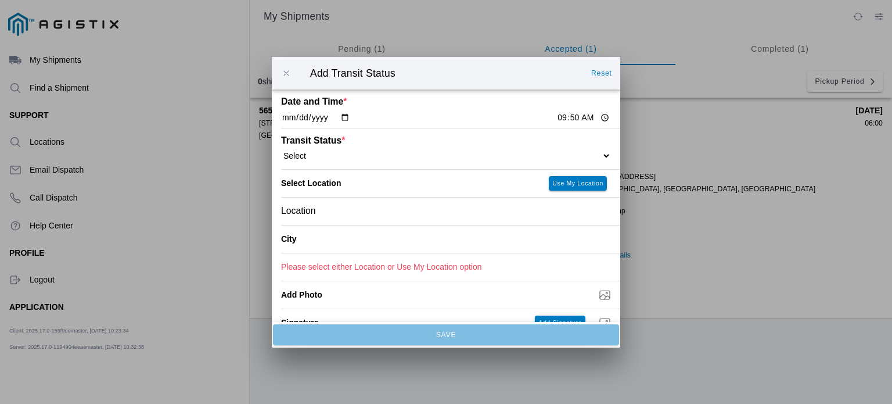
select select "DPTDLVLOC"
click at [281, 150] on select "Select Arrive at Drop Off Arrive at Pickup Break Start Break Stop Depart Drop O…" at bounding box center [446, 155] width 330 height 10
click at [496, 220] on div "Location" at bounding box center [446, 210] width 330 height 27
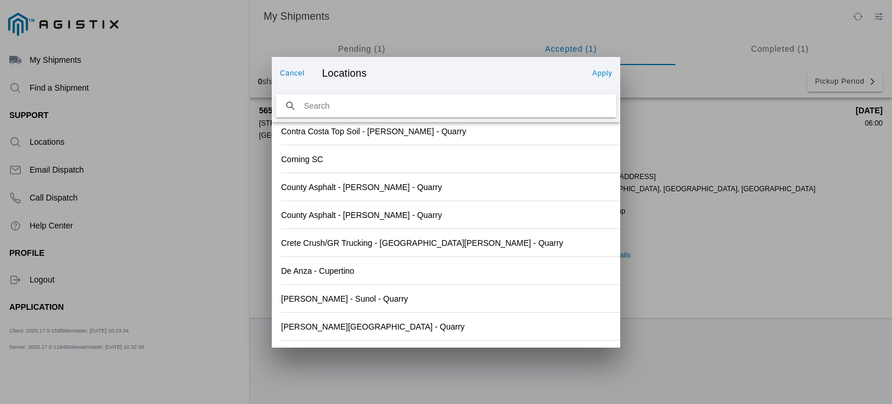
scroll to position [1280, 0]
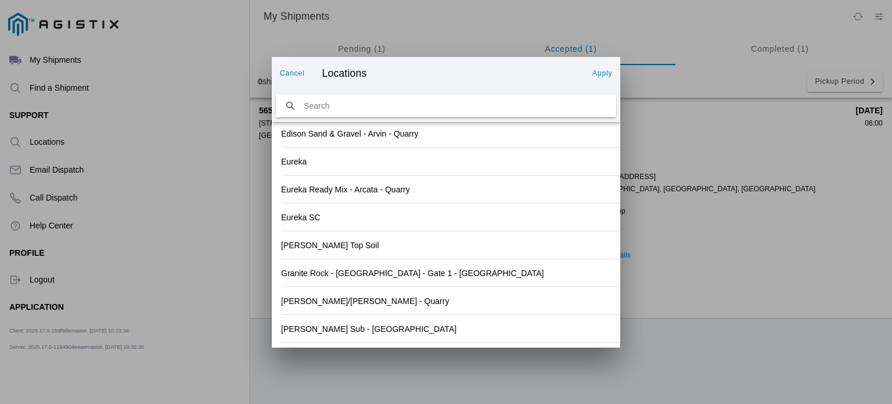
click at [578, 328] on div "[PERSON_NAME] Sub - [GEOGRAPHIC_DATA]" at bounding box center [446, 328] width 330 height 27
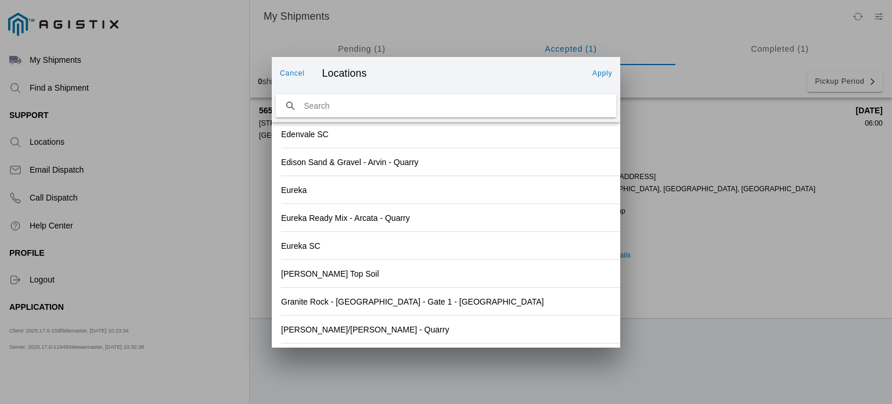
click at [0, 0] on slot "Apply" at bounding box center [0, 0] width 0 height 0
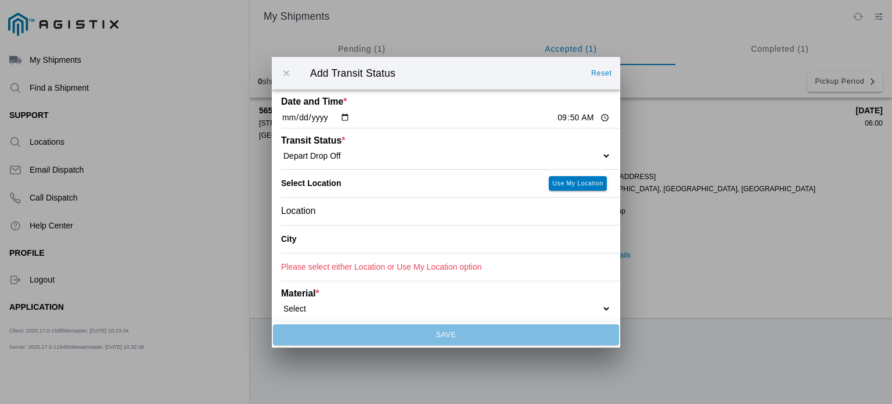
type input "[GEOGRAPHIC_DATA]"
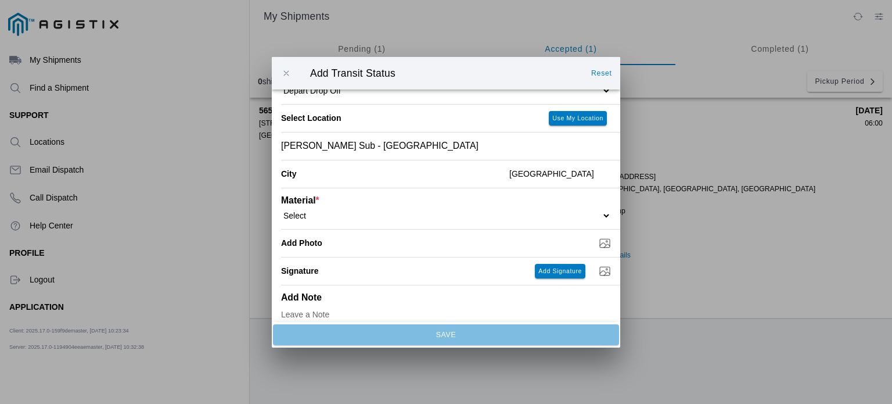
scroll to position [68, 0]
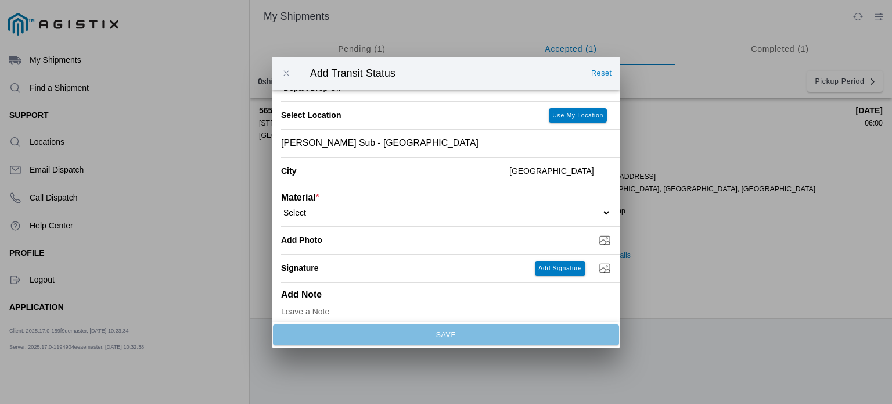
click at [533, 217] on select "Select 1" x 3" Rock 1" x 4" Rock 2" x 4" Rock Asphalt Cold Patch Backfill Spec …" at bounding box center [446, 212] width 330 height 10
select select "708650"
click at [281, 207] on select "Select 1" x 3" Rock 1" x 4" Rock 2" x 4" Rock Asphalt Cold Patch Backfill Spec …" at bounding box center [446, 212] width 330 height 10
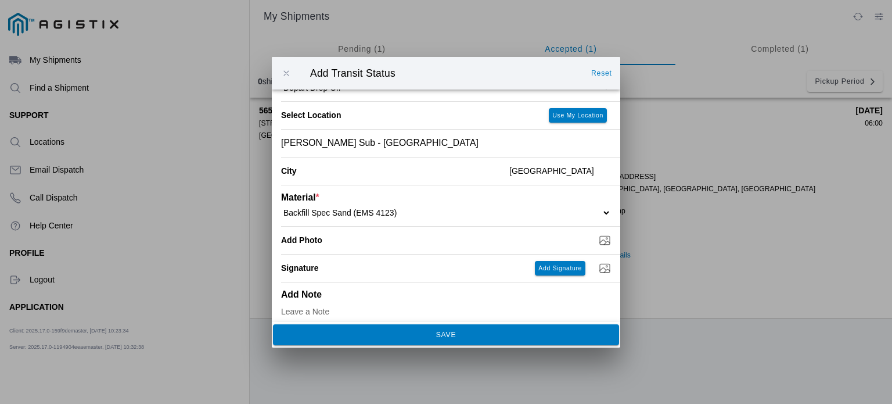
scroll to position [78, 0]
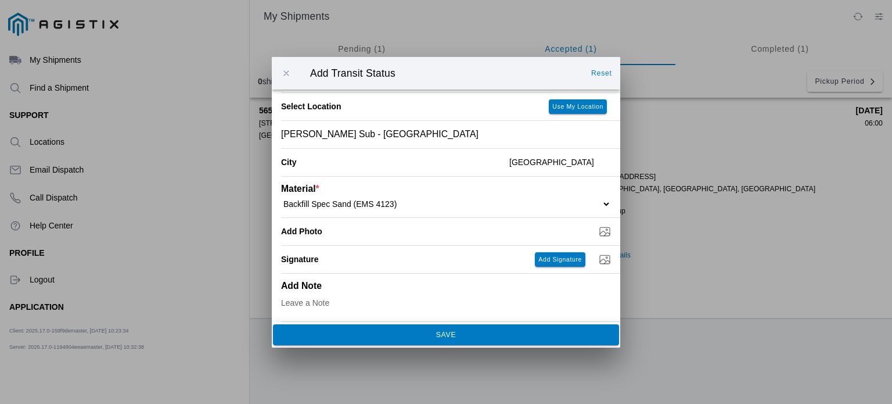
click at [494, 335] on span "SAVE" at bounding box center [446, 334] width 331 height 7
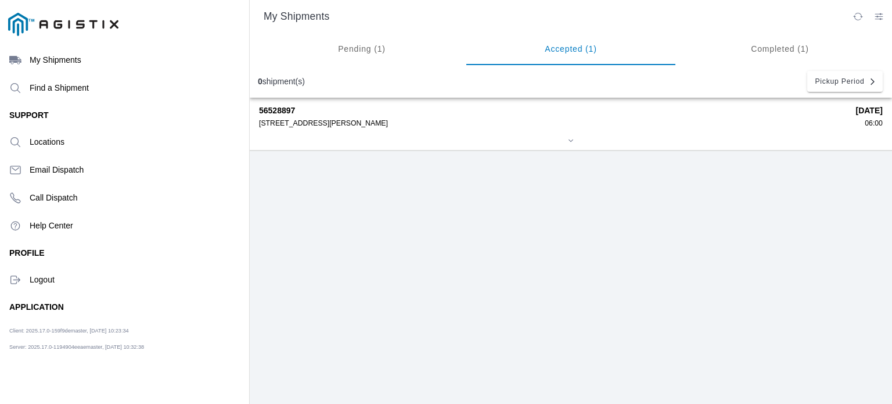
click at [485, 135] on div "56528897 [STREET_ADDRESS][PERSON_NAME] [DATE] 06:00" at bounding box center [571, 124] width 624 height 52
click at [284, 110] on strong "56528897" at bounding box center [553, 110] width 589 height 9
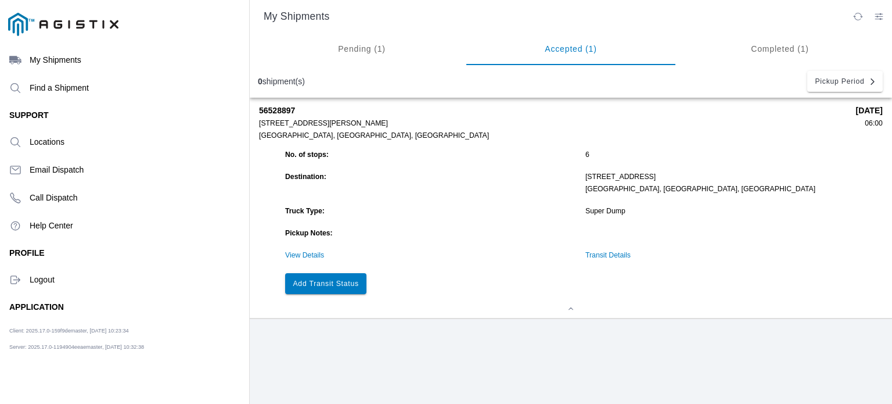
click at [609, 256] on link "Transit Details" at bounding box center [608, 255] width 45 height 8
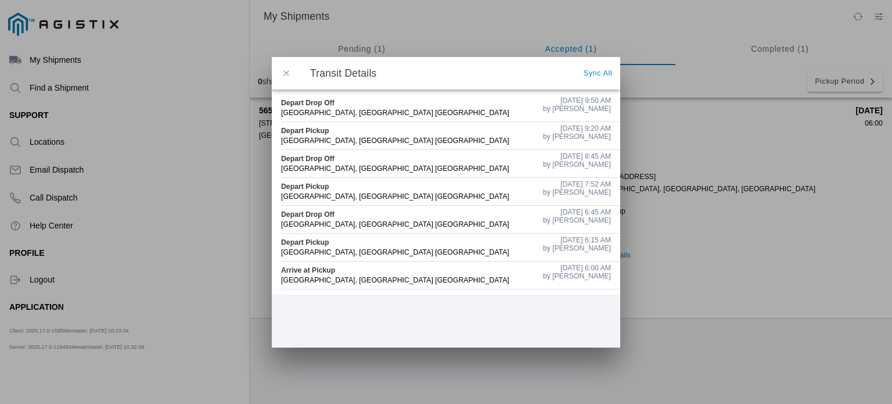
click at [284, 74] on span "button" at bounding box center [286, 73] width 10 height 10
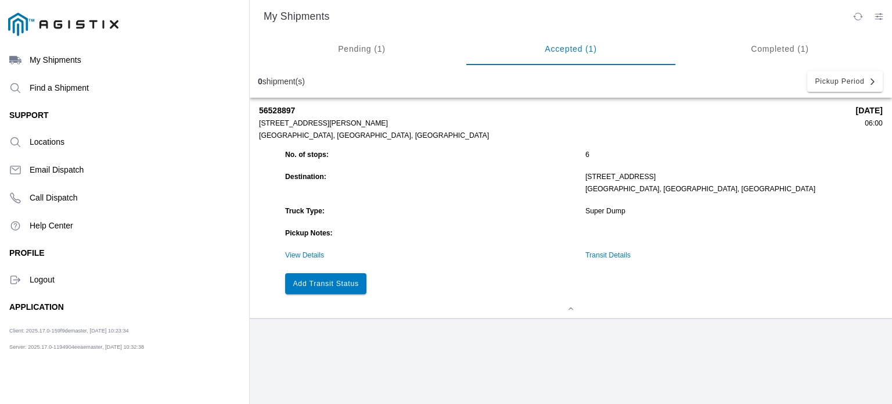
click at [0, 0] on slot "Add Transit Status" at bounding box center [0, 0] width 0 height 0
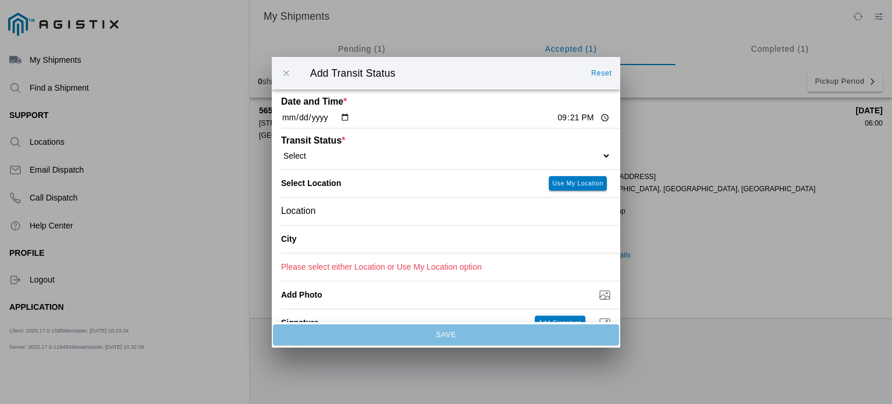
click at [322, 153] on select "Select Arrive at Drop Off Arrive at Pickup Break Start Break Stop Depart Drop O…" at bounding box center [446, 155] width 330 height 10
select select "DPTPULOC"
click at [281, 150] on select "Select Arrive at Drop Off Arrive at Pickup Break Start Break Stop Depart Drop O…" at bounding box center [446, 155] width 330 height 10
click at [338, 120] on input "[DATE]" at bounding box center [315, 118] width 69 height 12
click at [343, 114] on input "[DATE]" at bounding box center [315, 118] width 69 height 12
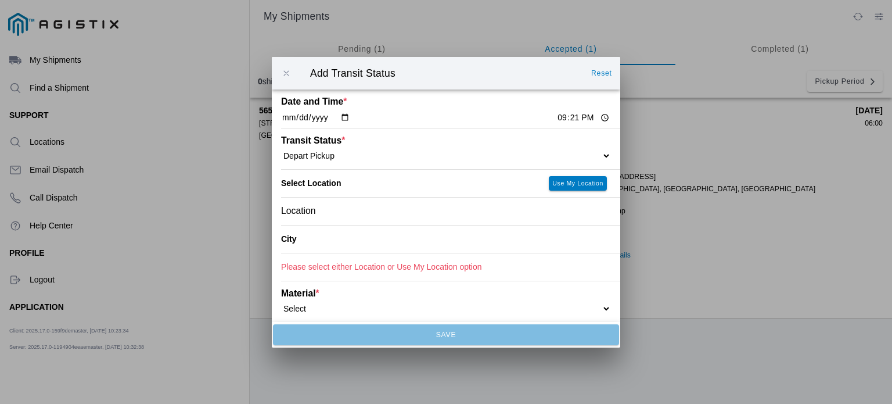
type input "[DATE]"
click at [556, 116] on input "21:21" at bounding box center [583, 118] width 55 height 12
type input "10:35"
click at [388, 219] on div "Location" at bounding box center [446, 210] width 330 height 27
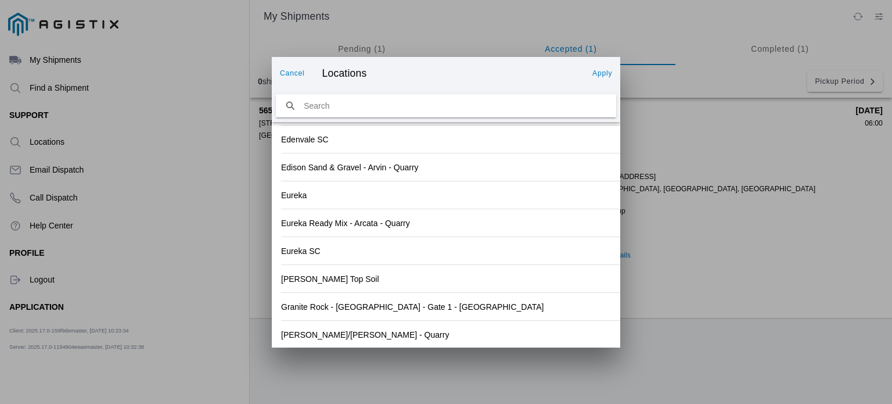
scroll to position [1280, 0]
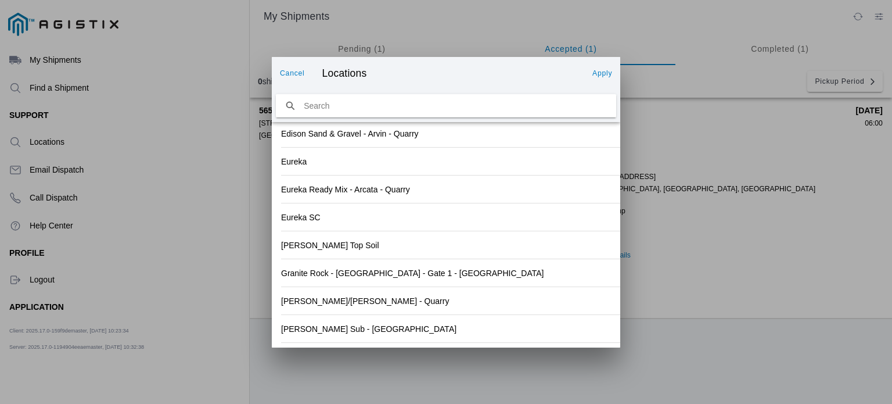
click at [458, 299] on div "[PERSON_NAME]/[PERSON_NAME] - Quarry" at bounding box center [446, 300] width 330 height 27
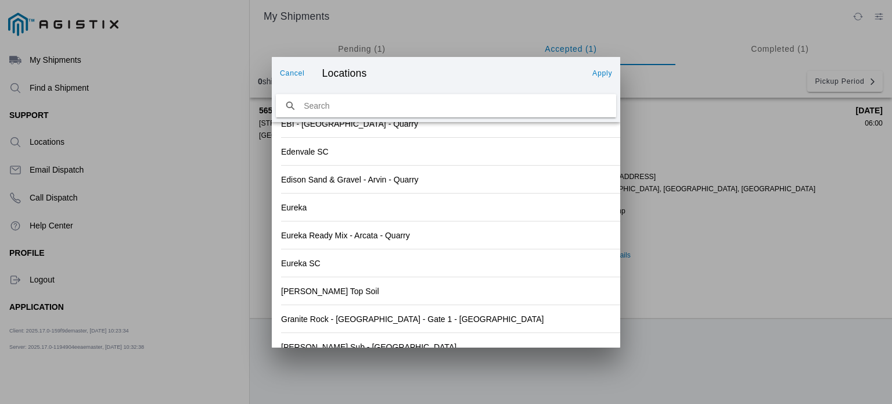
scroll to position [1297, 0]
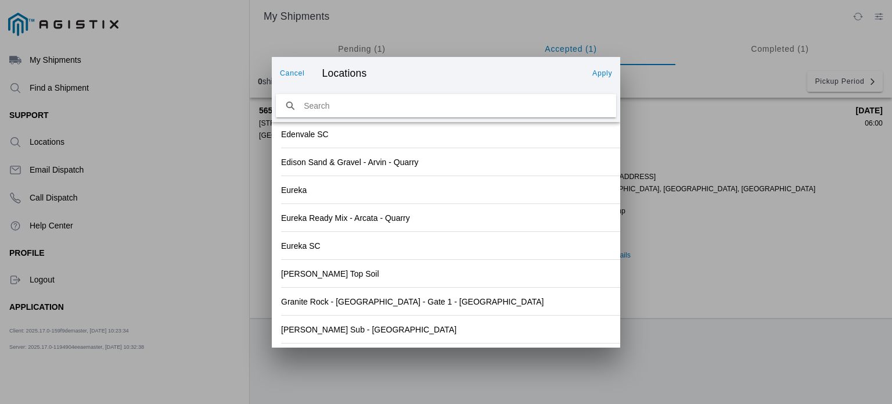
click at [0, 0] on slot "Apply" at bounding box center [0, 0] width 0 height 0
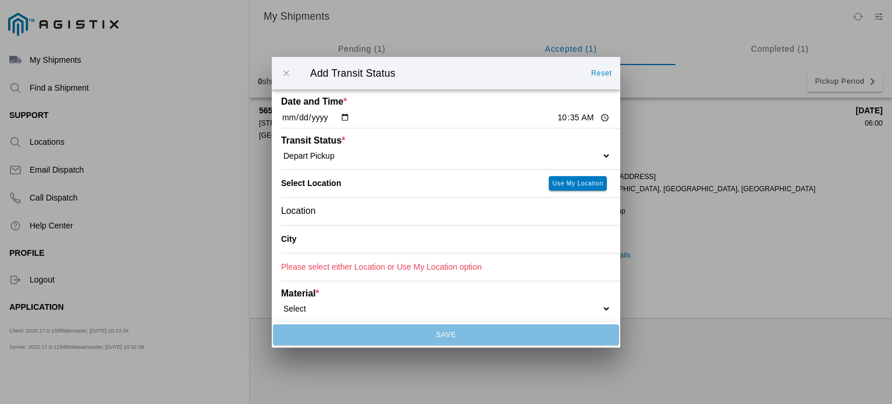
type input "[GEOGRAPHIC_DATA]"
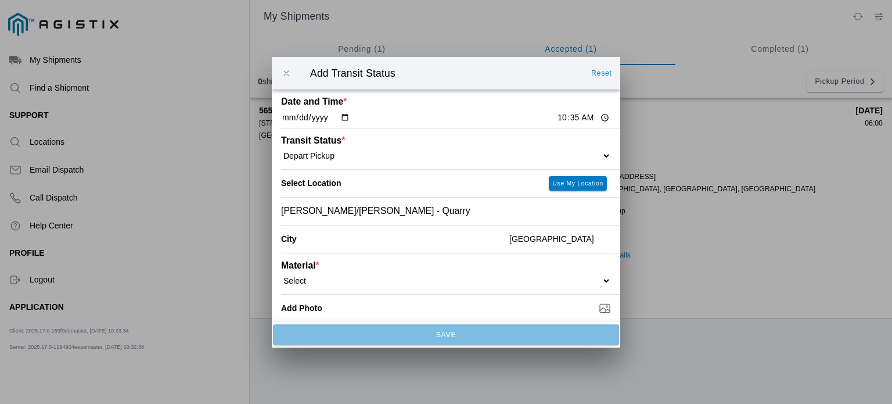
scroll to position [78, 0]
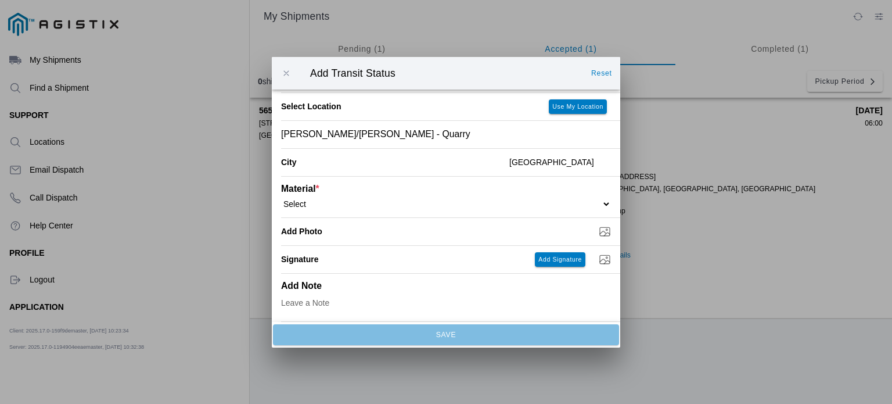
click at [455, 203] on select "Select 1" x 3" Rock 1" x 4" Rock 2" x 4" Rock Asphalt Cold Patch Backfill Spec …" at bounding box center [446, 203] width 330 height 10
select select "708650"
click at [281, 198] on select "Select 1" x 3" Rock 1" x 4" Rock 2" x 4" Rock Asphalt Cold Patch Backfill Spec …" at bounding box center [446, 203] width 330 height 10
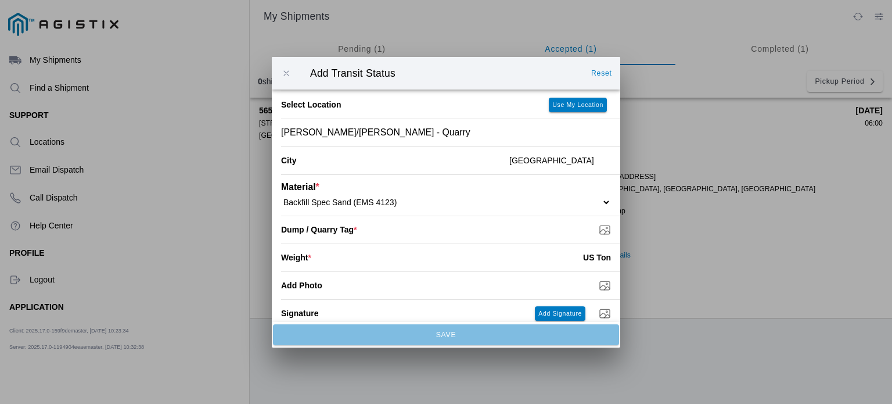
click at [485, 267] on input "number" at bounding box center [447, 258] width 272 height 26
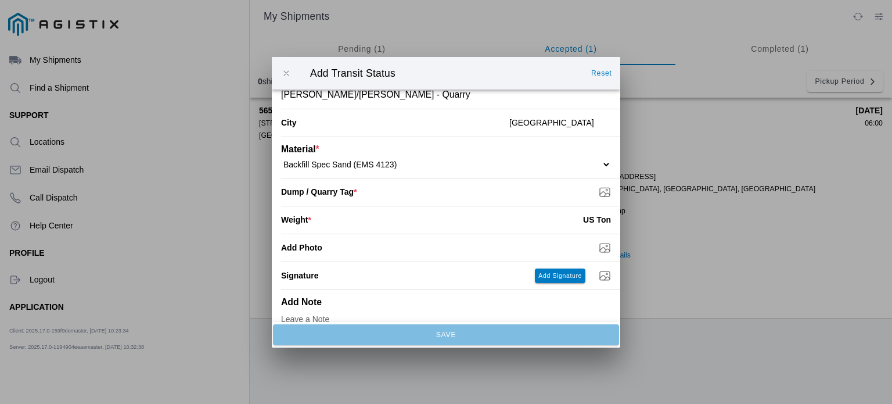
scroll to position [132, 0]
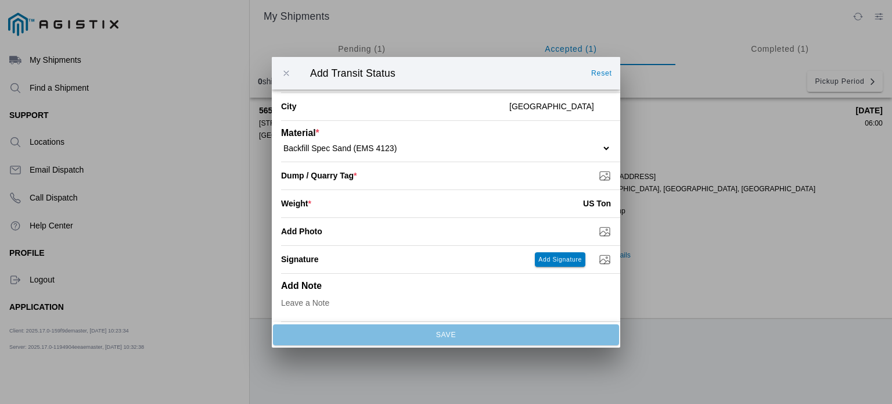
click at [477, 200] on input "number" at bounding box center [447, 204] width 272 height 26
click at [319, 204] on input "10.43" at bounding box center [447, 204] width 272 height 26
click at [321, 203] on input "10.43" at bounding box center [447, 204] width 272 height 26
type input "18.43"
type input "C:\fakepath\8-19TAG4.jpg"
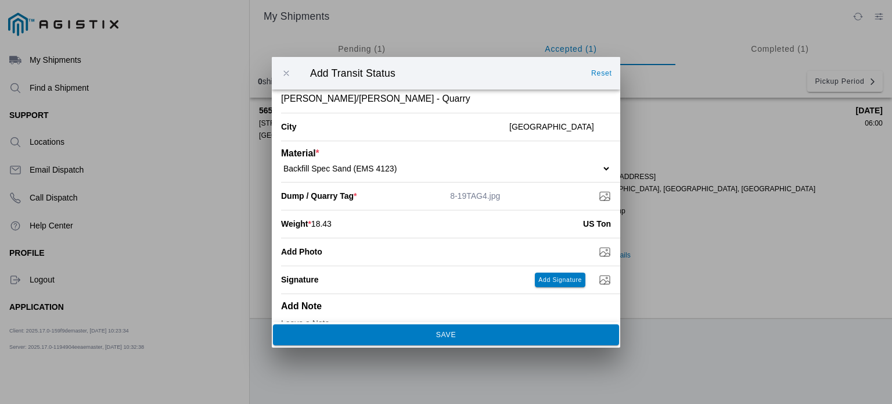
scroll to position [134, 0]
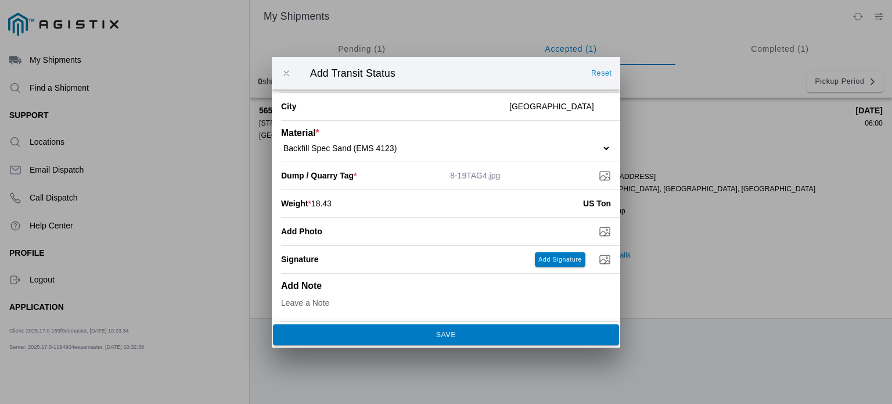
click at [529, 337] on span "SAVE" at bounding box center [446, 334] width 331 height 7
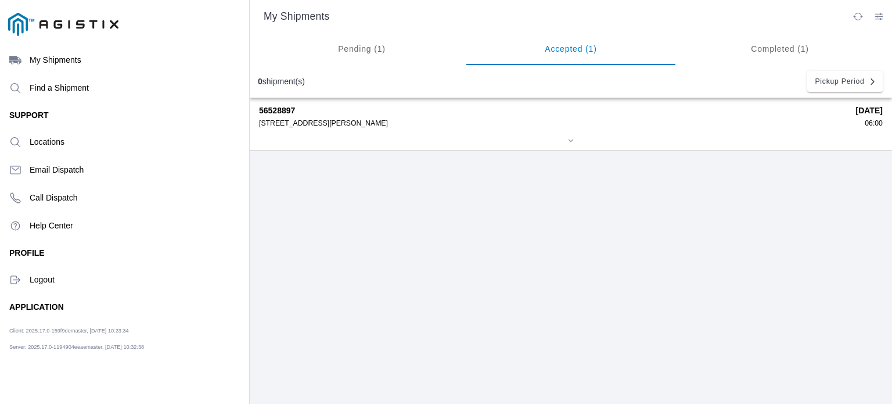
click at [434, 134] on div "56528897 [STREET_ADDRESS][PERSON_NAME] [DATE] 06:00" at bounding box center [571, 124] width 624 height 52
click at [284, 116] on div "56528897 [STREET_ADDRESS][PERSON_NAME]" at bounding box center [553, 116] width 589 height 21
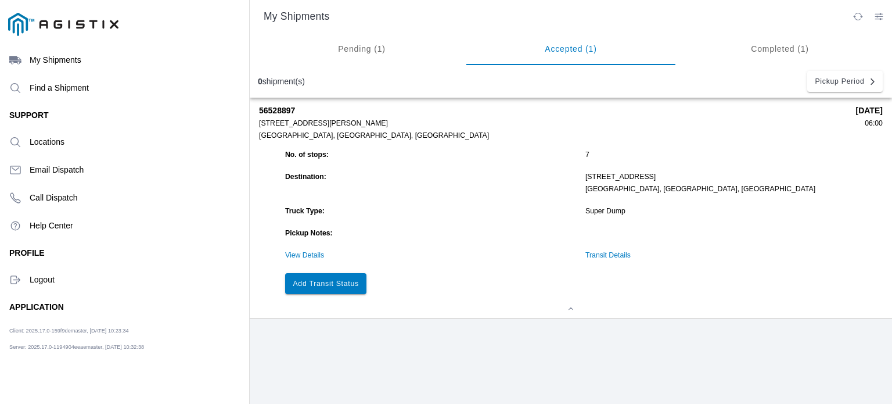
click at [0, 0] on slot "Add Transit Status" at bounding box center [0, 0] width 0 height 0
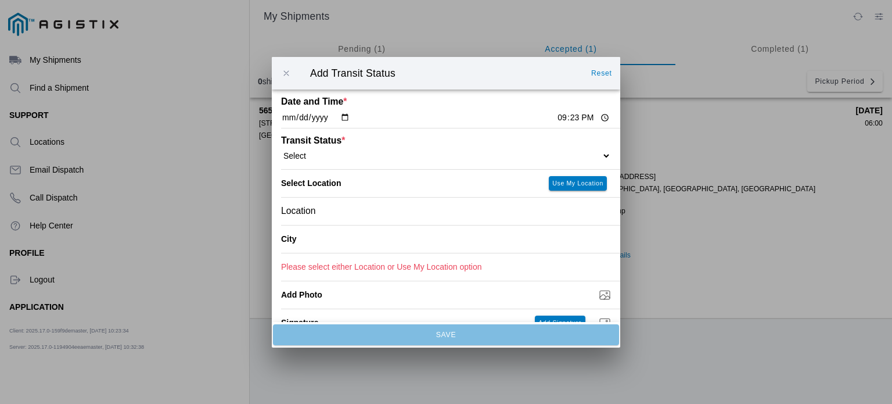
click at [339, 119] on input "[DATE]" at bounding box center [315, 118] width 69 height 12
click at [344, 118] on input "[DATE]" at bounding box center [315, 118] width 69 height 12
type input "[DATE]"
click at [556, 120] on input "21:23" at bounding box center [583, 118] width 55 height 12
type input "11:10"
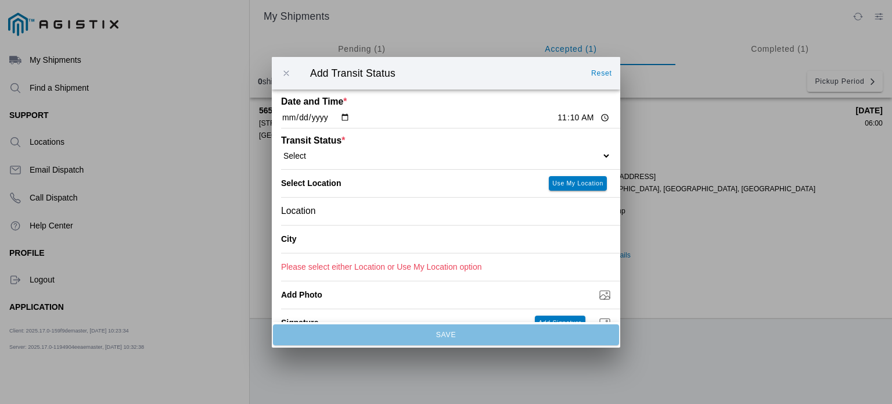
click at [447, 155] on select "Select Arrive at Drop Off Arrive at Pickup Break Start Break Stop Depart Drop O…" at bounding box center [446, 155] width 330 height 10
select select "DPTDLVLOC"
click at [281, 150] on select "Select Arrive at Drop Off Arrive at Pickup Break Start Break Stop Depart Drop O…" at bounding box center [446, 155] width 330 height 10
click at [478, 211] on div "Location" at bounding box center [446, 210] width 330 height 27
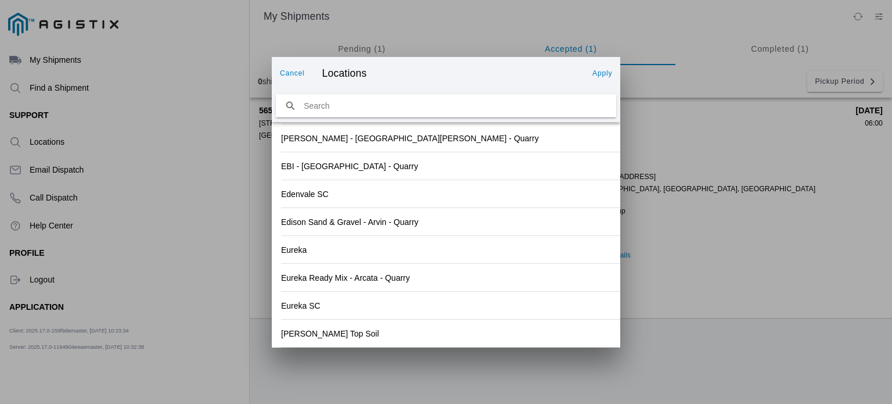
scroll to position [1280, 0]
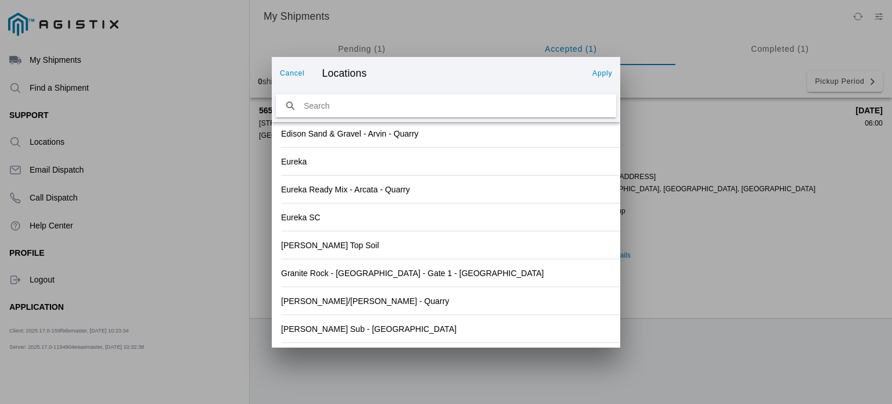
click at [469, 328] on div "[PERSON_NAME] Sub - [GEOGRAPHIC_DATA]" at bounding box center [446, 328] width 330 height 27
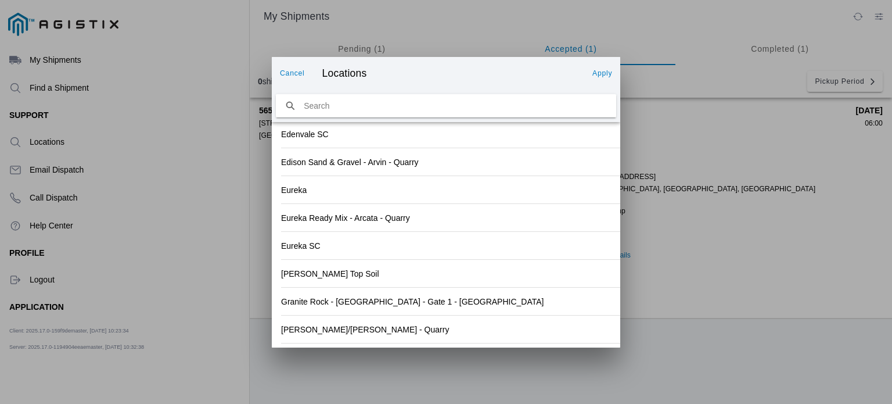
click at [0, 0] on slot "Apply" at bounding box center [0, 0] width 0 height 0
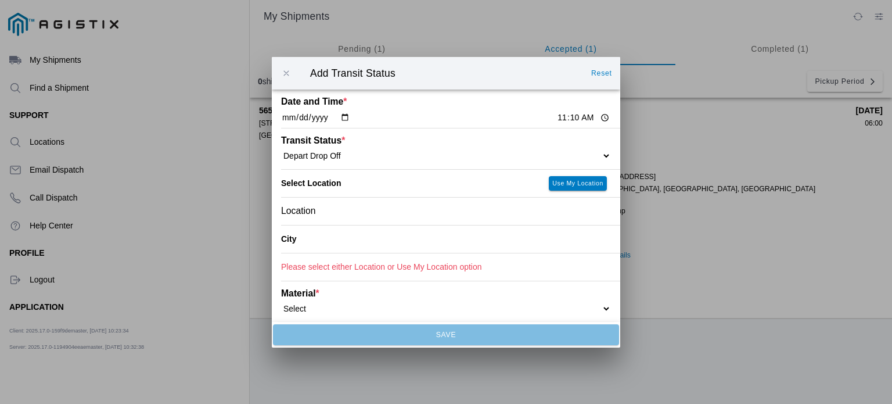
type input "[GEOGRAPHIC_DATA]"
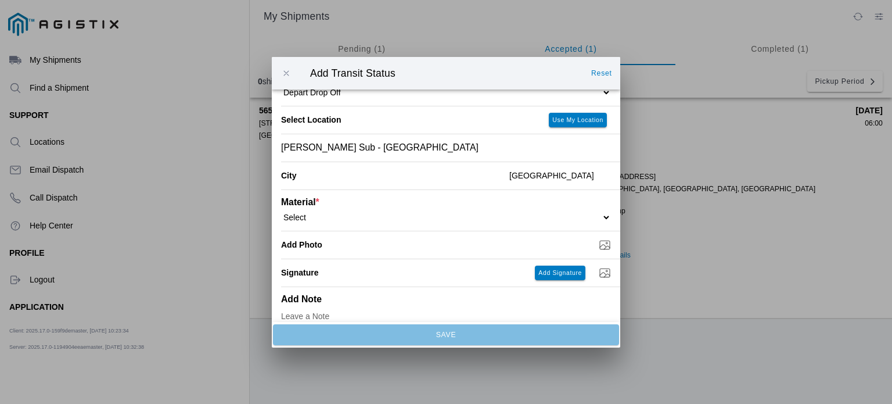
scroll to position [78, 0]
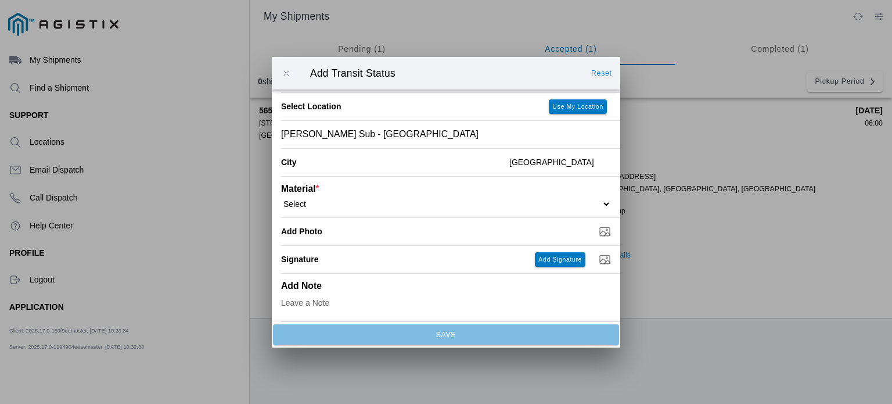
click at [580, 205] on select "Select 1" x 3" Rock 1" x 4" Rock 2" x 4" Rock Asphalt Cold Patch Backfill Spec …" at bounding box center [446, 203] width 330 height 10
select select "708650"
click at [281, 198] on select "Select 1" x 3" Rock 1" x 4" Rock 2" x 4" Rock Asphalt Cold Patch Backfill Spec …" at bounding box center [446, 203] width 330 height 10
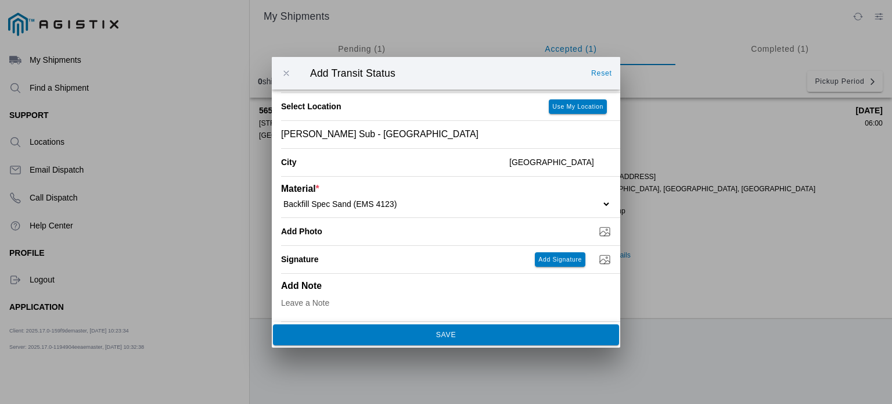
click at [487, 329] on button "SAVE" at bounding box center [446, 334] width 346 height 21
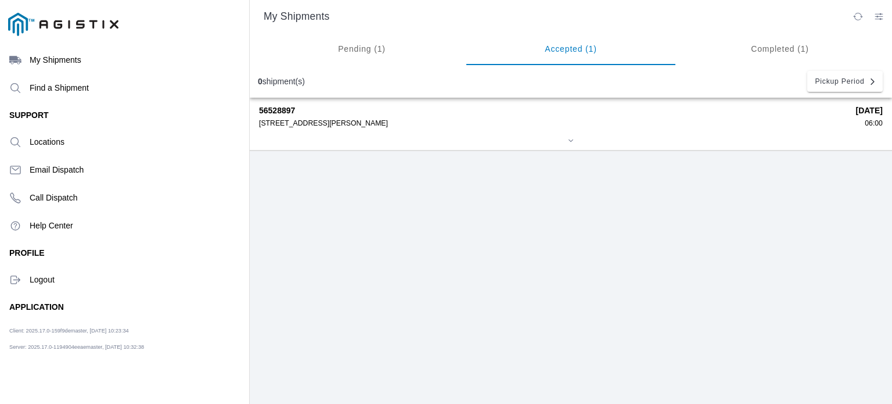
click at [404, 130] on div "56528897 [STREET_ADDRESS][PERSON_NAME] [DATE] 06:00" at bounding box center [571, 124] width 624 height 52
click at [291, 113] on strong "56528897" at bounding box center [553, 110] width 589 height 9
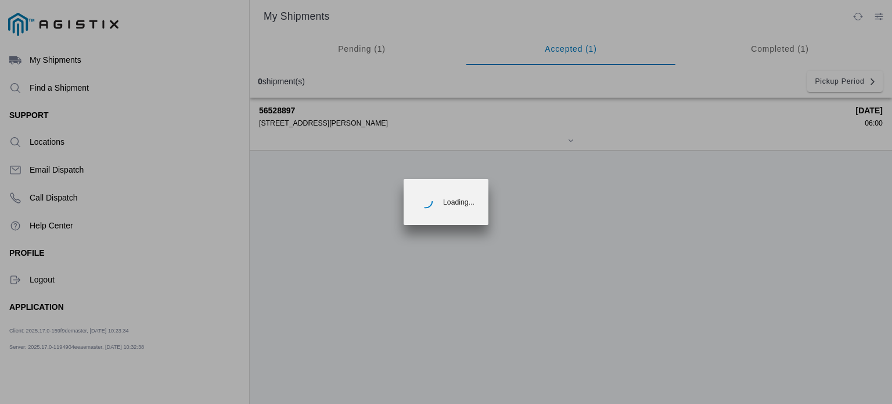
click at [291, 113] on ion-loading "Loading..." at bounding box center [446, 202] width 892 height 404
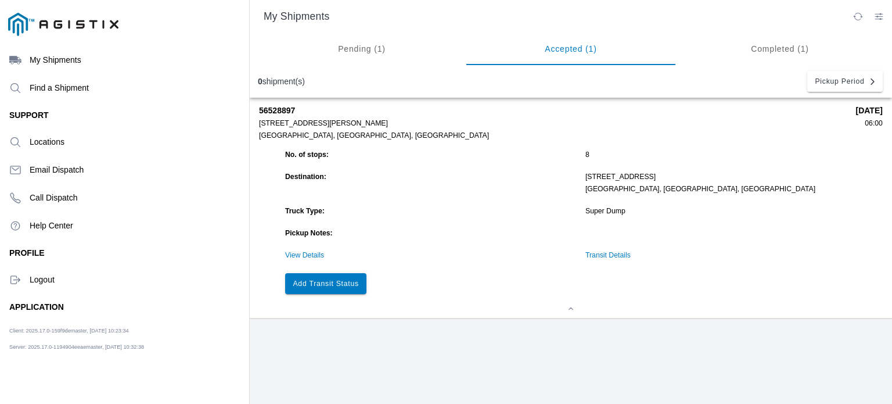
click at [620, 259] on link "Transit Details" at bounding box center [608, 255] width 45 height 8
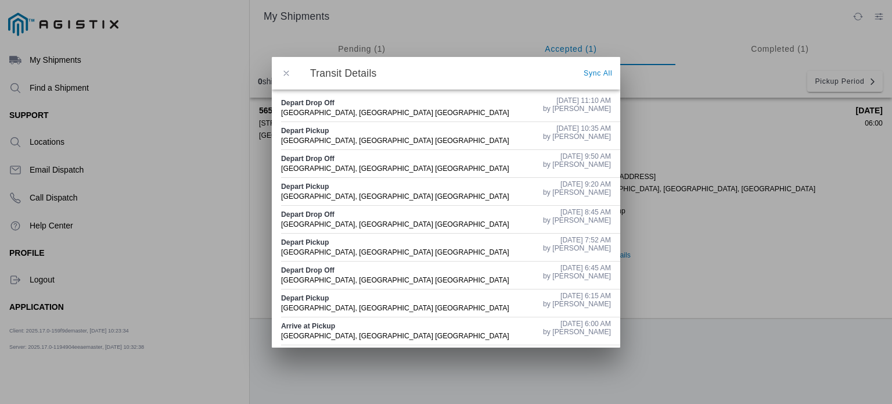
click at [0, 0] on slot "by [PERSON_NAME]" at bounding box center [0, 0] width 0 height 0
drag, startPoint x: 554, startPoint y: 134, endPoint x: 490, endPoint y: 141, distance: 64.3
click at [490, 141] on div "Depart Pickup [GEOGRAPHIC_DATA], [GEOGRAPHIC_DATA] [GEOGRAPHIC_DATA]" at bounding box center [407, 135] width 253 height 27
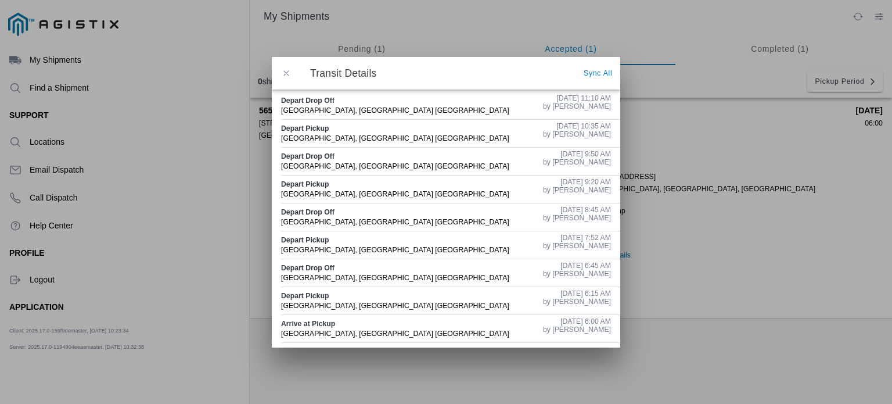
click at [279, 71] on button "button" at bounding box center [286, 73] width 24 height 24
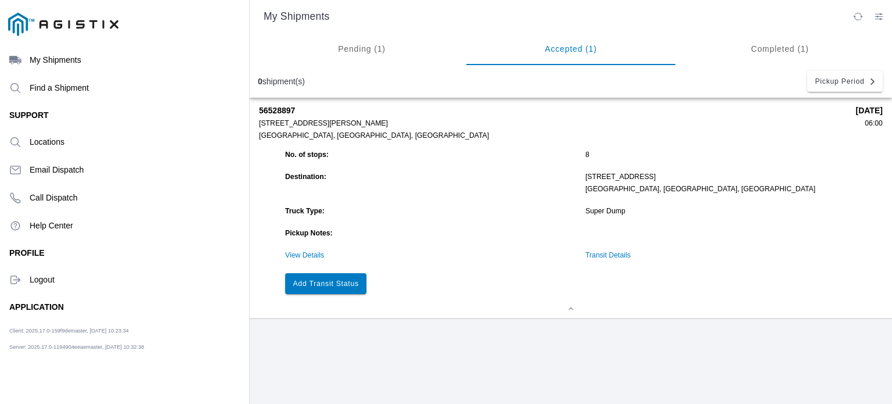
click at [329, 280] on button "Add Transit Status" at bounding box center [325, 283] width 81 height 21
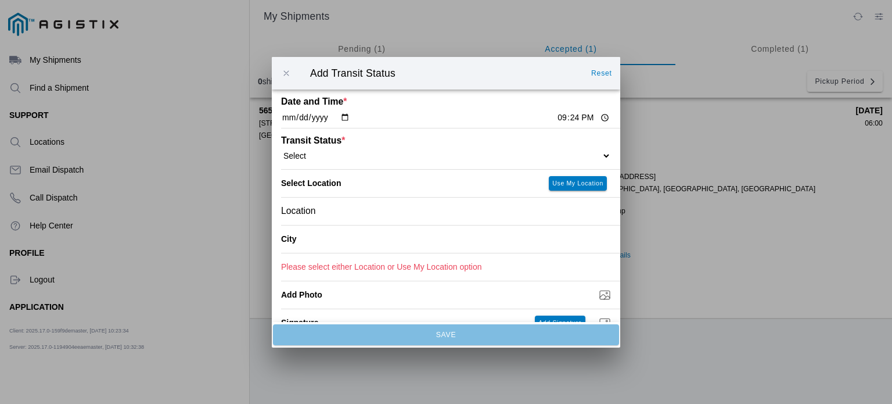
click at [301, 117] on input "[DATE]" at bounding box center [315, 118] width 69 height 12
type input "[DATE]"
click at [556, 120] on input "21:24" at bounding box center [583, 118] width 55 height 12
type input "11:10"
click at [395, 164] on div "Transit Status * Select Arrive at Drop Off Arrive at Pickup Break Start Break S…" at bounding box center [446, 148] width 330 height 41
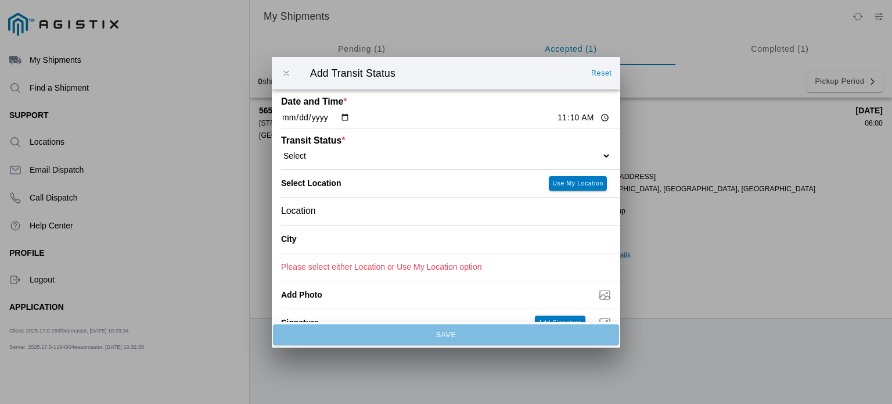
click at [396, 159] on select "Select Arrive at Drop Off Arrive at Pickup Break Start Break Stop Depart Drop O…" at bounding box center [446, 155] width 330 height 10
select select "BREAKSTART"
click at [281, 150] on select "Select Arrive at Drop Off Arrive at Pickup Break Start Break Stop Depart Drop O…" at bounding box center [446, 155] width 330 height 10
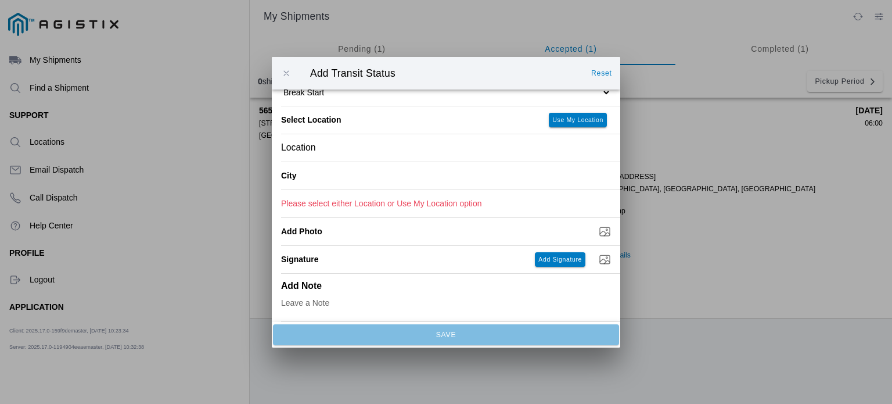
scroll to position [65, 0]
click at [408, 145] on div "Location" at bounding box center [446, 147] width 330 height 27
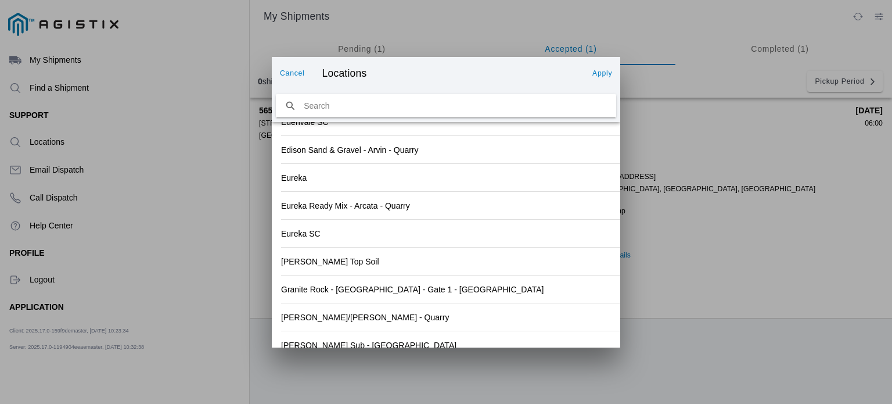
scroll to position [1280, 0]
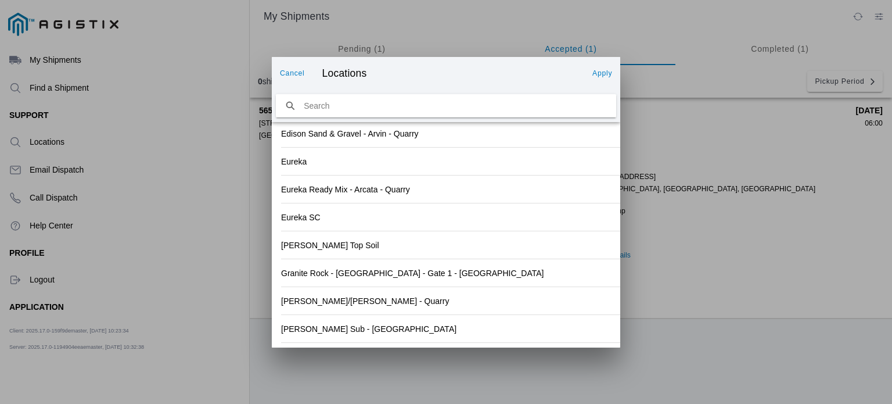
click at [470, 325] on div "[PERSON_NAME] Sub - [GEOGRAPHIC_DATA]" at bounding box center [446, 328] width 330 height 27
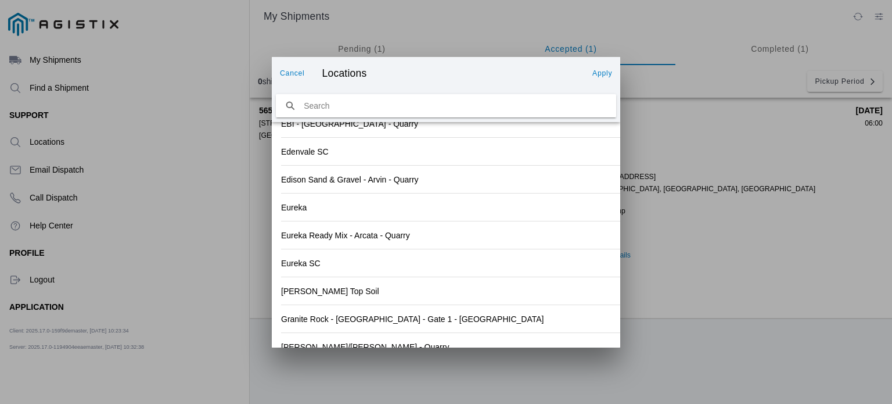
scroll to position [1297, 0]
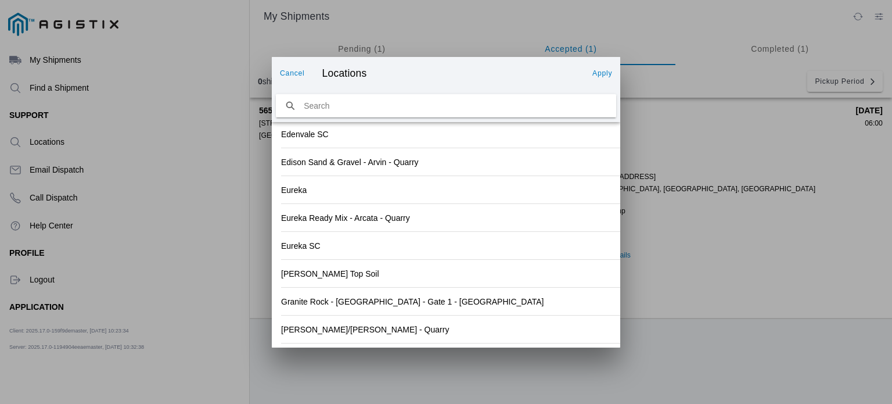
click at [603, 68] on button "Apply" at bounding box center [602, 73] width 29 height 19
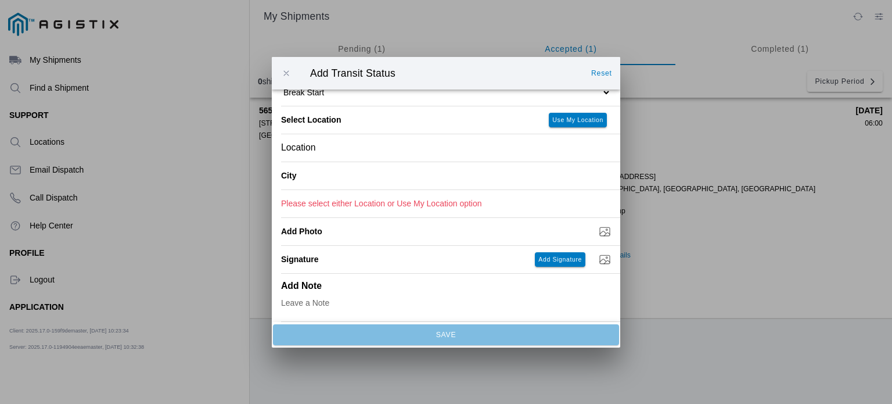
type input "[GEOGRAPHIC_DATA]"
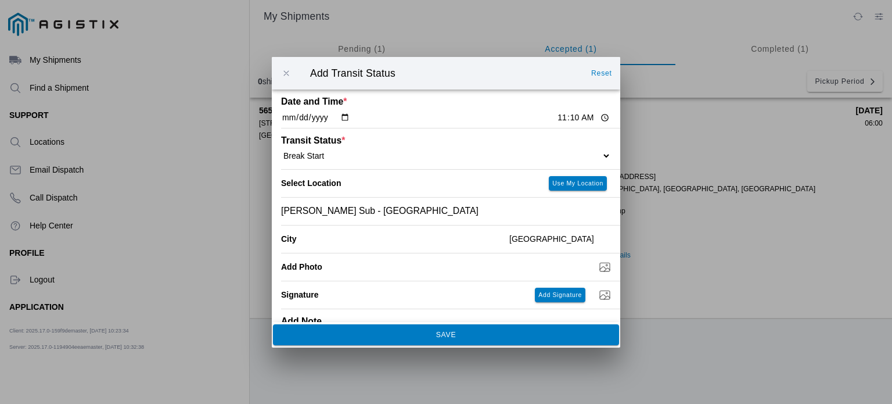
scroll to position [37, 0]
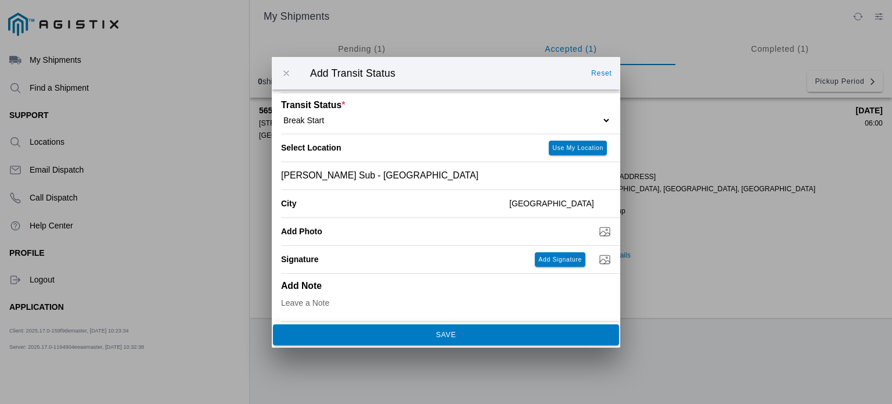
click at [523, 332] on span "SAVE" at bounding box center [446, 334] width 331 height 7
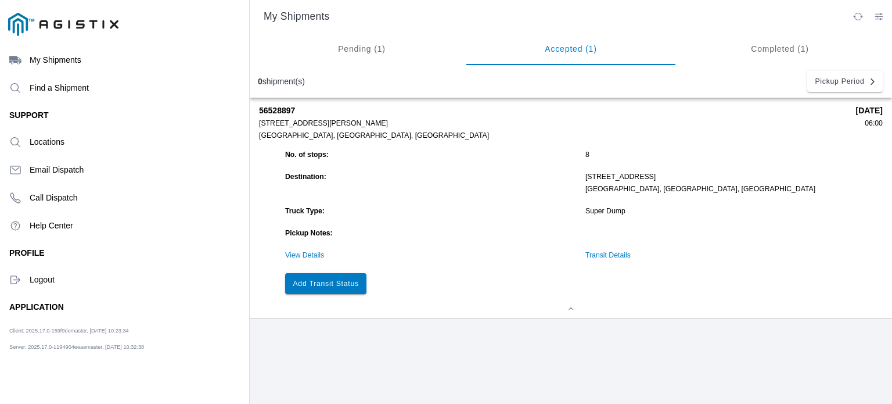
click at [0, 0] on slot "Add Transit Status" at bounding box center [0, 0] width 0 height 0
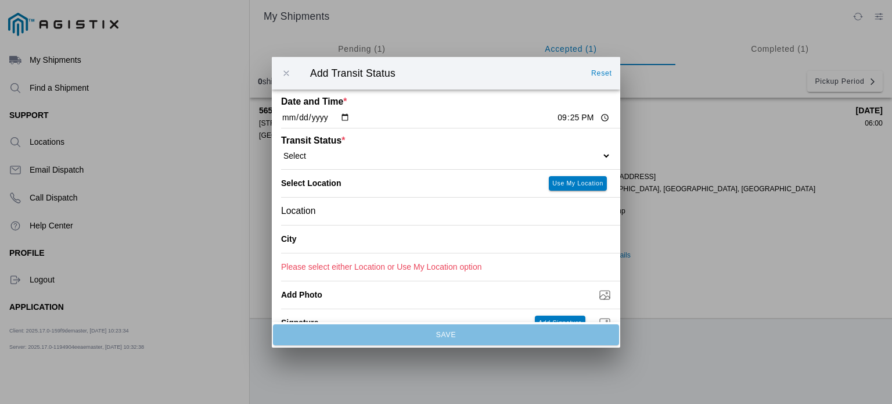
click at [346, 119] on input "[DATE]" at bounding box center [315, 118] width 69 height 12
type input "[DATE]"
click at [556, 119] on input "21:25" at bounding box center [583, 118] width 55 height 12
type input "11:40"
click at [445, 209] on div "Location" at bounding box center [446, 210] width 330 height 27
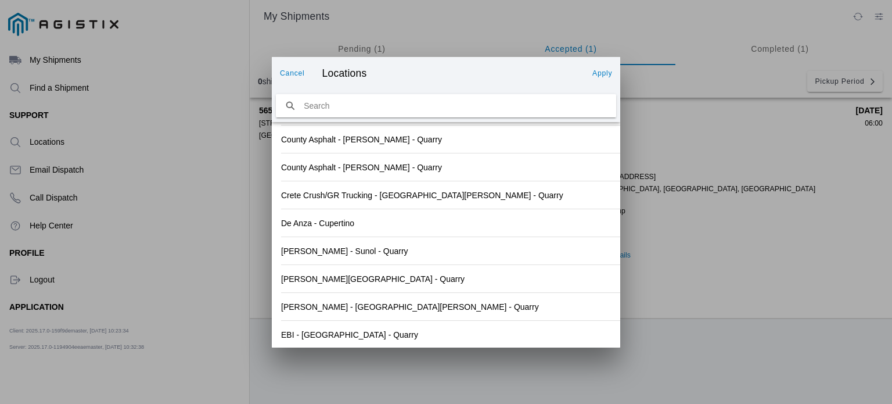
scroll to position [1280, 0]
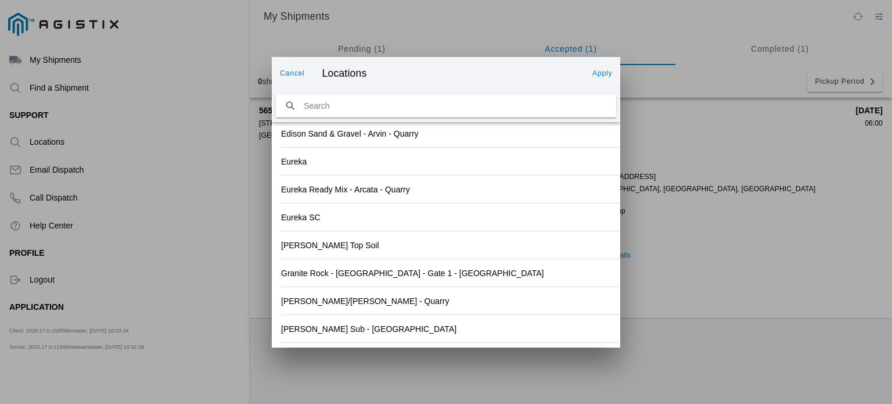
click at [504, 329] on div "[PERSON_NAME] Sub - [GEOGRAPHIC_DATA]" at bounding box center [446, 328] width 330 height 27
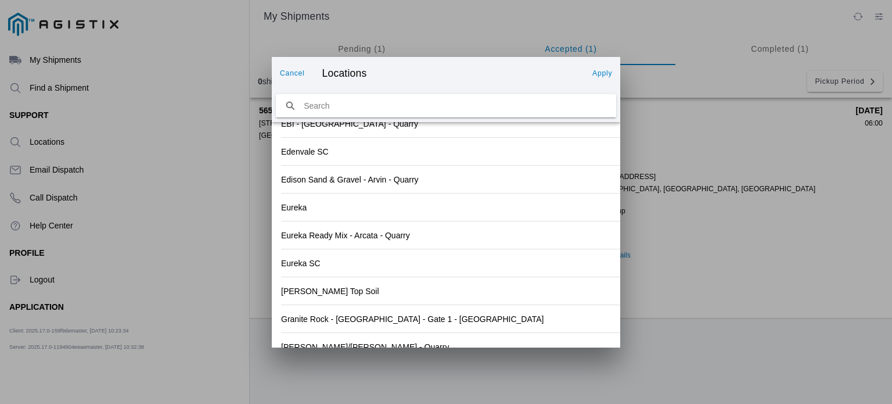
scroll to position [1297, 0]
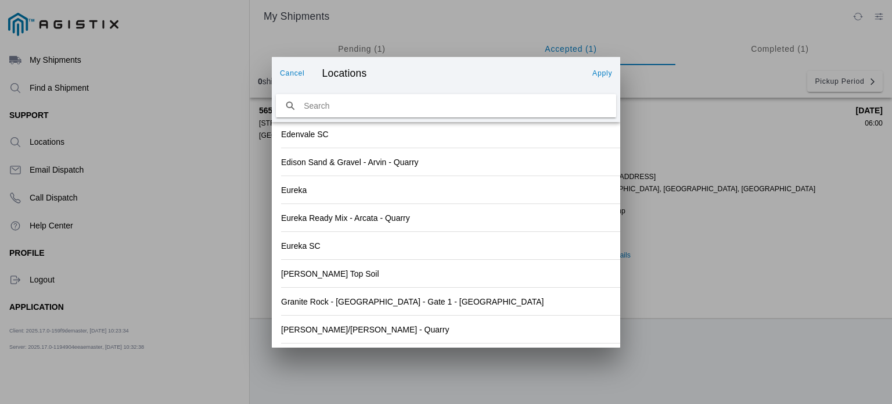
click at [615, 74] on button "Apply" at bounding box center [602, 73] width 29 height 19
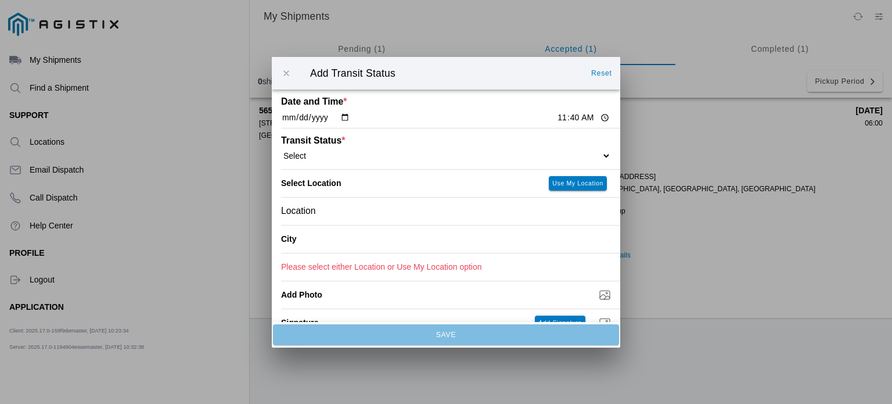
type input "[GEOGRAPHIC_DATA]"
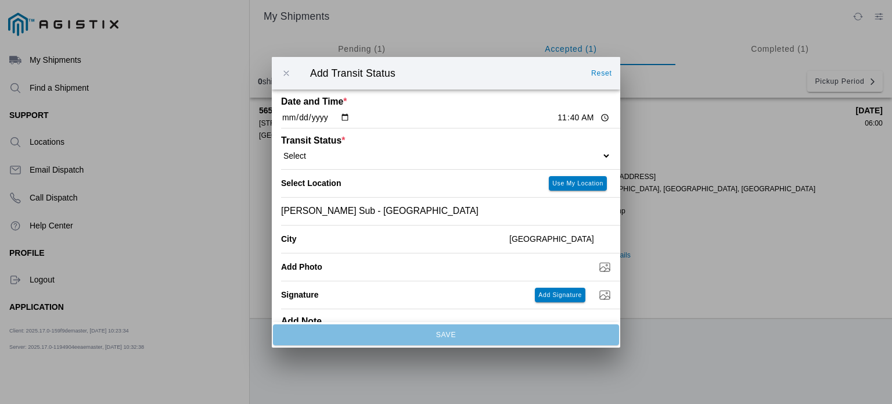
click at [347, 156] on select "Select Arrive at Drop Off Arrive at Pickup Break Start Break Stop Depart Drop O…" at bounding box center [446, 155] width 330 height 10
select select "BREAKSTOP"
click at [281, 150] on select "Select Arrive at Drop Off Arrive at Pickup Break Start Break Stop Depart Drop O…" at bounding box center [446, 155] width 330 height 10
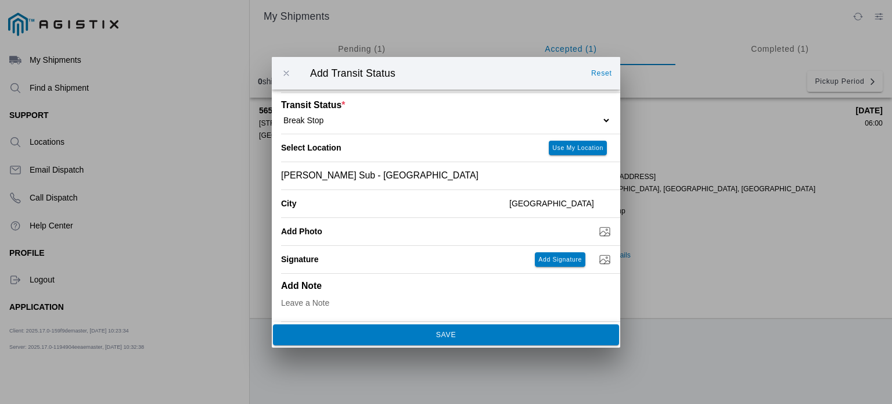
scroll to position [0, 0]
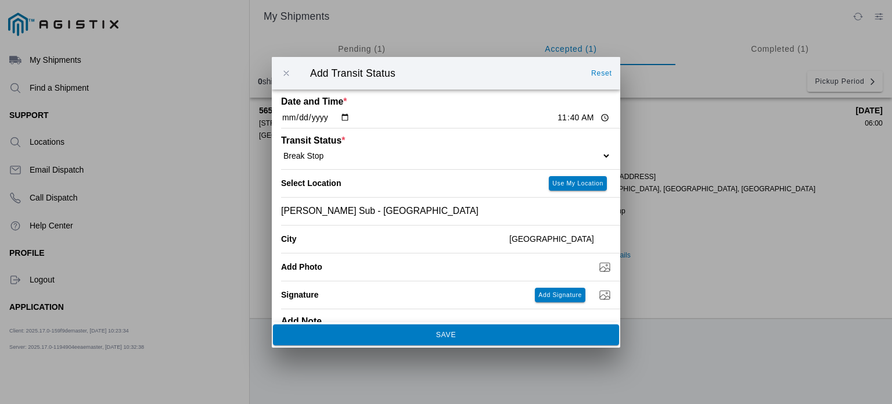
drag, startPoint x: 624, startPoint y: 137, endPoint x: 622, endPoint y: 256, distance: 119.1
click at [622, 256] on ion-backdrop at bounding box center [446, 202] width 892 height 404
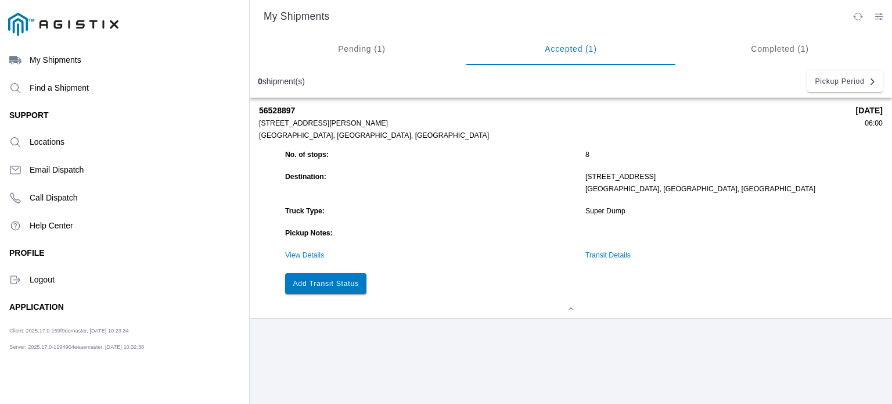
click at [595, 255] on link "Transit Details" at bounding box center [608, 255] width 45 height 8
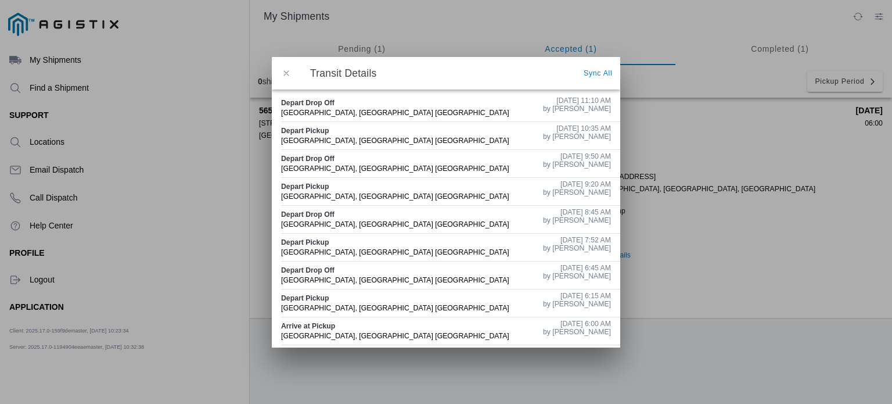
click at [283, 78] on button "button" at bounding box center [286, 73] width 24 height 24
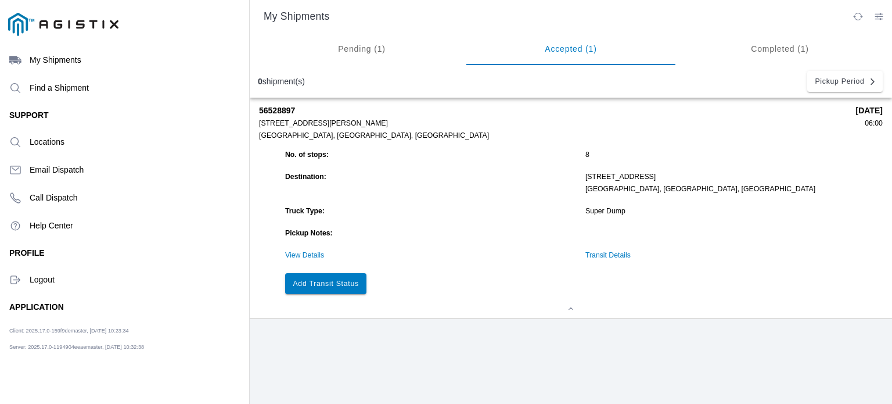
click at [799, 58] on ion-segment-button "Completed (1)" at bounding box center [780, 49] width 209 height 33
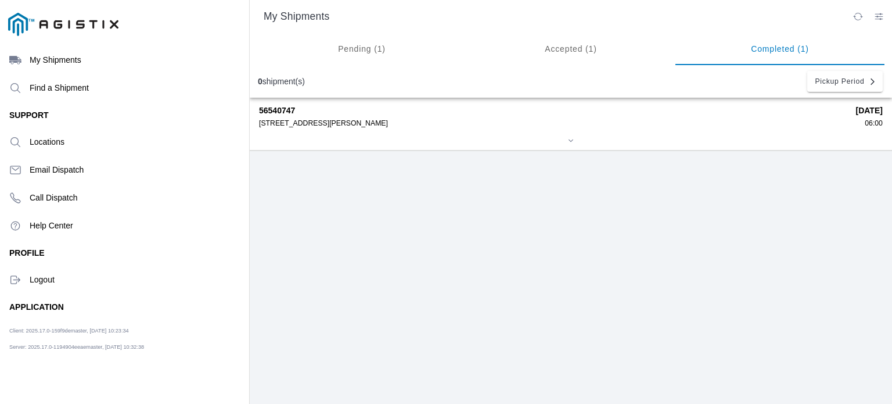
click at [400, 146] on div "56540747 [STREET_ADDRESS][PERSON_NAME] [DATE] 06:00" at bounding box center [571, 124] width 624 height 52
click at [306, 108] on strong "56540747" at bounding box center [553, 110] width 589 height 9
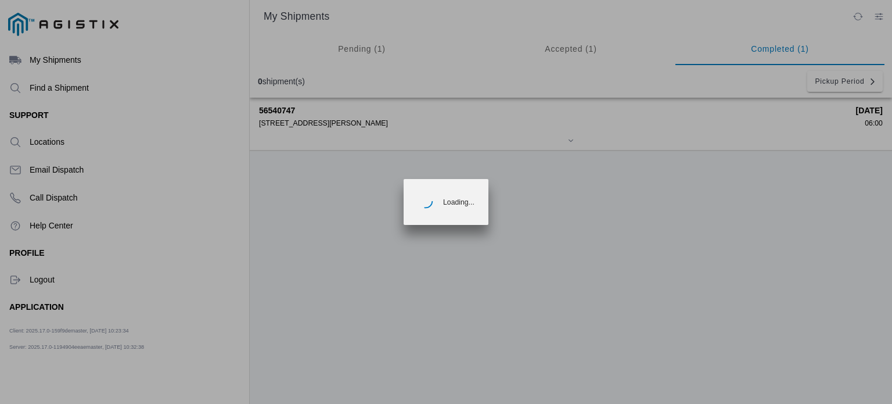
click at [306, 108] on ion-loading "Loading..." at bounding box center [446, 202] width 892 height 404
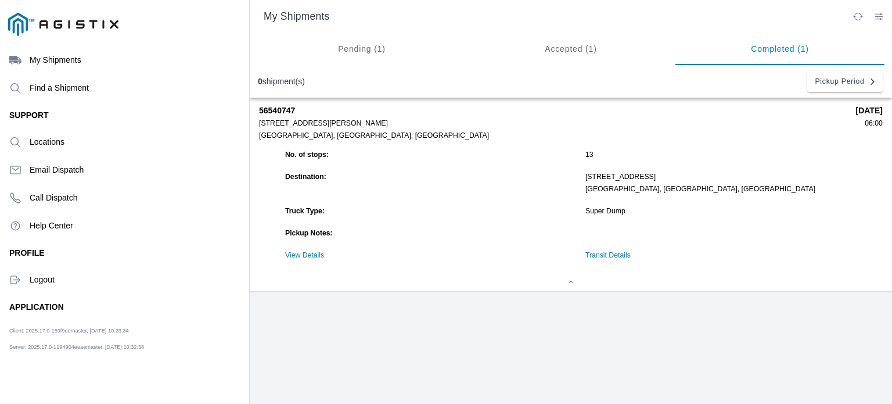
click at [616, 259] on link "Transit Details" at bounding box center [608, 255] width 45 height 8
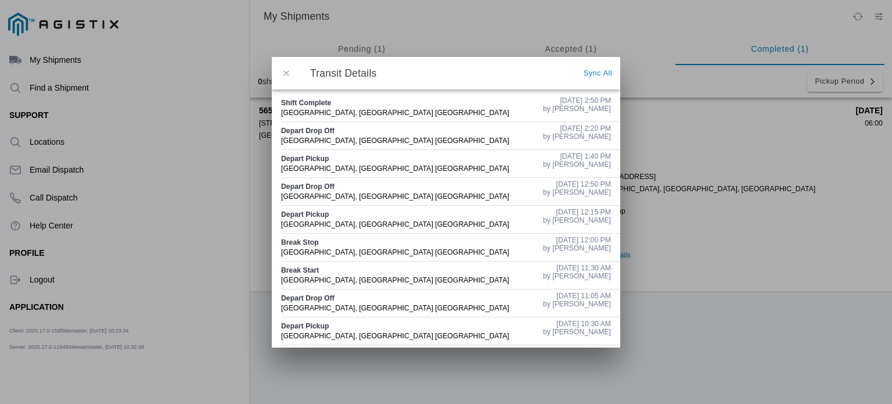
click at [282, 72] on span "button" at bounding box center [286, 73] width 10 height 10
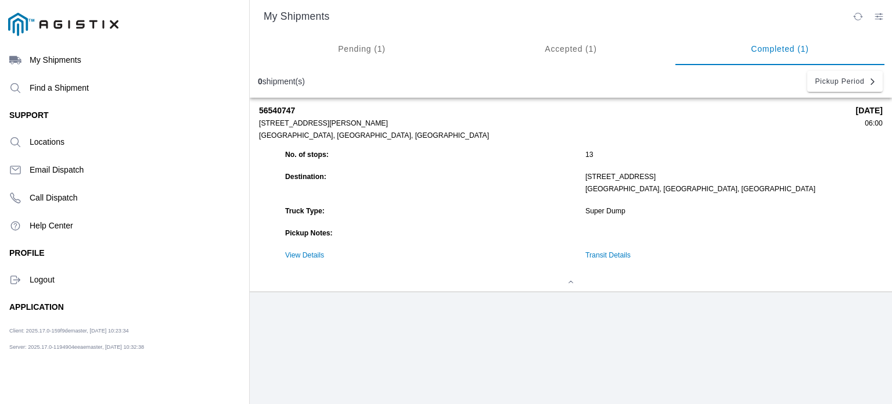
click at [587, 53] on ion-segment-button "Accepted (1)" at bounding box center [570, 49] width 209 height 33
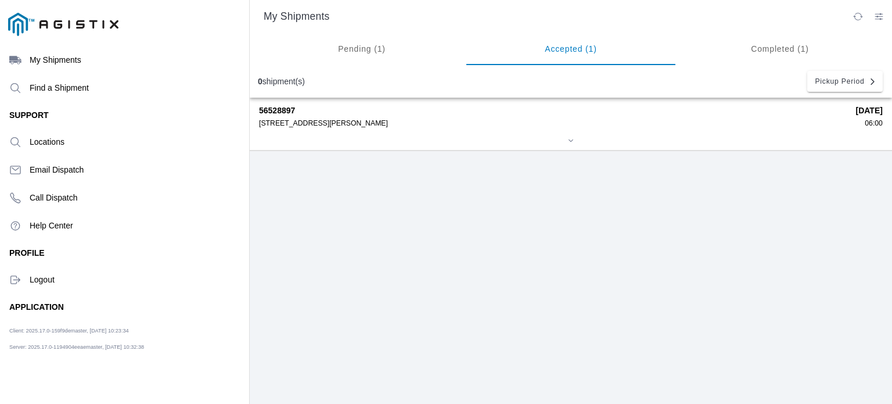
click at [493, 144] on div at bounding box center [571, 141] width 624 height 9
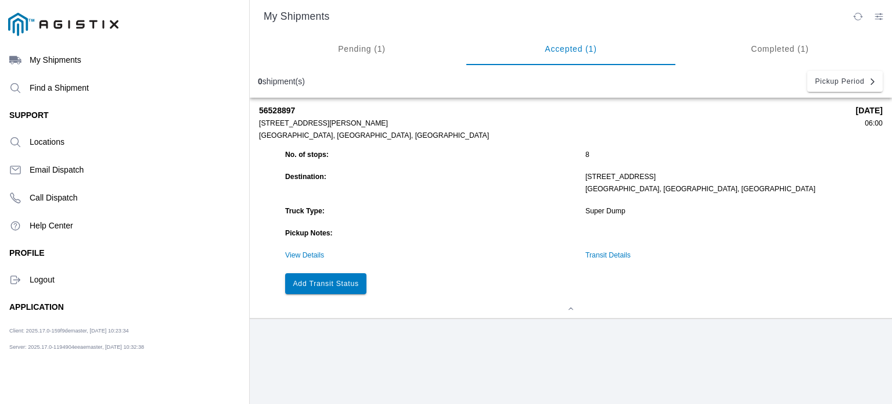
click at [616, 259] on link "Transit Details" at bounding box center [608, 255] width 45 height 8
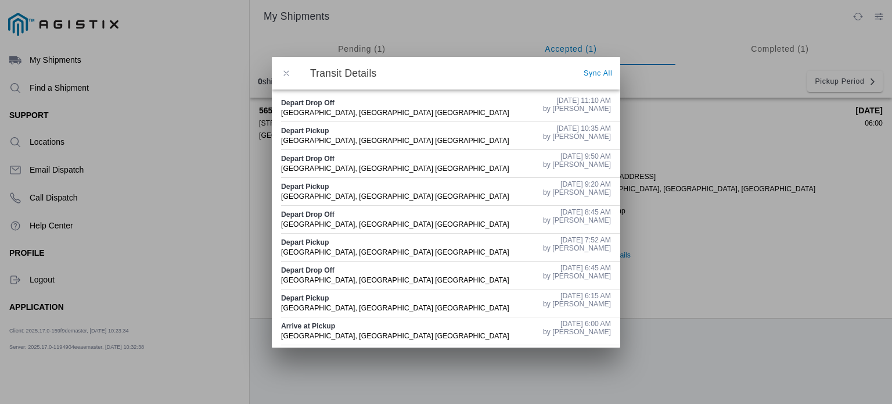
scroll to position [2, 0]
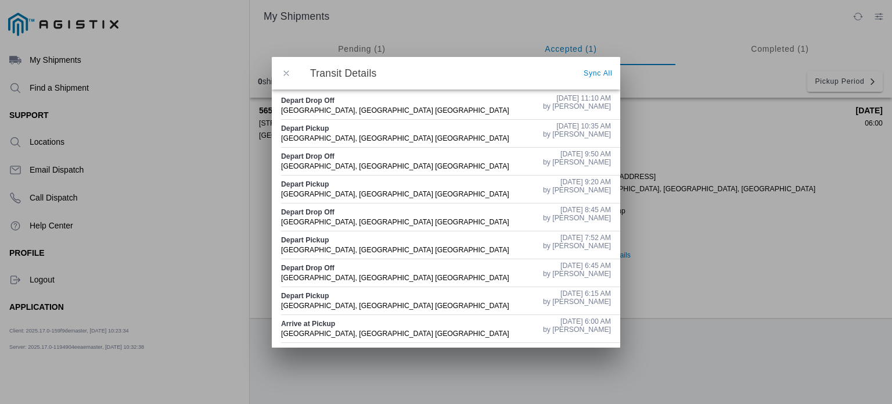
drag, startPoint x: 620, startPoint y: 224, endPoint x: 619, endPoint y: 137, distance: 87.2
click at [619, 137] on ion-modal "Transit Details Sync All Depart Drop Off [GEOGRAPHIC_DATA], [GEOGRAPHIC_DATA] […" at bounding box center [446, 202] width 892 height 404
click at [515, 127] on div "Depart Pickup [GEOGRAPHIC_DATA], [GEOGRAPHIC_DATA] [GEOGRAPHIC_DATA]" at bounding box center [407, 133] width 253 height 27
click at [282, 74] on span "button" at bounding box center [286, 73] width 10 height 10
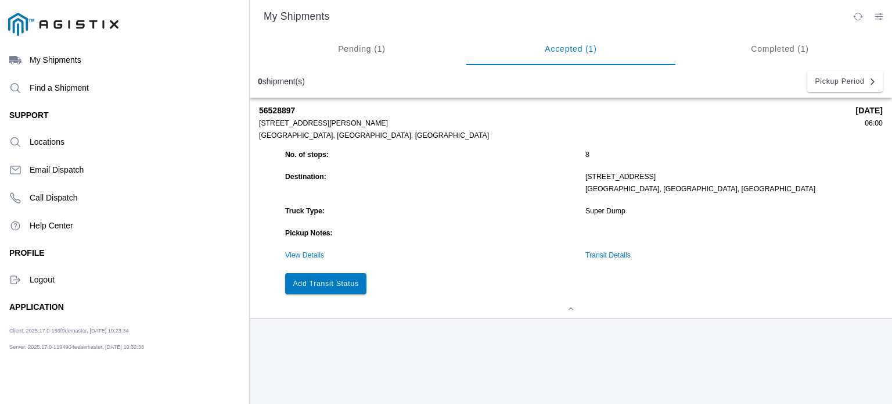
click at [357, 281] on button "Add Transit Status" at bounding box center [325, 283] width 81 height 21
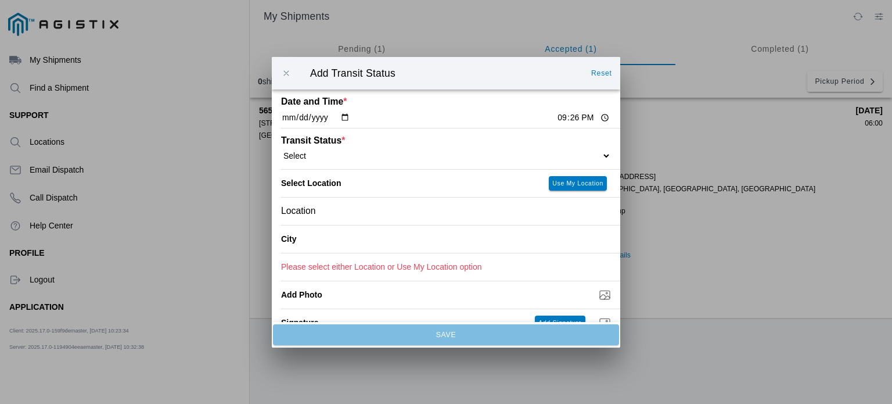
click at [346, 118] on input "[DATE]" at bounding box center [315, 118] width 69 height 12
type input "[DATE]"
click at [556, 121] on input "21:26" at bounding box center [583, 118] width 55 height 12
type input "11:10"
click at [486, 159] on select "Select Arrive at Drop Off Arrive at Pickup Break Start Break Stop Depart Drop O…" at bounding box center [446, 155] width 330 height 10
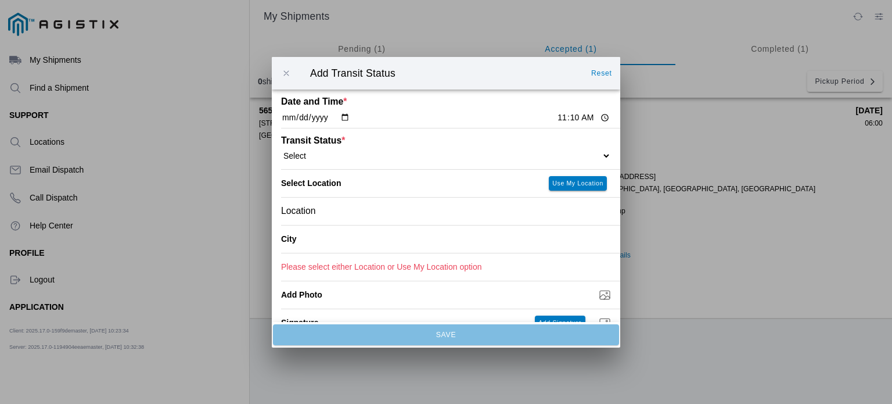
select select "BREAKSTART"
click at [281, 150] on select "Select Arrive at Drop Off Arrive at Pickup Break Start Break Stop Depart Drop O…" at bounding box center [446, 155] width 330 height 10
click at [448, 217] on div "Location" at bounding box center [446, 210] width 330 height 27
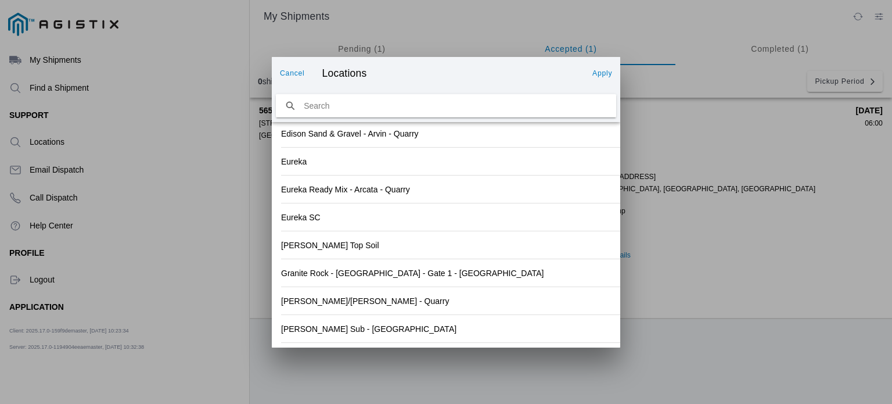
click at [515, 333] on div "[PERSON_NAME] Sub - [GEOGRAPHIC_DATA]" at bounding box center [446, 328] width 330 height 27
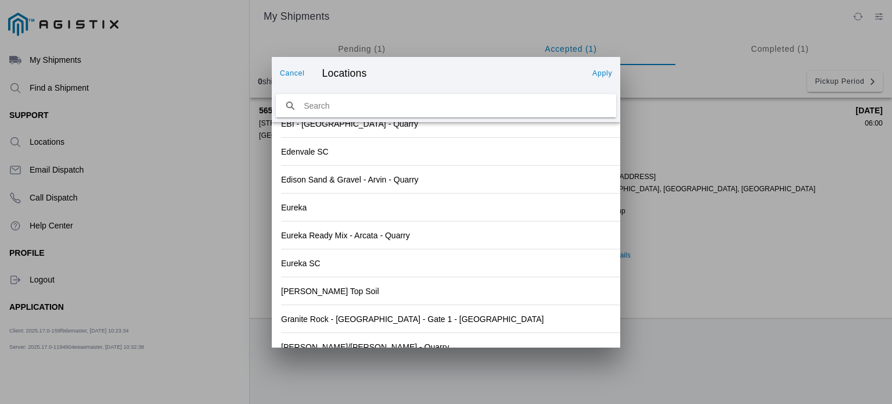
scroll to position [1297, 0]
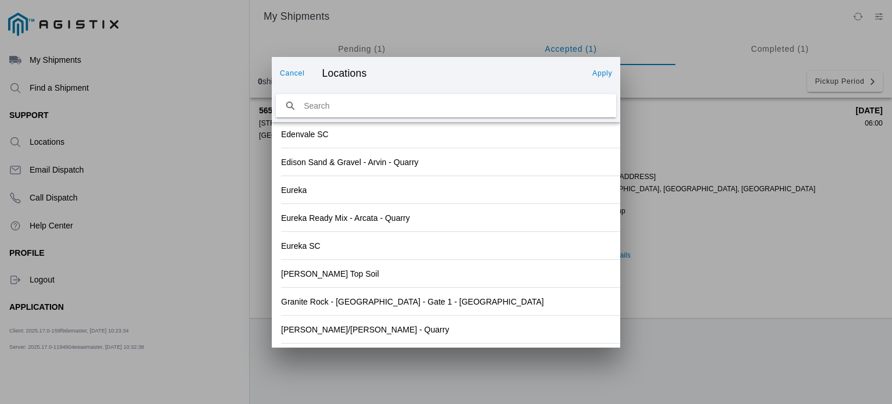
click at [0, 0] on slot "Apply" at bounding box center [0, 0] width 0 height 0
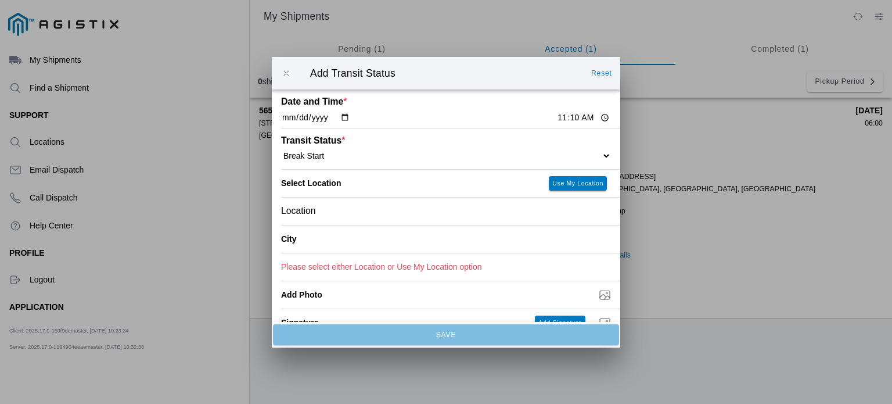
type input "[GEOGRAPHIC_DATA]"
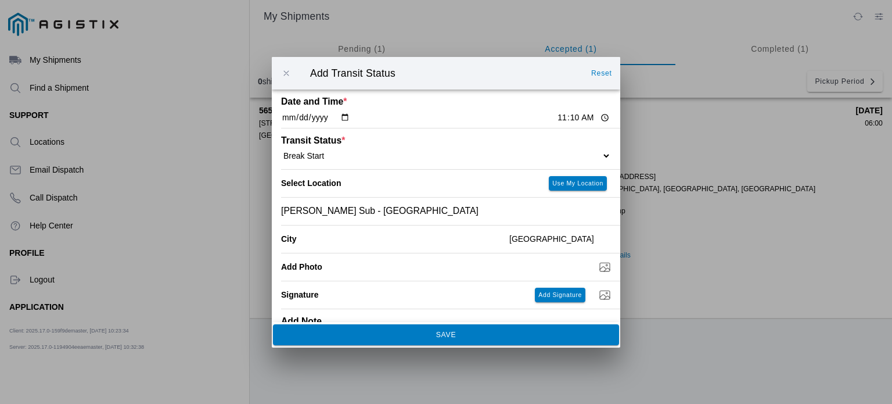
click at [567, 119] on input "11:10" at bounding box center [583, 118] width 55 height 12
type input "11:11"
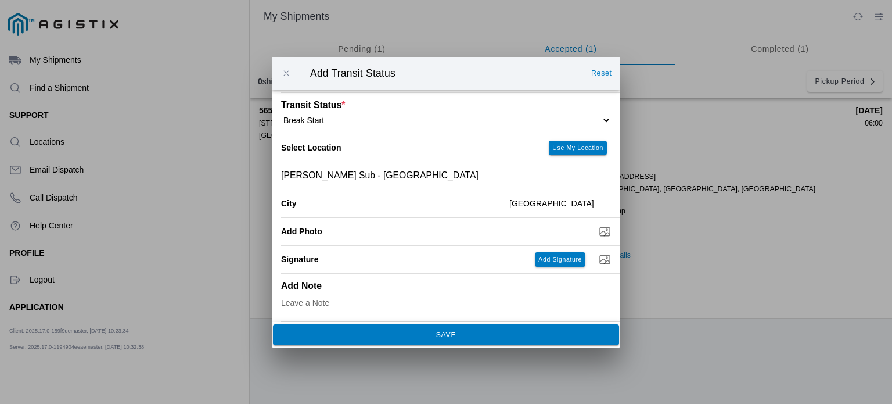
scroll to position [37, 0]
click at [498, 333] on span "SAVE" at bounding box center [446, 334] width 331 height 7
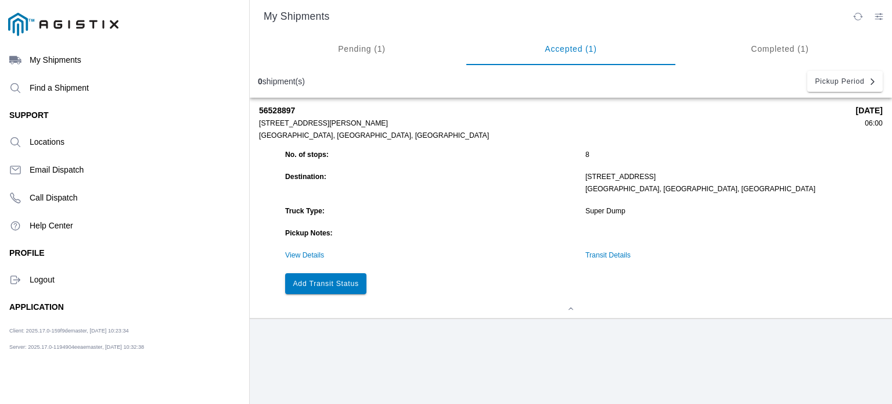
click at [0, 0] on slot "Add Transit Status" at bounding box center [0, 0] width 0 height 0
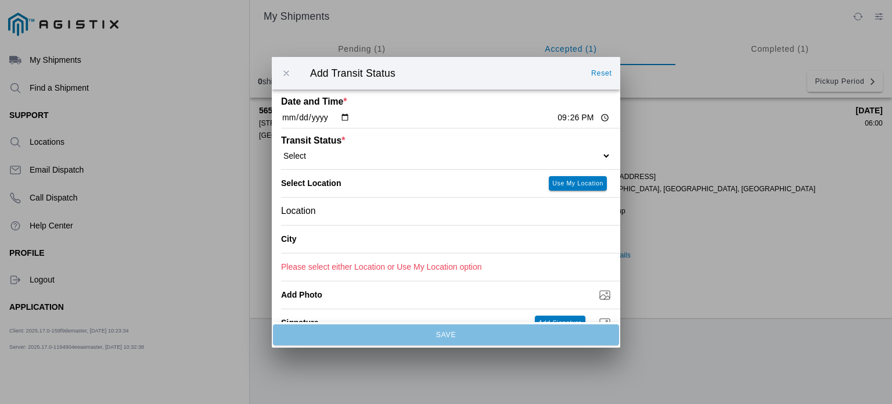
click at [342, 115] on input "[DATE]" at bounding box center [315, 118] width 69 height 12
type input "[DATE]"
click at [556, 122] on input "21:26" at bounding box center [583, 118] width 55 height 12
type input "11:41"
click at [395, 155] on select "Select Arrive at Drop Off Arrive at Pickup Break Start Break Stop Depart Drop O…" at bounding box center [446, 155] width 330 height 10
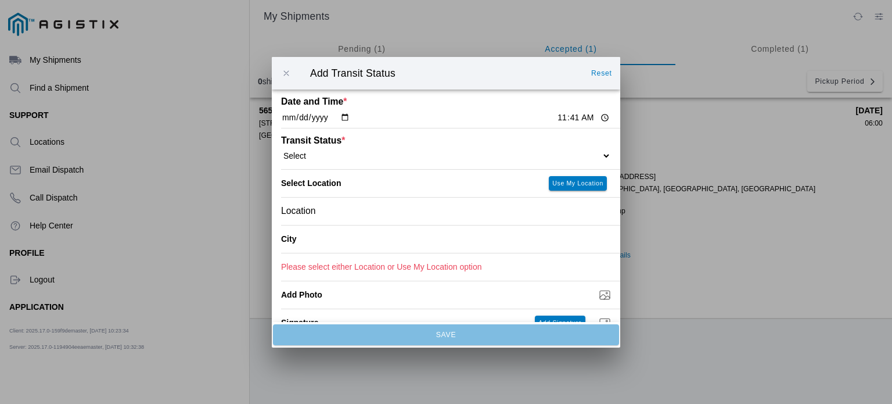
select select "BREAKSTOP"
click at [281, 150] on select "Select Arrive at Drop Off Arrive at Pickup Break Start Break Stop Depart Drop O…" at bounding box center [446, 155] width 330 height 10
click at [344, 211] on div "Location" at bounding box center [446, 210] width 330 height 27
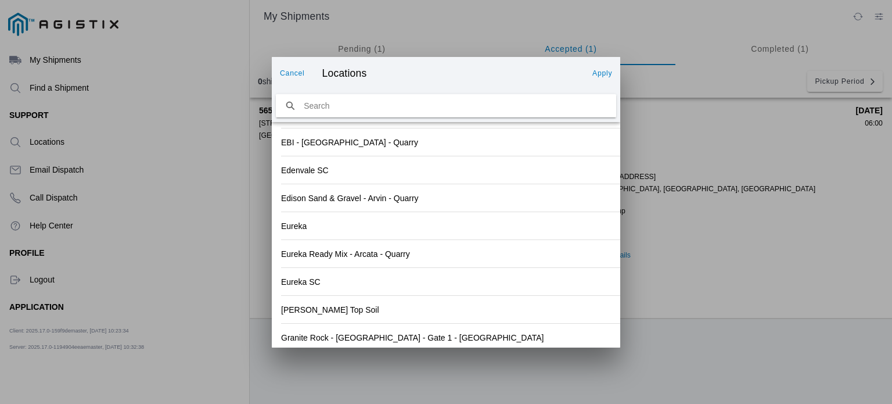
scroll to position [1280, 0]
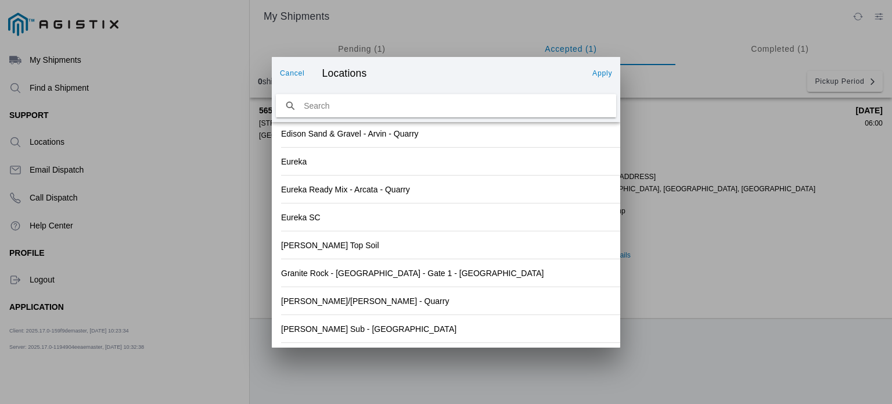
click at [507, 324] on div "[PERSON_NAME] Sub - [GEOGRAPHIC_DATA]" at bounding box center [446, 328] width 330 height 27
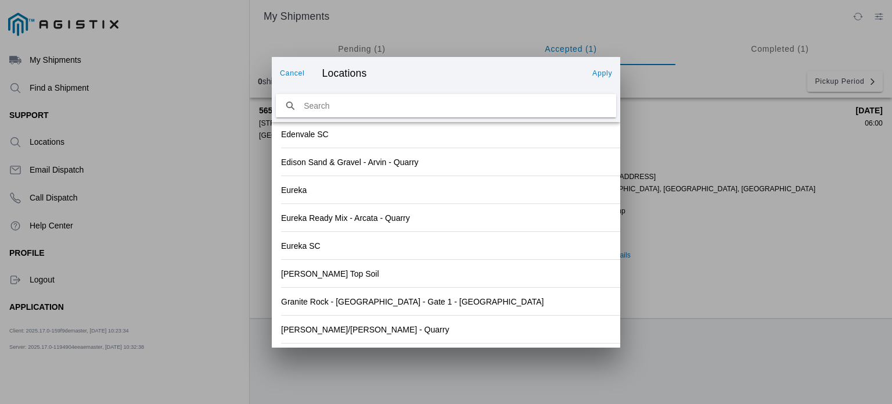
click at [604, 64] on button "Apply" at bounding box center [602, 73] width 29 height 19
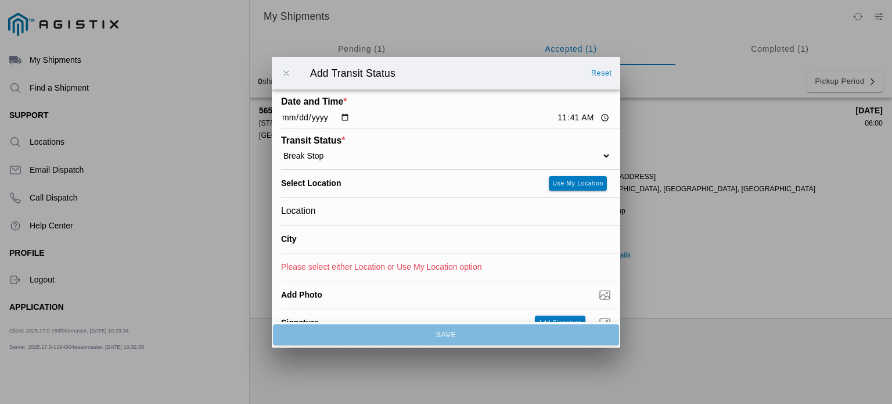
type input "[GEOGRAPHIC_DATA]"
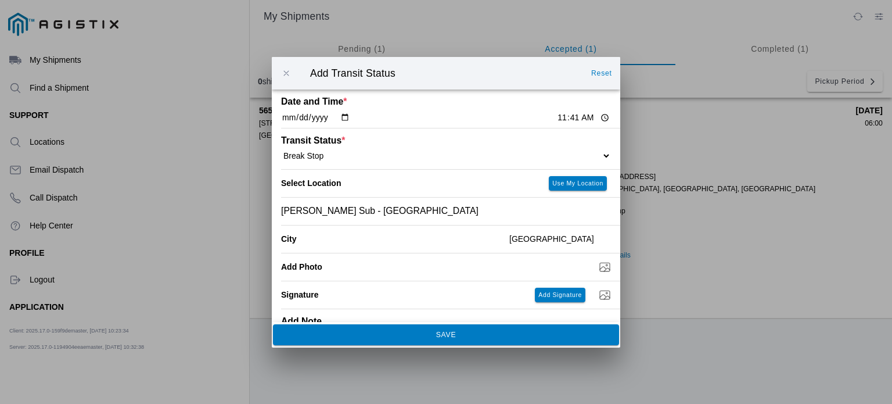
scroll to position [37, 0]
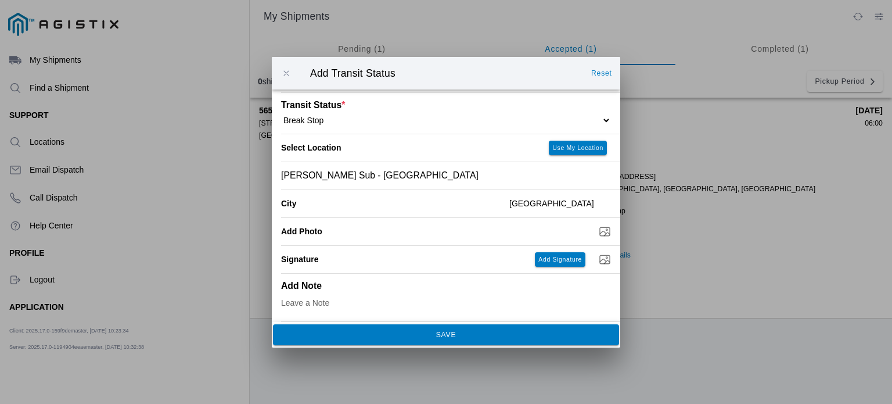
click at [519, 342] on button "SAVE" at bounding box center [446, 334] width 346 height 21
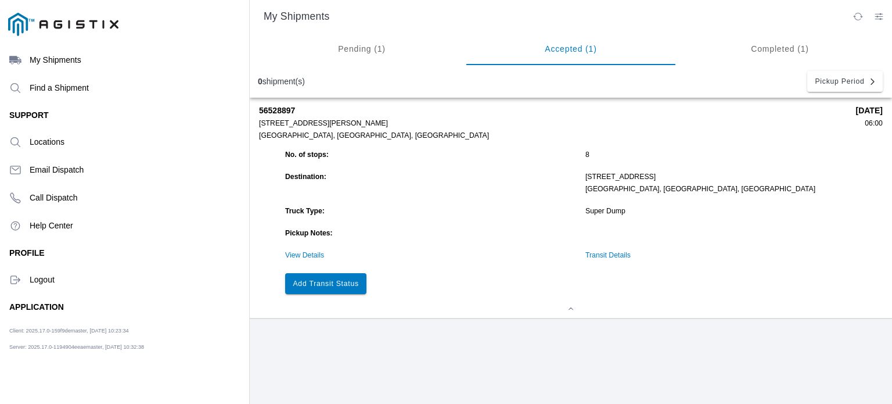
click at [616, 258] on link "Transit Details" at bounding box center [608, 255] width 45 height 8
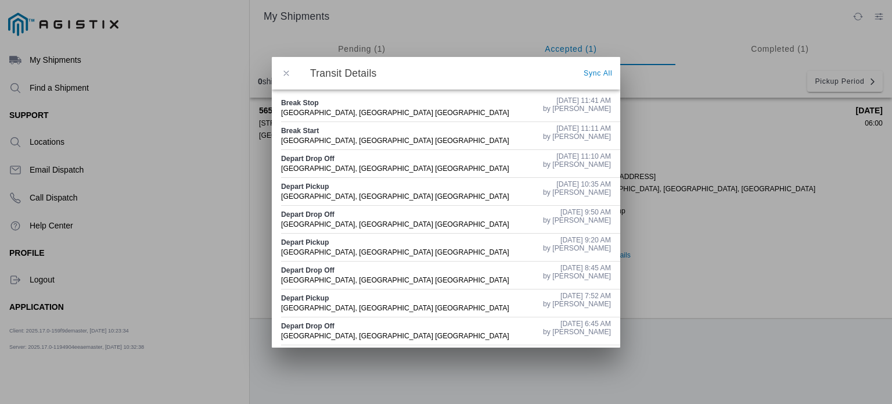
click at [279, 74] on button "button" at bounding box center [286, 73] width 24 height 24
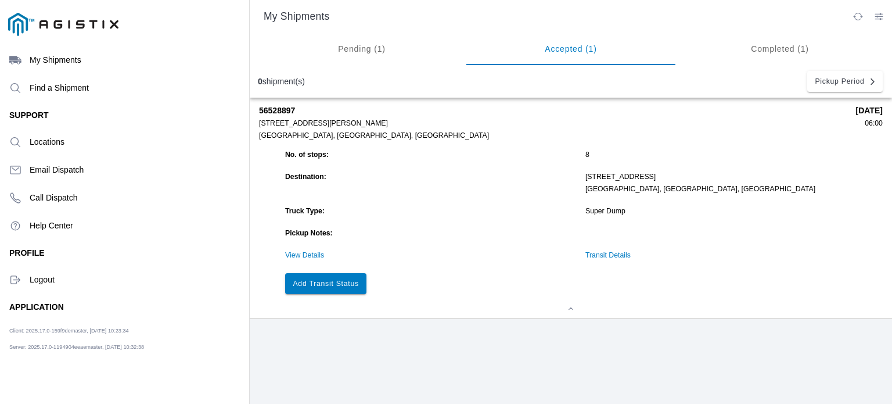
click at [0, 0] on slot "Add Transit Status" at bounding box center [0, 0] width 0 height 0
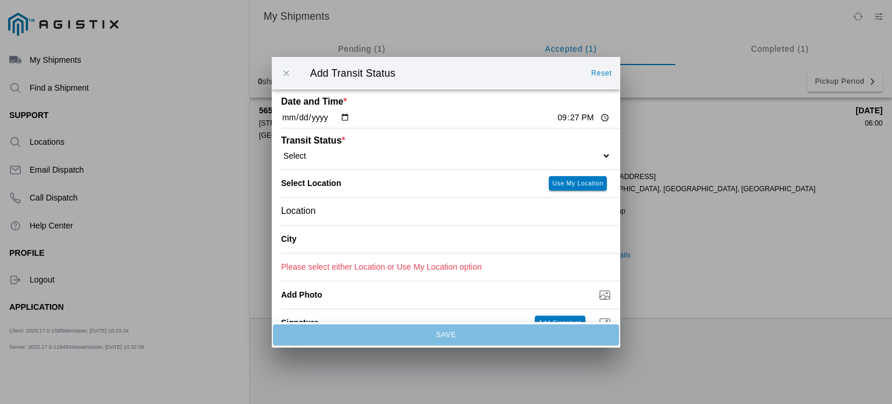
click at [328, 159] on select "Select Arrive at Drop Off Arrive at Pickup Break Start Break Stop Depart Drop O…" at bounding box center [446, 155] width 330 height 10
select select "DPTPULOC"
click at [281, 150] on select "Select Arrive at Drop Off Arrive at Pickup Break Start Break Stop Depart Drop O…" at bounding box center [446, 155] width 330 height 10
click at [300, 114] on input "[DATE]" at bounding box center [315, 118] width 69 height 12
type input "[DATE]"
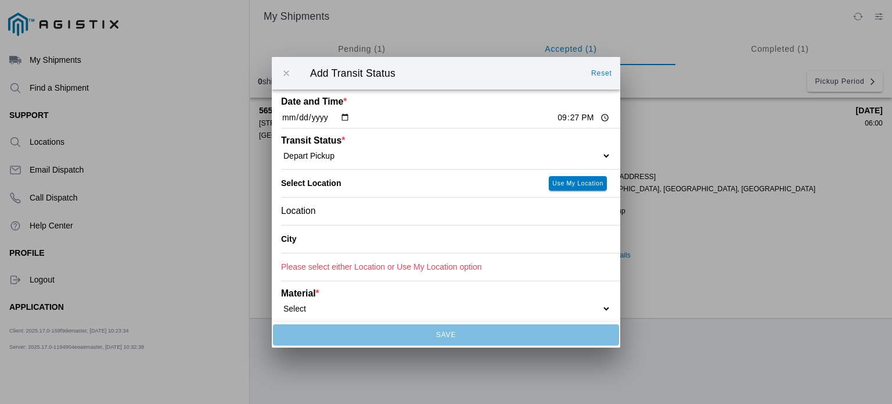
click at [556, 119] on input "21:27" at bounding box center [583, 118] width 55 height 12
type input "12:25"
click at [346, 210] on div "Location" at bounding box center [446, 210] width 330 height 27
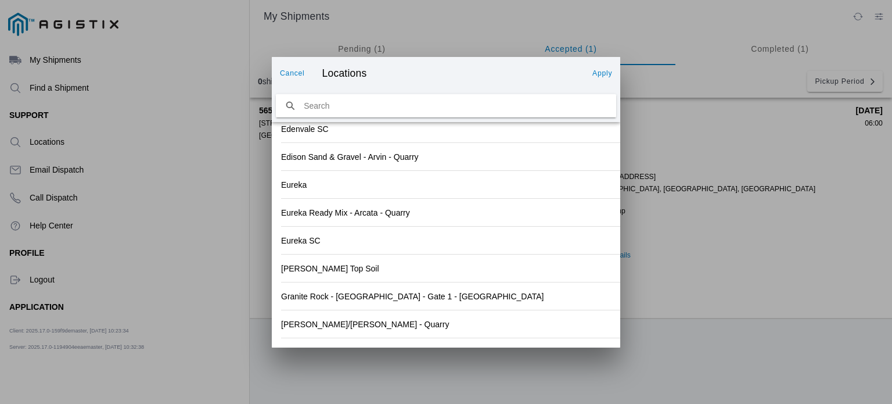
scroll to position [1280, 0]
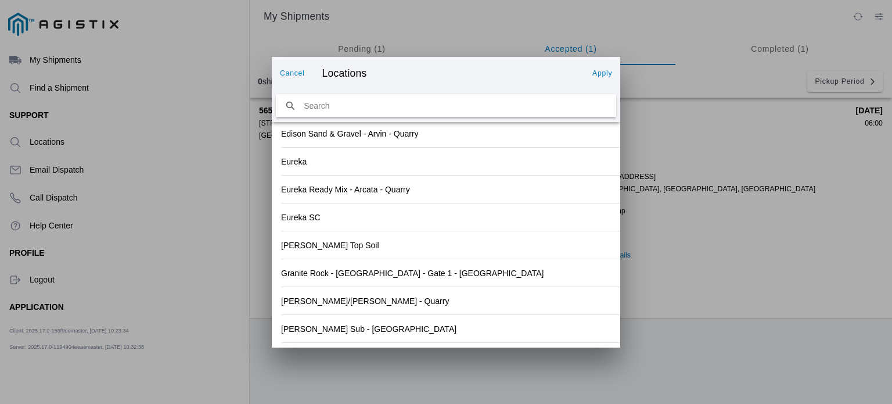
click at [472, 297] on div "[PERSON_NAME]/[PERSON_NAME] - Quarry" at bounding box center [446, 300] width 330 height 27
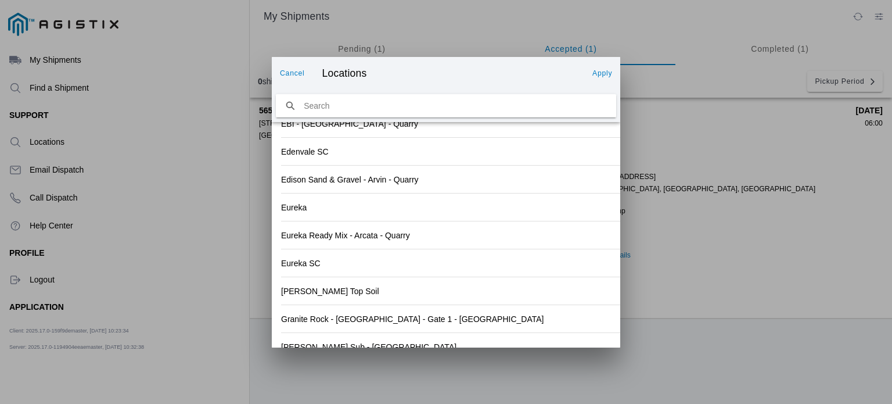
scroll to position [1297, 0]
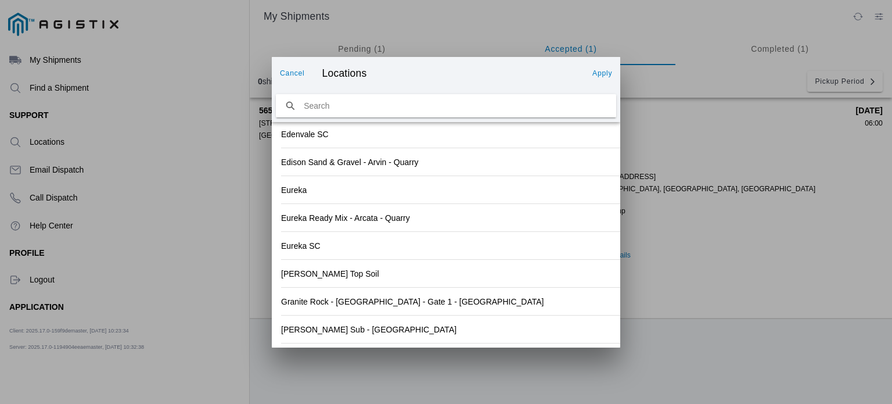
click at [602, 68] on button "Apply" at bounding box center [602, 73] width 29 height 19
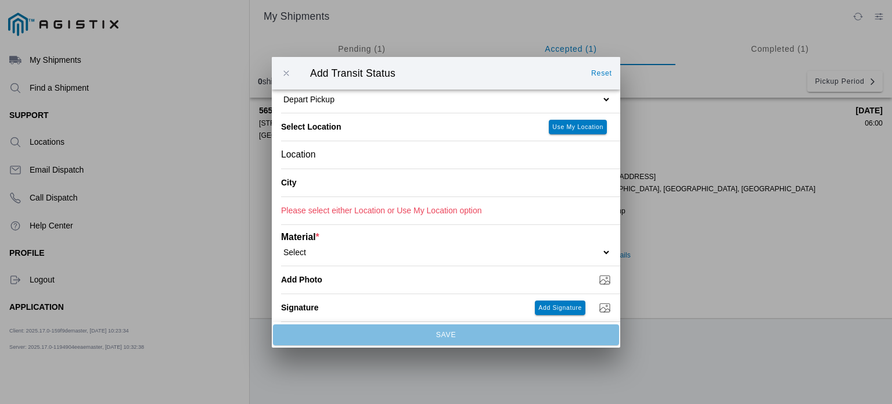
type input "[GEOGRAPHIC_DATA]"
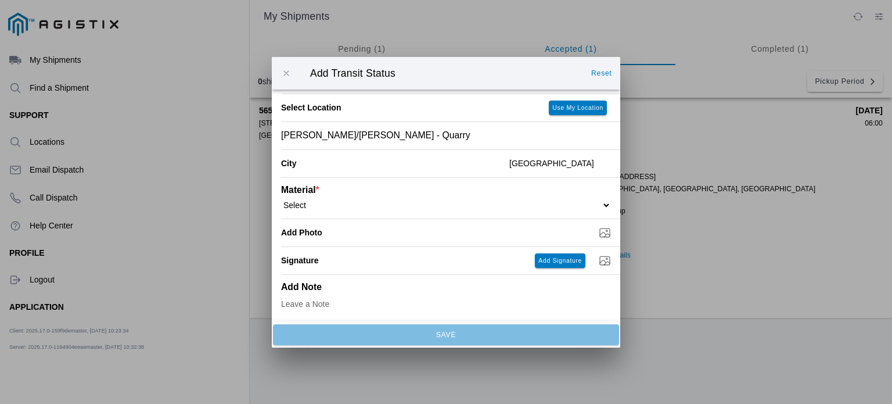
scroll to position [78, 0]
click at [558, 202] on select "Select 1" x 3" Rock 1" x 4" Rock 2" x 4" Rock Asphalt Cold Patch Backfill Spec …" at bounding box center [446, 203] width 330 height 10
select select "708650"
click at [281, 198] on select "Select 1" x 3" Rock 1" x 4" Rock 2" x 4" Rock Asphalt Cold Patch Backfill Spec …" at bounding box center [446, 203] width 330 height 10
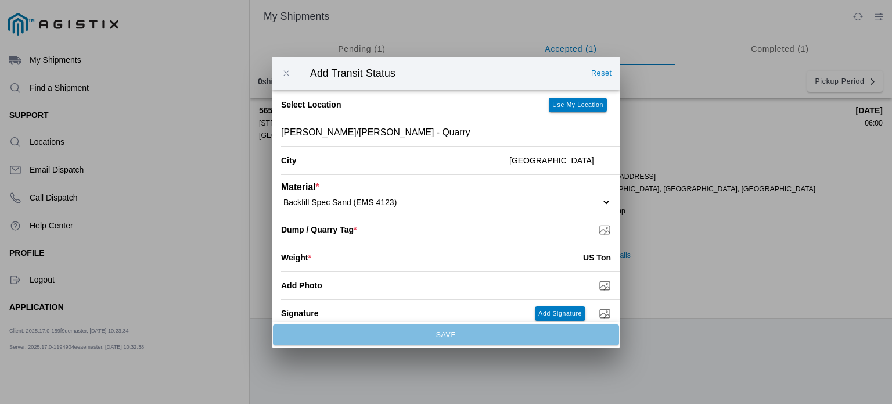
click at [541, 257] on input "number" at bounding box center [447, 258] width 272 height 26
type input "18.67"
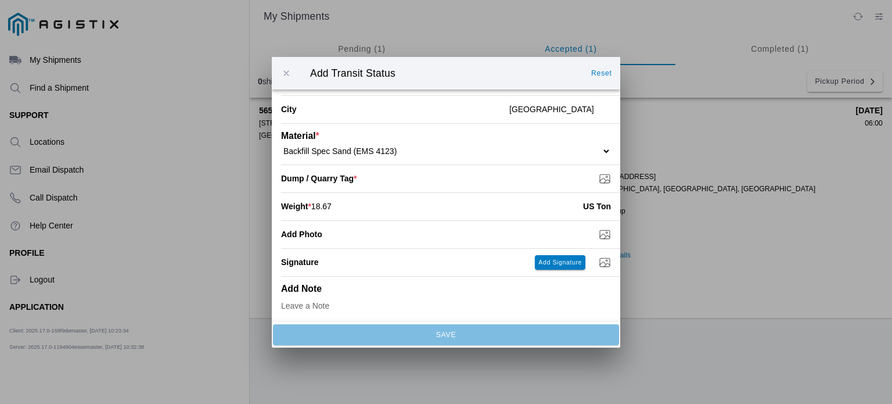
scroll to position [134, 0]
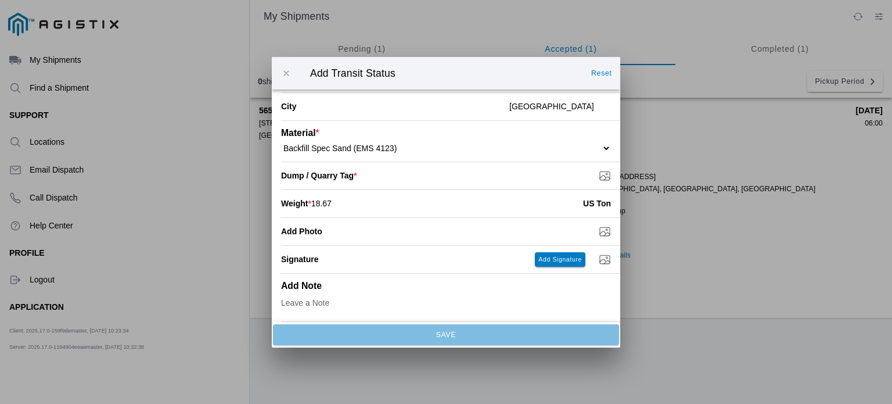
type input "C:\fakepath\8-19 TAG 5.jpg"
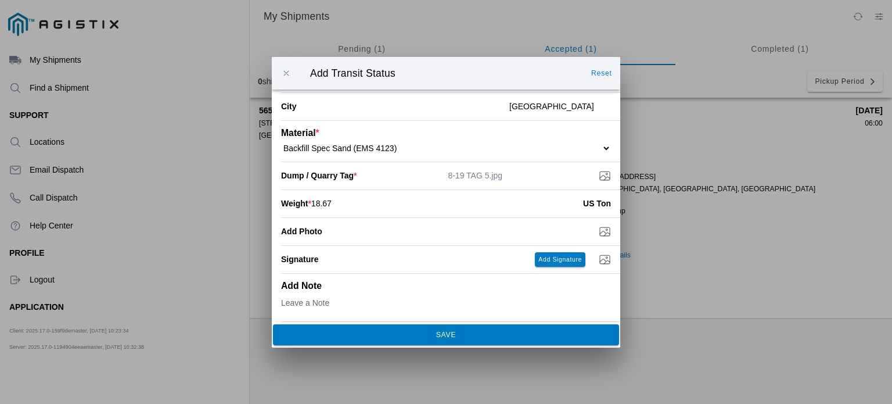
click at [528, 329] on button "SAVE" at bounding box center [446, 334] width 346 height 21
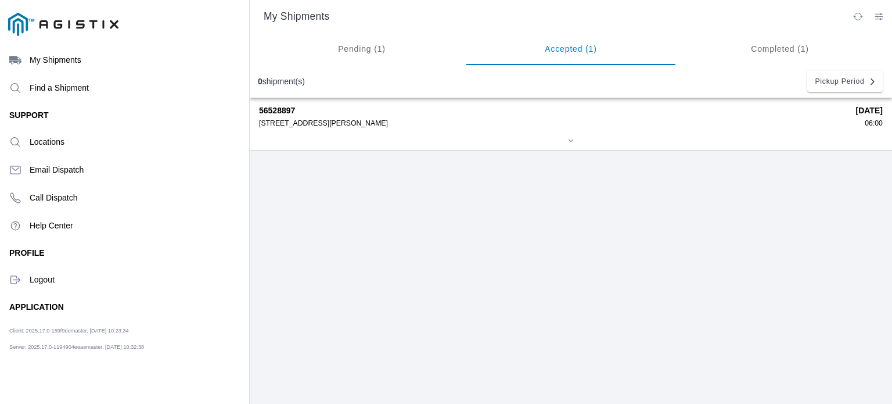
click at [414, 120] on div "[STREET_ADDRESS][PERSON_NAME]" at bounding box center [553, 123] width 589 height 8
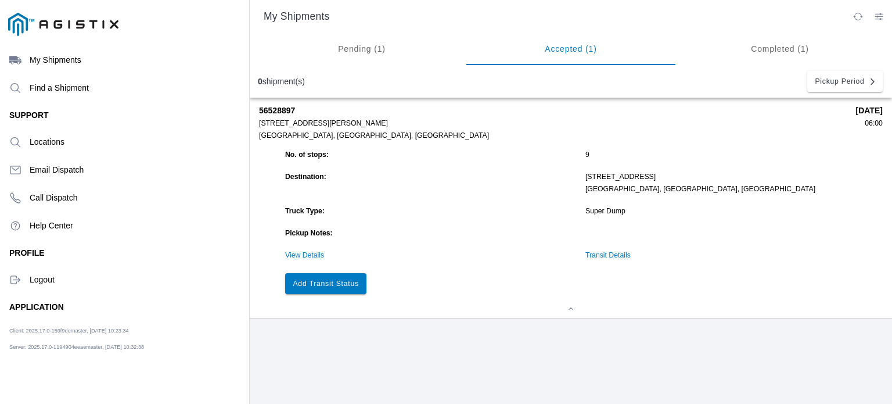
click at [0, 0] on slot "Add Transit Status" at bounding box center [0, 0] width 0 height 0
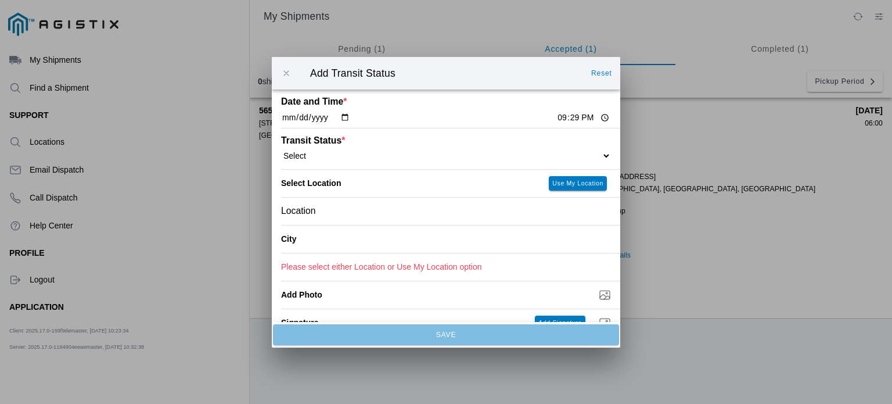
click at [344, 117] on input "[DATE]" at bounding box center [315, 118] width 69 height 12
type input "[DATE]"
click at [558, 120] on input "21:29" at bounding box center [583, 118] width 55 height 12
click at [568, 117] on input "13:29" at bounding box center [583, 118] width 55 height 12
type input "13:45"
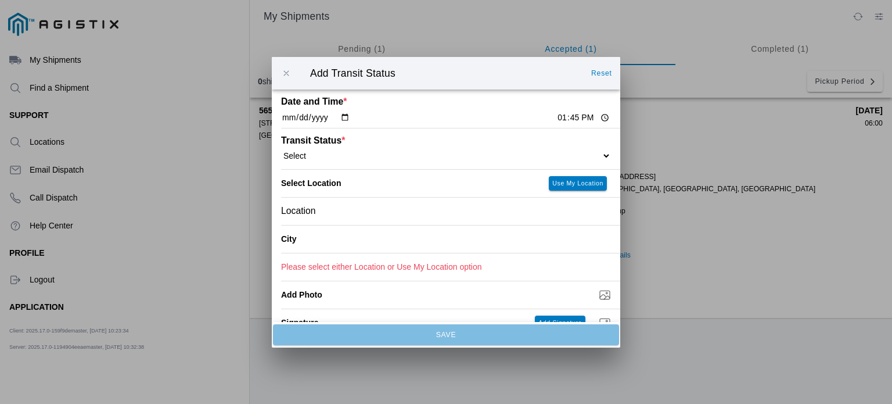
click at [285, 76] on span "button" at bounding box center [286, 73] width 10 height 10
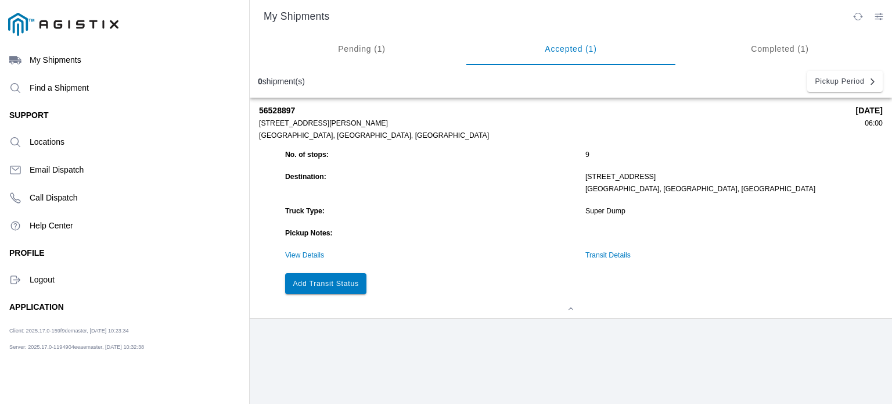
click at [626, 262] on ion-col "Transit Details" at bounding box center [733, 255] width 300 height 14
click at [611, 252] on ion-col "Transit Details" at bounding box center [733, 255] width 300 height 14
click at [608, 255] on link "Transit Details" at bounding box center [608, 255] width 45 height 8
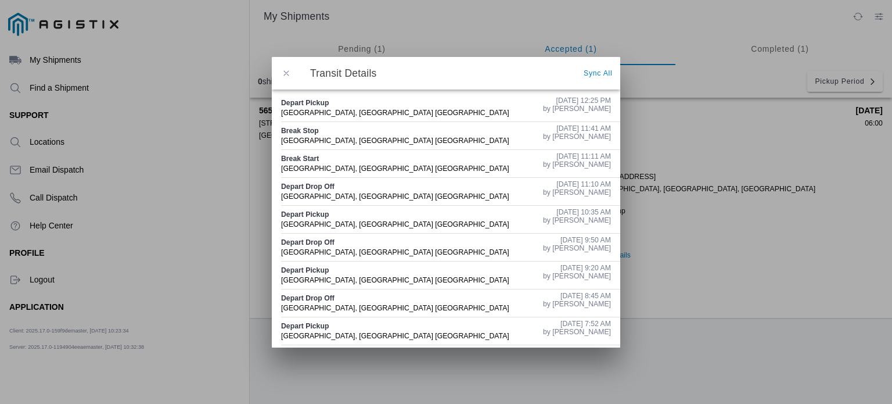
click at [464, 108] on div "Depart Pickup [GEOGRAPHIC_DATA], [GEOGRAPHIC_DATA] [GEOGRAPHIC_DATA]" at bounding box center [407, 107] width 253 height 27
click at [282, 71] on span "button" at bounding box center [286, 73] width 10 height 10
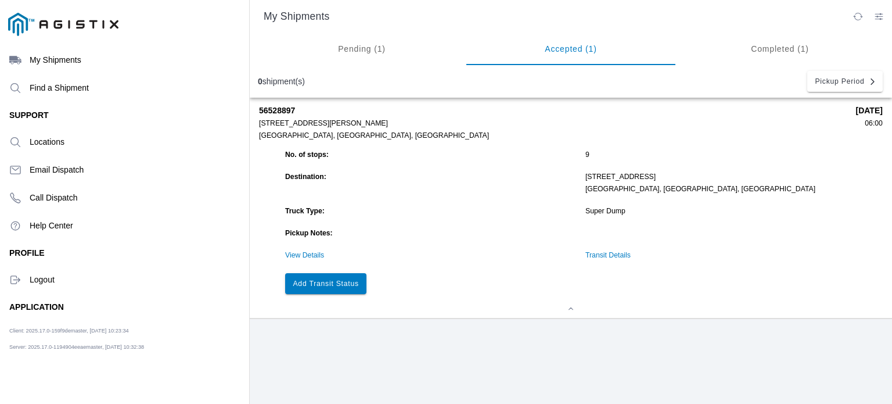
click at [0, 0] on slot "Add Transit Status" at bounding box center [0, 0] width 0 height 0
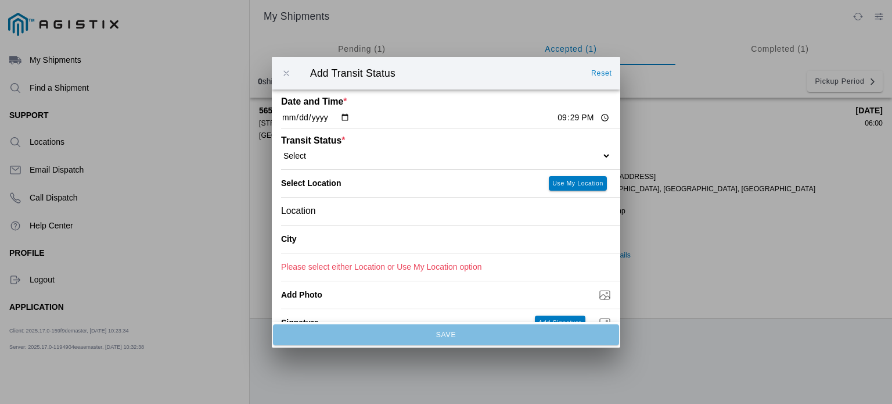
click at [345, 143] on span "*" at bounding box center [343, 140] width 3 height 10
click at [573, 150] on div "Transit Status * Select Arrive at Drop Off Arrive at Pickup Break Start Break S…" at bounding box center [446, 148] width 330 height 41
click at [300, 117] on input "[DATE]" at bounding box center [315, 118] width 69 height 12
type input "[DATE]"
click at [565, 119] on input "13:29" at bounding box center [583, 118] width 55 height 12
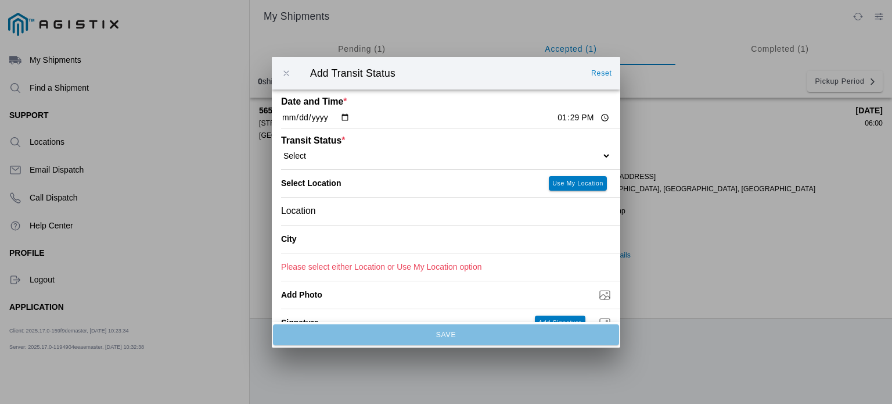
type input "13:00"
click at [460, 161] on div "Transit Status * Select Arrive at Drop Off Arrive at Pickup Break Start Break S…" at bounding box center [446, 148] width 330 height 41
click at [594, 156] on select "Select Arrive at Drop Off Arrive at Pickup Break Start Break Stop Depart Drop O…" at bounding box center [446, 155] width 330 height 10
select select "DPTDLVLOC"
click at [281, 150] on select "Select Arrive at Drop Off Arrive at Pickup Break Start Break Stop Depart Drop O…" at bounding box center [446, 155] width 330 height 10
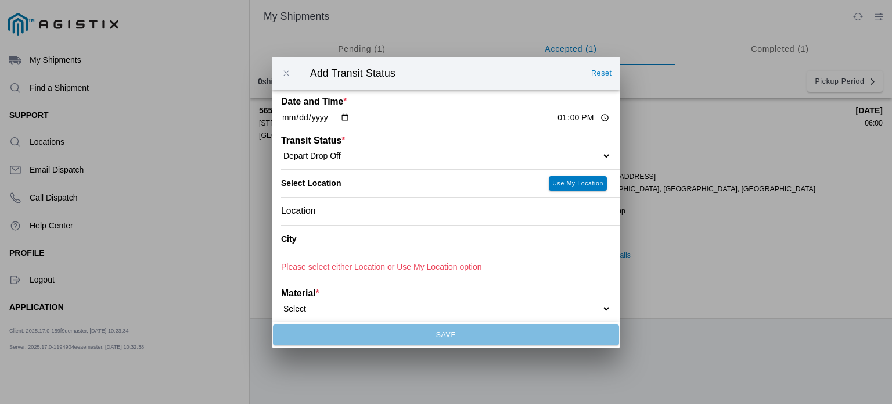
click at [500, 217] on div "Location" at bounding box center [446, 210] width 330 height 27
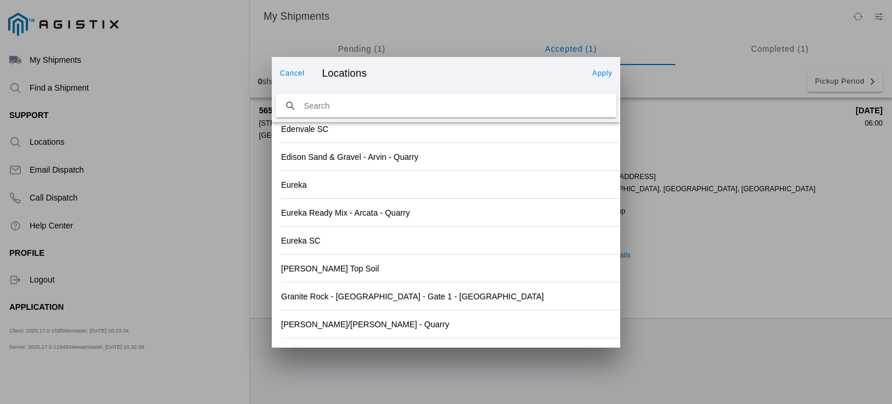
scroll to position [1280, 0]
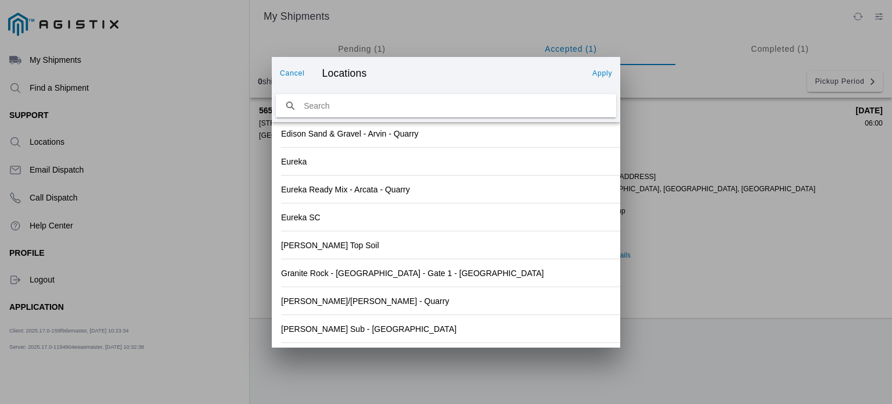
click at [500, 325] on div "[PERSON_NAME] Sub - [GEOGRAPHIC_DATA]" at bounding box center [446, 328] width 330 height 27
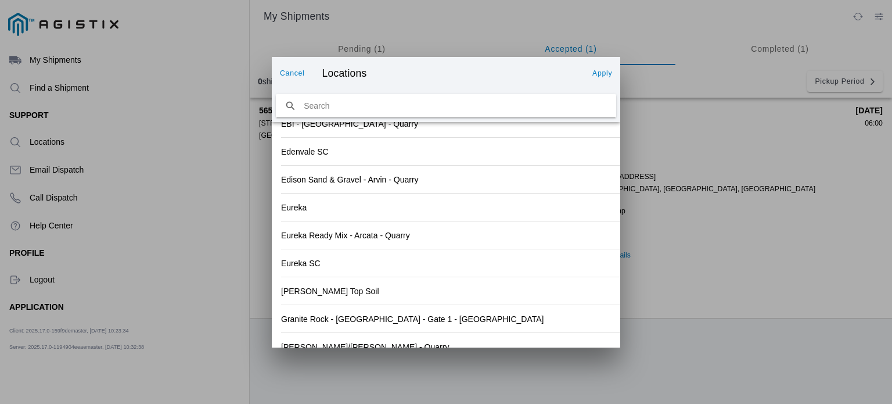
scroll to position [1297, 0]
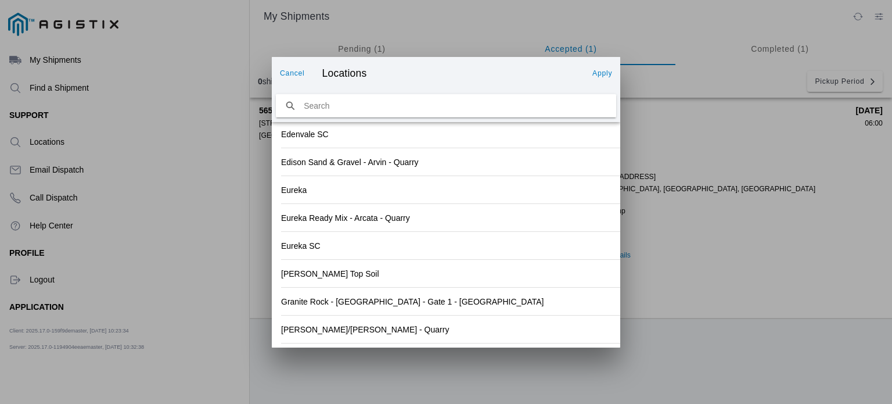
click at [0, 0] on slot "Apply" at bounding box center [0, 0] width 0 height 0
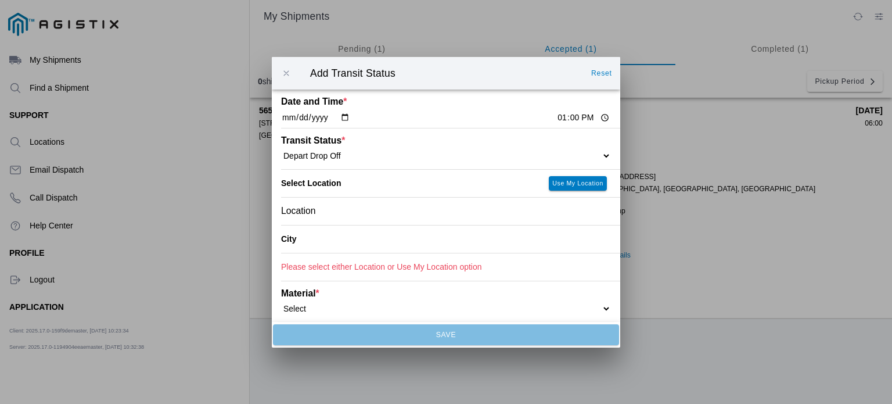
type input "[GEOGRAPHIC_DATA]"
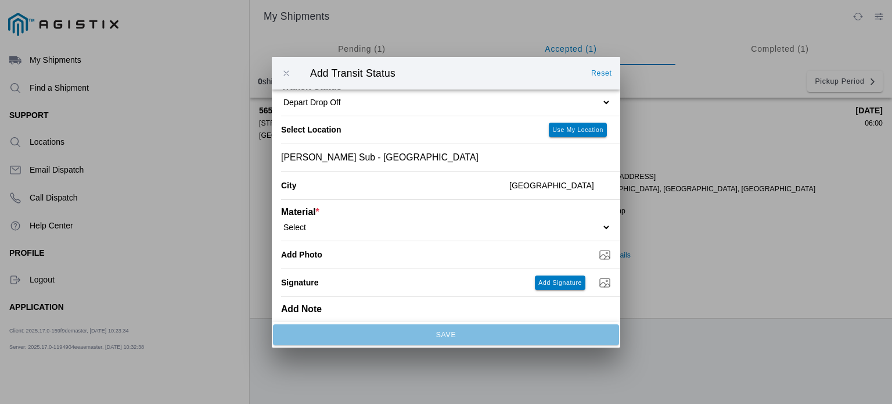
scroll to position [63, 0]
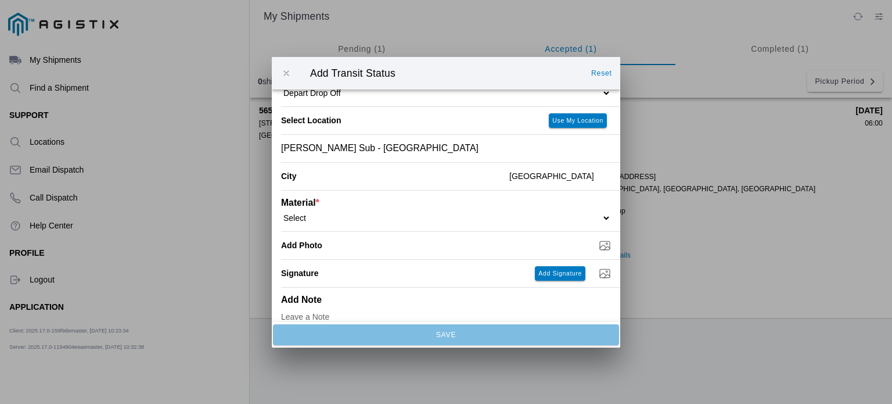
click at [562, 222] on select "Select 1" x 3" Rock 1" x 4" Rock 2" x 4" Rock Asphalt Cold Patch Backfill Spec …" at bounding box center [446, 217] width 330 height 10
select select "708650"
click at [281, 213] on select "Select 1" x 3" Rock 1" x 4" Rock 2" x 4" Rock Asphalt Cold Patch Backfill Spec …" at bounding box center [446, 217] width 330 height 10
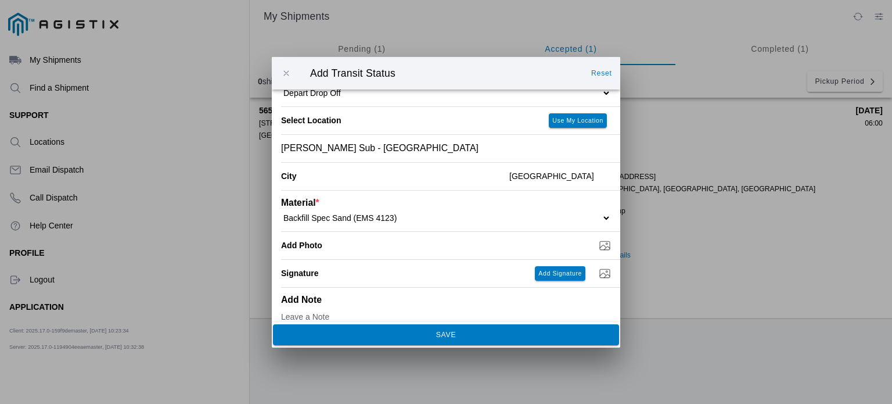
scroll to position [78, 0]
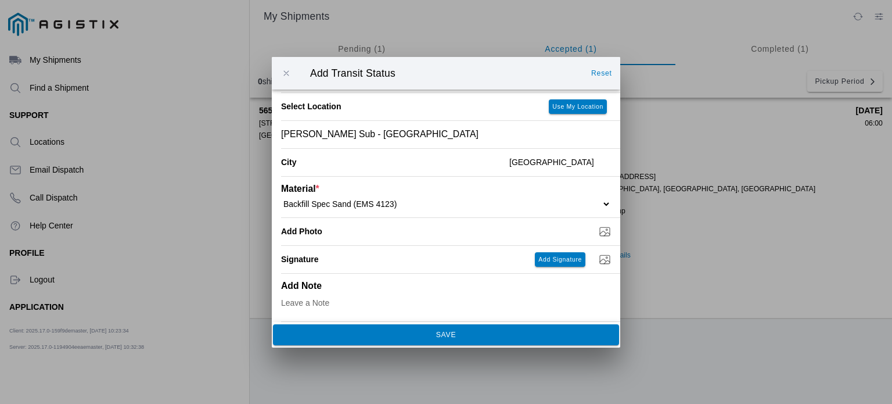
click at [509, 339] on button "SAVE" at bounding box center [446, 334] width 346 height 21
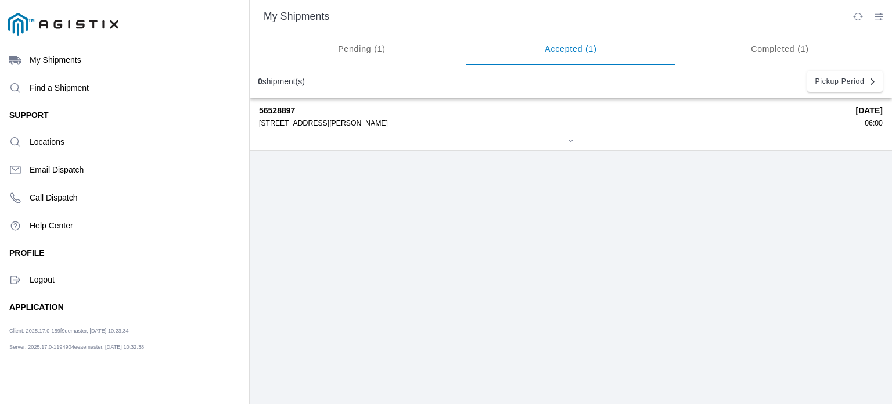
click at [347, 141] on div at bounding box center [571, 141] width 624 height 9
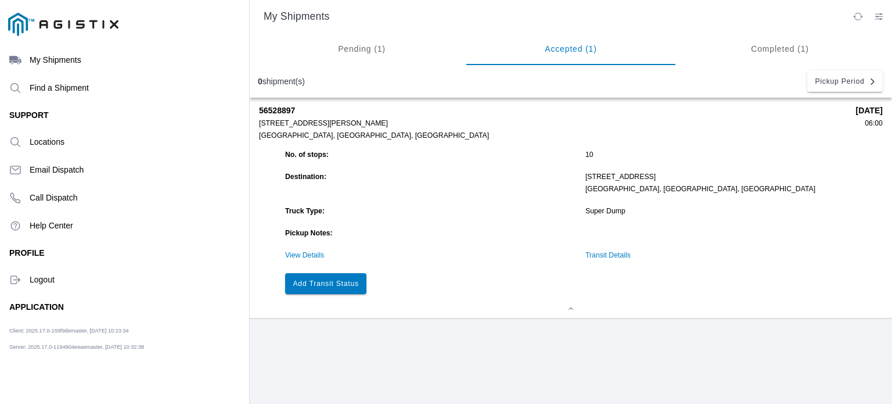
click at [0, 0] on slot "Add Transit Status" at bounding box center [0, 0] width 0 height 0
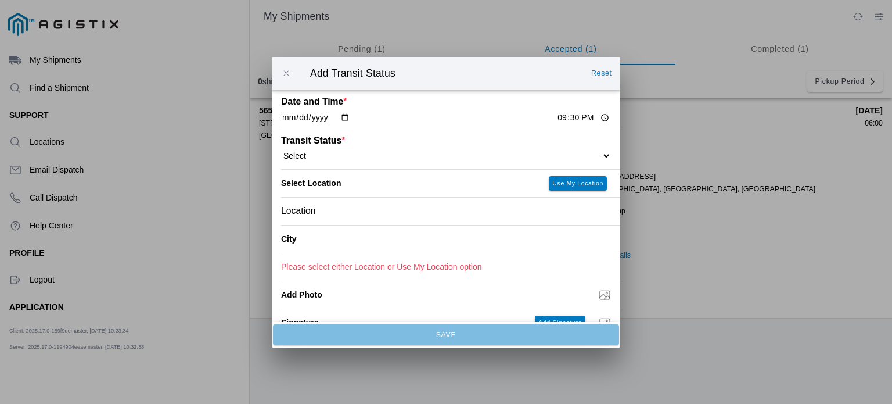
click at [346, 119] on input "[DATE]" at bounding box center [315, 118] width 69 height 12
type input "[DATE]"
click at [556, 120] on input "21:30" at bounding box center [583, 118] width 55 height 12
click at [565, 117] on input "13:30" at bounding box center [583, 118] width 55 height 12
type input "13:45"
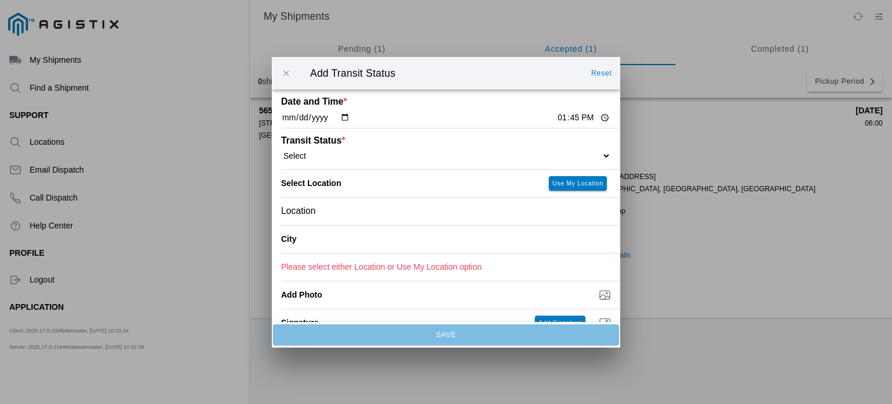
click at [426, 159] on select "Select Arrive at Drop Off Arrive at Pickup Break Start Break Stop Depart Drop O…" at bounding box center [446, 155] width 330 height 10
select select "DPTPULOC"
click at [281, 150] on select "Select Arrive at Drop Off Arrive at Pickup Break Start Break Stop Depart Drop O…" at bounding box center [446, 155] width 330 height 10
click at [380, 210] on div "Location" at bounding box center [446, 210] width 330 height 27
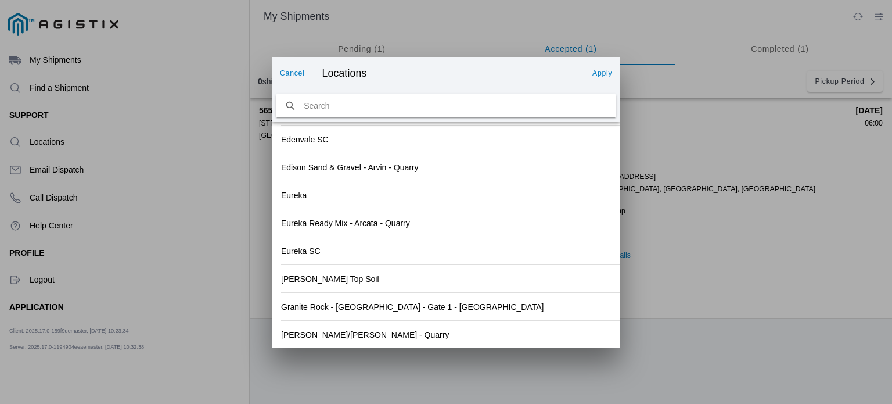
scroll to position [1280, 0]
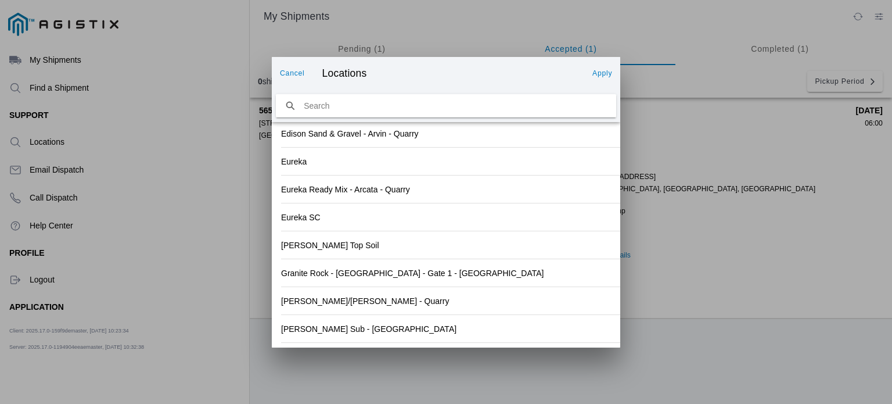
click at [471, 306] on div "[PERSON_NAME]/[PERSON_NAME] - Quarry" at bounding box center [446, 300] width 330 height 27
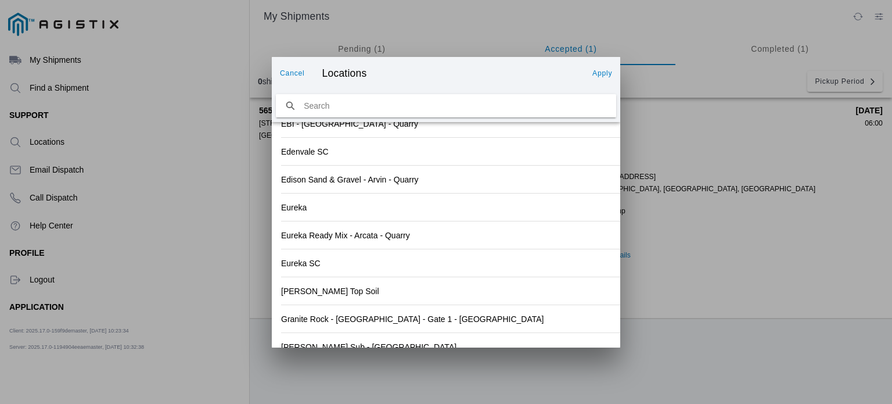
scroll to position [1297, 0]
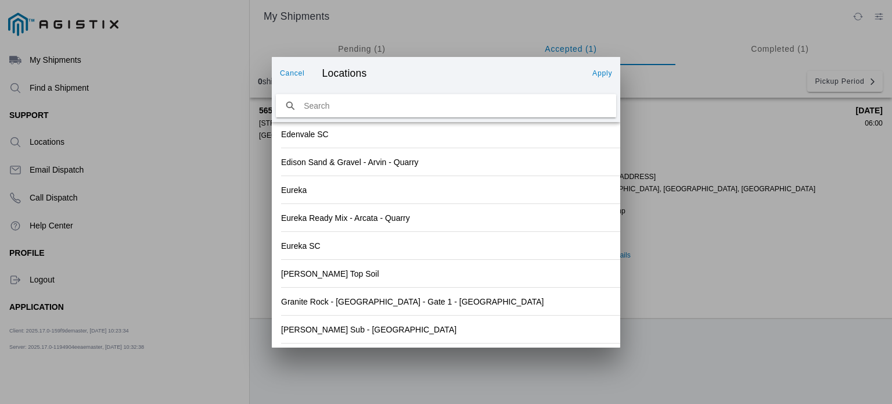
click at [0, 0] on slot "Apply" at bounding box center [0, 0] width 0 height 0
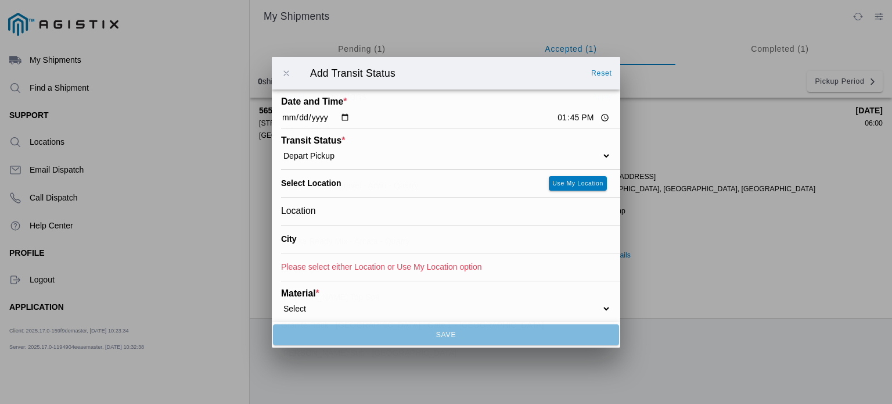
type input "[GEOGRAPHIC_DATA]"
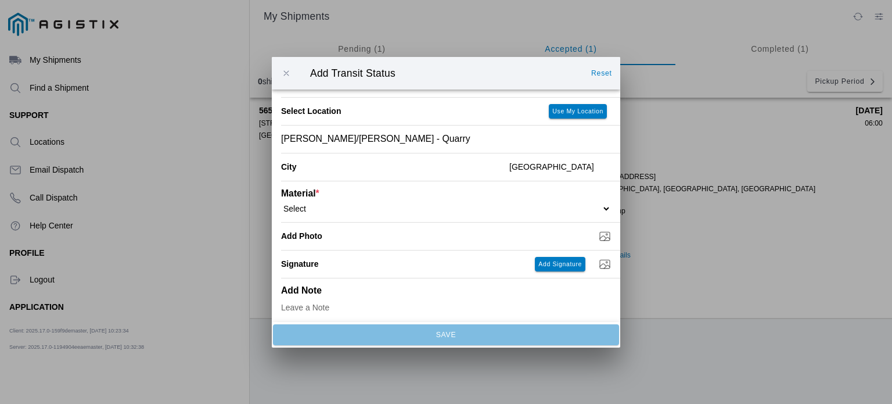
scroll to position [78, 0]
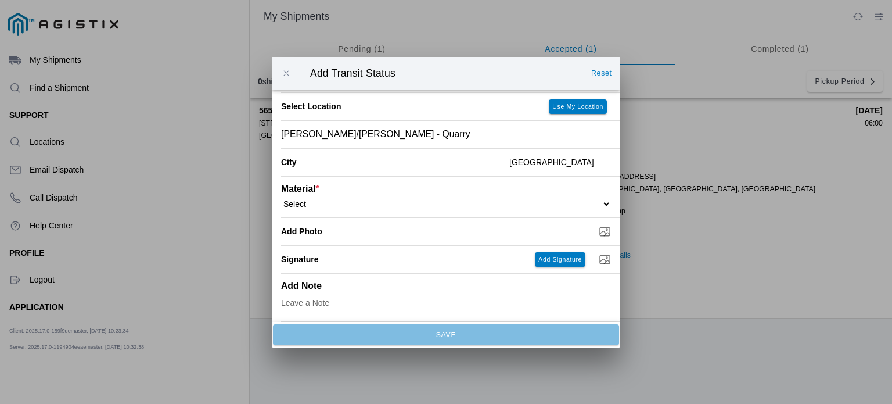
click at [343, 204] on select "Select 1" x 3" Rock 1" x 4" Rock 2" x 4" Rock Asphalt Cold Patch Backfill Spec …" at bounding box center [446, 203] width 330 height 10
select select "708650"
click at [281, 198] on select "Select 1" x 3" Rock 1" x 4" Rock 2" x 4" Rock Asphalt Cold Patch Backfill Spec …" at bounding box center [446, 203] width 330 height 10
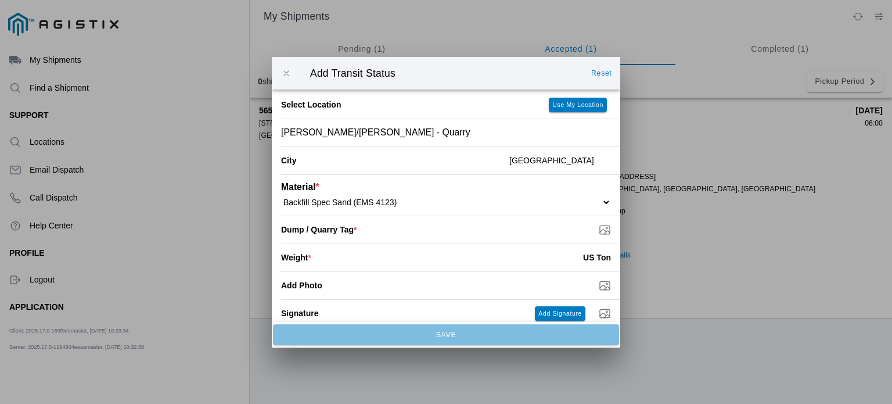
click at [422, 255] on input "number" at bounding box center [447, 258] width 272 height 26
type input "18.65"
click at [410, 234] on input "Dump / Quarry Tag *" at bounding box center [450, 229] width 339 height 13
type input "C:\fakepath\8-19TAG6.jpg"
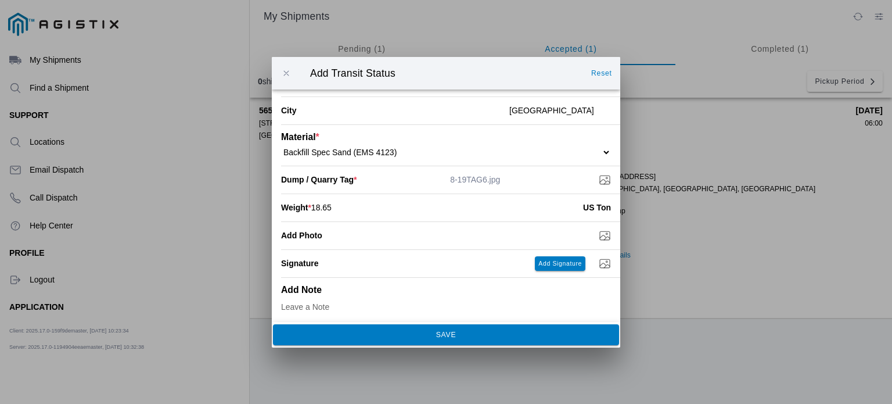
scroll to position [134, 0]
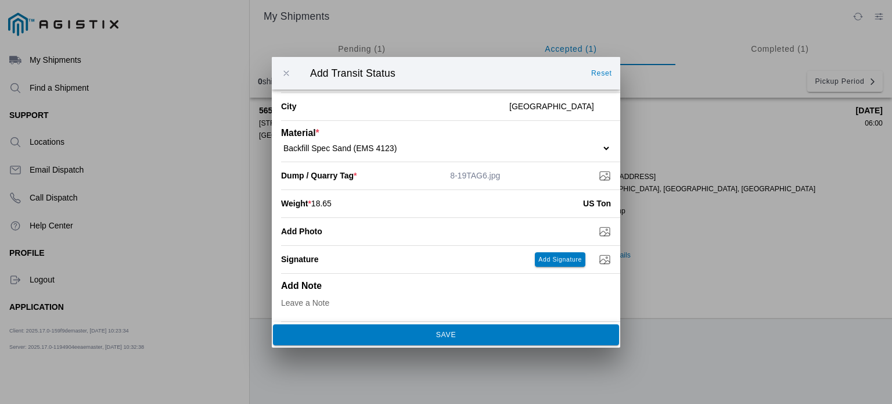
click at [533, 329] on button "SAVE" at bounding box center [446, 334] width 346 height 21
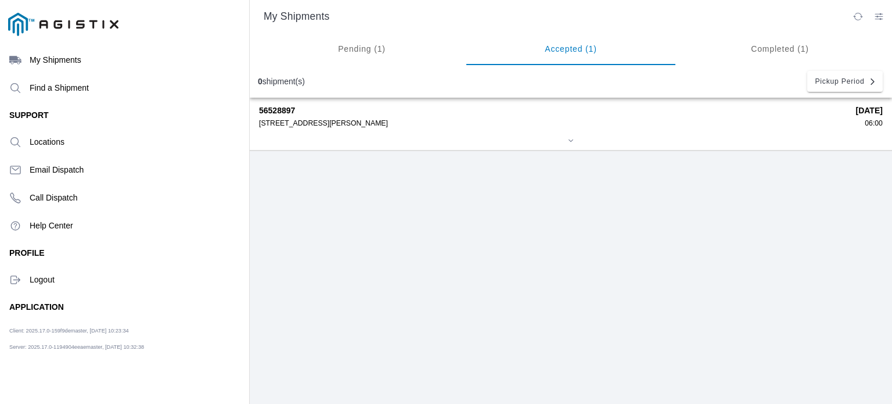
click at [384, 131] on div "56528897 [STREET_ADDRESS][PERSON_NAME] [DATE] 06:00" at bounding box center [571, 124] width 624 height 52
click at [314, 117] on div "56528897 [STREET_ADDRESS][PERSON_NAME]" at bounding box center [553, 116] width 589 height 21
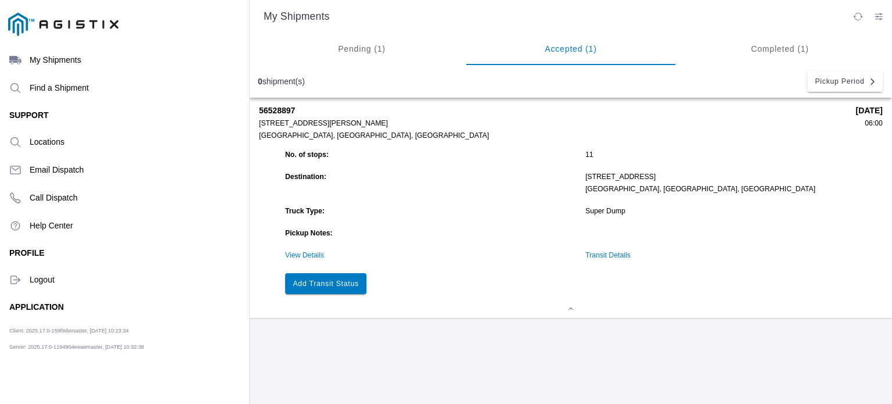
click at [602, 259] on link "Transit Details" at bounding box center [608, 255] width 45 height 8
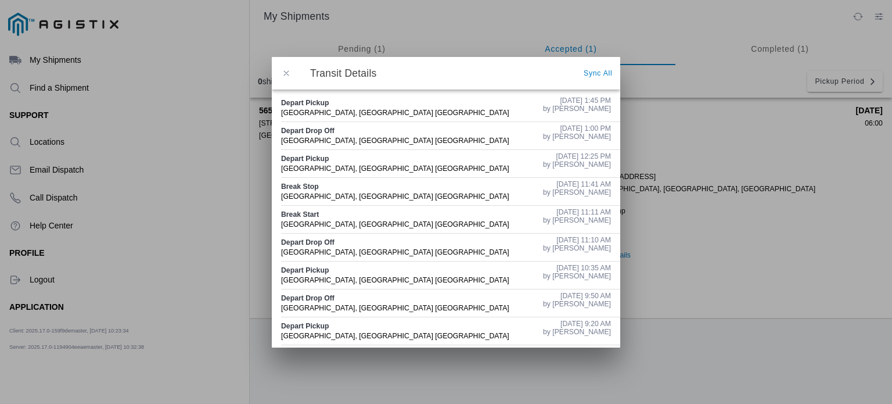
click at [287, 70] on span "button" at bounding box center [286, 73] width 10 height 10
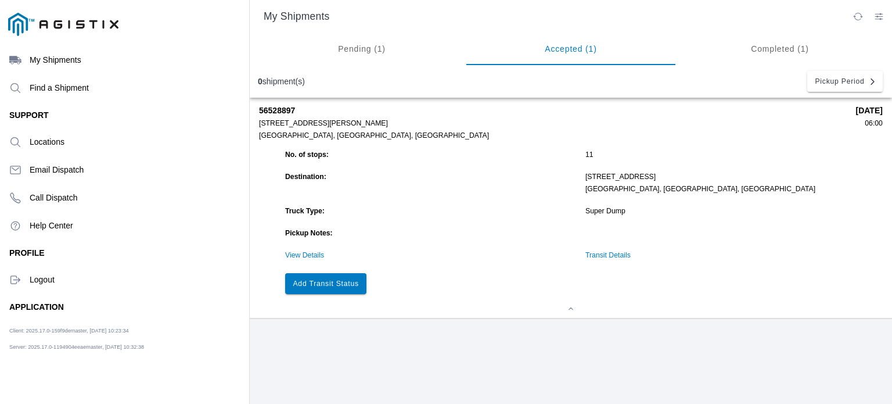
click at [0, 0] on slot "Add Transit Status" at bounding box center [0, 0] width 0 height 0
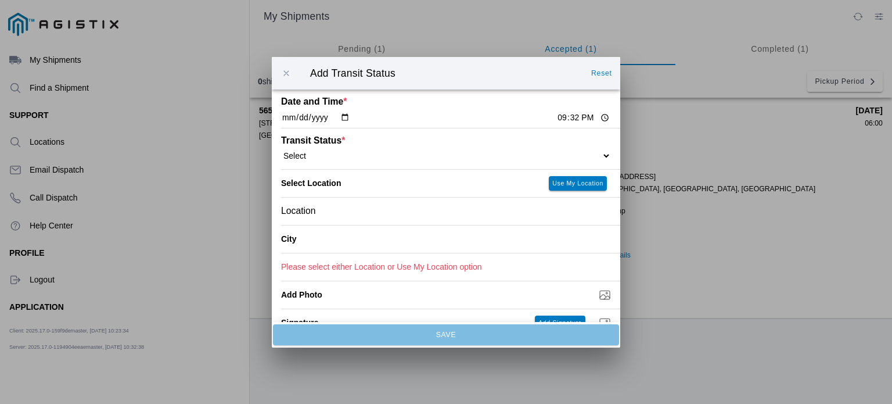
click at [344, 120] on input "[DATE]" at bounding box center [315, 118] width 69 height 12
type input "[DATE]"
click at [556, 117] on input "21:32" at bounding box center [583, 118] width 55 height 12
type input "14:25"
click at [423, 154] on select "Select Arrive at Drop Off Arrive at Pickup Break Start Break Stop Depart Drop O…" at bounding box center [446, 155] width 330 height 10
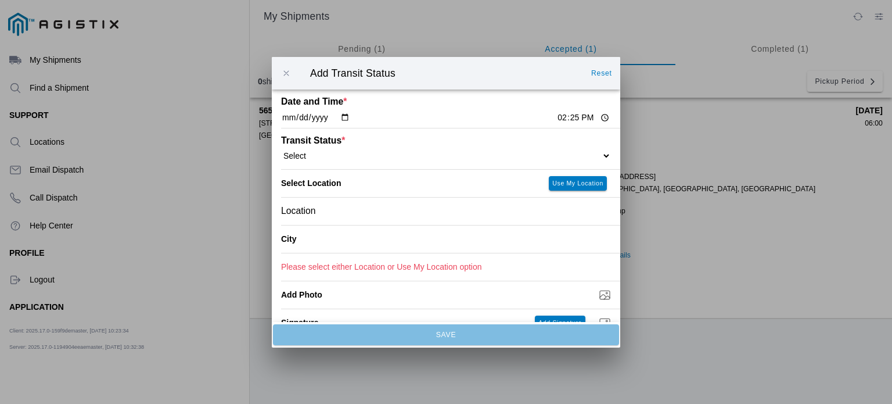
select select "DPTDLVLOC"
click at [281, 150] on select "Select Arrive at Drop Off Arrive at Pickup Break Start Break Stop Depart Drop O…" at bounding box center [446, 155] width 330 height 10
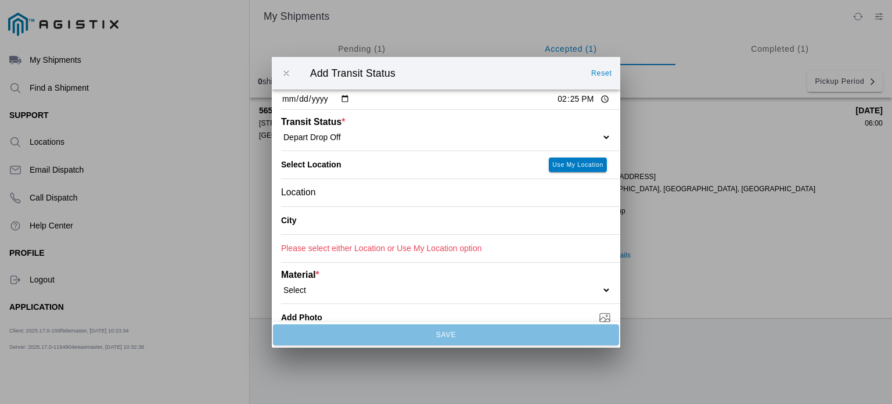
scroll to position [8, 0]
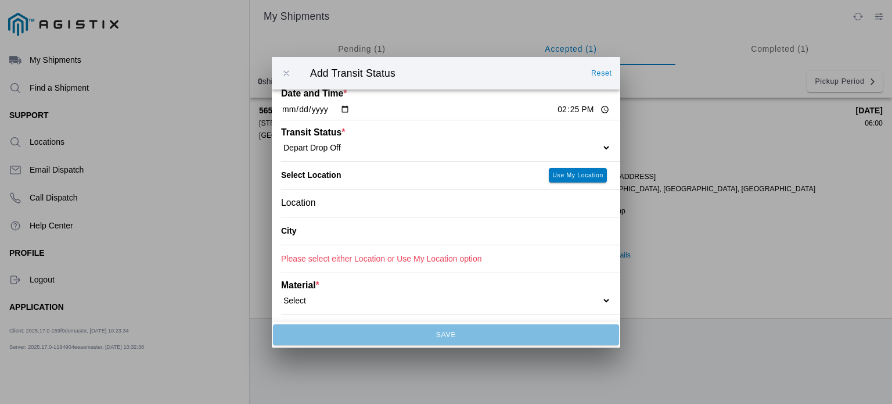
click at [374, 202] on div "Location" at bounding box center [446, 202] width 330 height 27
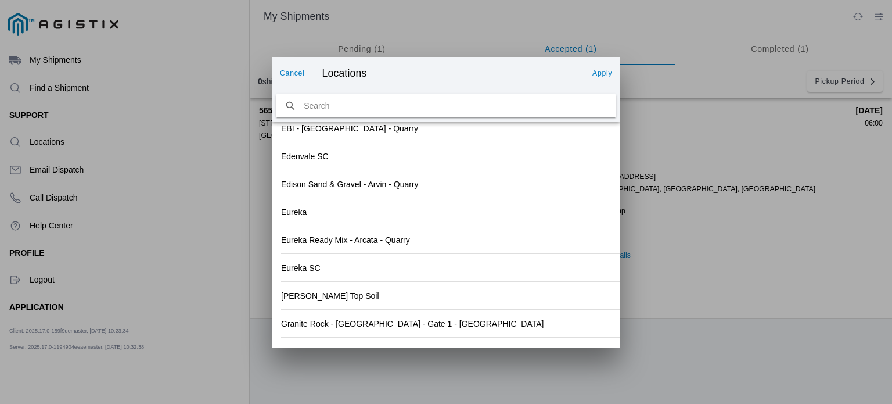
scroll to position [1280, 0]
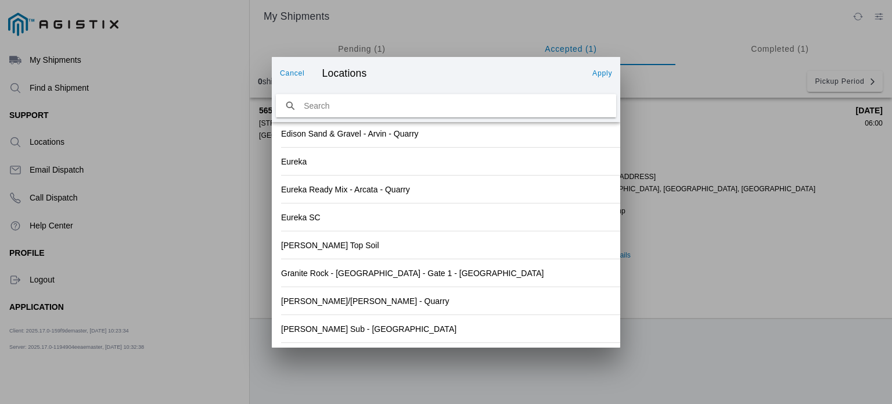
click at [552, 331] on div "[PERSON_NAME] Sub - [GEOGRAPHIC_DATA]" at bounding box center [446, 328] width 330 height 27
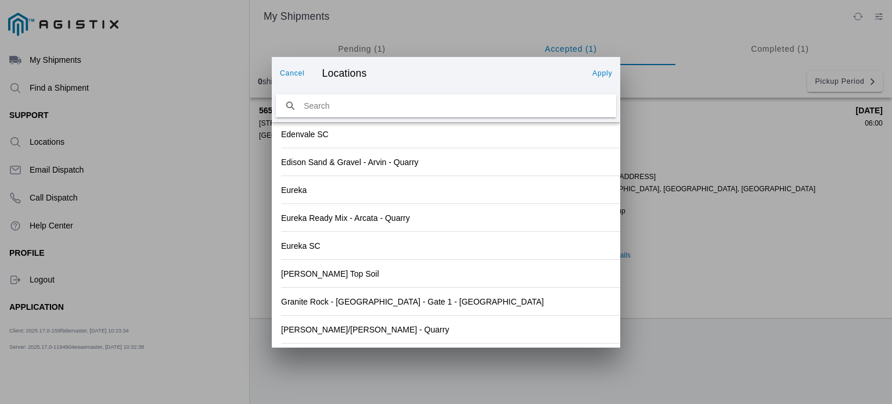
click at [606, 78] on button "Apply" at bounding box center [602, 73] width 29 height 19
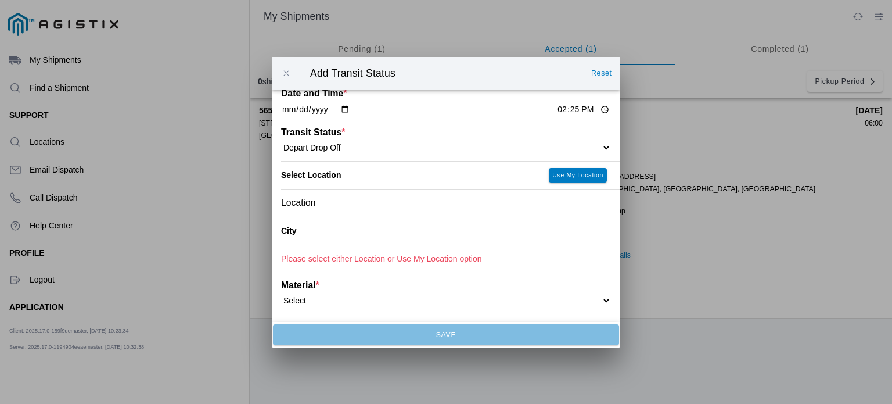
type input "[GEOGRAPHIC_DATA]"
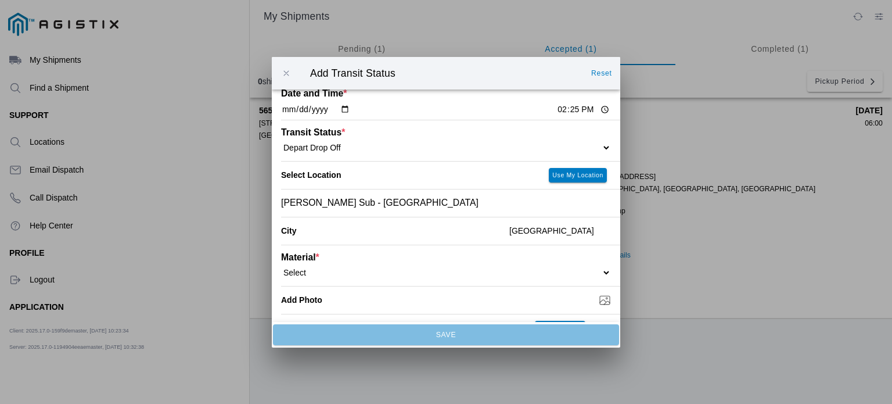
click at [491, 281] on div "Material * Select 1" x 3" Rock 1" x 4" Rock 2" x 4" Rock Asphalt Cold Patch Bac…" at bounding box center [446, 265] width 330 height 41
click at [529, 269] on select "Select 1" x 3" Rock 1" x 4" Rock 2" x 4" Rock Asphalt Cold Patch Backfill Spec …" at bounding box center [446, 272] width 330 height 10
select select "708650"
click at [281, 267] on select "Select 1" x 3" Rock 1" x 4" Rock 2" x 4" Rock Asphalt Cold Patch Backfill Spec …" at bounding box center [446, 272] width 330 height 10
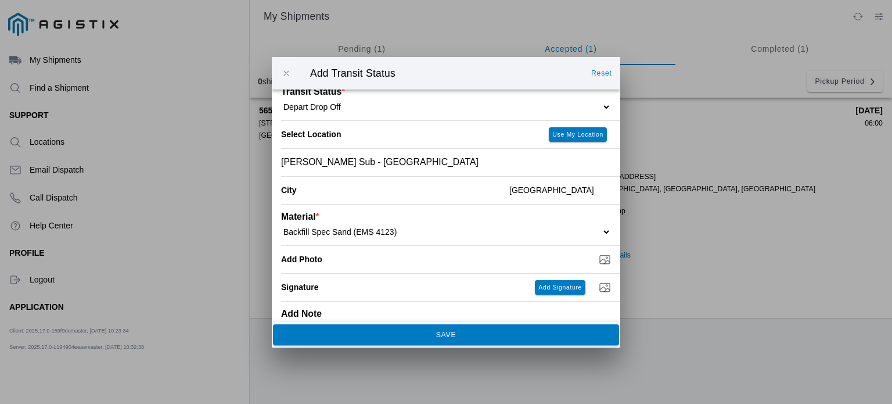
scroll to position [78, 0]
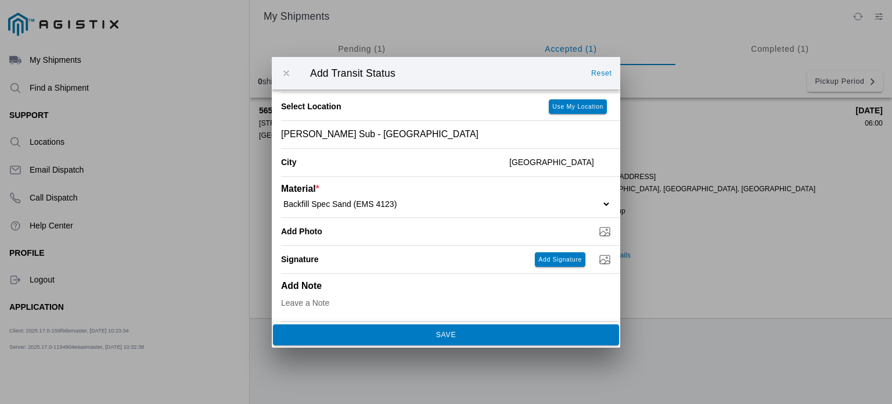
click at [496, 333] on span "SAVE" at bounding box center [446, 334] width 331 height 7
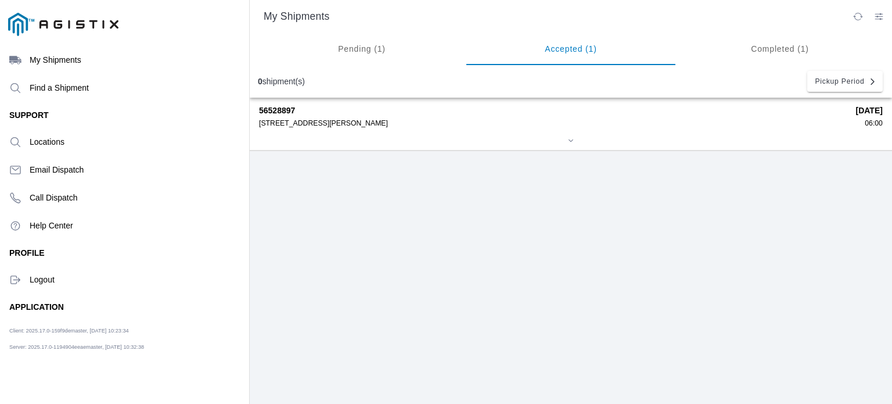
click at [353, 133] on div "56528897 [STREET_ADDRESS][PERSON_NAME] [DATE] 06:00" at bounding box center [571, 124] width 624 height 52
click at [327, 112] on strong "56528897" at bounding box center [553, 110] width 589 height 9
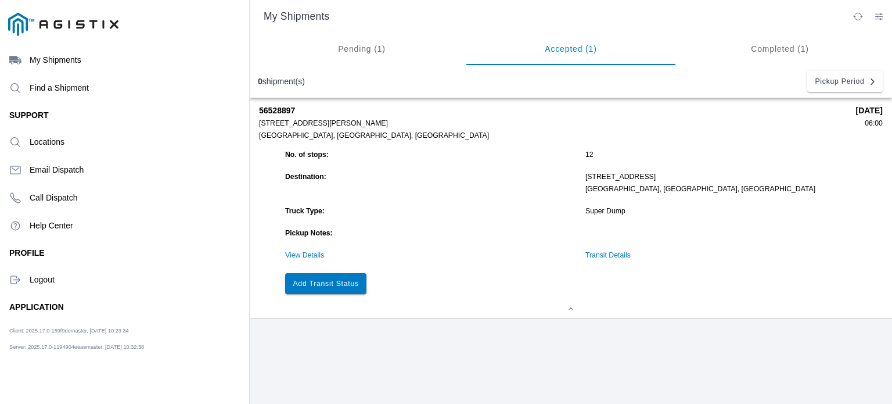
click at [0, 0] on slot "Add Transit Status" at bounding box center [0, 0] width 0 height 0
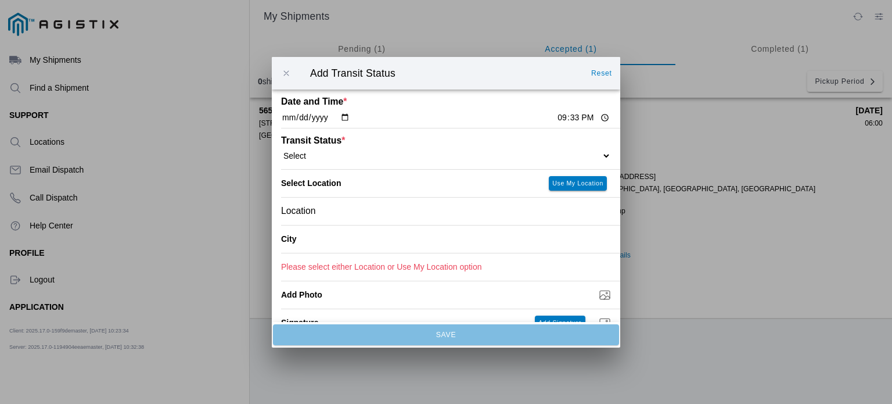
click at [344, 118] on input "[DATE]" at bounding box center [315, 118] width 69 height 12
type input "[DATE]"
click at [556, 123] on input "21:33" at bounding box center [583, 118] width 55 height 12
type input "14:50"
click at [464, 162] on div "Transit Status * Select Arrive at Drop Off Arrive at Pickup Break Start Break S…" at bounding box center [446, 148] width 330 height 41
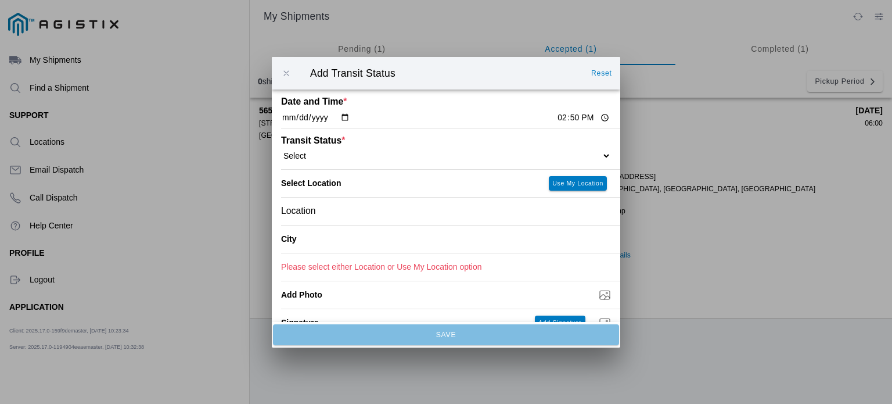
drag, startPoint x: 464, startPoint y: 162, endPoint x: 593, endPoint y: 155, distance: 129.2
click at [593, 155] on div "Transit Status * Select Arrive at Drop Off Arrive at Pickup Break Start Break S…" at bounding box center [446, 148] width 330 height 41
click at [596, 155] on select "Select Arrive at Drop Off Arrive at Pickup Break Start Break Stop Depart Drop O…" at bounding box center [446, 155] width 330 height 10
select select "DELIVRED"
click at [281, 150] on select "Select Arrive at Drop Off Arrive at Pickup Break Start Break Stop Depart Drop O…" at bounding box center [446, 155] width 330 height 10
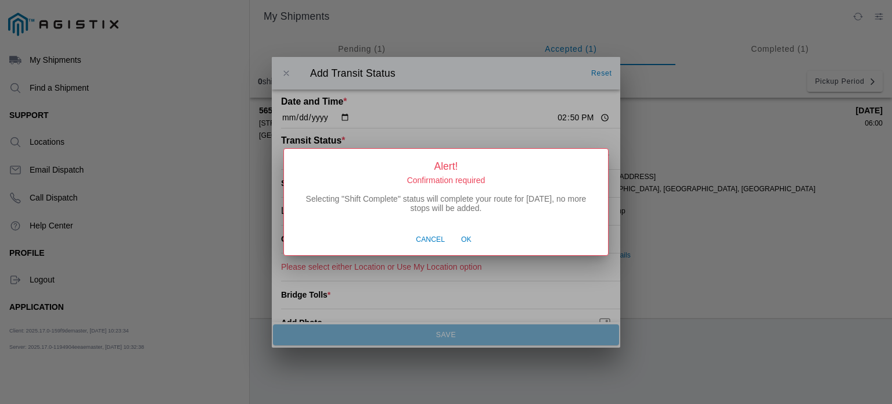
click at [464, 241] on span "Ok" at bounding box center [466, 240] width 10 height 10
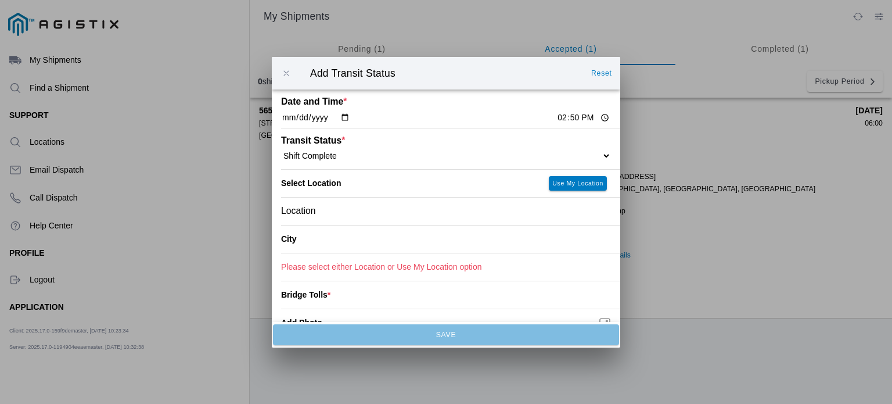
click at [420, 210] on div "Location" at bounding box center [446, 210] width 330 height 27
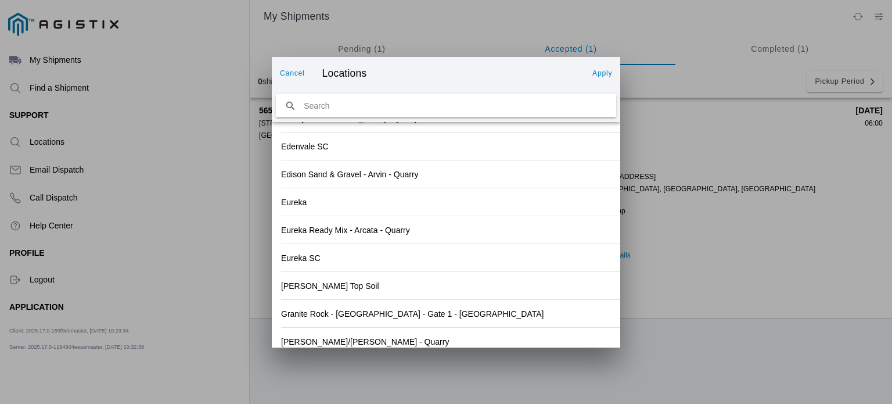
scroll to position [1280, 0]
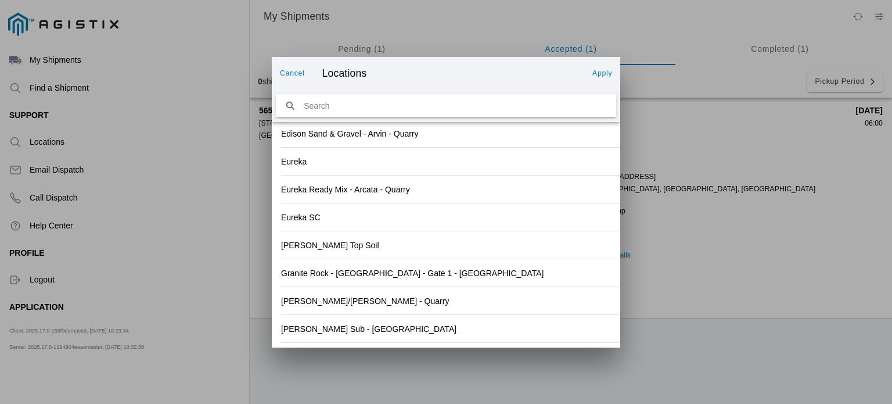
click at [482, 304] on div "[PERSON_NAME]/[PERSON_NAME] - Quarry" at bounding box center [446, 300] width 330 height 27
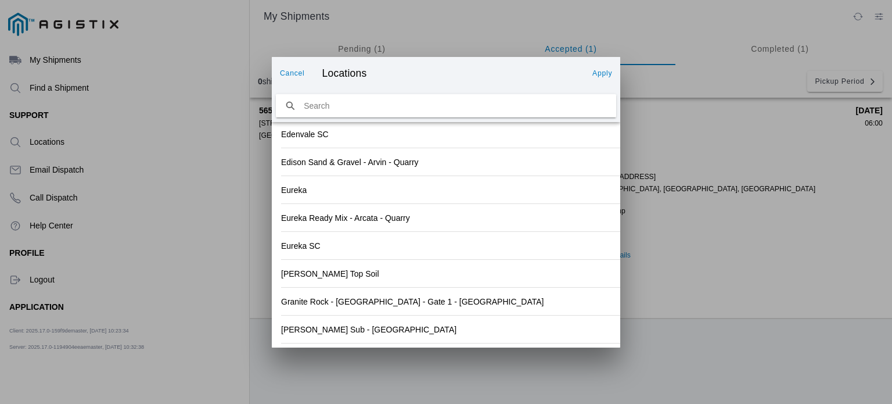
click at [600, 66] on button "Apply" at bounding box center [602, 73] width 29 height 19
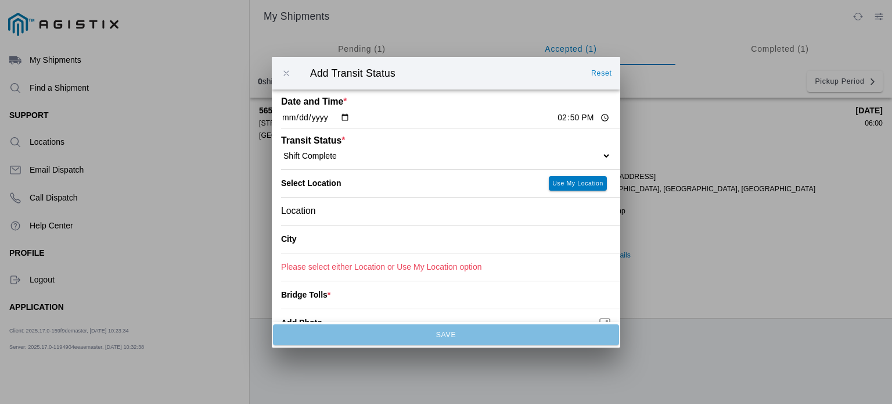
type input "[GEOGRAPHIC_DATA]"
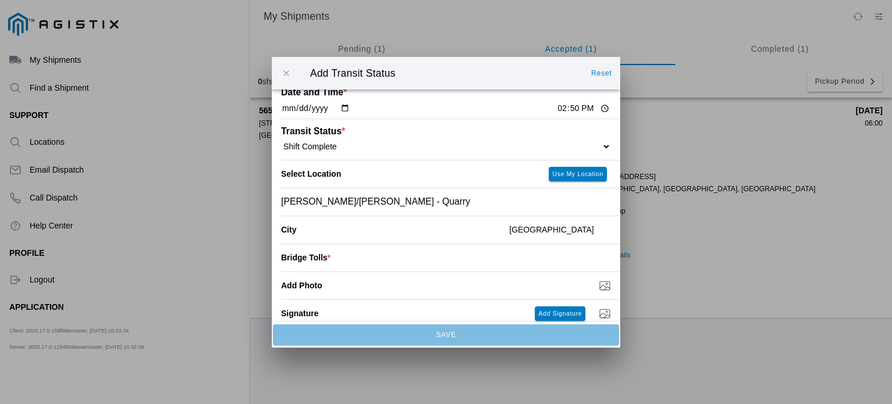
scroll to position [0, 0]
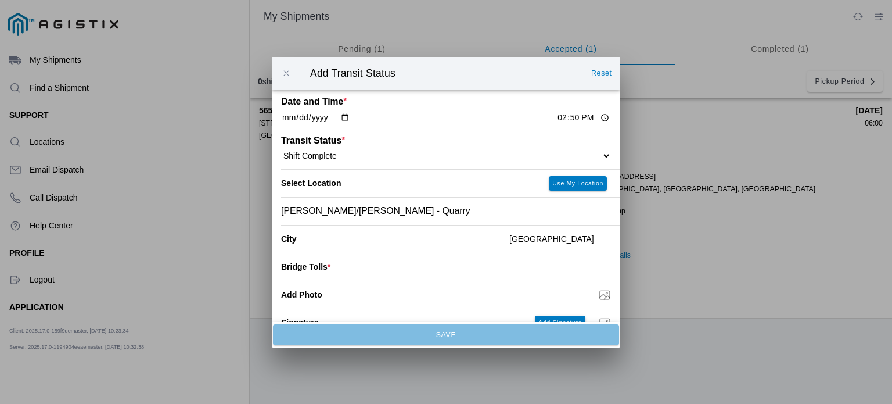
click at [539, 263] on input "number" at bounding box center [471, 267] width 281 height 26
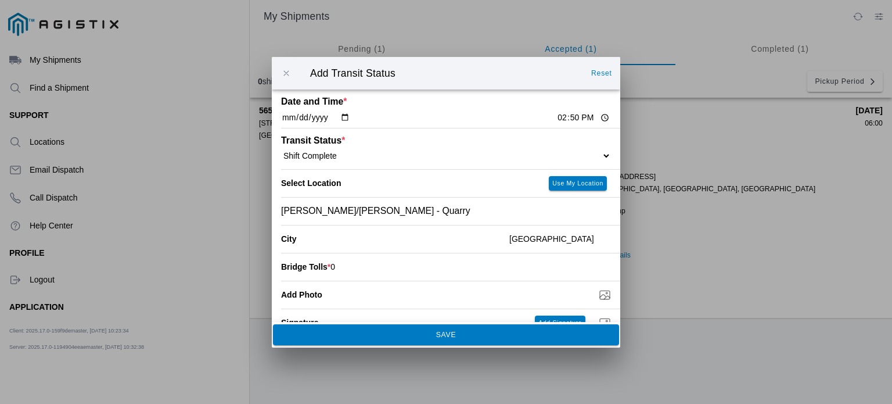
type input "0"
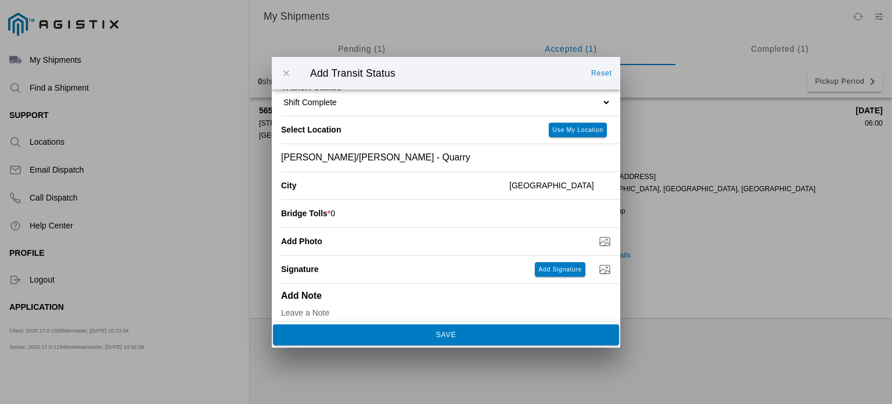
scroll to position [65, 0]
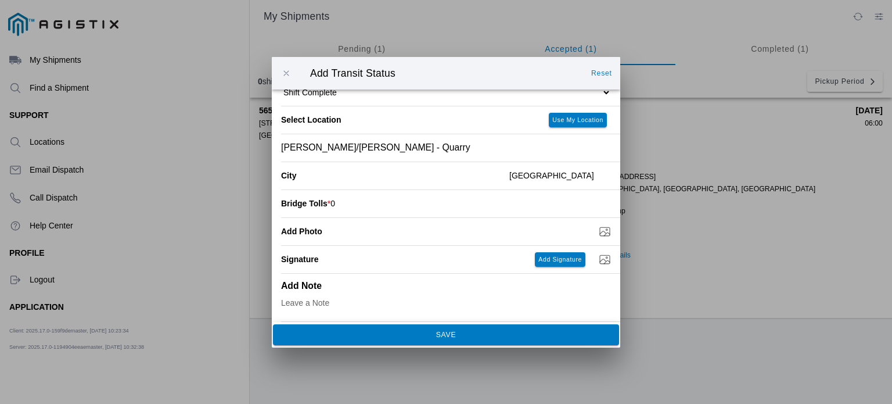
click at [367, 234] on input "Add Photo" at bounding box center [450, 231] width 339 height 13
type input "C:\fakepath\8-19 PGE TAG.jpg"
click at [511, 335] on span "SAVE" at bounding box center [446, 334] width 331 height 7
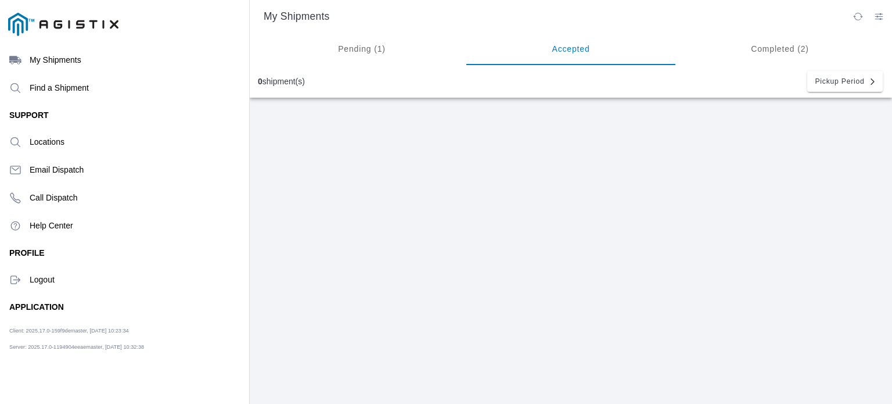
click at [755, 41] on ion-segment-button "Completed (2)" at bounding box center [780, 49] width 209 height 33
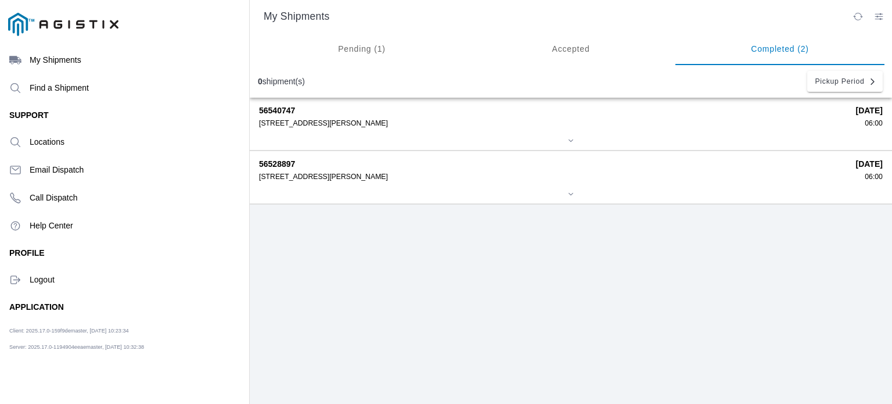
click at [508, 127] on div "[STREET_ADDRESS][PERSON_NAME]" at bounding box center [553, 123] width 589 height 8
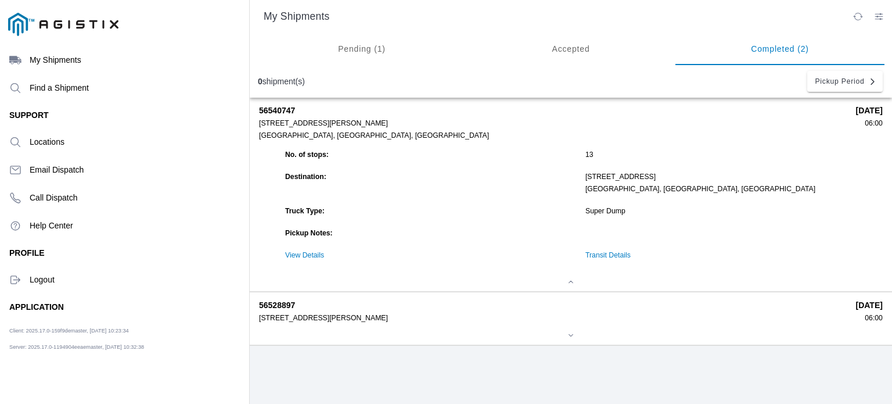
click at [598, 321] on div "[STREET_ADDRESS][PERSON_NAME]" at bounding box center [553, 318] width 589 height 8
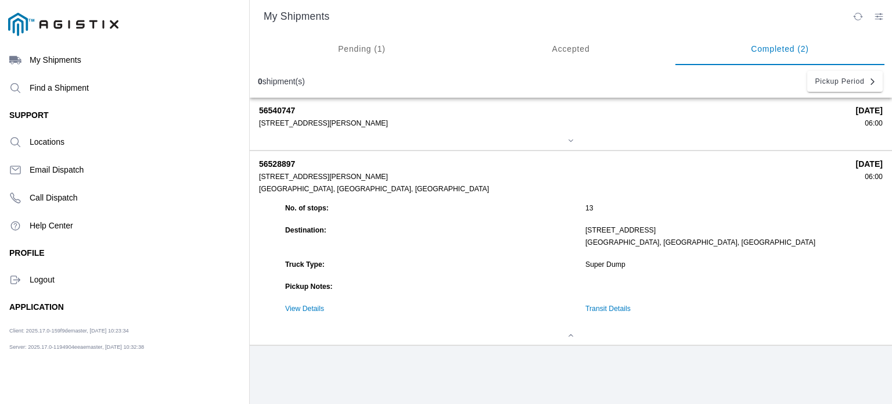
click at [622, 309] on link "Transit Details" at bounding box center [608, 308] width 45 height 8
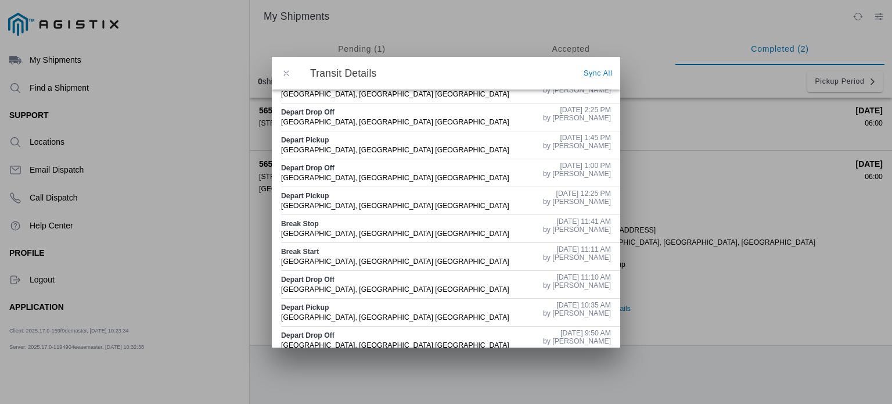
scroll to position [0, 0]
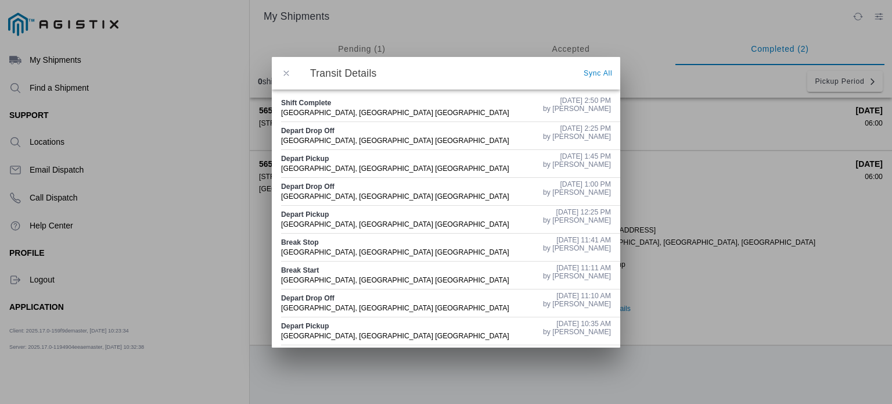
click at [286, 71] on span "button" at bounding box center [286, 73] width 10 height 10
